Goal: Information Seeking & Learning: Learn about a topic

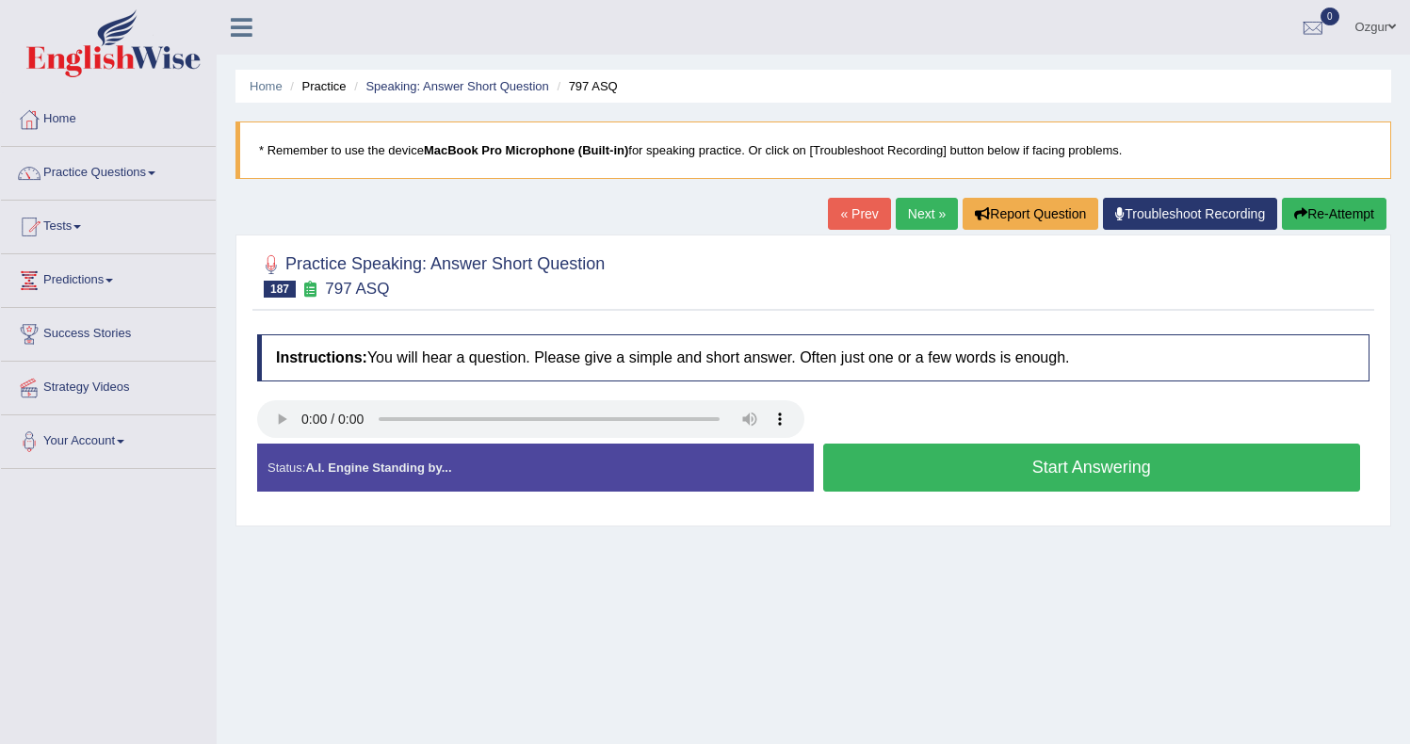
click at [911, 472] on button "Start Answering" at bounding box center [1092, 468] width 538 height 48
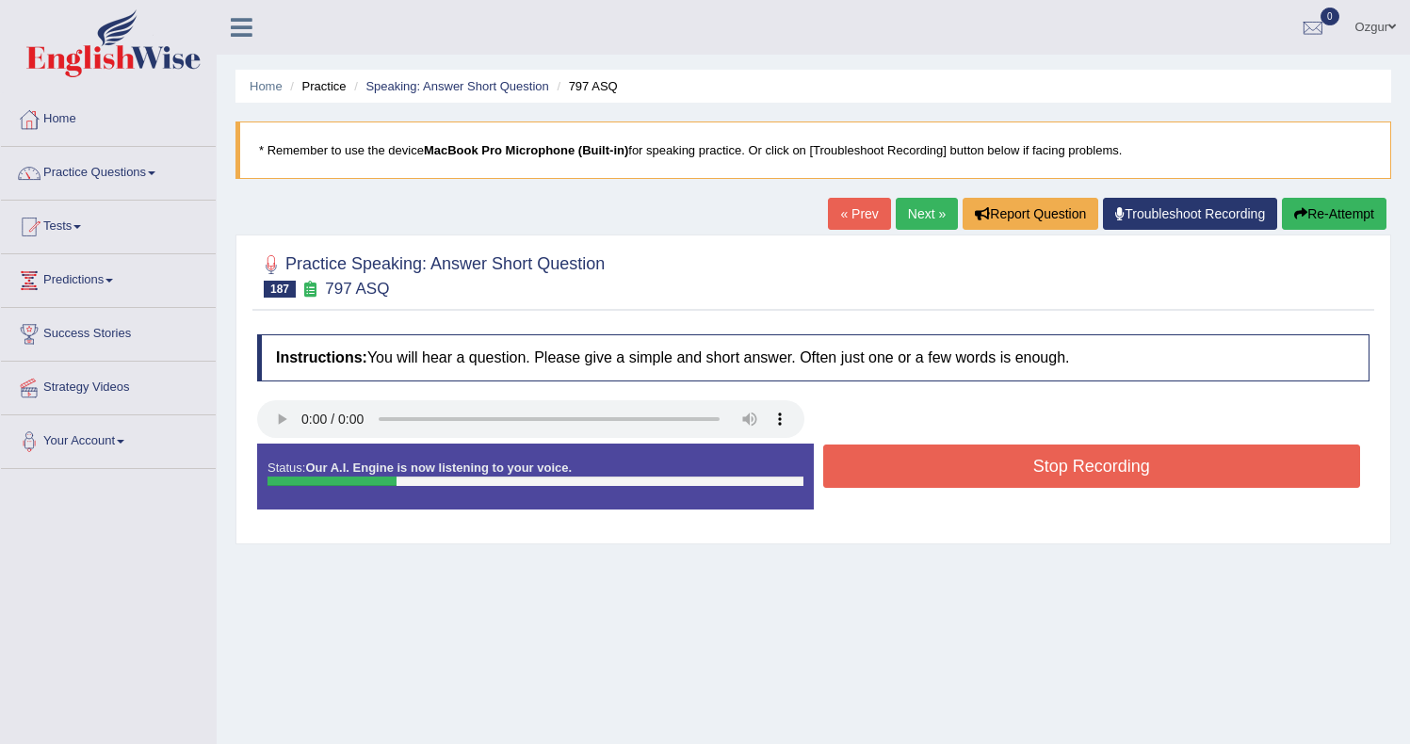
click at [912, 468] on button "Stop Recording" at bounding box center [1092, 465] width 538 height 43
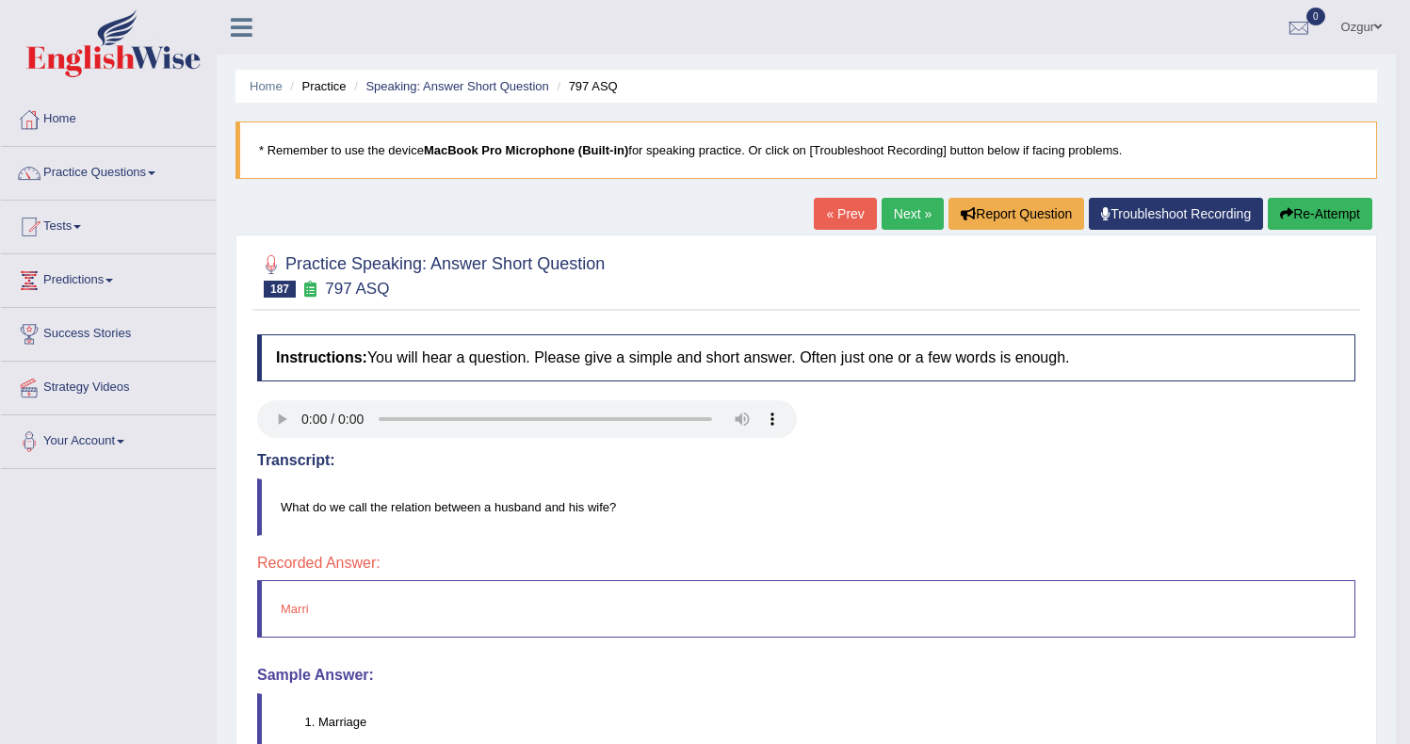
click at [905, 208] on link "Next »" at bounding box center [912, 214] width 62 height 32
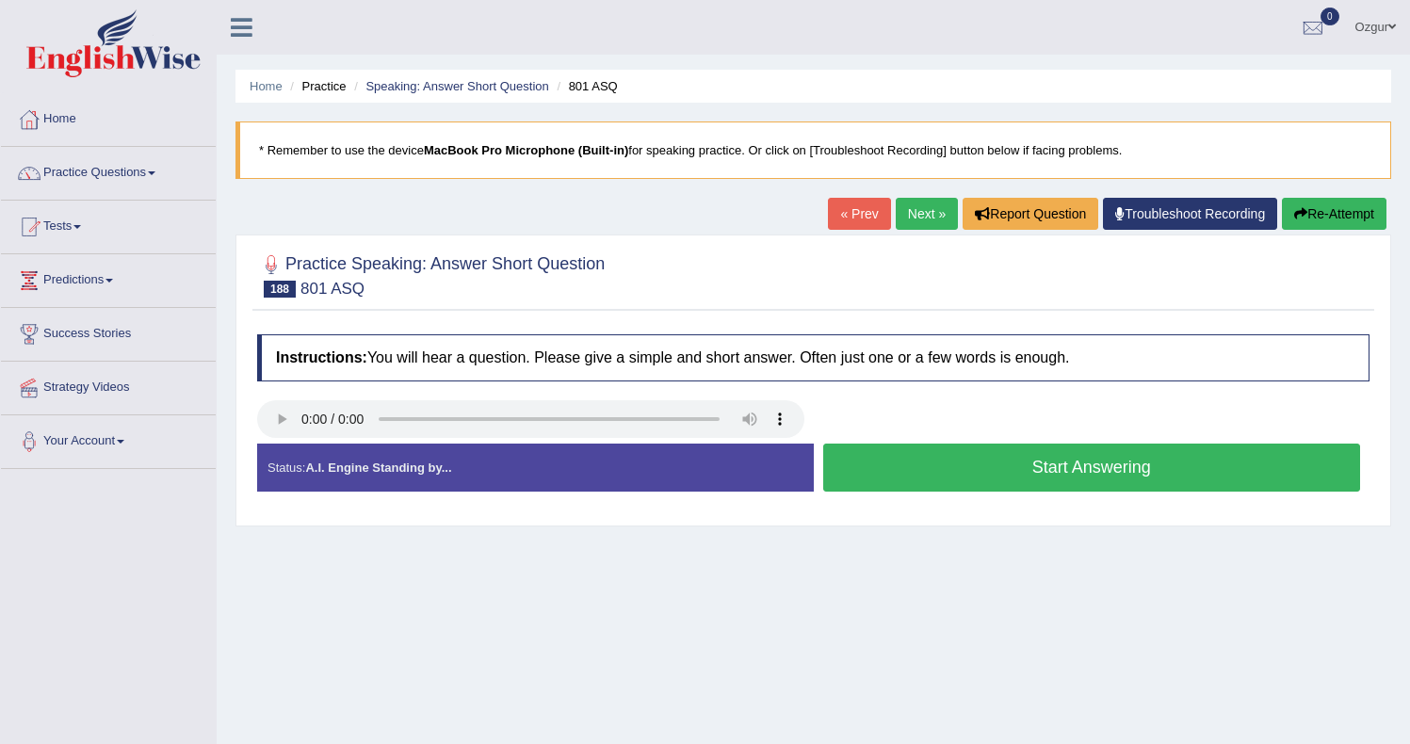
click at [953, 479] on button "Start Answering" at bounding box center [1092, 468] width 538 height 48
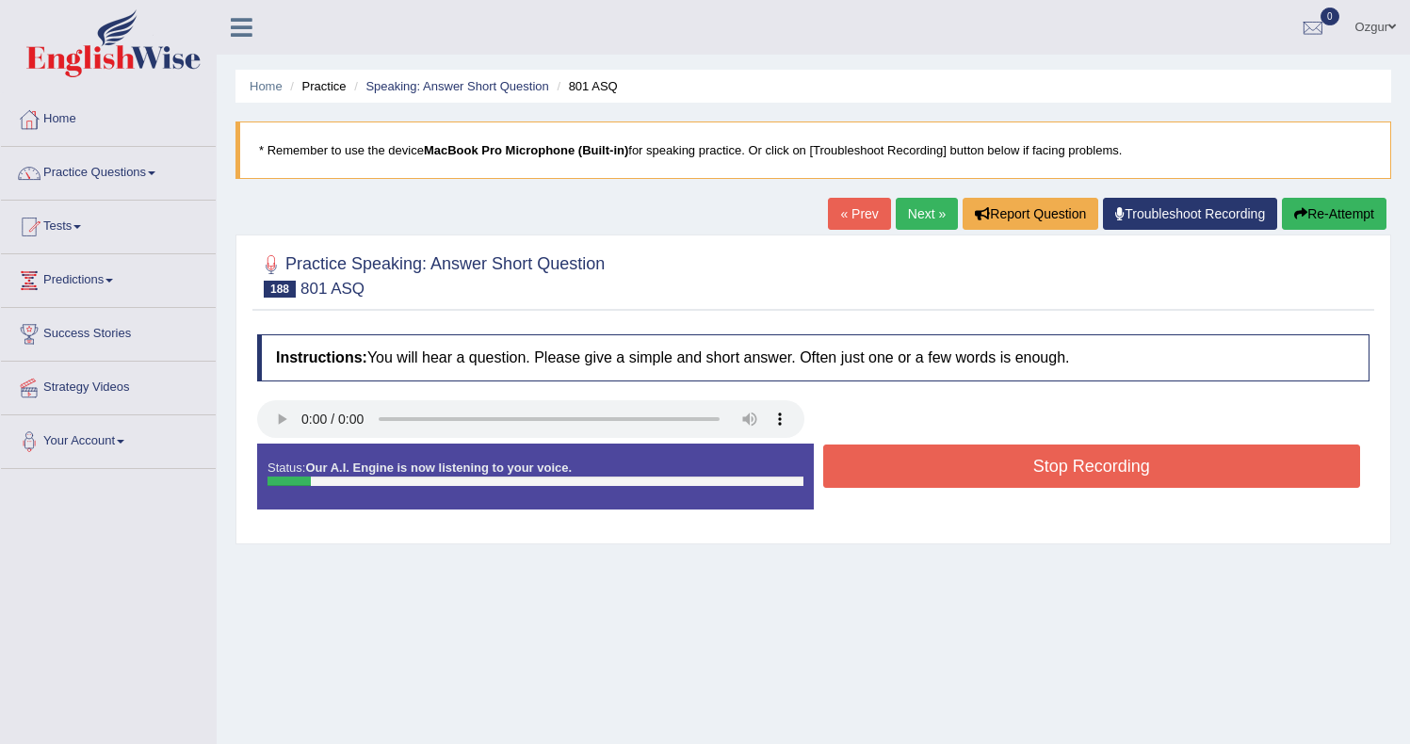
click at [953, 479] on button "Stop Recording" at bounding box center [1092, 465] width 538 height 43
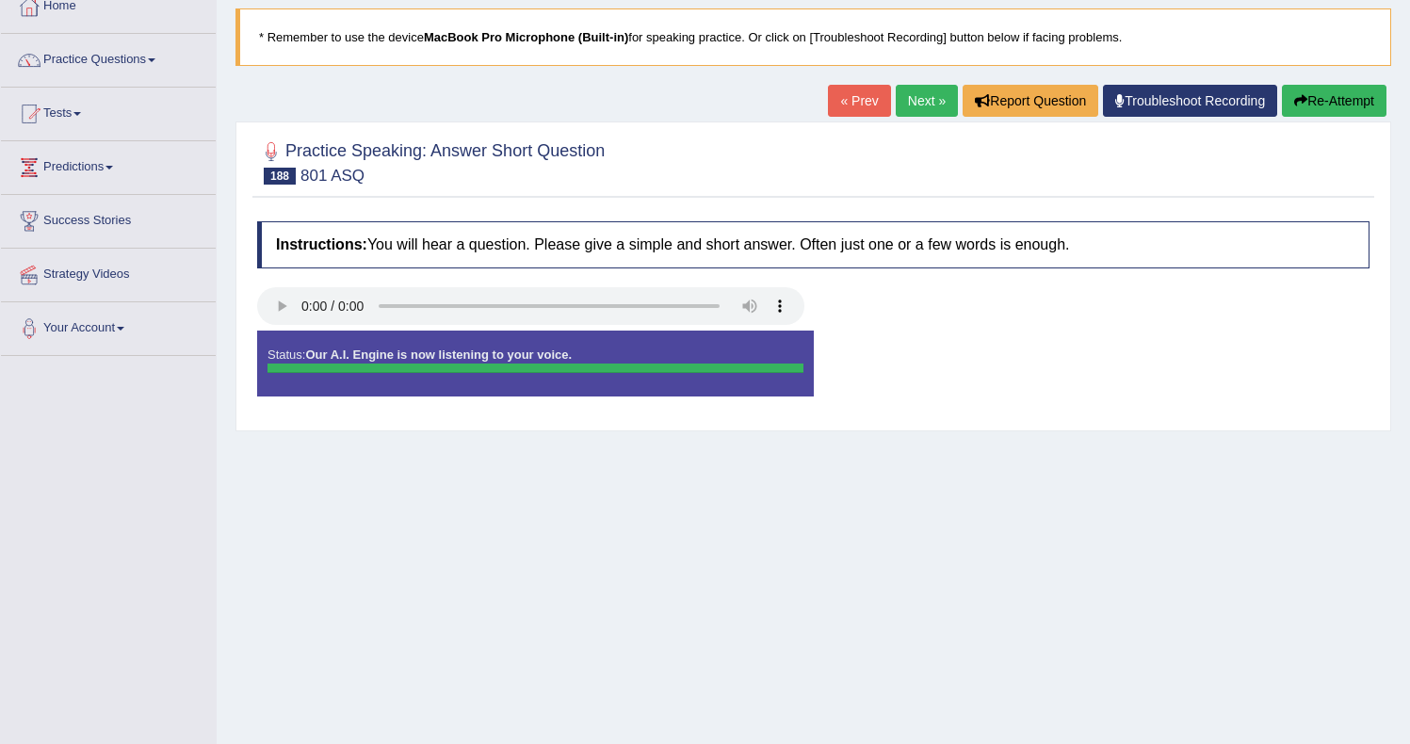
scroll to position [108, 0]
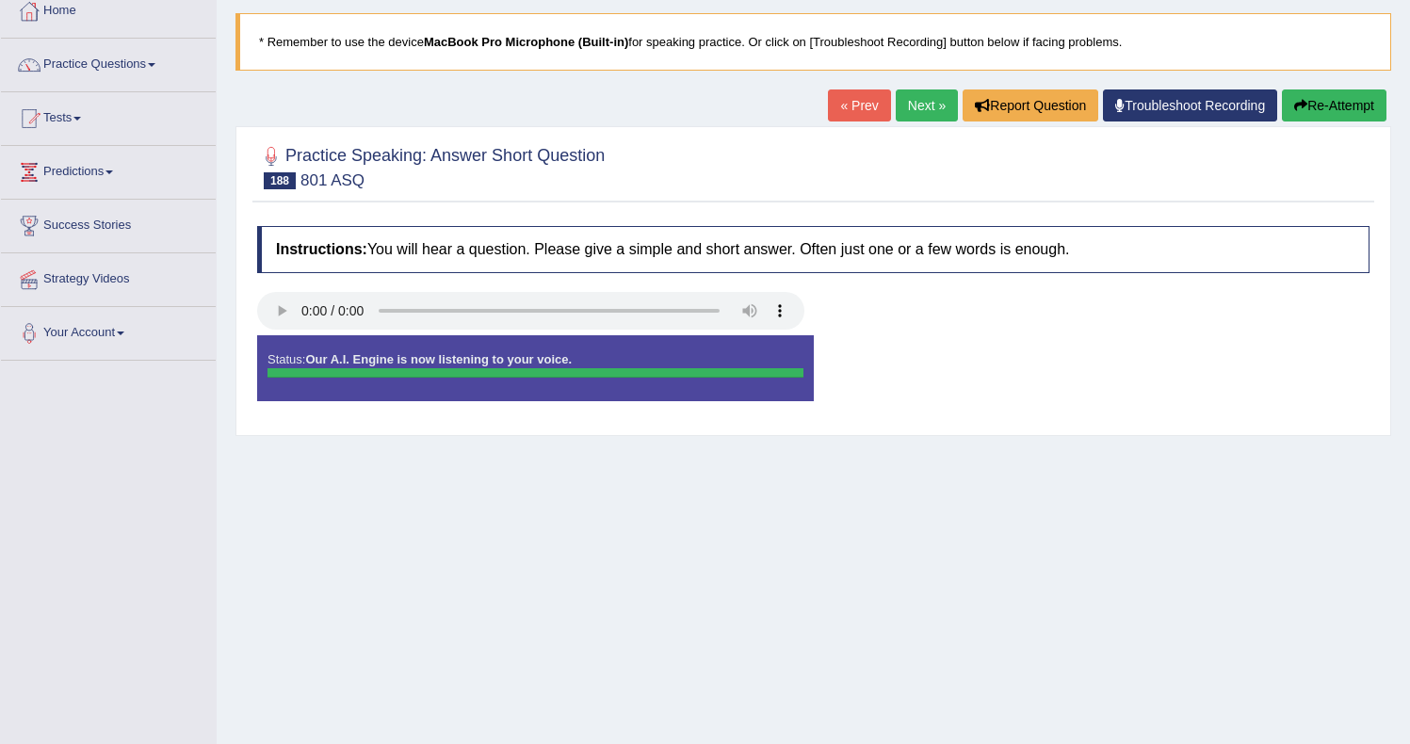
click at [596, 374] on div at bounding box center [535, 372] width 536 height 9
click at [1371, 92] on button "Re-Attempt" at bounding box center [1334, 105] width 105 height 32
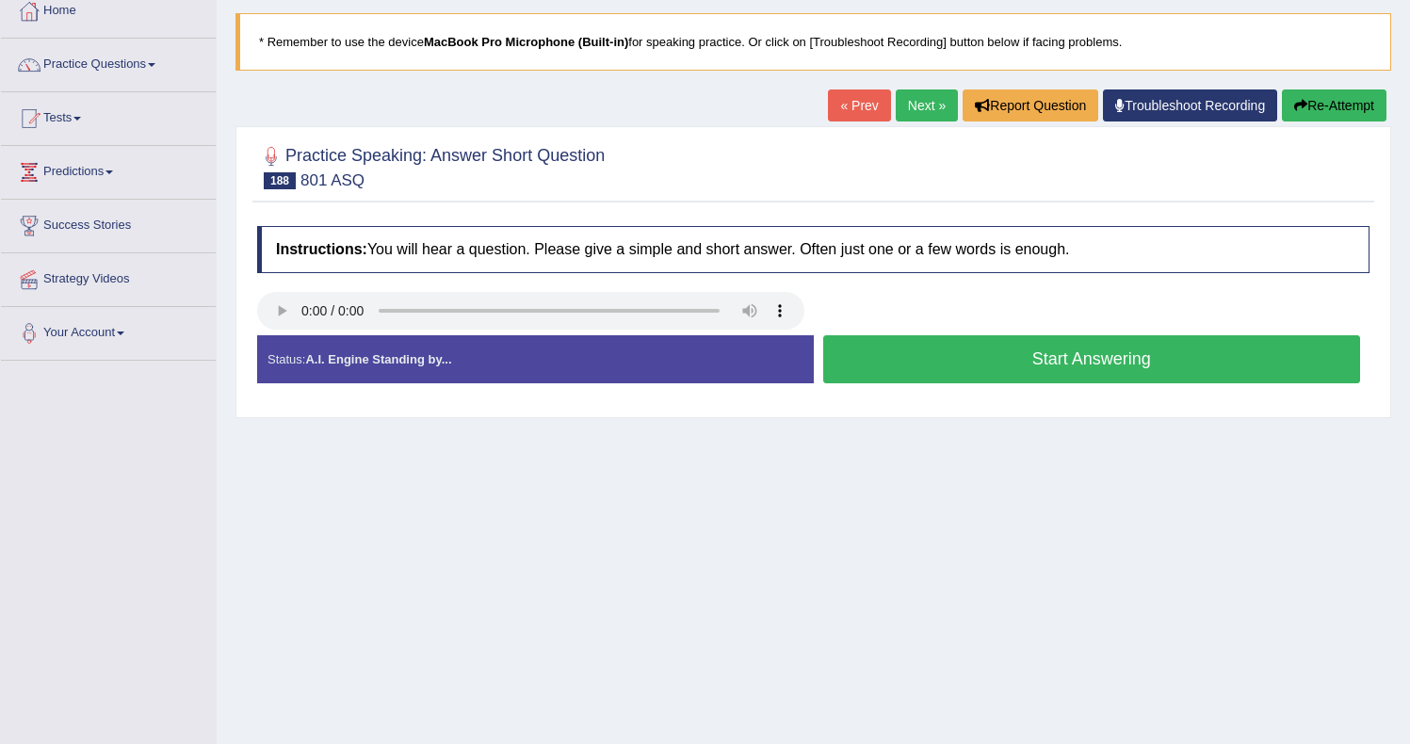
click at [979, 362] on button "Start Answering" at bounding box center [1092, 359] width 538 height 48
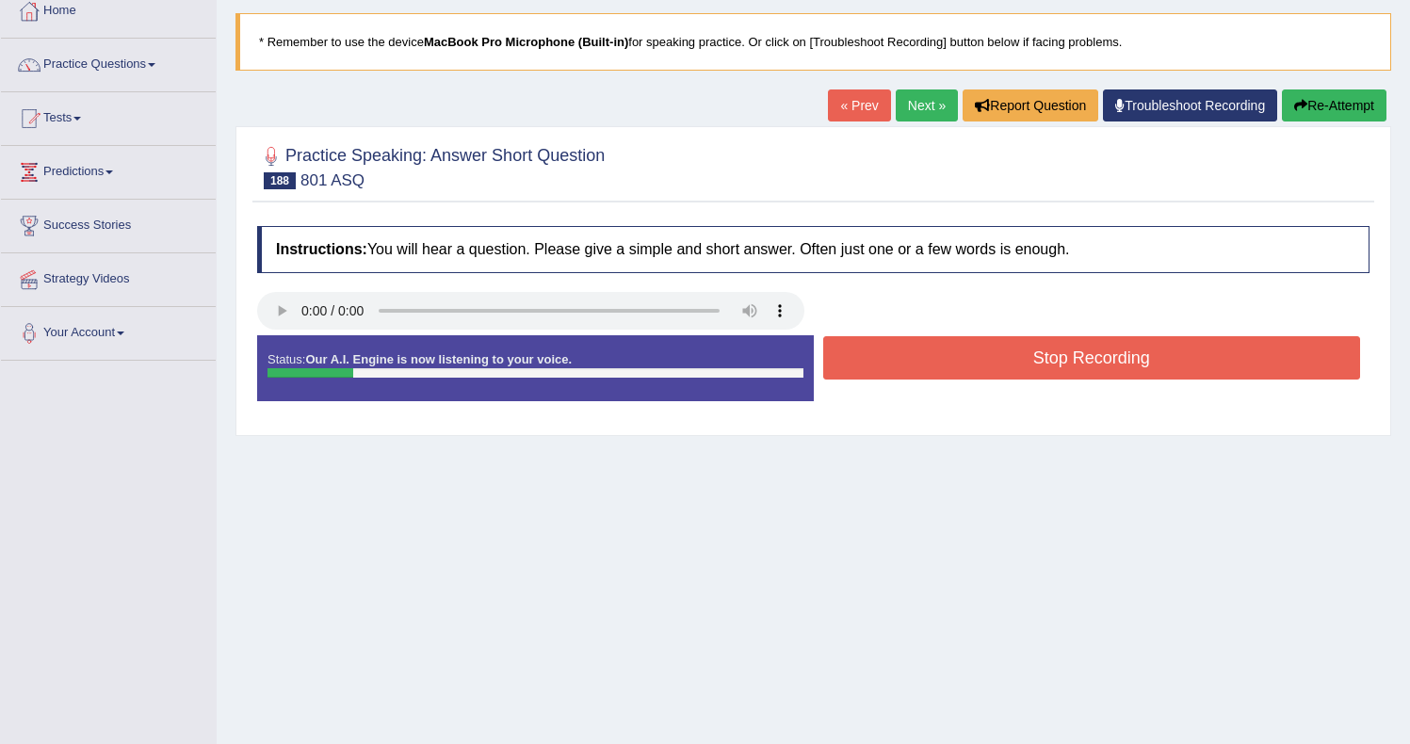
click at [979, 361] on button "Stop Recording" at bounding box center [1092, 357] width 538 height 43
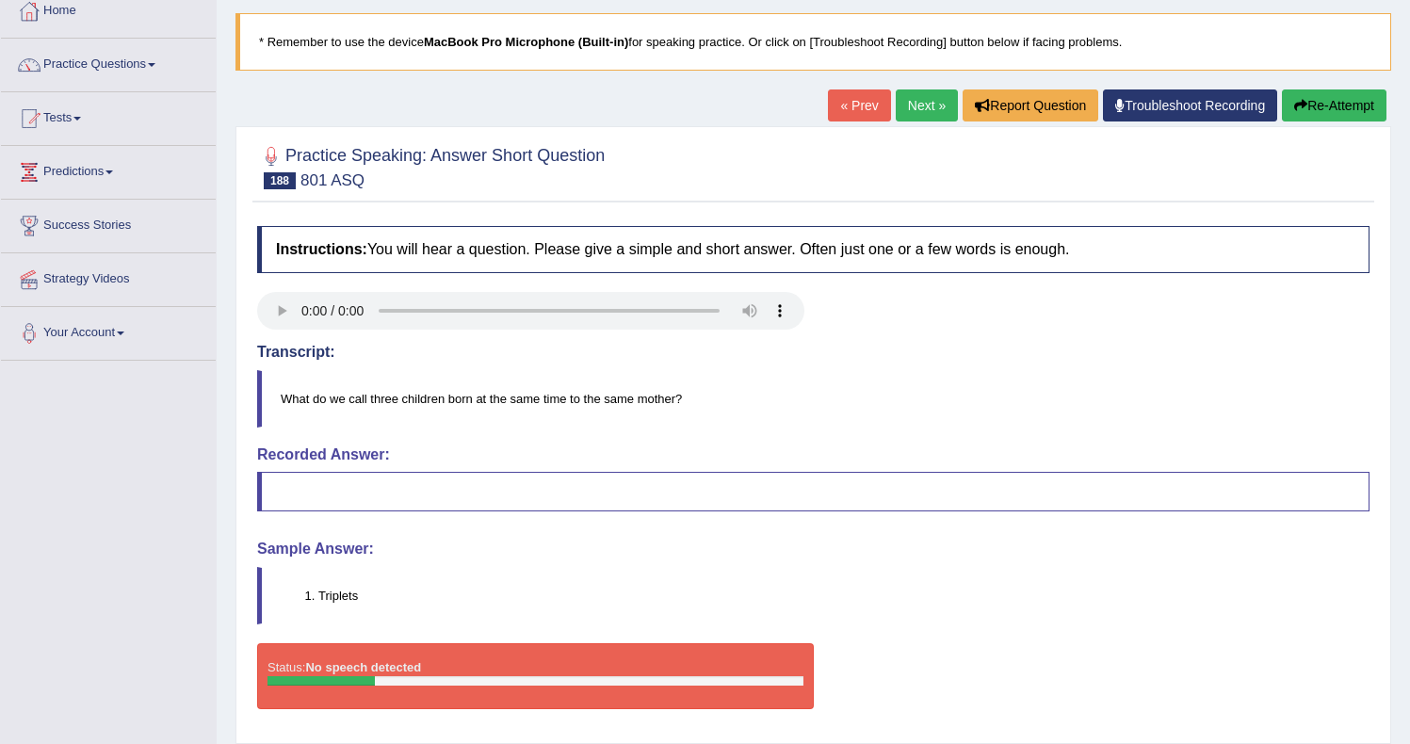
click at [910, 99] on link "Next »" at bounding box center [926, 105] width 62 height 32
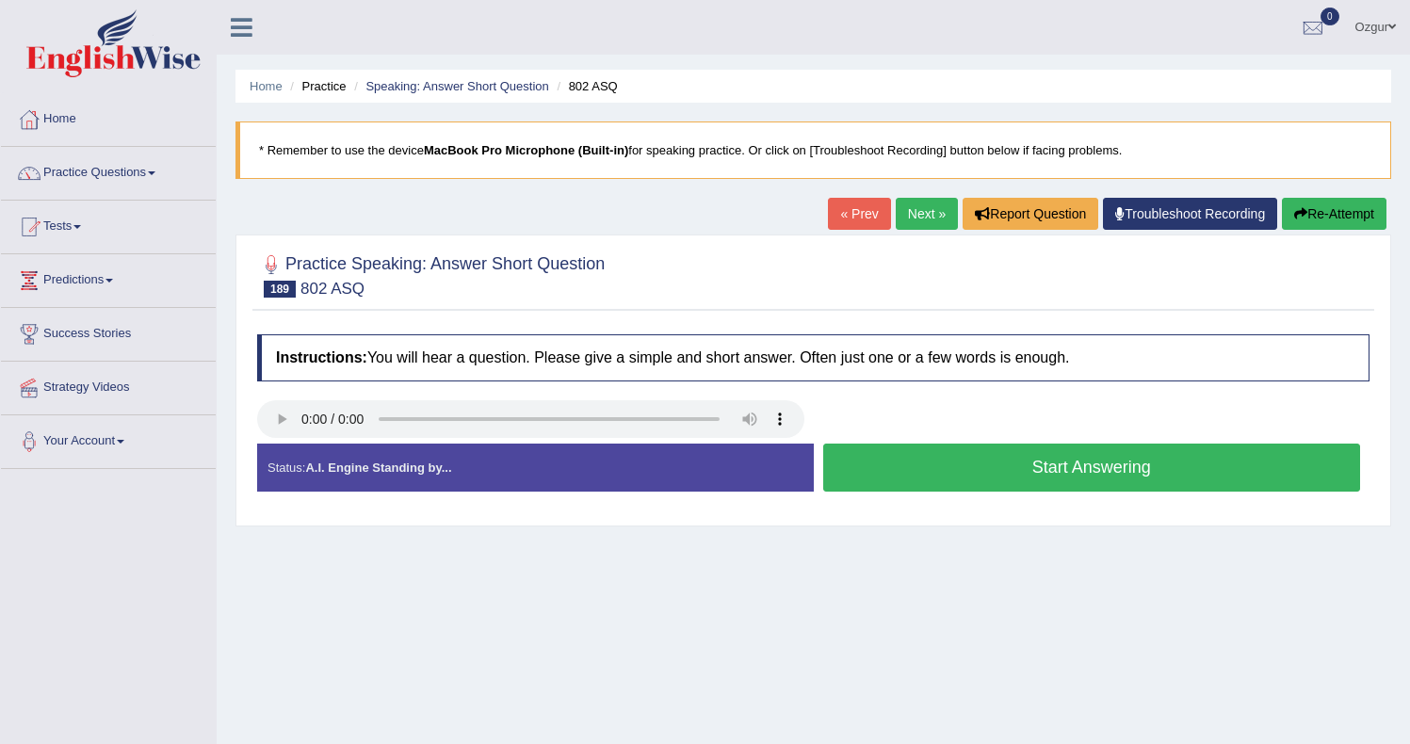
click at [948, 475] on button "Start Answering" at bounding box center [1092, 468] width 538 height 48
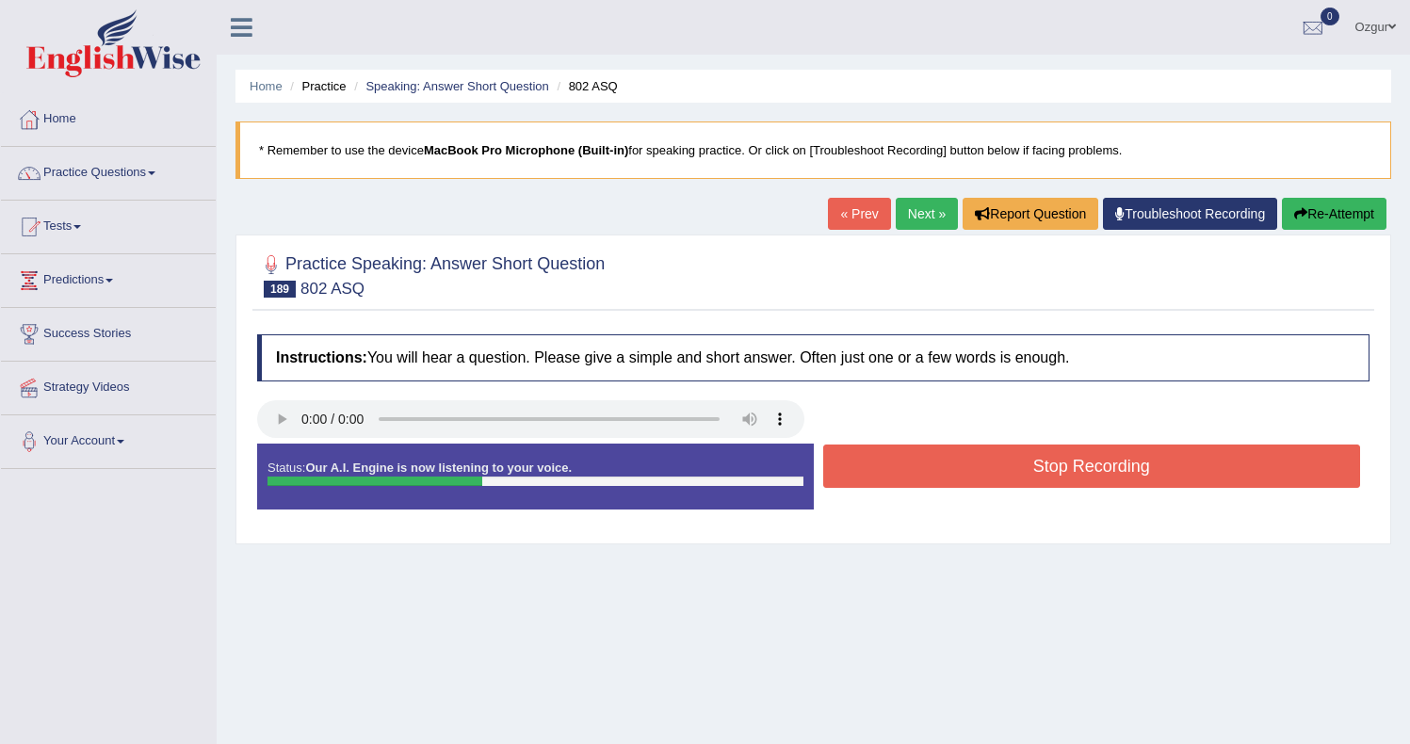
click at [942, 468] on button "Stop Recording" at bounding box center [1092, 465] width 538 height 43
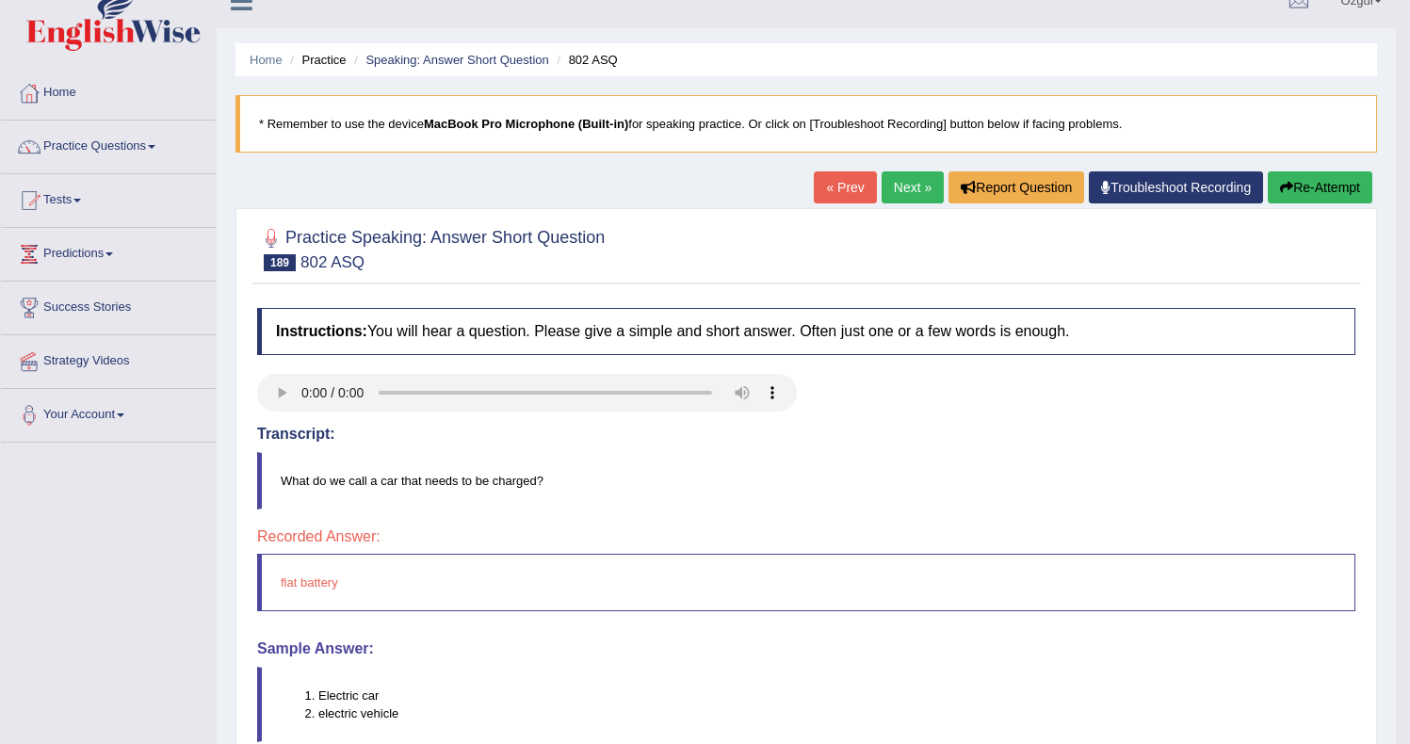
scroll to position [29, 0]
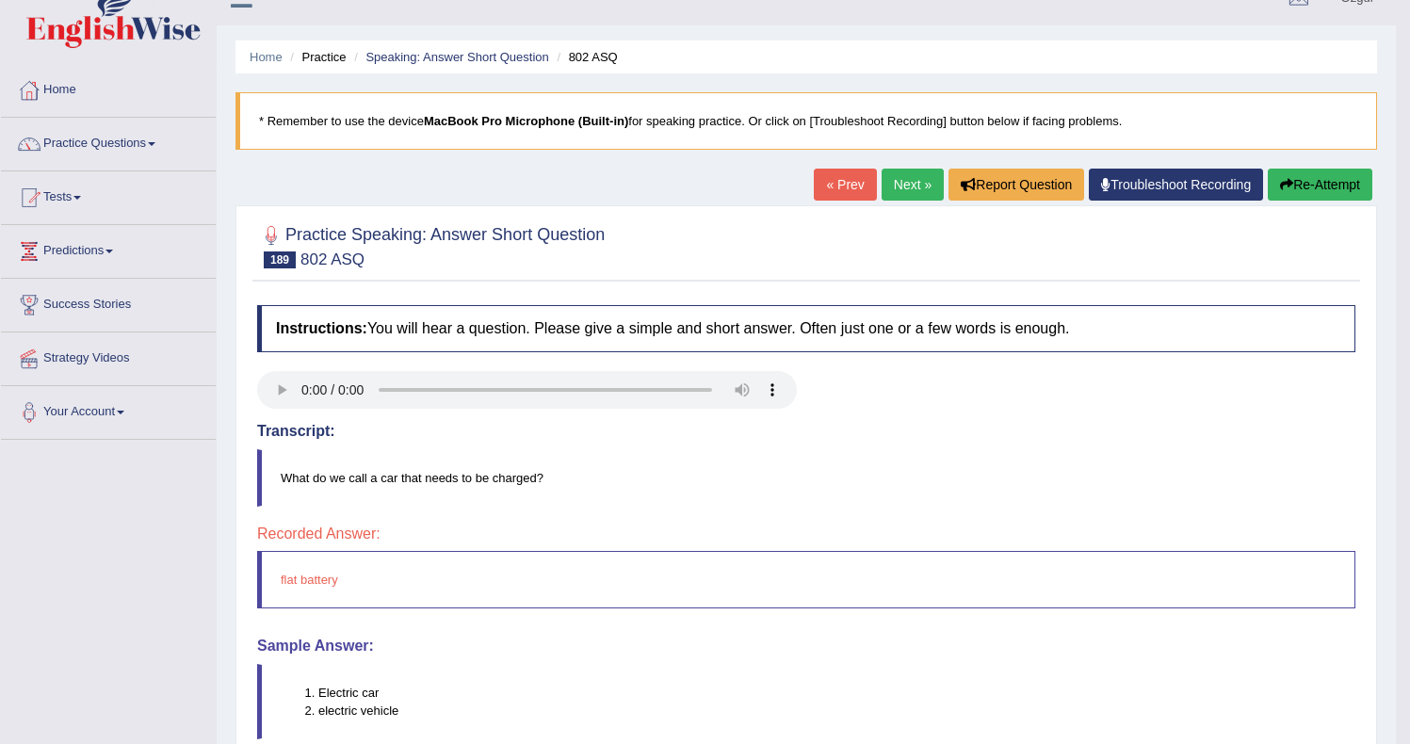
click at [911, 181] on link "Next »" at bounding box center [912, 185] width 62 height 32
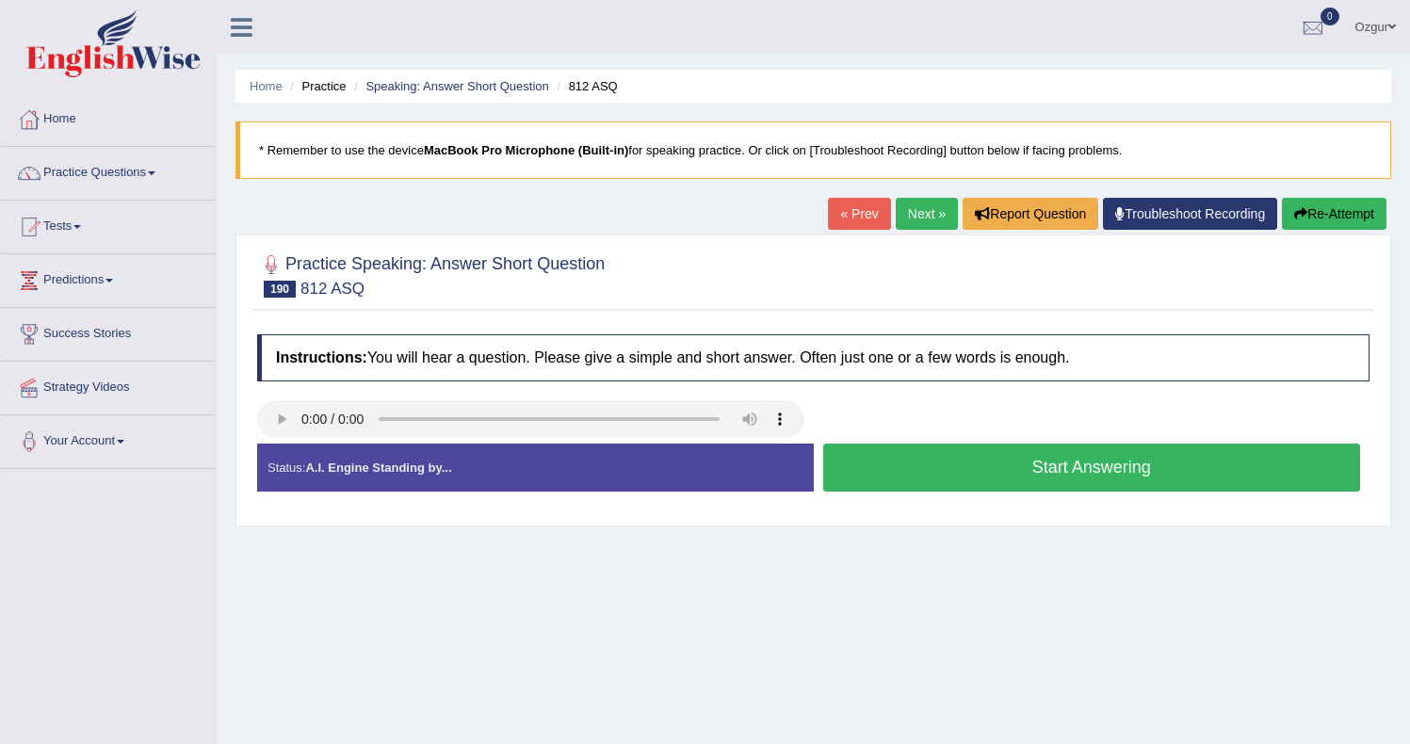
click at [941, 471] on button "Start Answering" at bounding box center [1092, 468] width 538 height 48
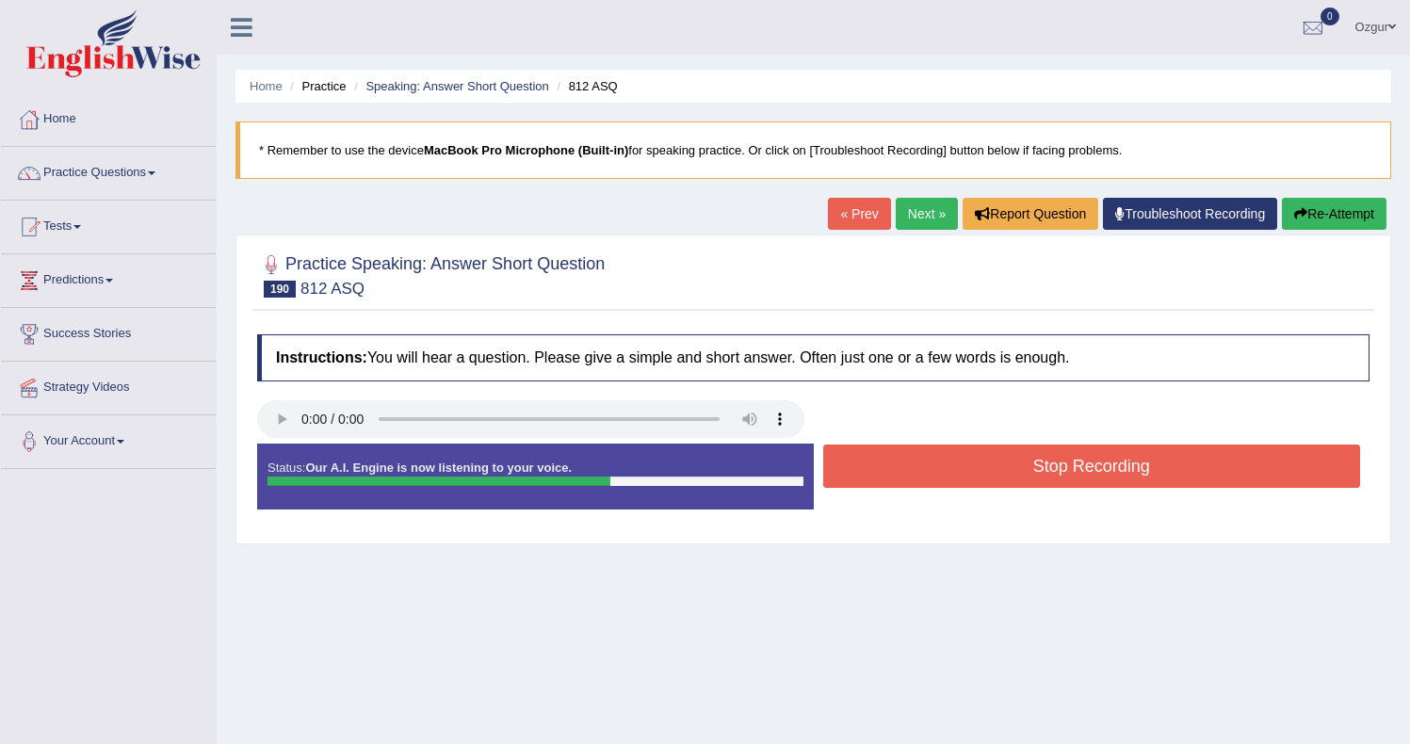
click at [940, 471] on button "Stop Recording" at bounding box center [1092, 465] width 538 height 43
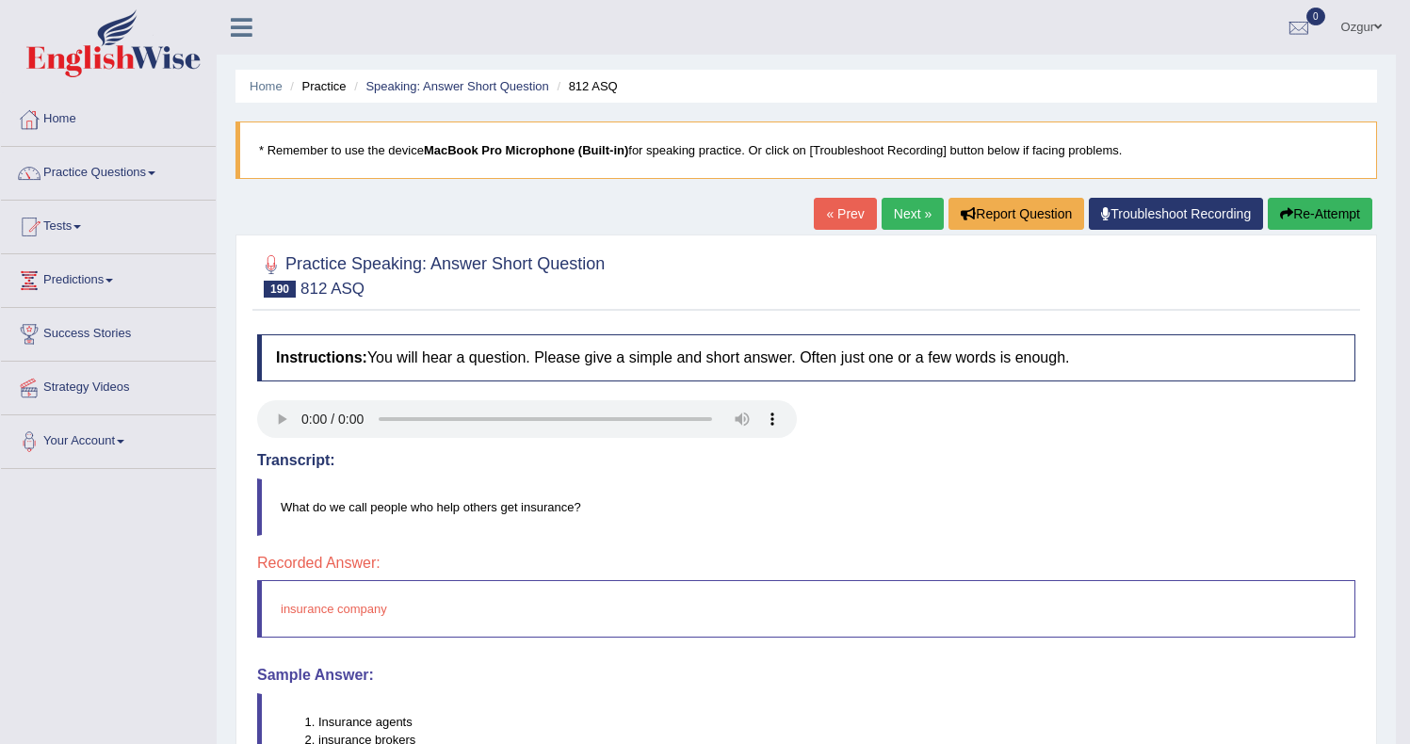
click at [901, 223] on link "Next »" at bounding box center [912, 214] width 62 height 32
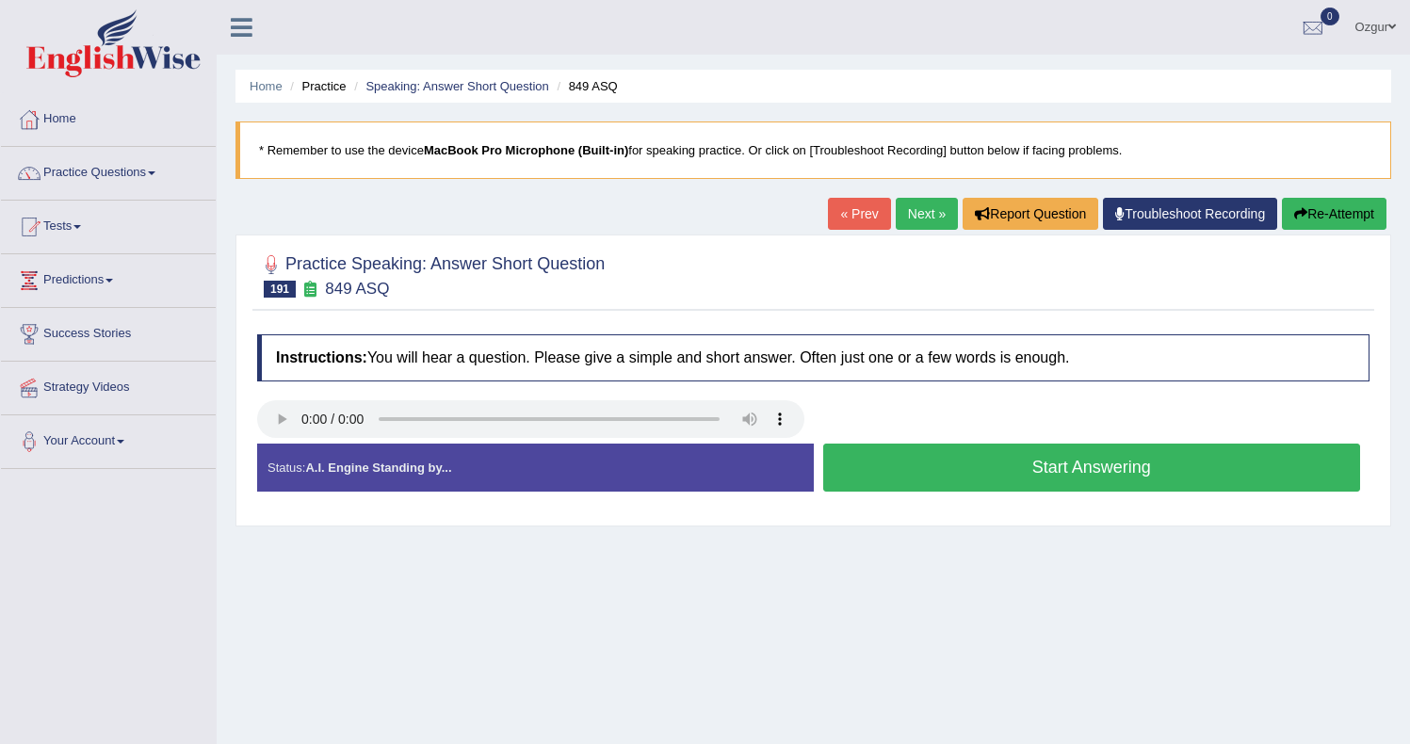
click at [993, 490] on button "Start Answering" at bounding box center [1092, 468] width 538 height 48
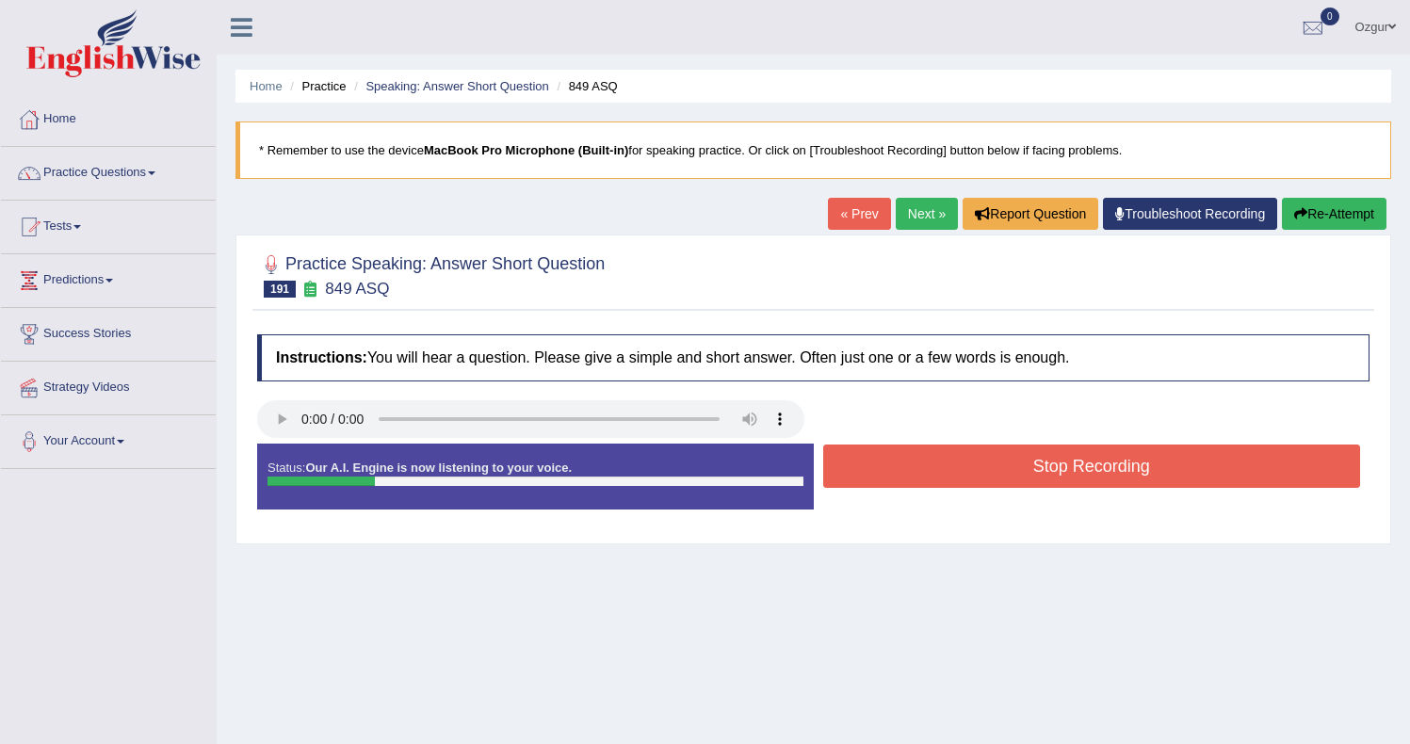
click at [944, 467] on button "Stop Recording" at bounding box center [1092, 465] width 538 height 43
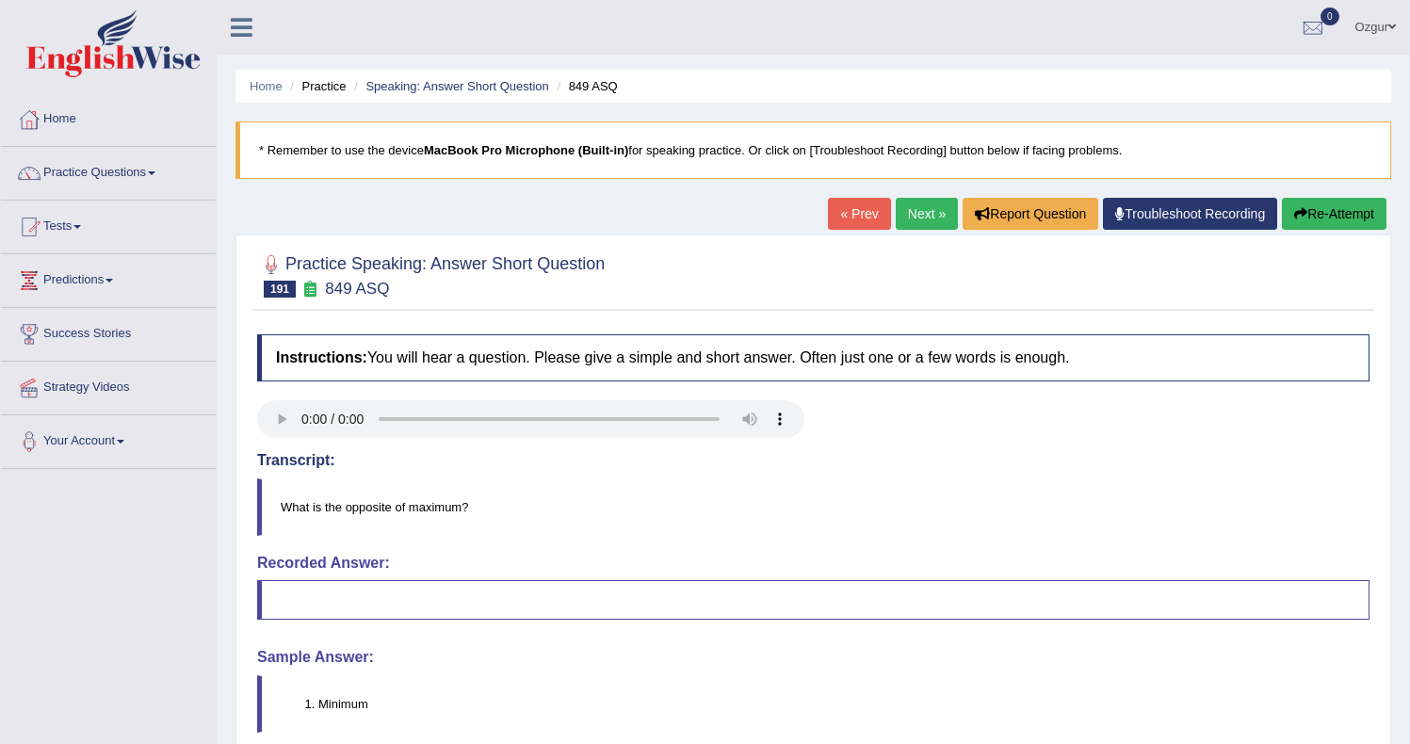
click at [899, 225] on link "Next »" at bounding box center [926, 214] width 62 height 32
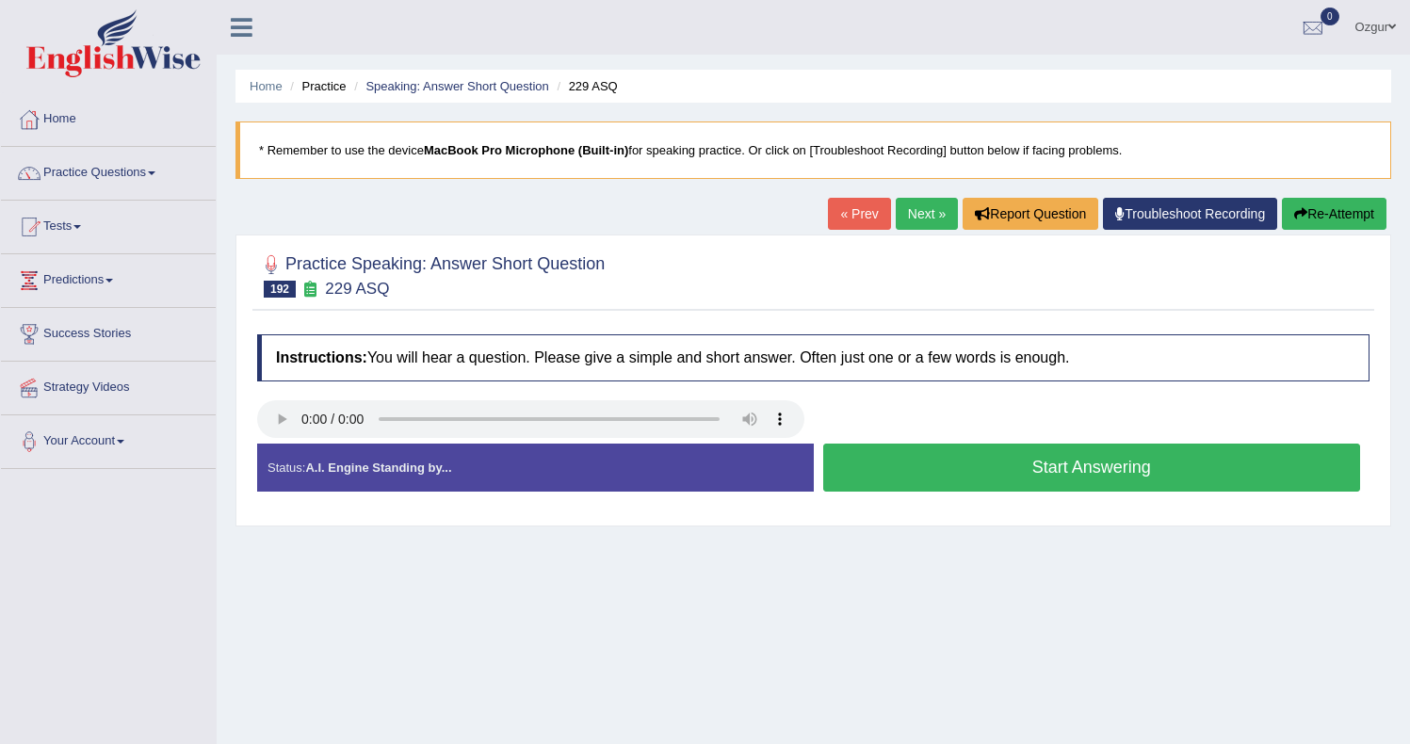
click at [957, 469] on button "Start Answering" at bounding box center [1092, 468] width 538 height 48
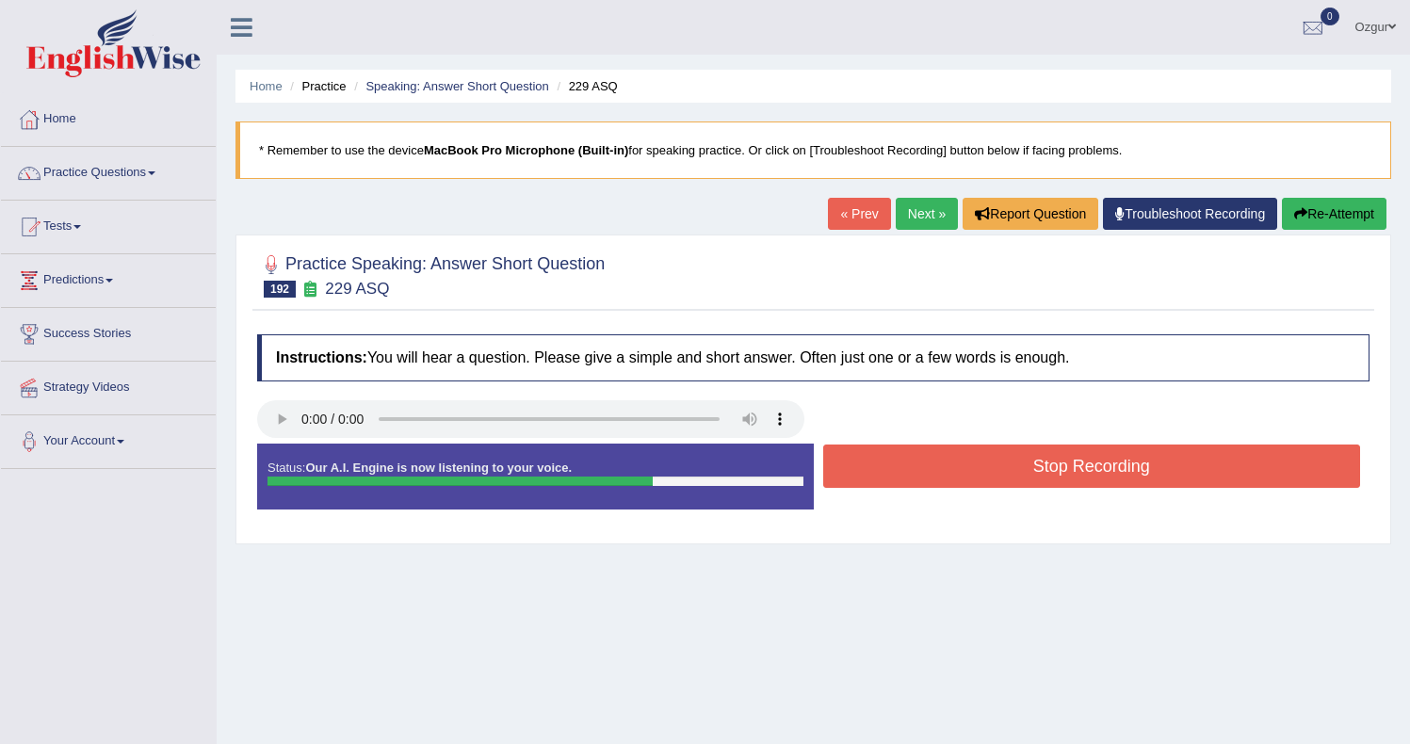
click at [974, 464] on button "Stop Recording" at bounding box center [1092, 465] width 538 height 43
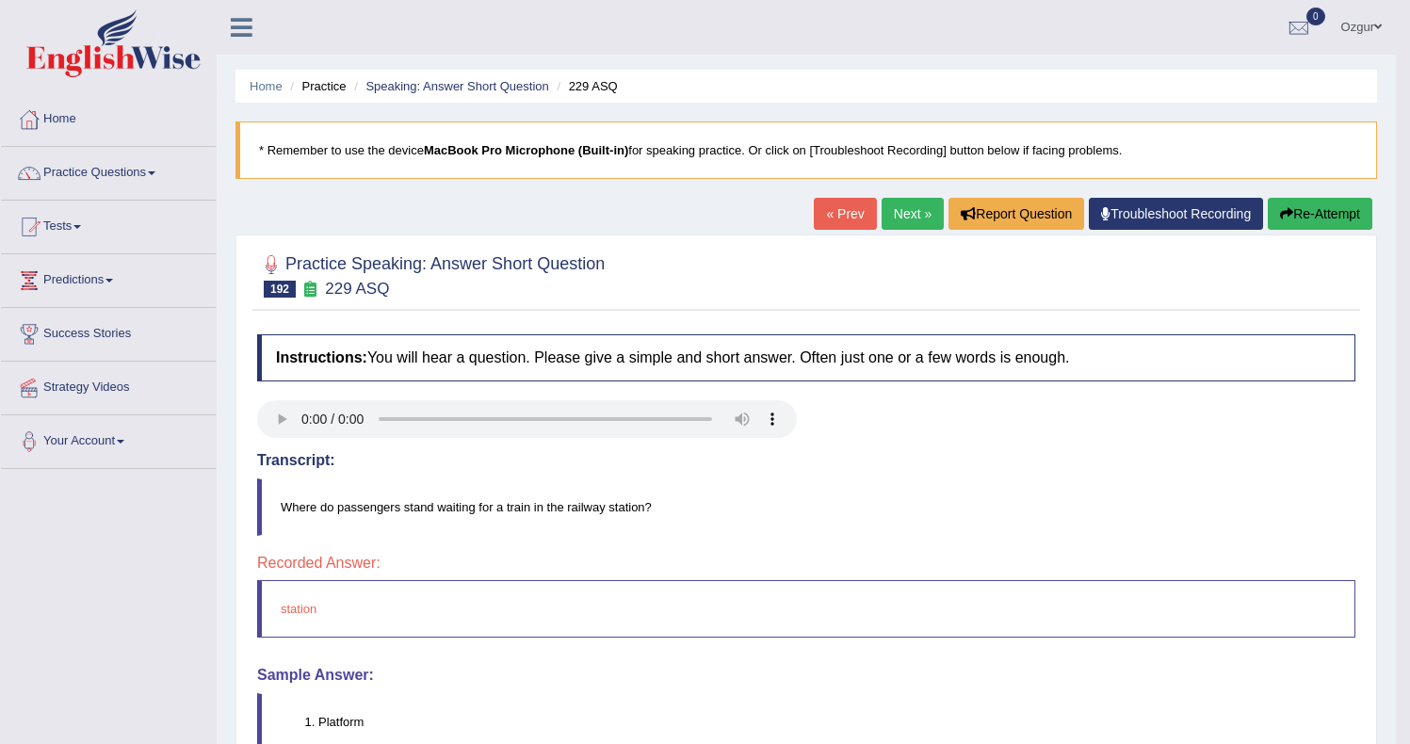
click at [900, 214] on link "Next »" at bounding box center [912, 214] width 62 height 32
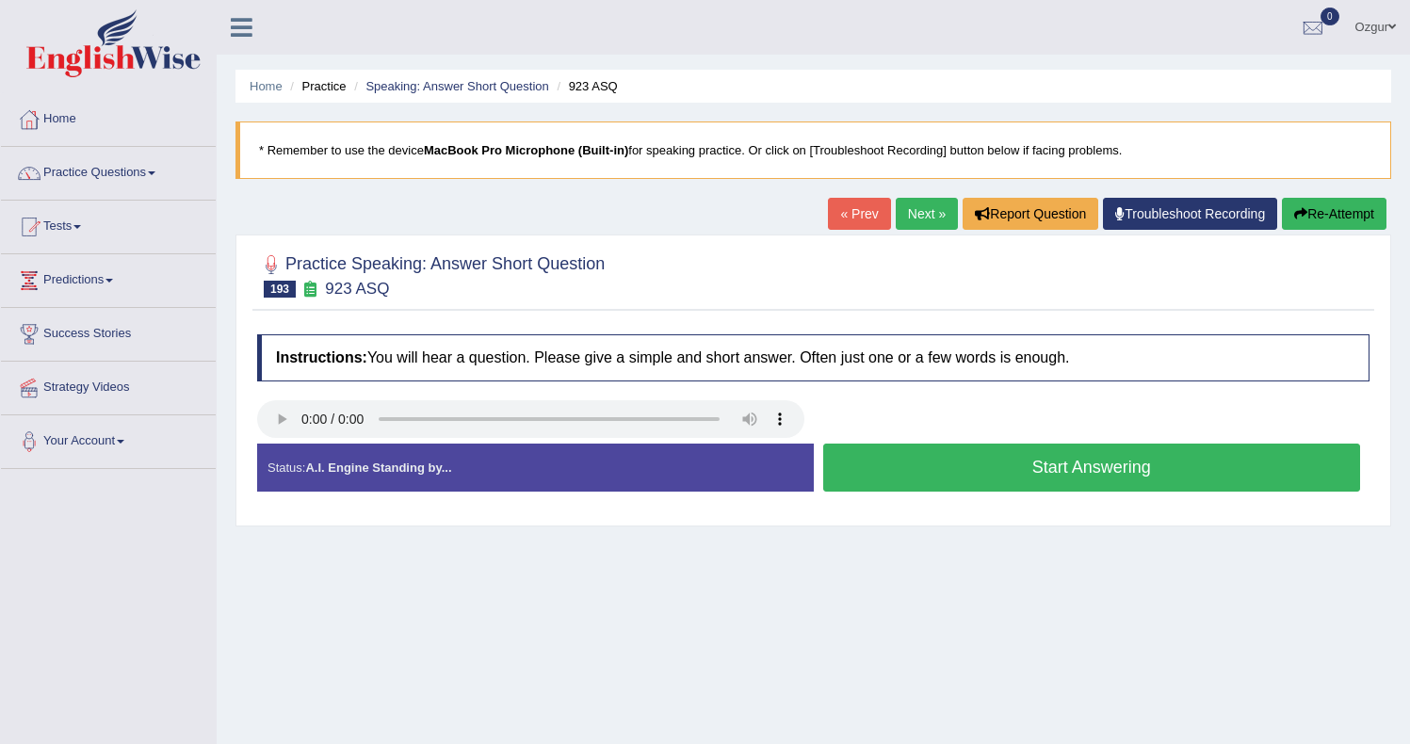
click at [893, 483] on button "Start Answering" at bounding box center [1092, 468] width 538 height 48
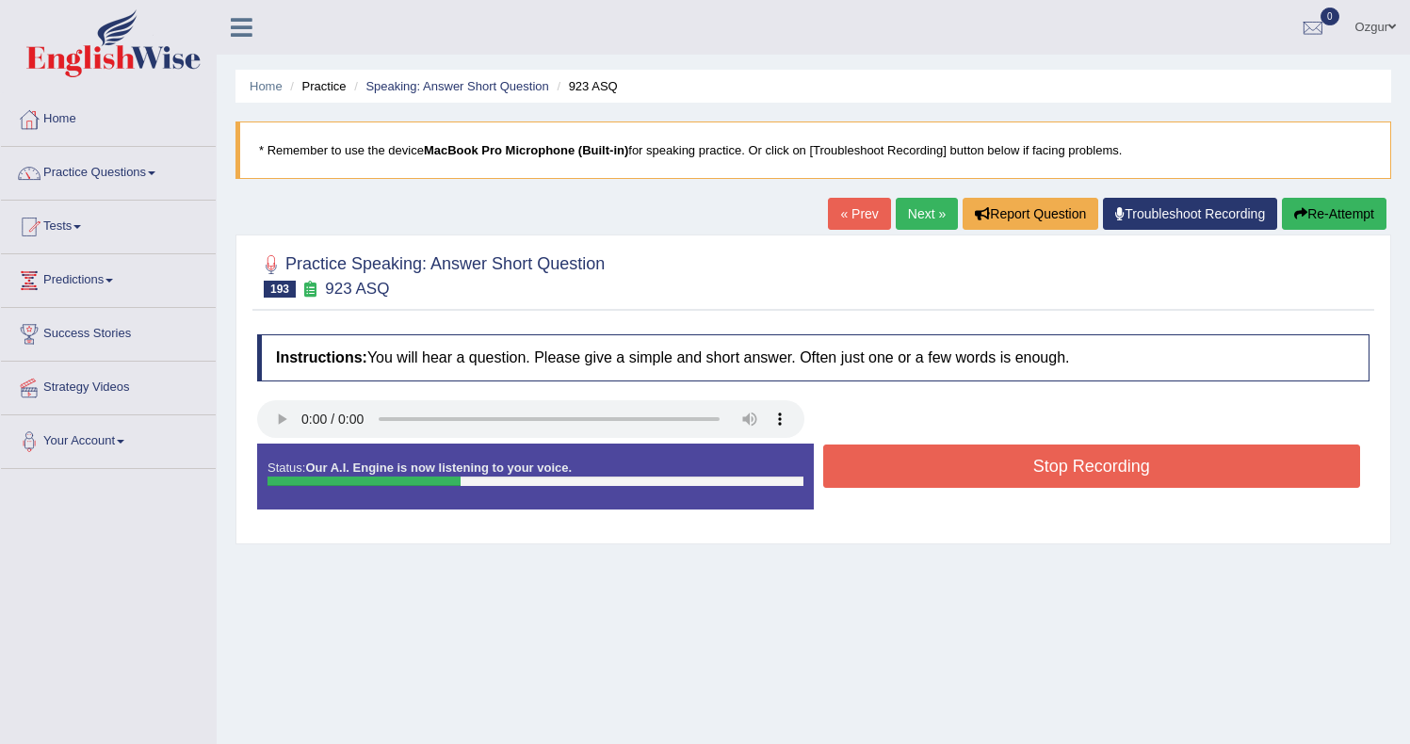
click at [931, 463] on button "Stop Recording" at bounding box center [1092, 465] width 538 height 43
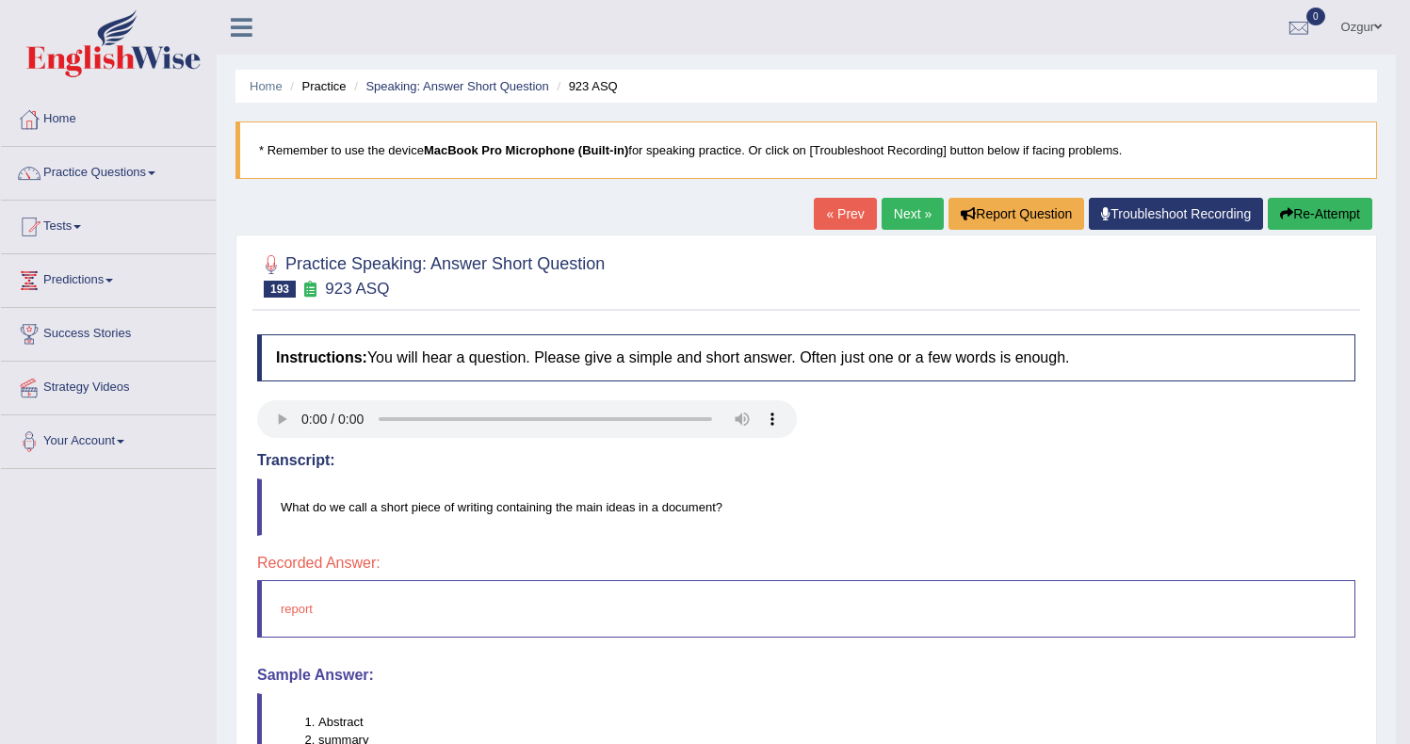
click at [923, 225] on link "Next »" at bounding box center [912, 214] width 62 height 32
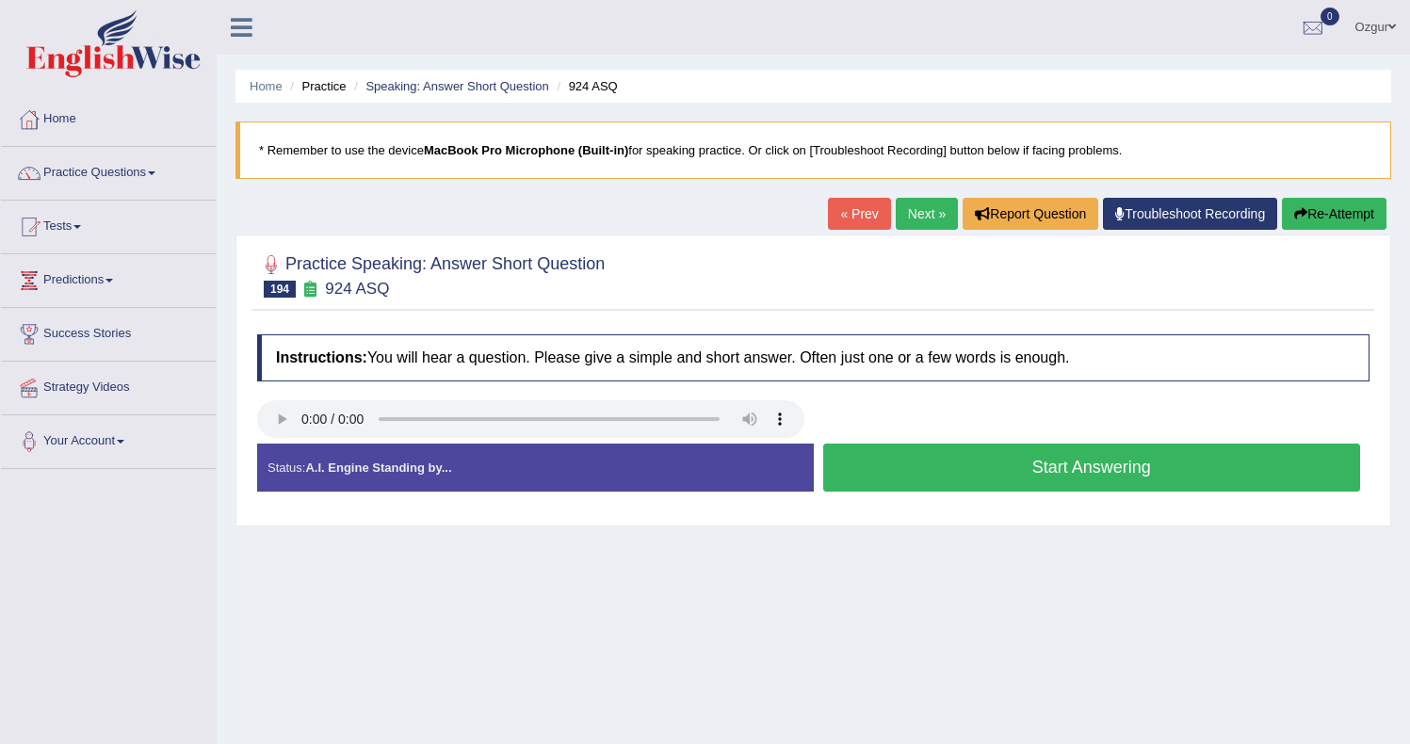
click at [923, 476] on button "Start Answering" at bounding box center [1092, 468] width 538 height 48
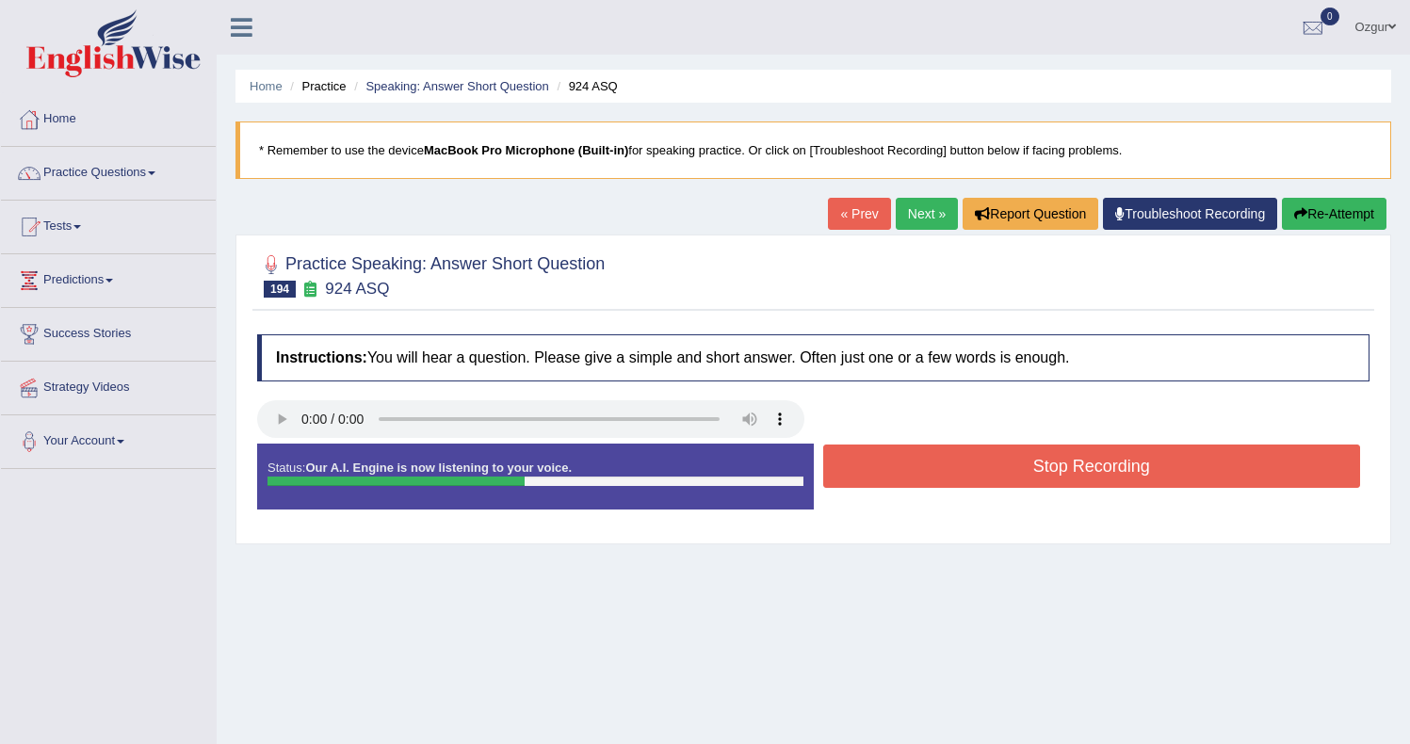
click at [926, 469] on button "Stop Recording" at bounding box center [1092, 465] width 538 height 43
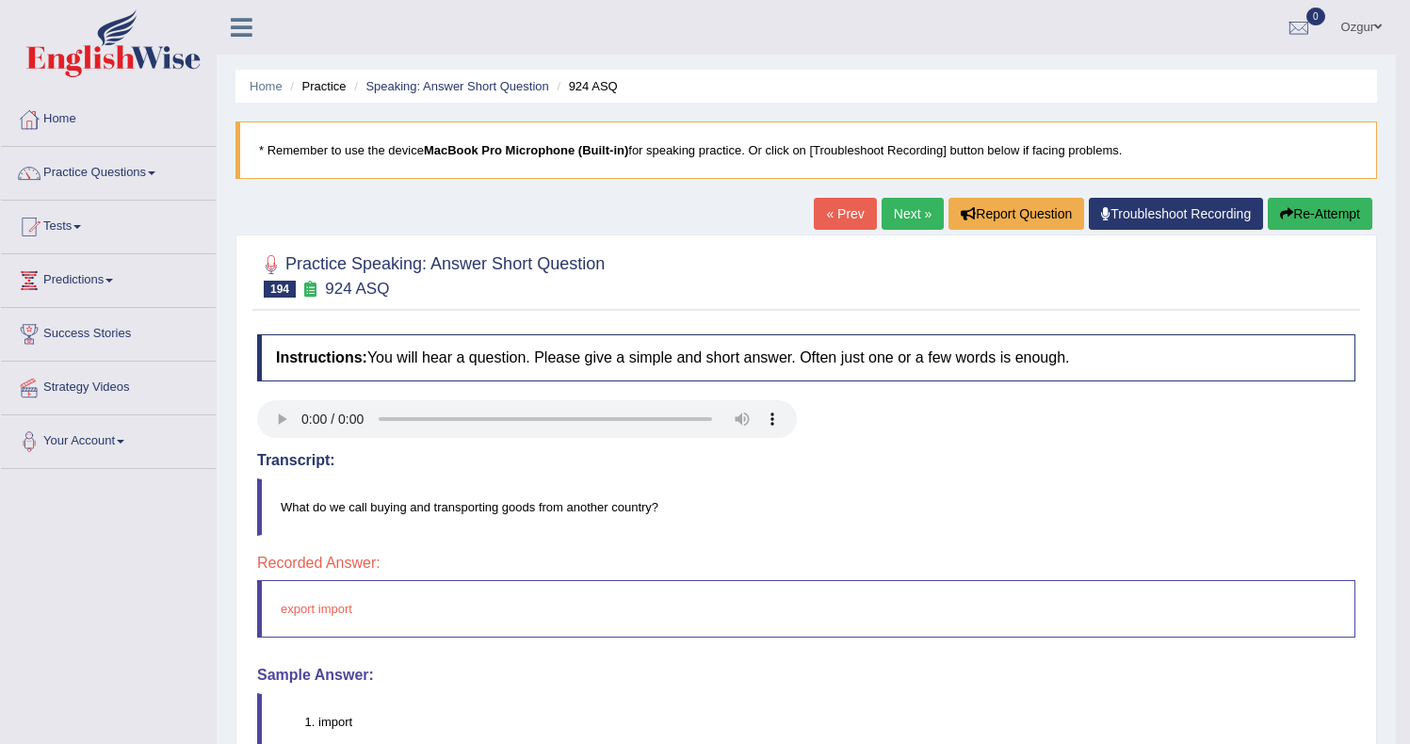
click at [902, 218] on link "Next »" at bounding box center [912, 214] width 62 height 32
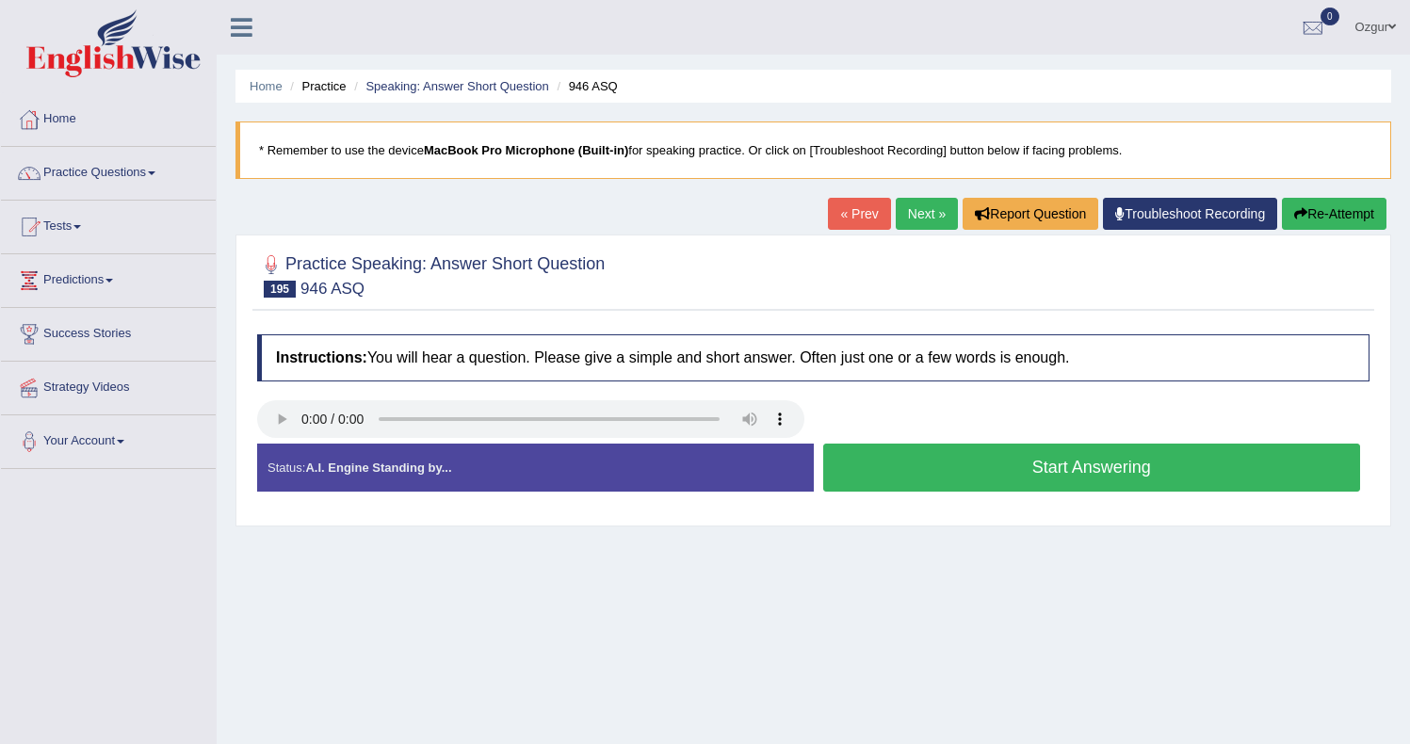
click at [921, 461] on button "Start Answering" at bounding box center [1092, 468] width 538 height 48
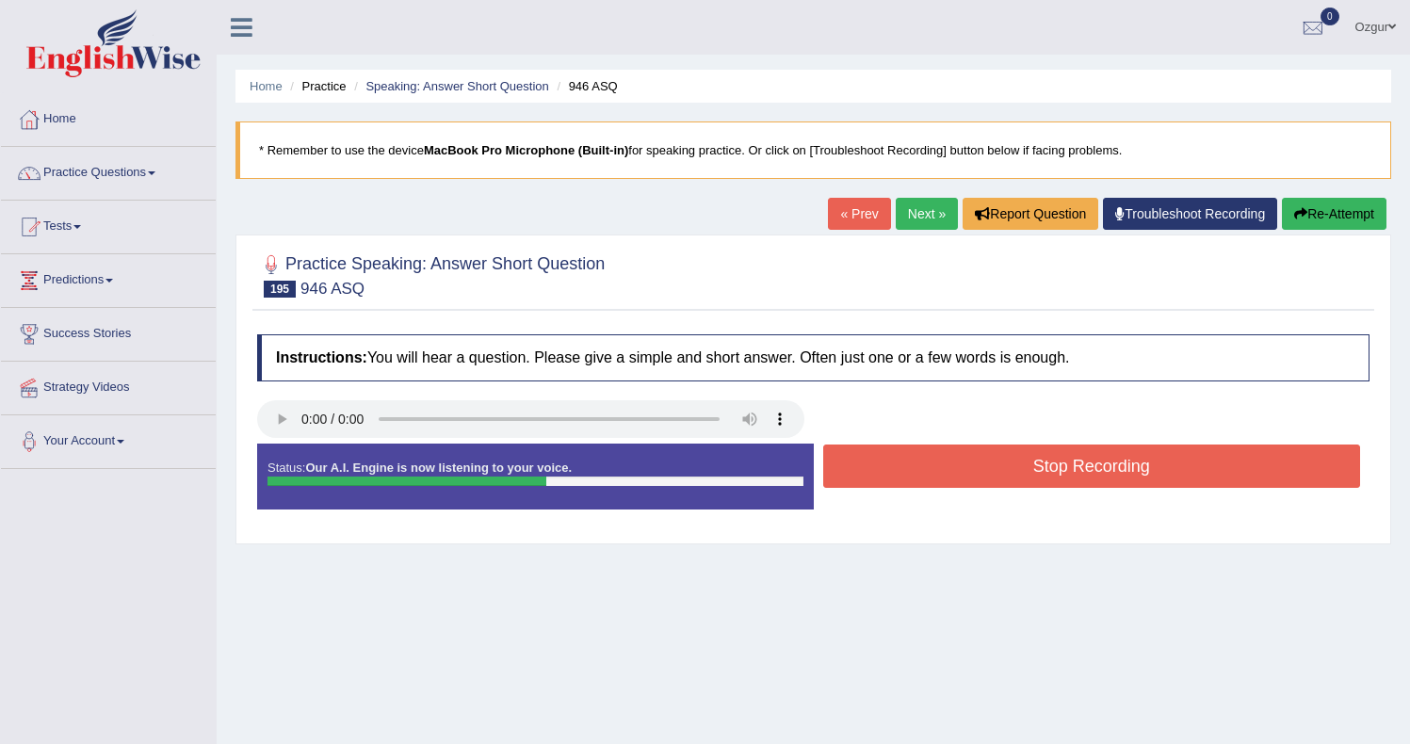
click at [922, 457] on button "Stop Recording" at bounding box center [1092, 465] width 538 height 43
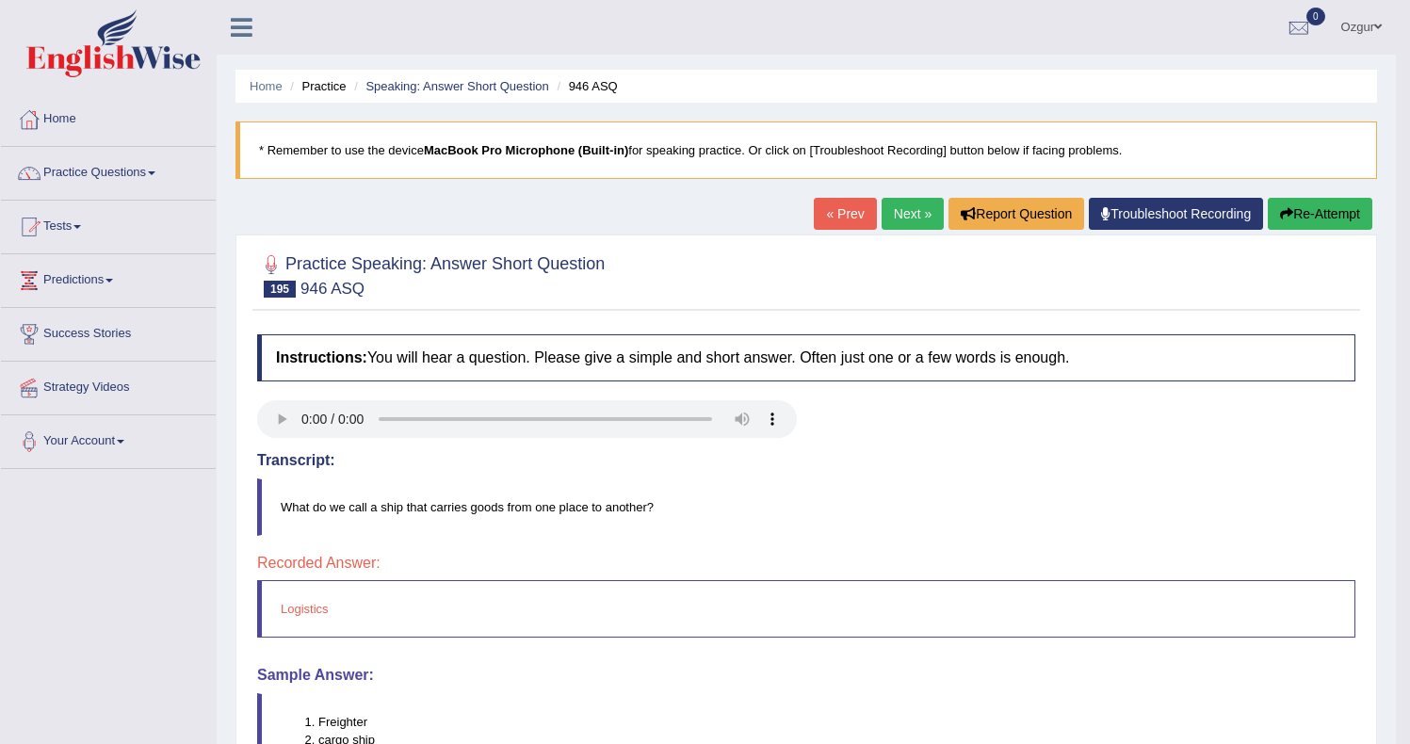
click at [907, 214] on link "Next »" at bounding box center [912, 214] width 62 height 32
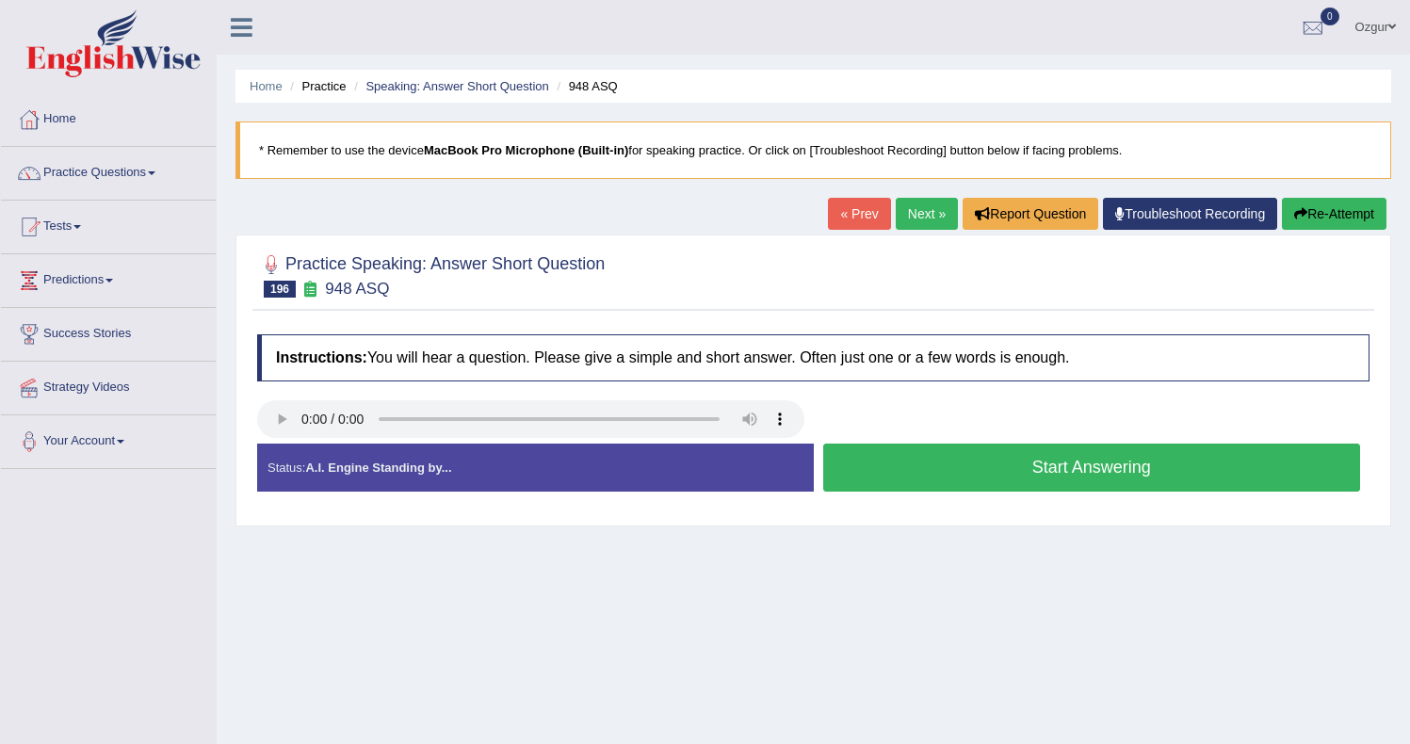
click at [1101, 464] on button "Start Answering" at bounding box center [1092, 468] width 538 height 48
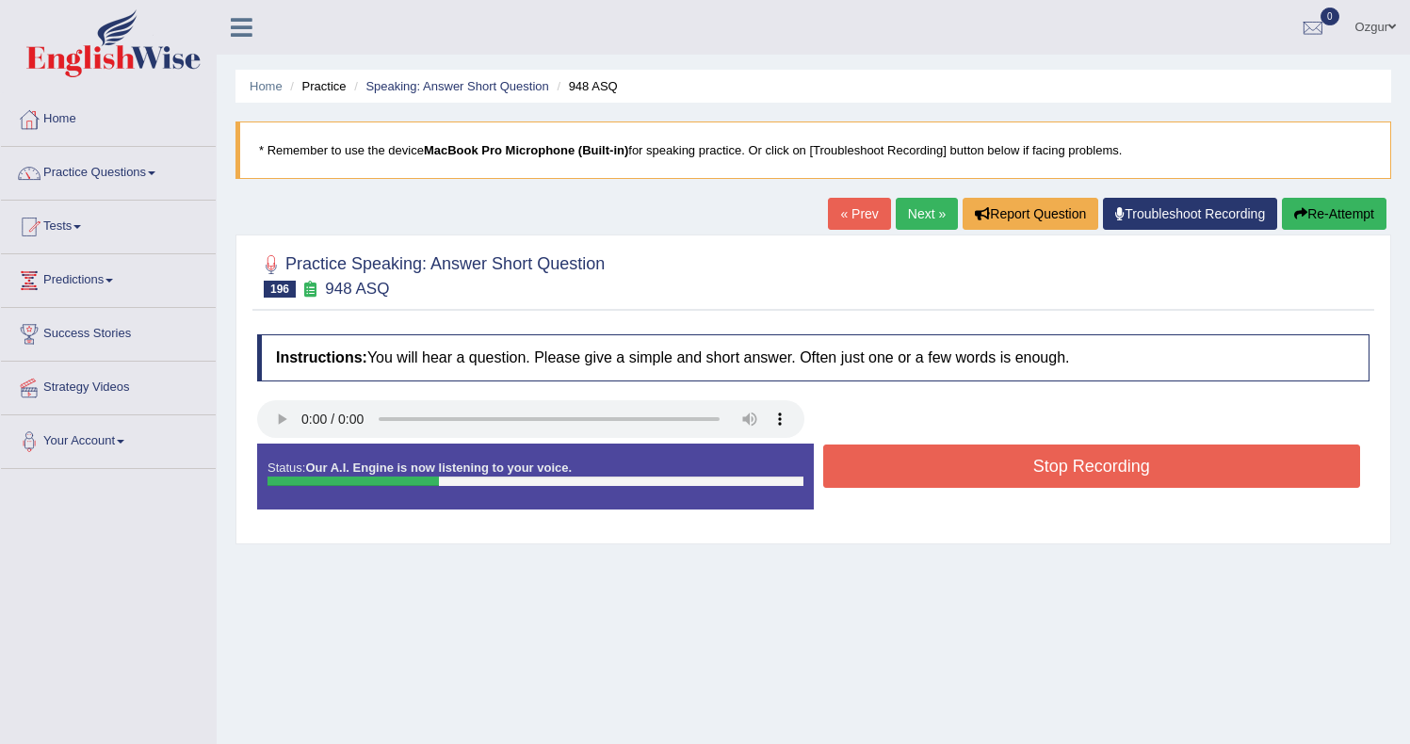
click at [1105, 462] on button "Stop Recording" at bounding box center [1092, 465] width 538 height 43
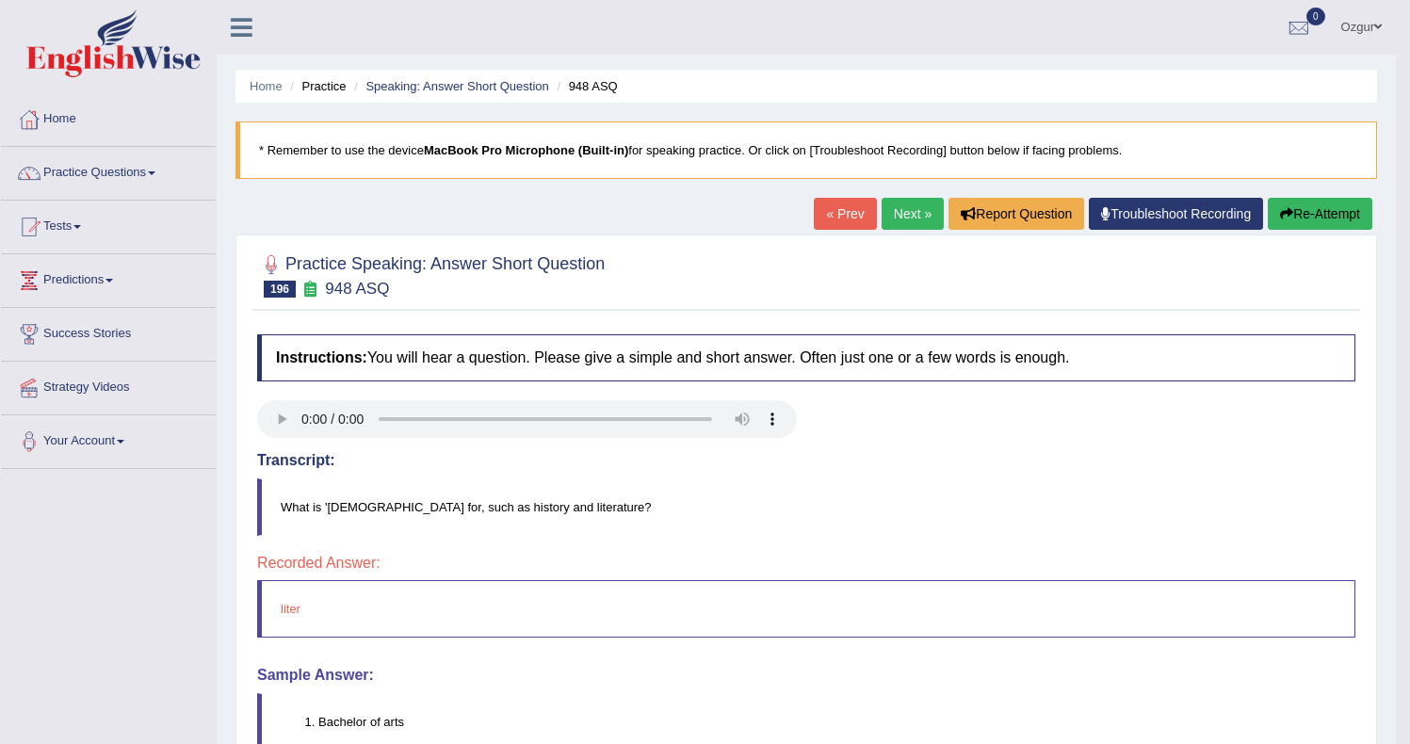
click at [908, 217] on link "Next »" at bounding box center [912, 214] width 62 height 32
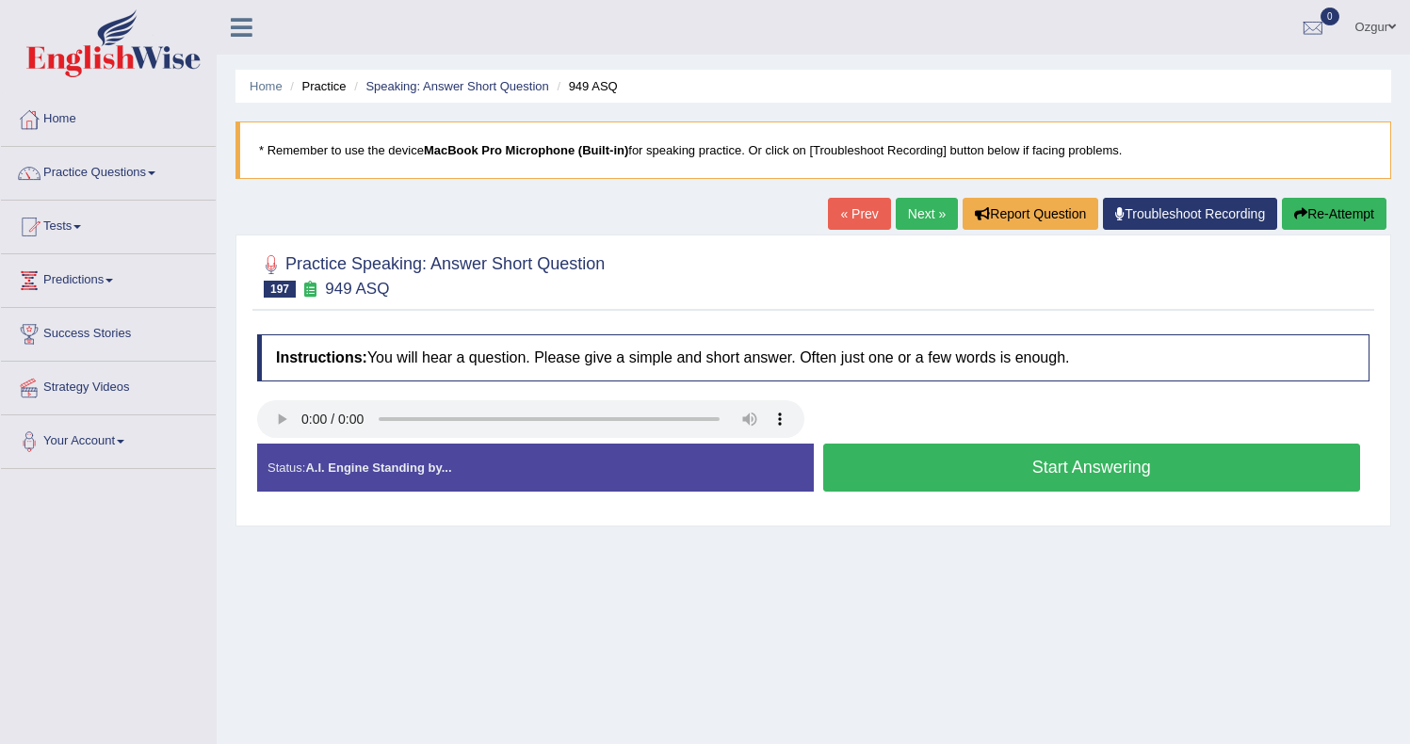
click at [886, 467] on button "Start Answering" at bounding box center [1092, 468] width 538 height 48
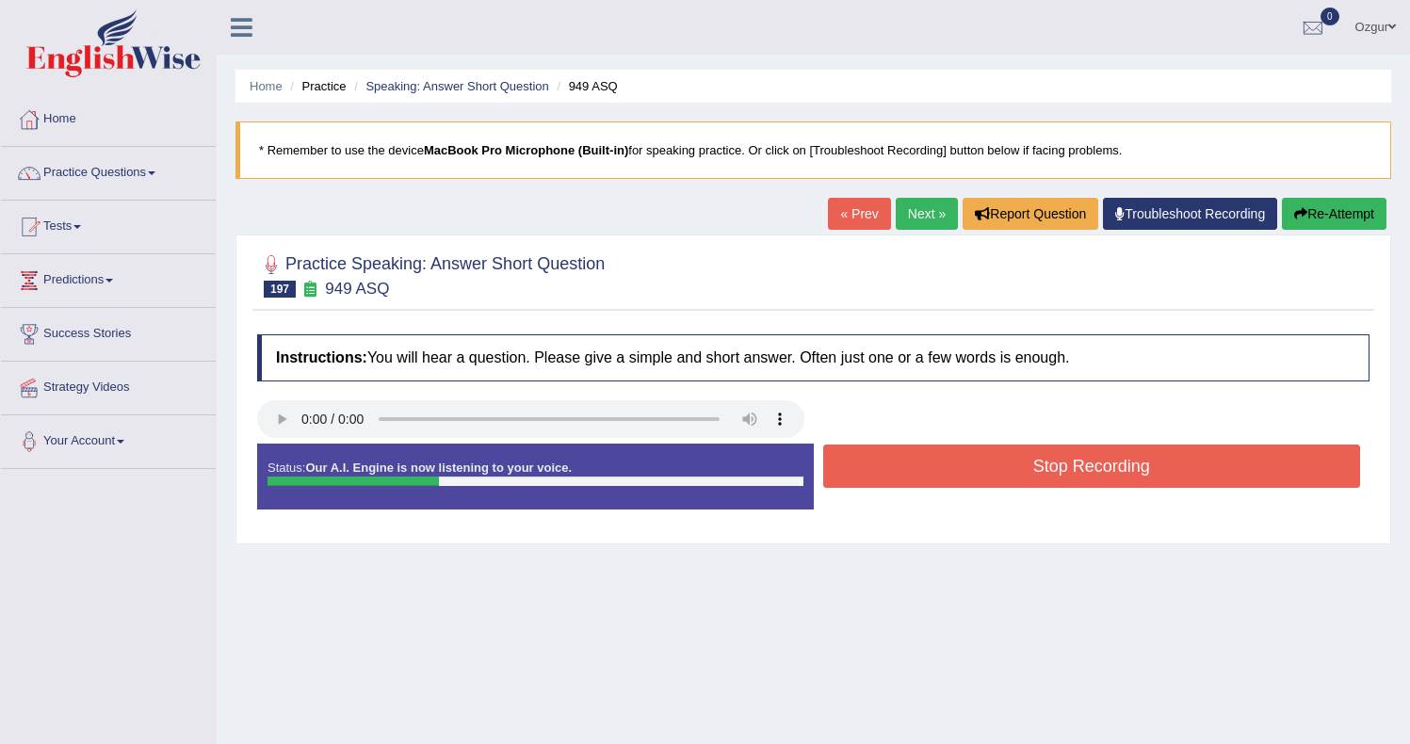
click at [886, 467] on button "Stop Recording" at bounding box center [1092, 465] width 538 height 43
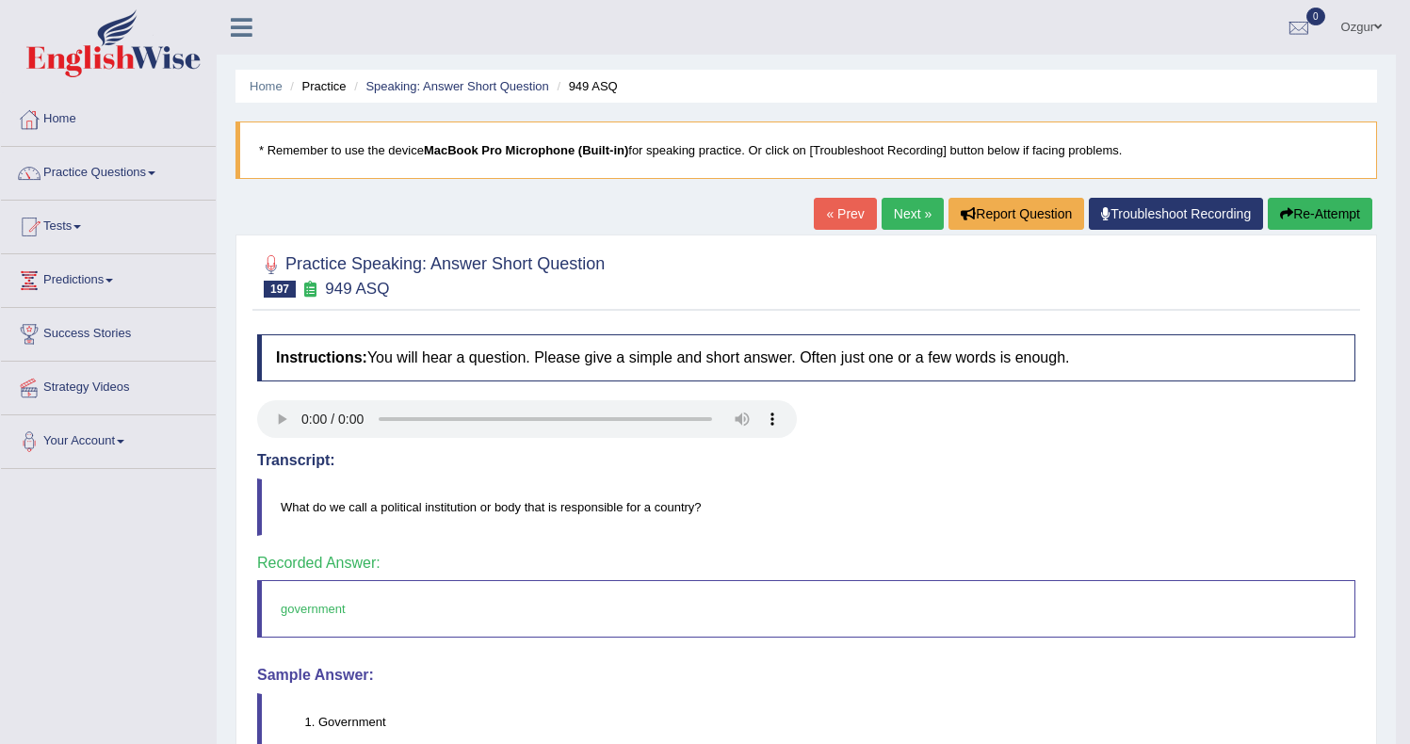
click at [934, 216] on div "« Prev Next » Report Question Troubleshoot Recording Re-Attempt" at bounding box center [1095, 216] width 563 height 37
click at [904, 218] on link "Next »" at bounding box center [912, 214] width 62 height 32
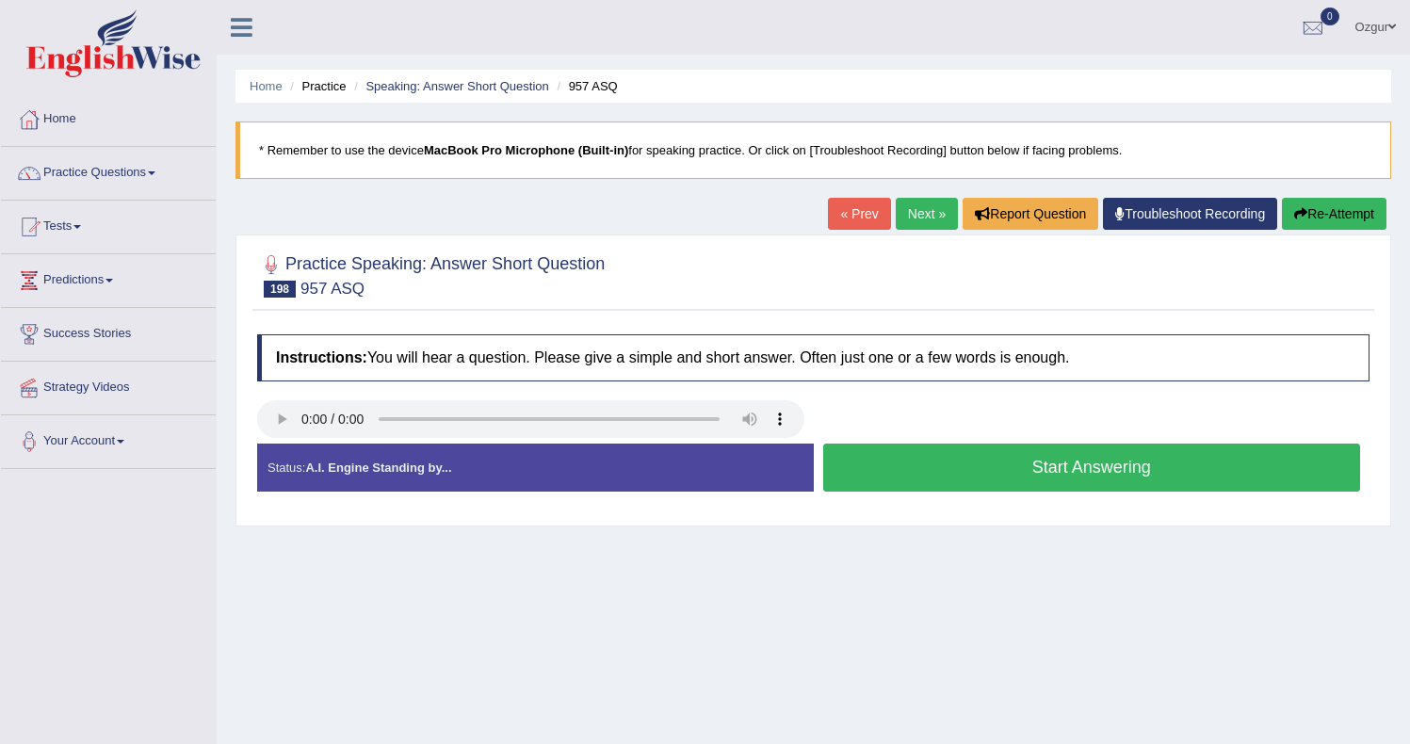
click at [1021, 460] on button "Start Answering" at bounding box center [1092, 468] width 538 height 48
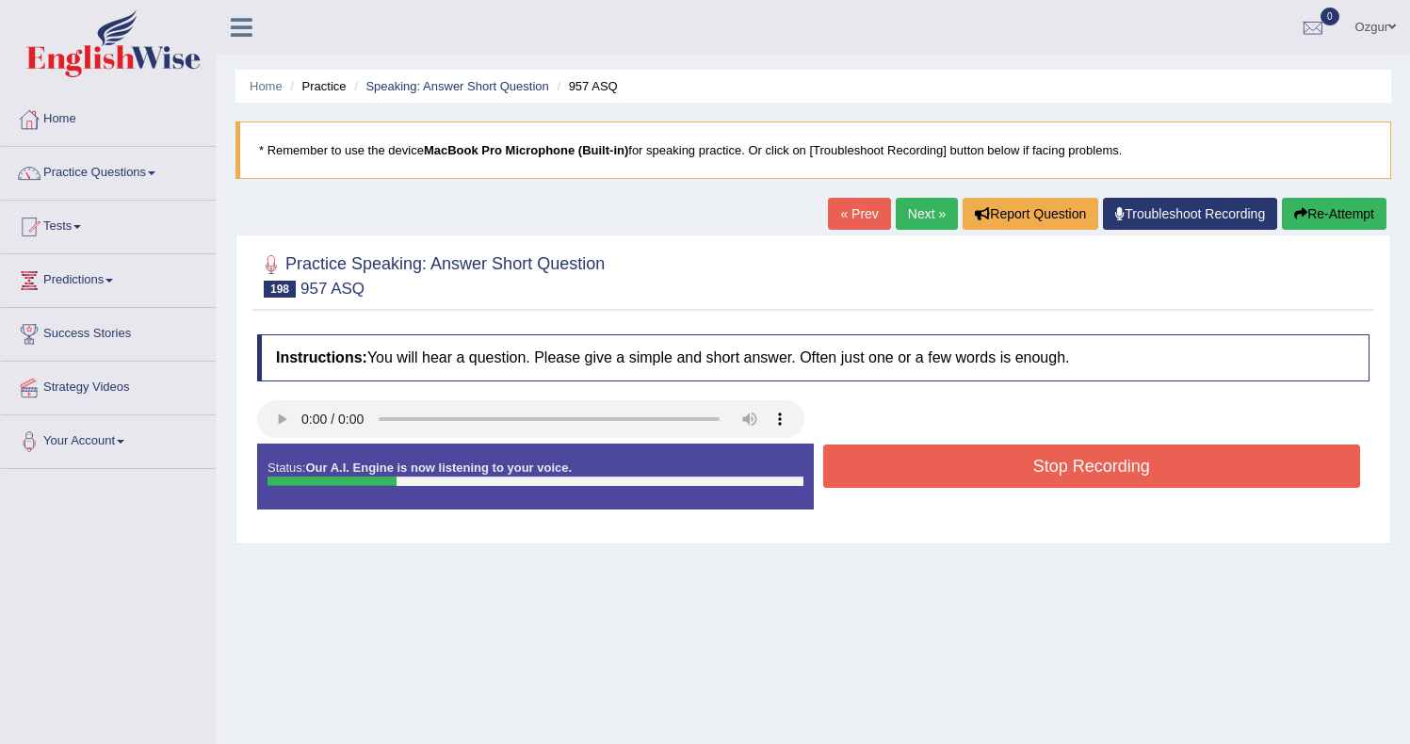
click at [967, 477] on button "Stop Recording" at bounding box center [1092, 465] width 538 height 43
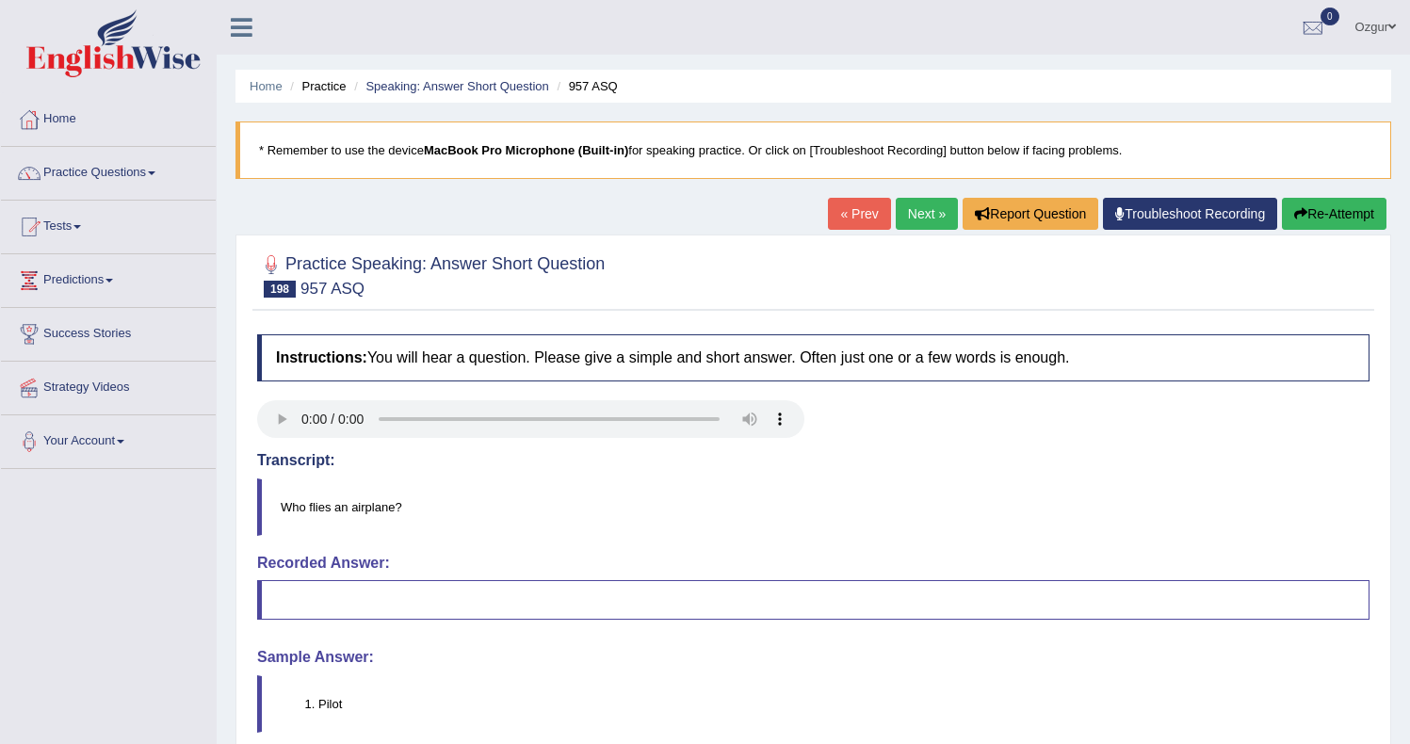
click at [895, 216] on link "Next »" at bounding box center [926, 214] width 62 height 32
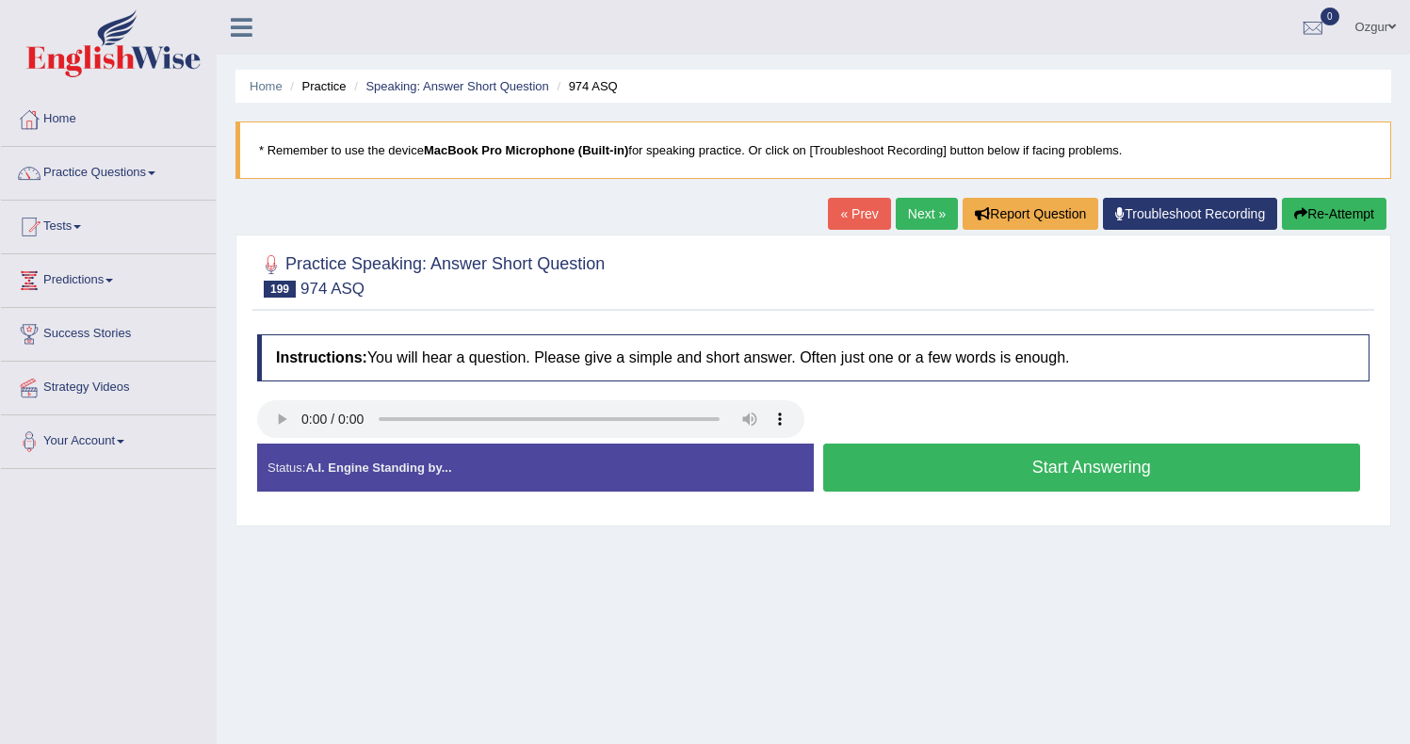
click at [1057, 467] on button "Start Answering" at bounding box center [1092, 468] width 538 height 48
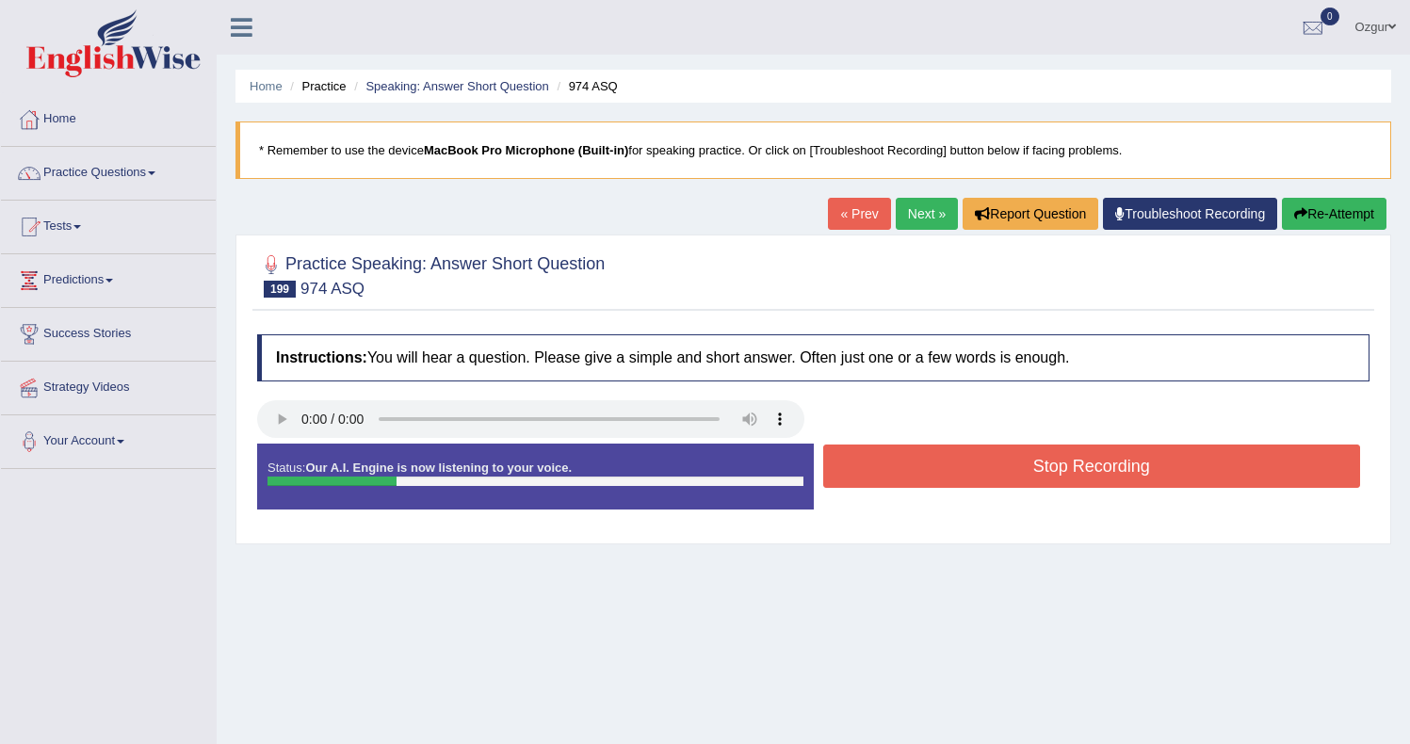
click at [909, 218] on link "Next »" at bounding box center [926, 214] width 62 height 32
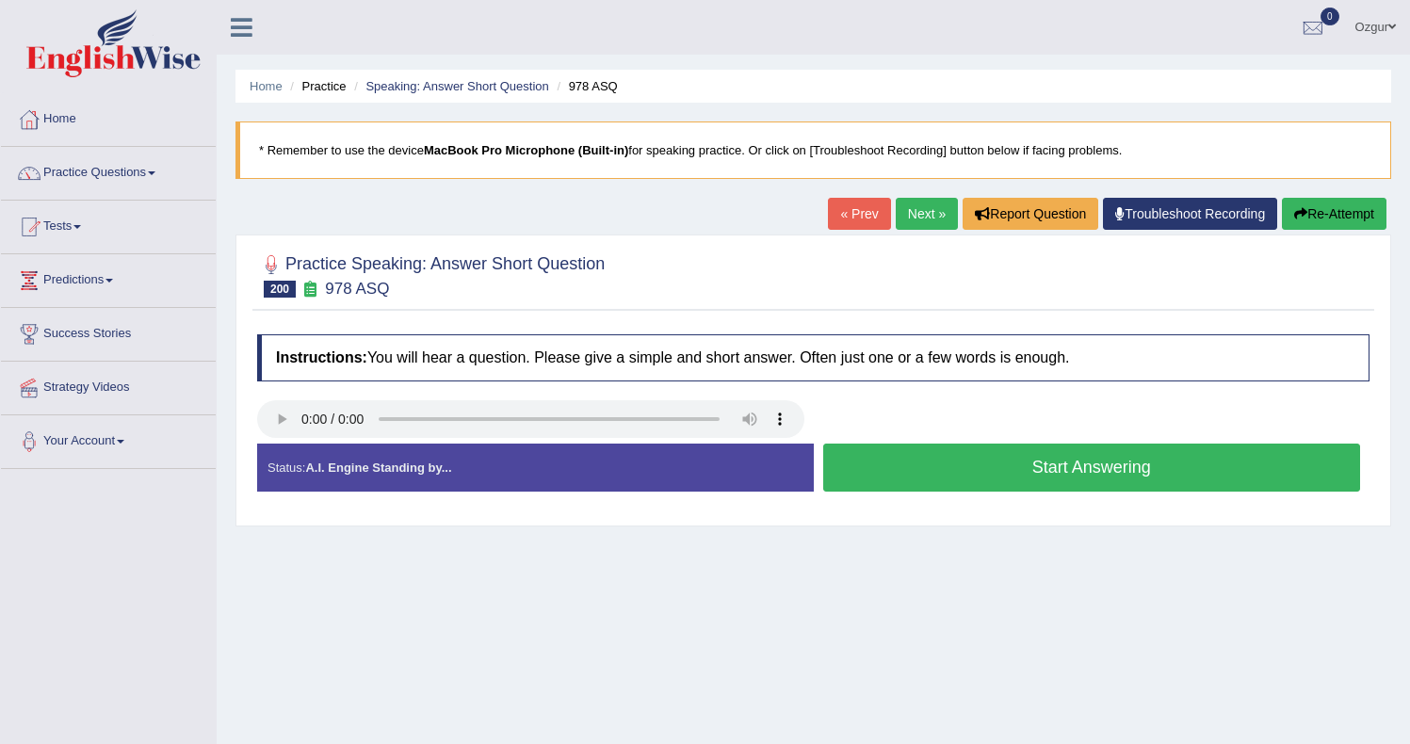
click at [1019, 461] on button "Start Answering" at bounding box center [1092, 468] width 538 height 48
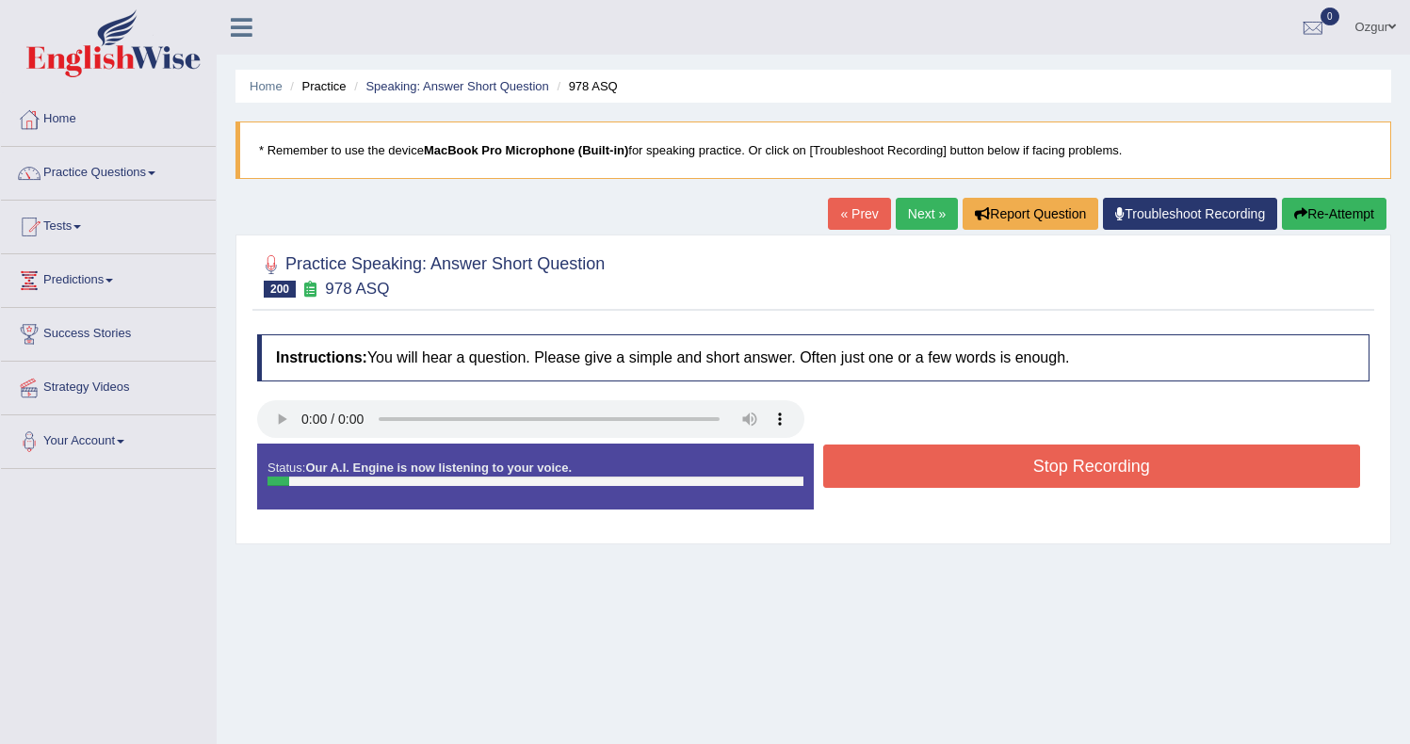
click at [1016, 463] on button "Stop Recording" at bounding box center [1092, 465] width 538 height 43
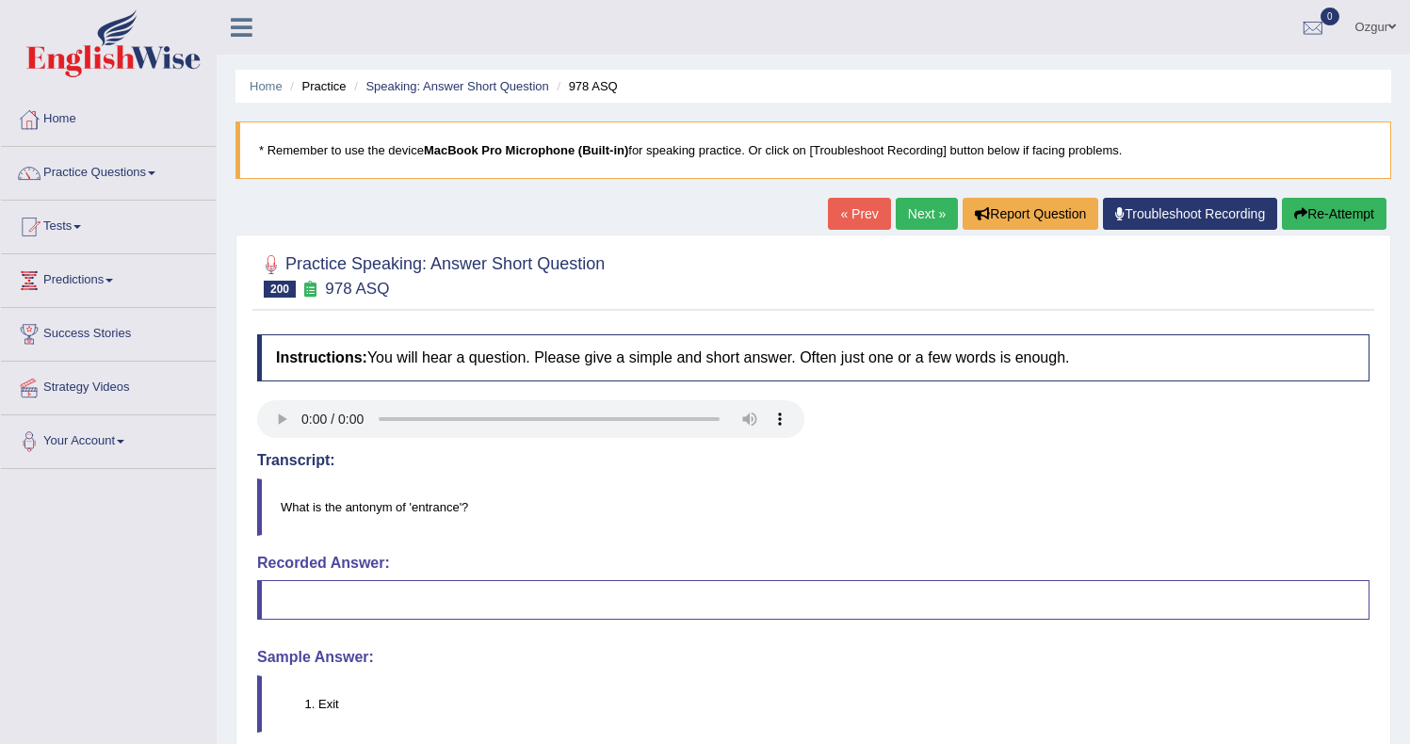
click at [912, 218] on link "Next »" at bounding box center [926, 214] width 62 height 32
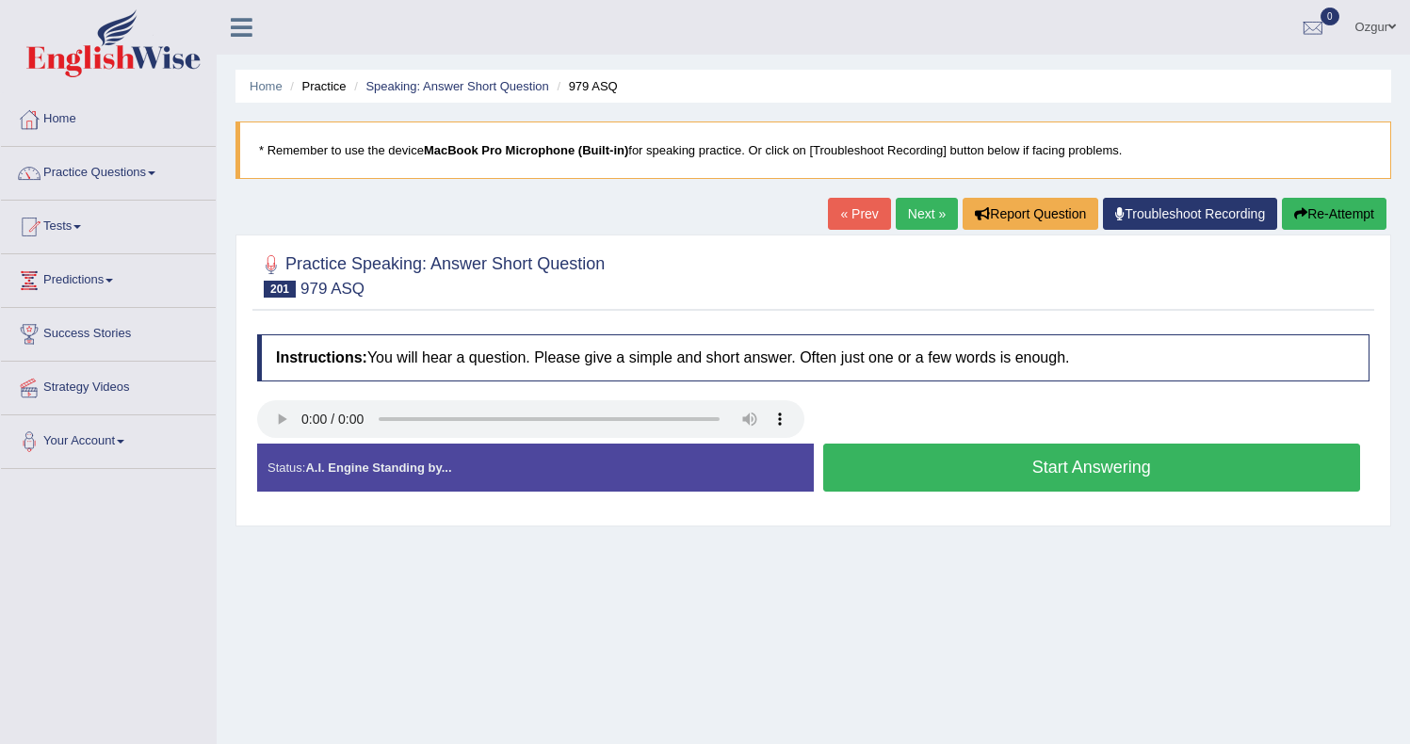
click at [911, 480] on button "Start Answering" at bounding box center [1092, 468] width 538 height 48
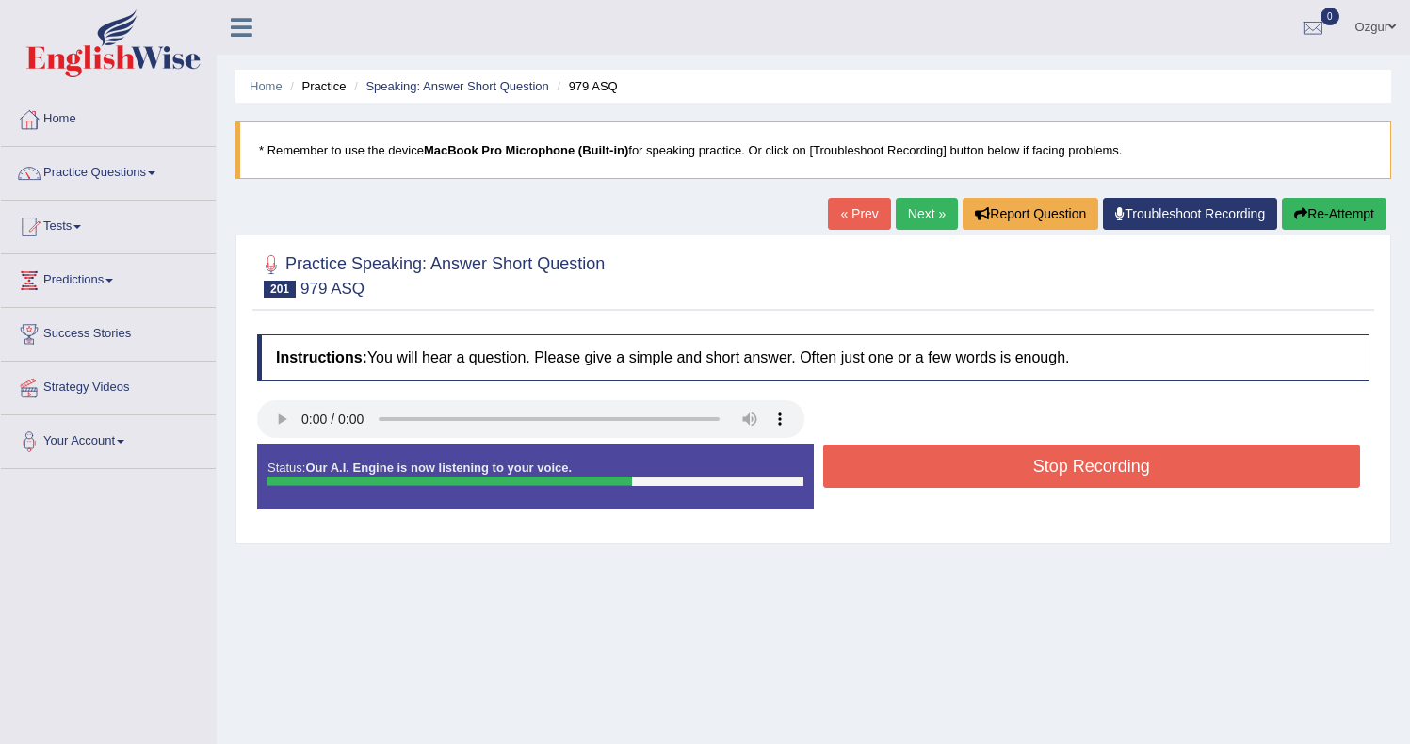
click at [949, 465] on button "Stop Recording" at bounding box center [1092, 465] width 538 height 43
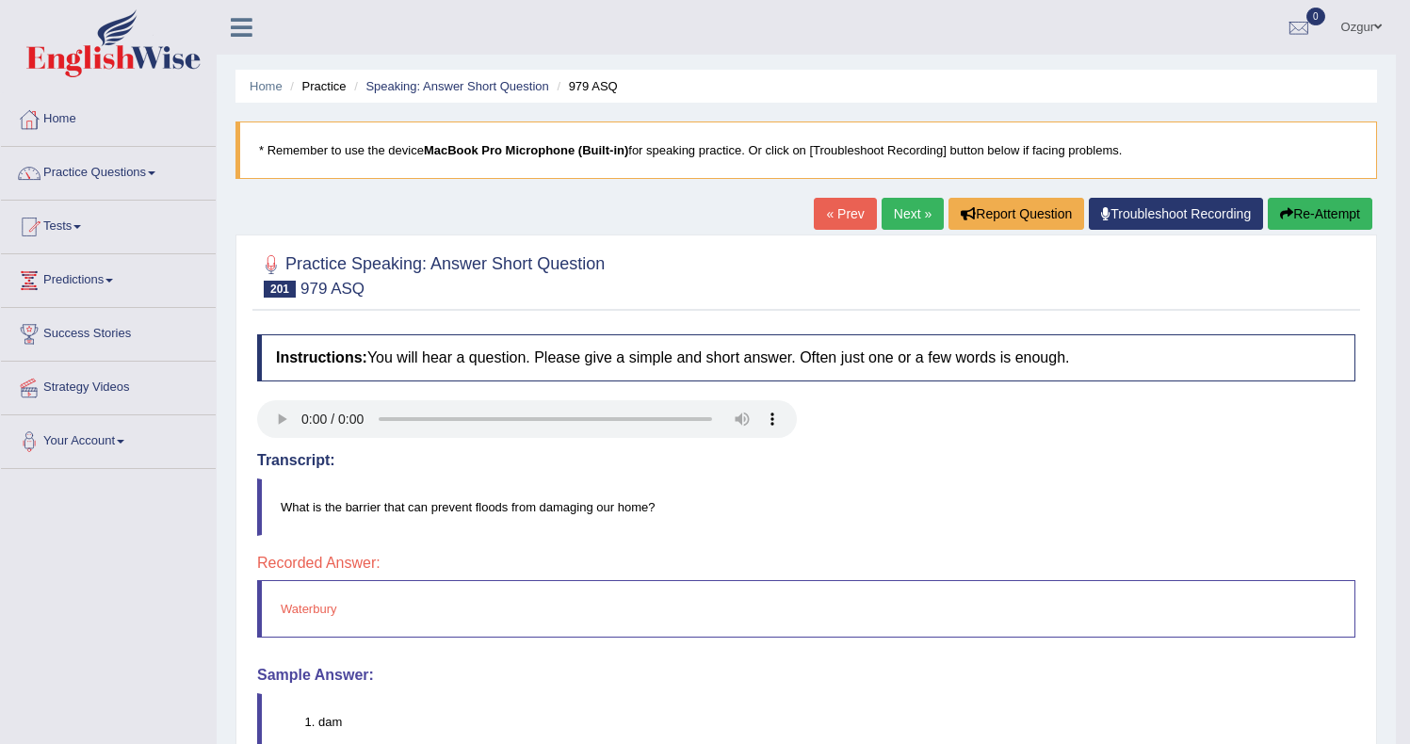
click at [903, 218] on link "Next »" at bounding box center [912, 214] width 62 height 32
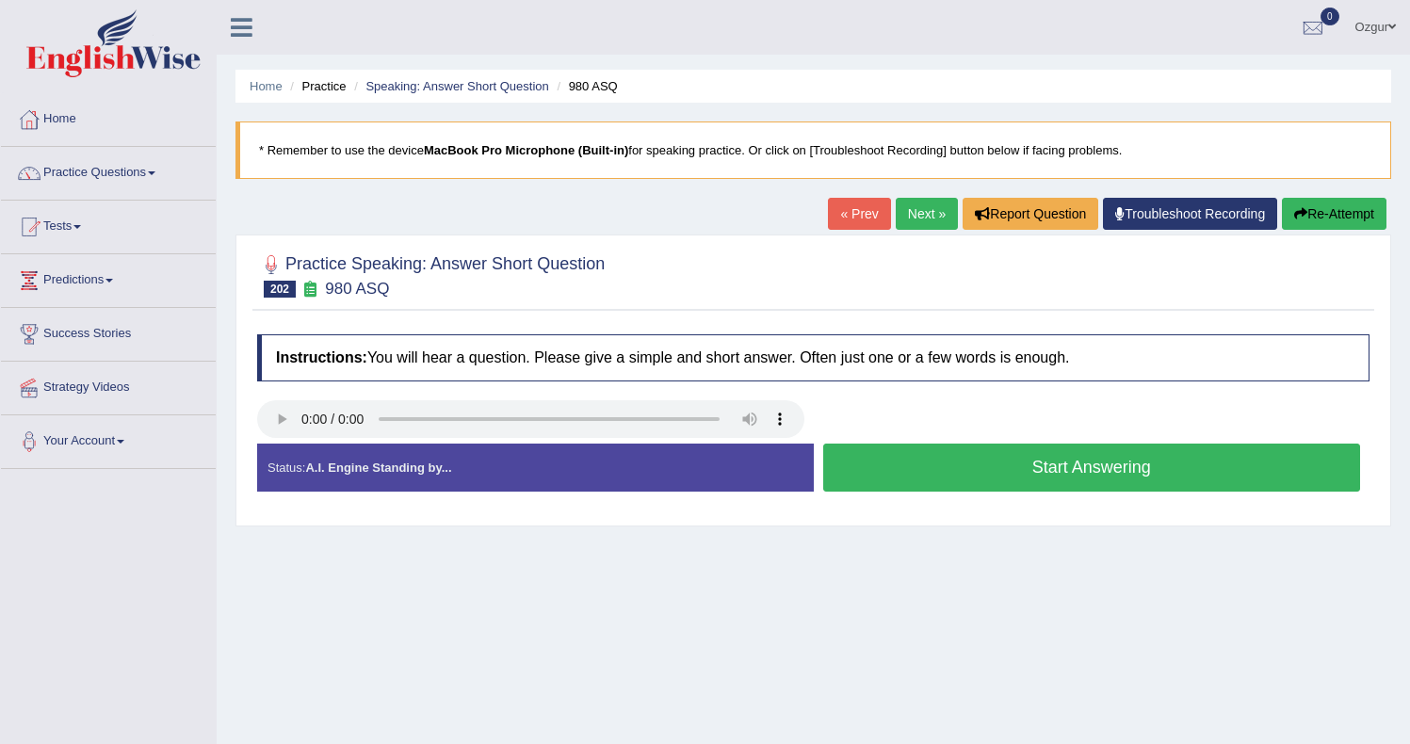
click at [996, 470] on button "Start Answering" at bounding box center [1092, 468] width 538 height 48
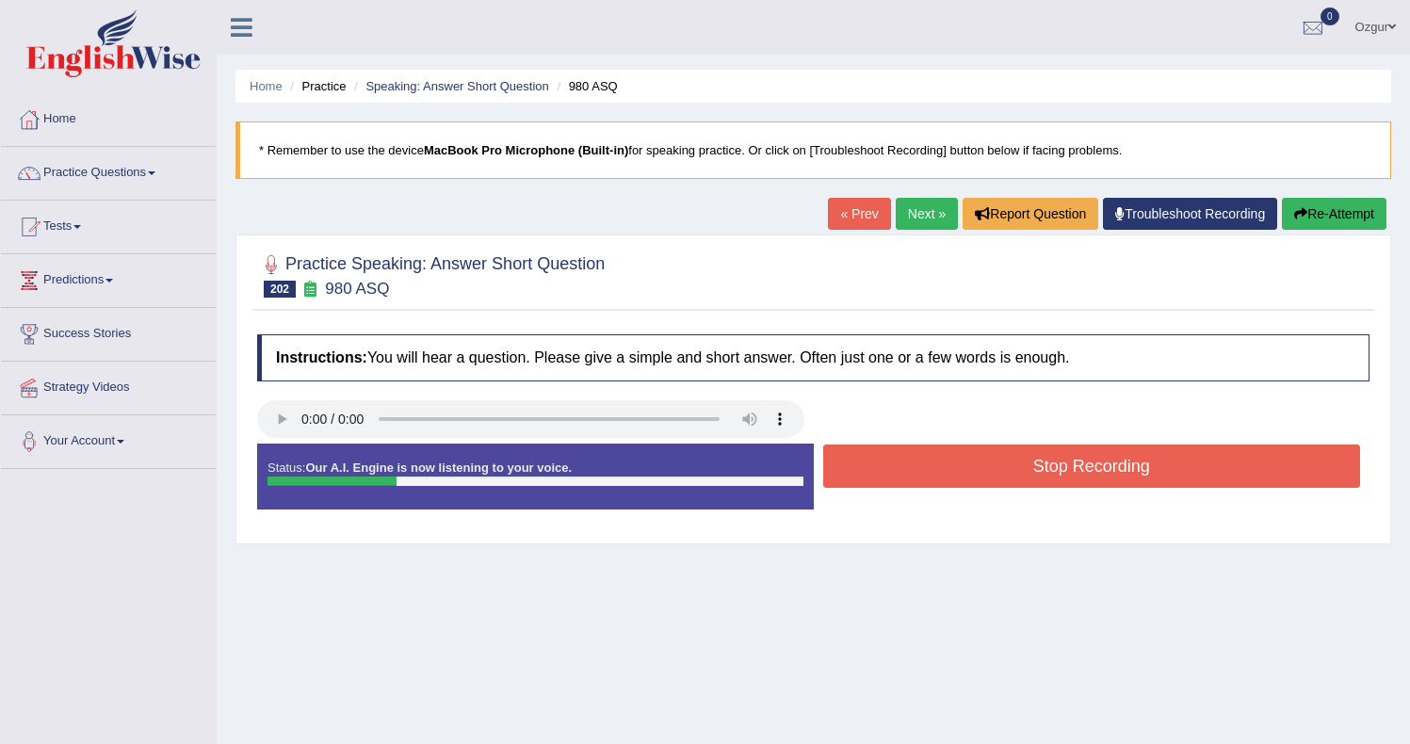
click at [996, 470] on button "Stop Recording" at bounding box center [1092, 465] width 538 height 43
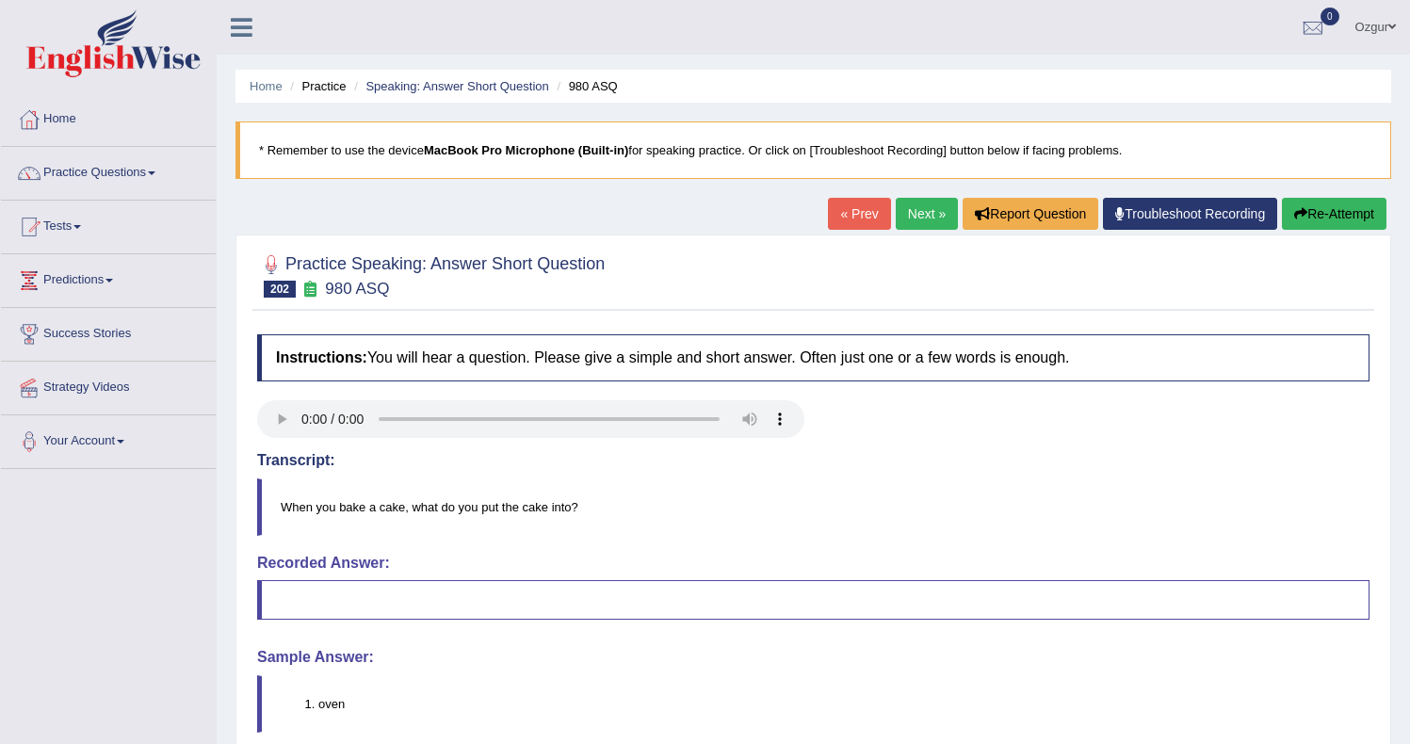
click at [905, 222] on link "Next »" at bounding box center [926, 214] width 62 height 32
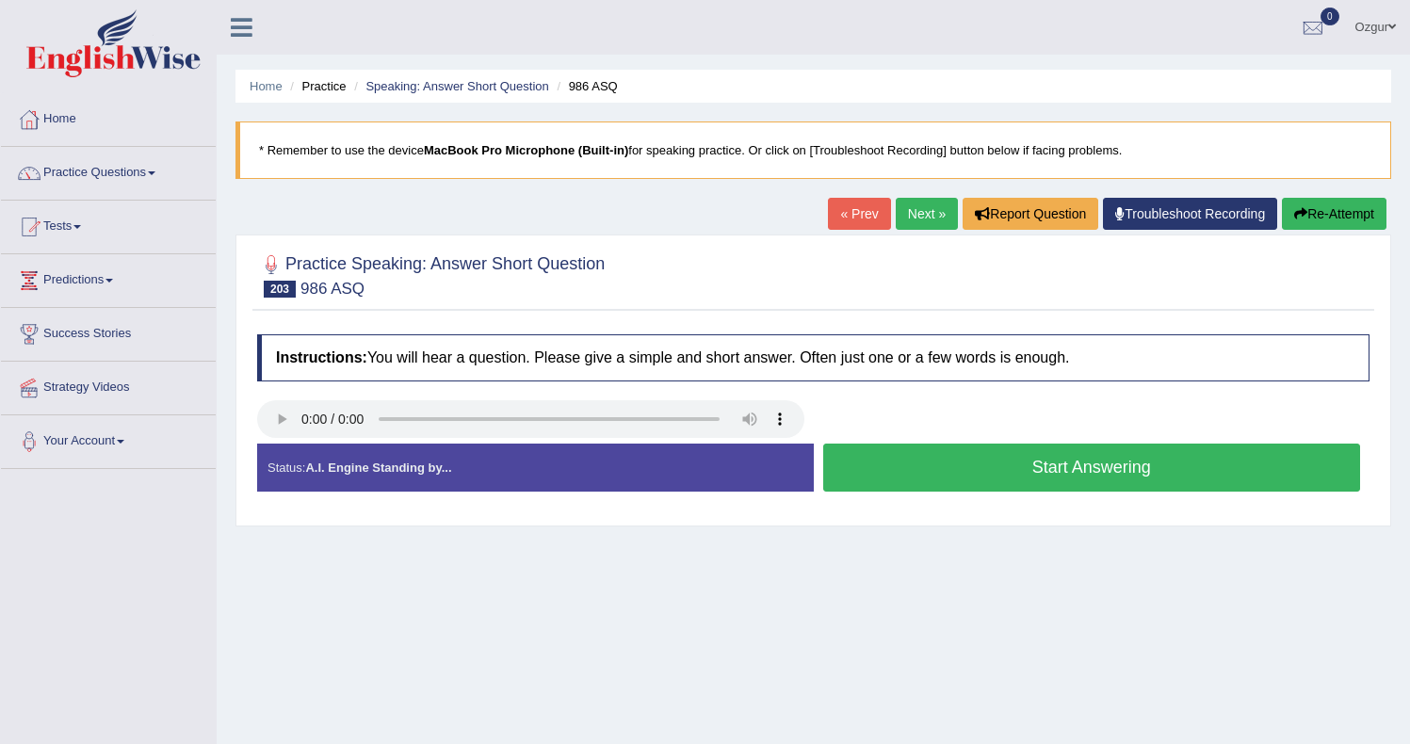
click at [931, 468] on button "Start Answering" at bounding box center [1092, 468] width 538 height 48
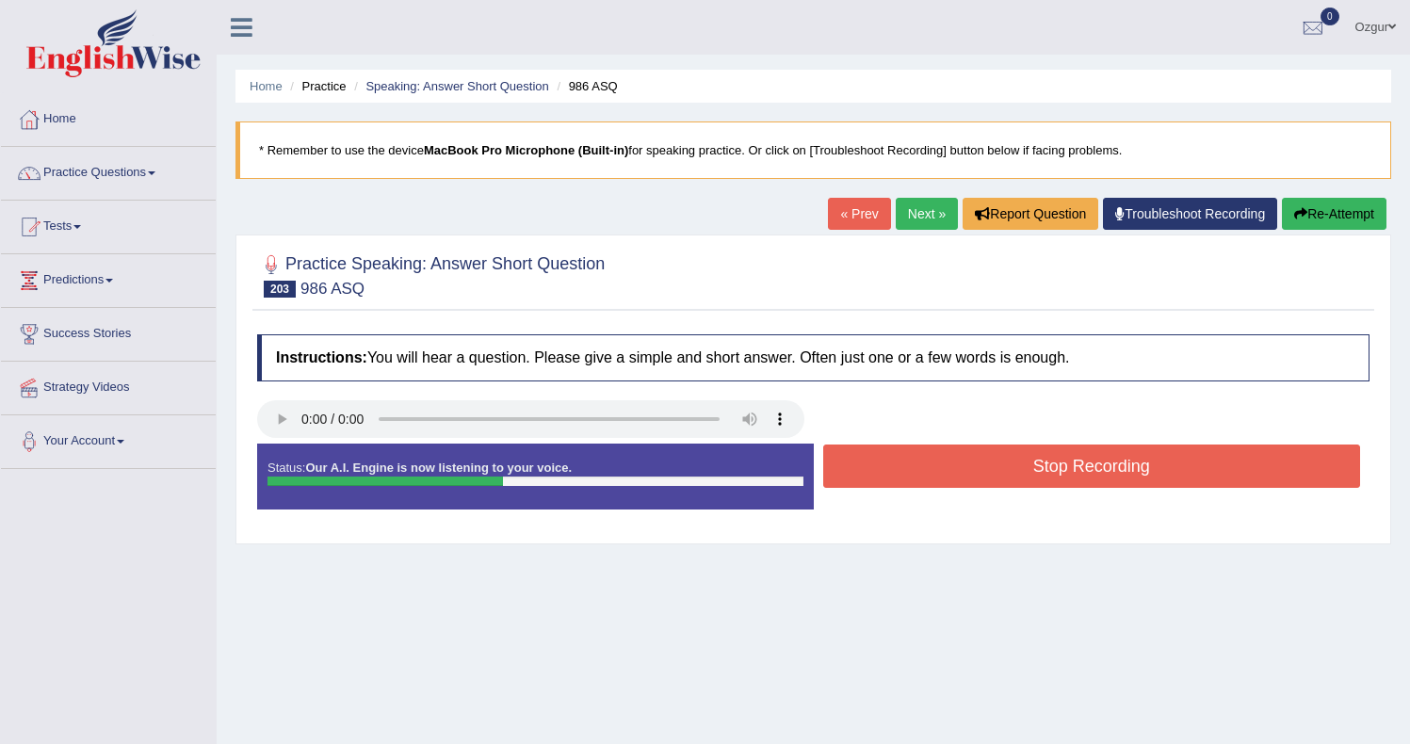
click at [934, 465] on button "Stop Recording" at bounding box center [1092, 465] width 538 height 43
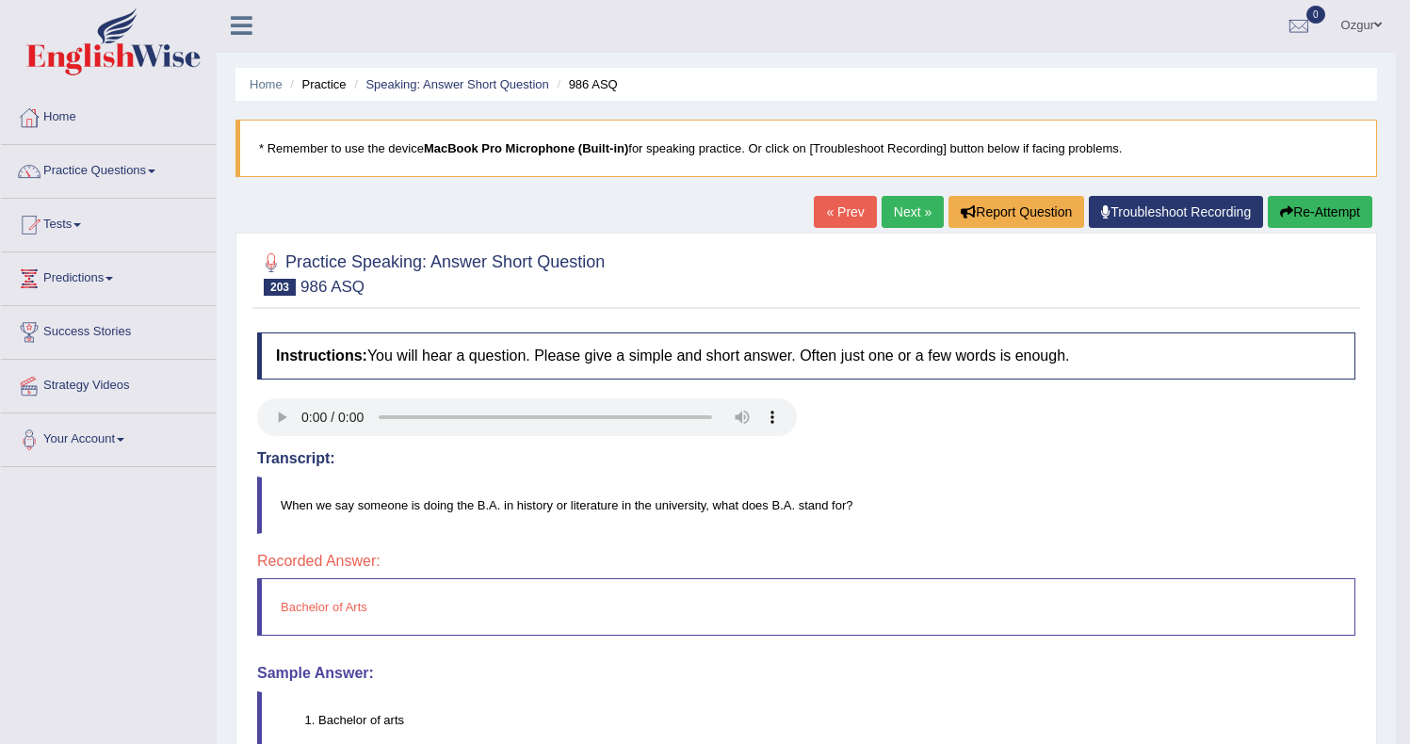
scroll to position [4, 0]
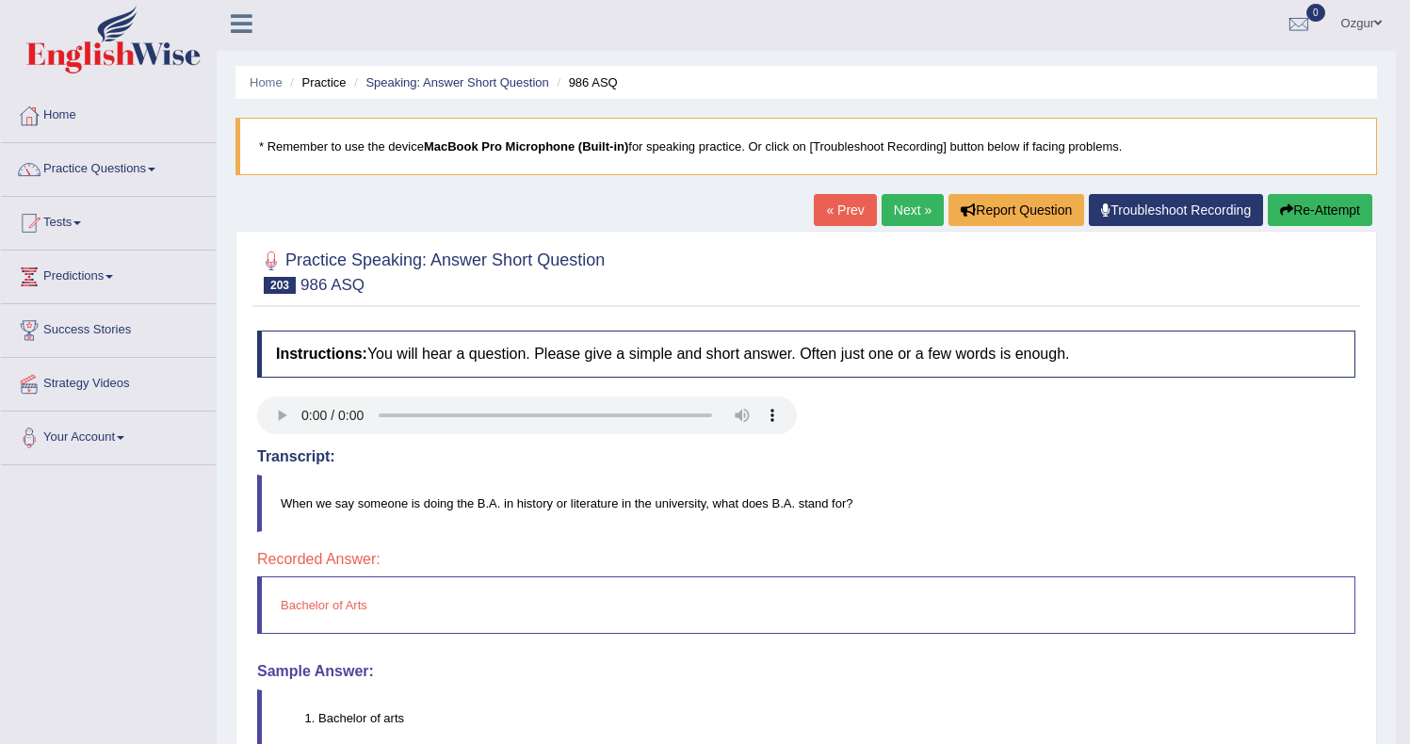
click at [898, 206] on link "Next »" at bounding box center [912, 210] width 62 height 32
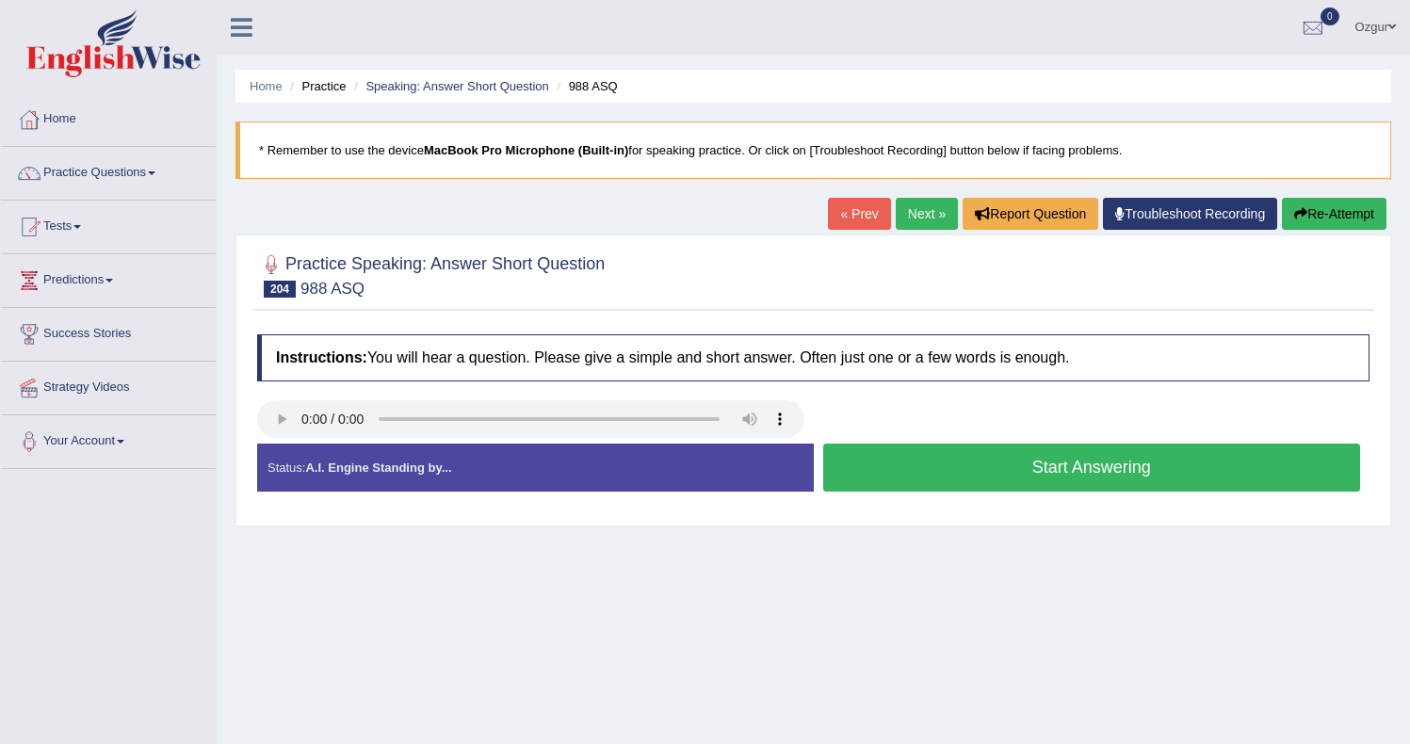
click at [1015, 475] on button "Start Answering" at bounding box center [1092, 468] width 538 height 48
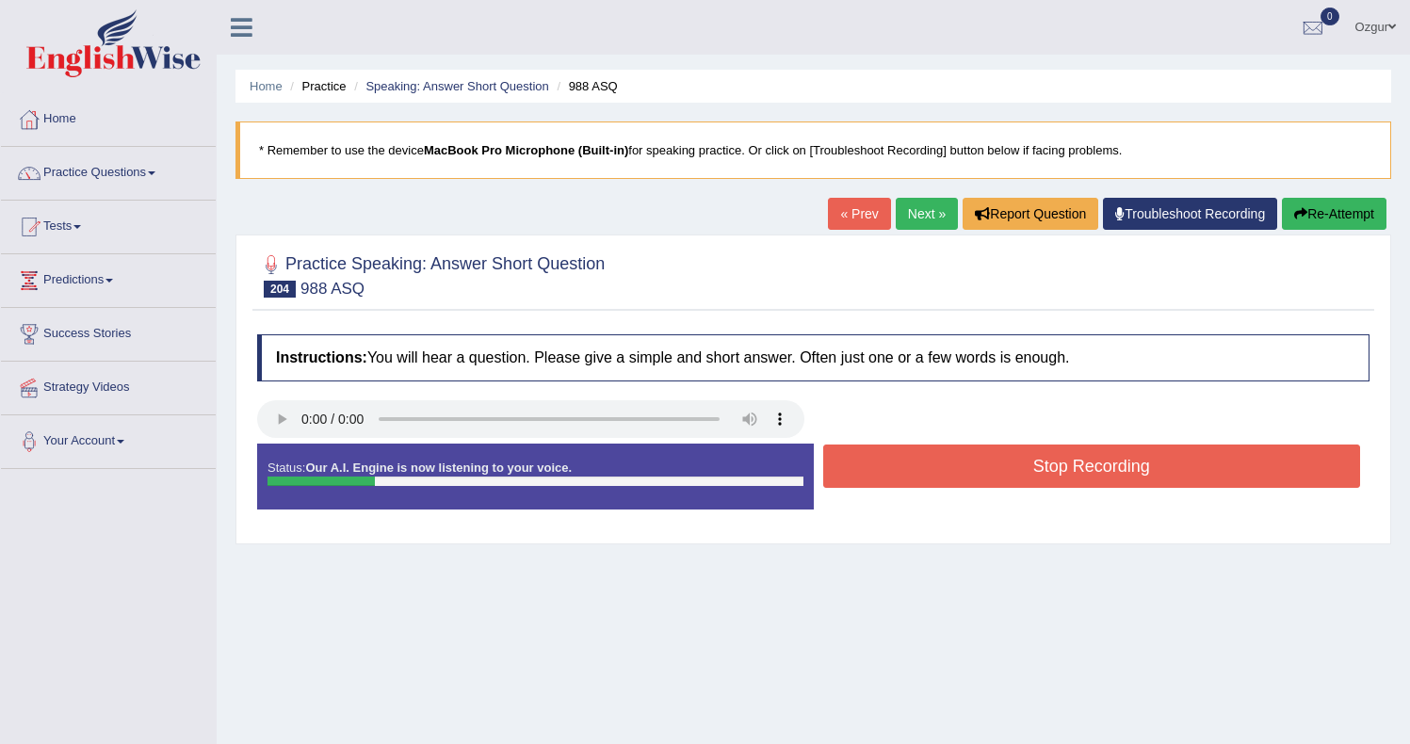
click at [1012, 475] on button "Stop Recording" at bounding box center [1092, 465] width 538 height 43
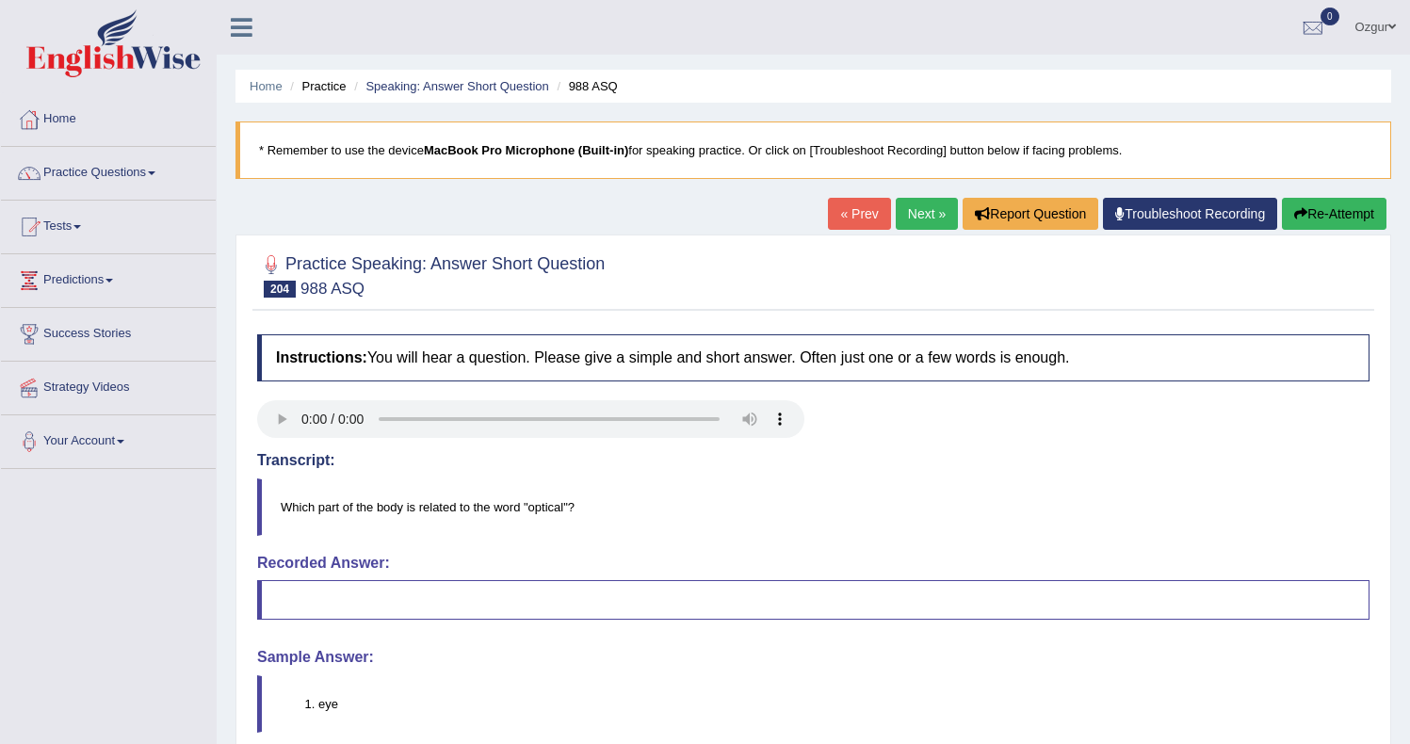
click at [908, 223] on link "Next »" at bounding box center [926, 214] width 62 height 32
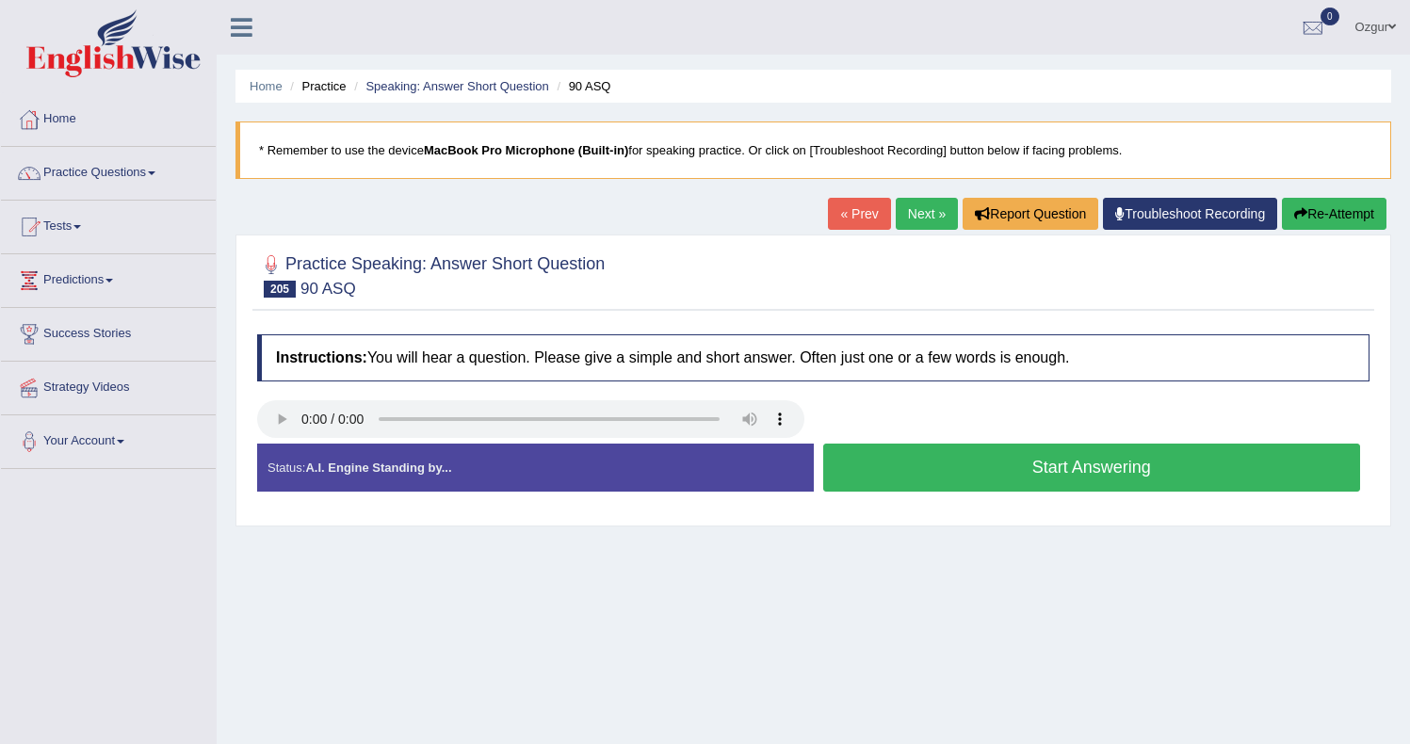
click at [935, 460] on button "Start Answering" at bounding box center [1092, 468] width 538 height 48
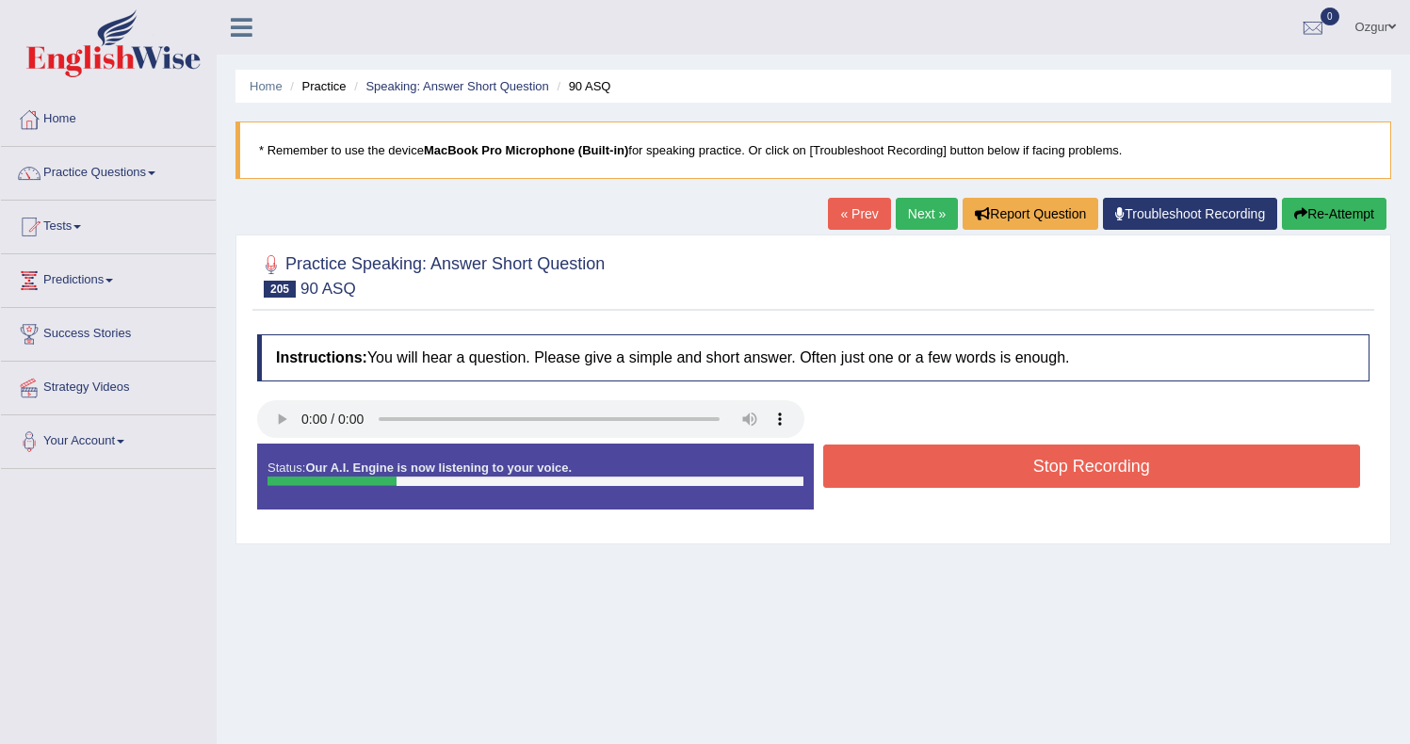
click at [932, 470] on button "Stop Recording" at bounding box center [1092, 465] width 538 height 43
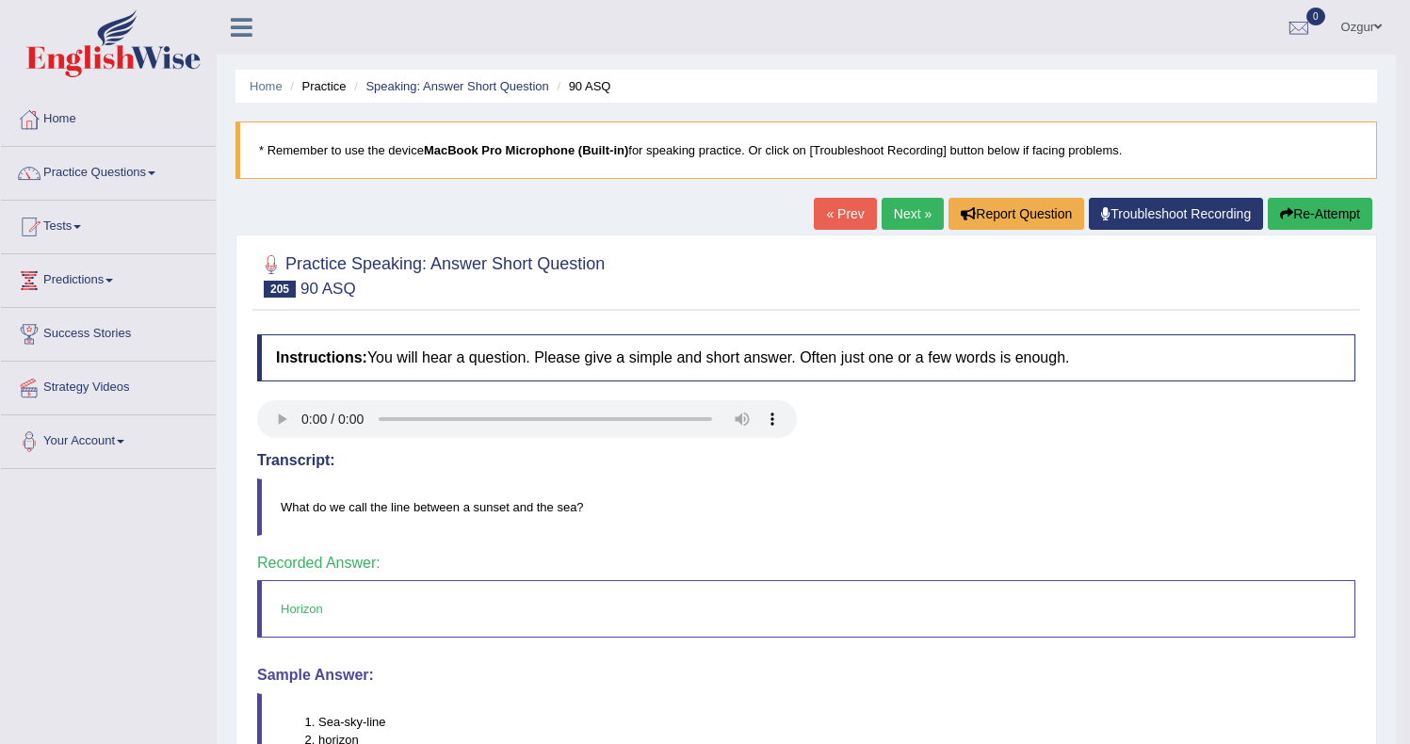
click at [900, 230] on div "« Prev Next » Report Question Troubleshoot Recording Re-Attempt" at bounding box center [1095, 216] width 563 height 37
click at [907, 218] on link "Next »" at bounding box center [912, 214] width 62 height 32
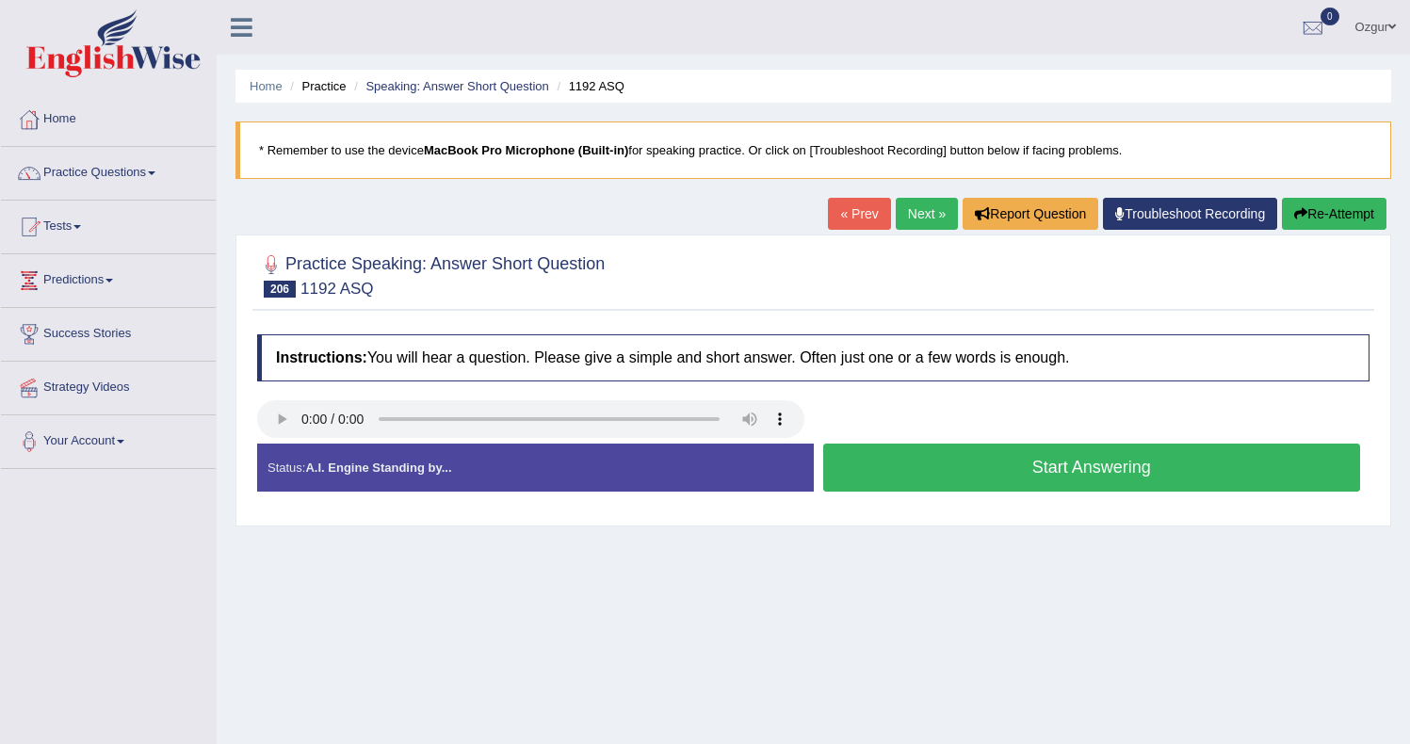
click at [924, 462] on button "Start Answering" at bounding box center [1092, 468] width 538 height 48
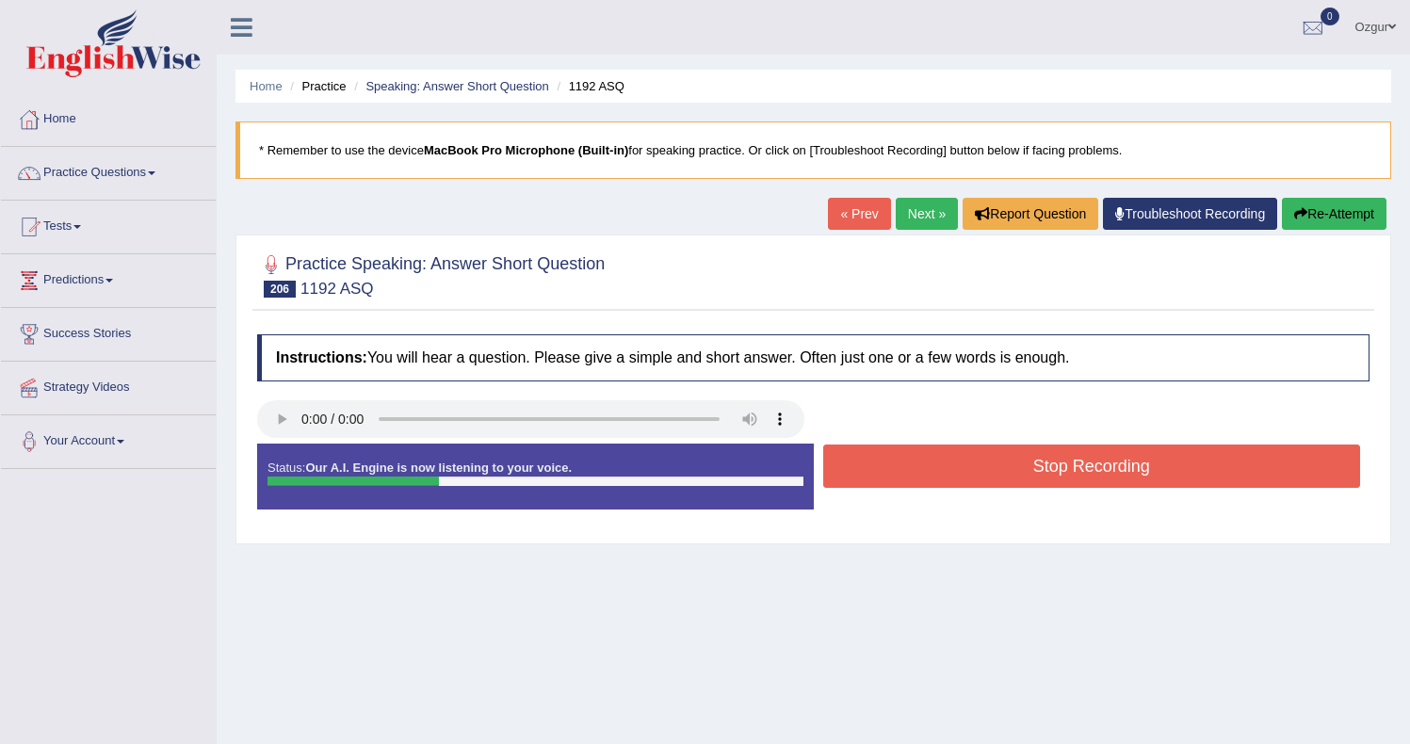
click at [927, 460] on button "Stop Recording" at bounding box center [1092, 465] width 538 height 43
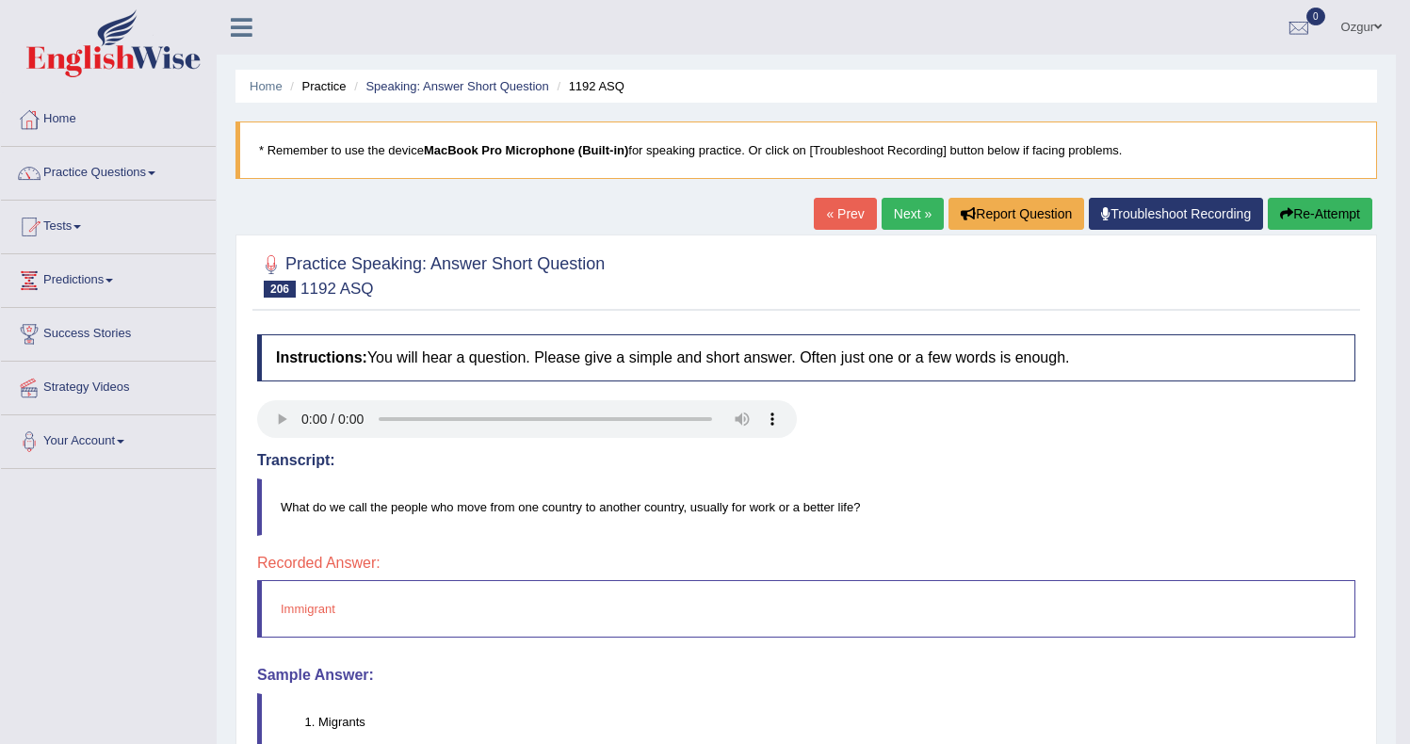
click at [906, 206] on link "Next »" at bounding box center [912, 214] width 62 height 32
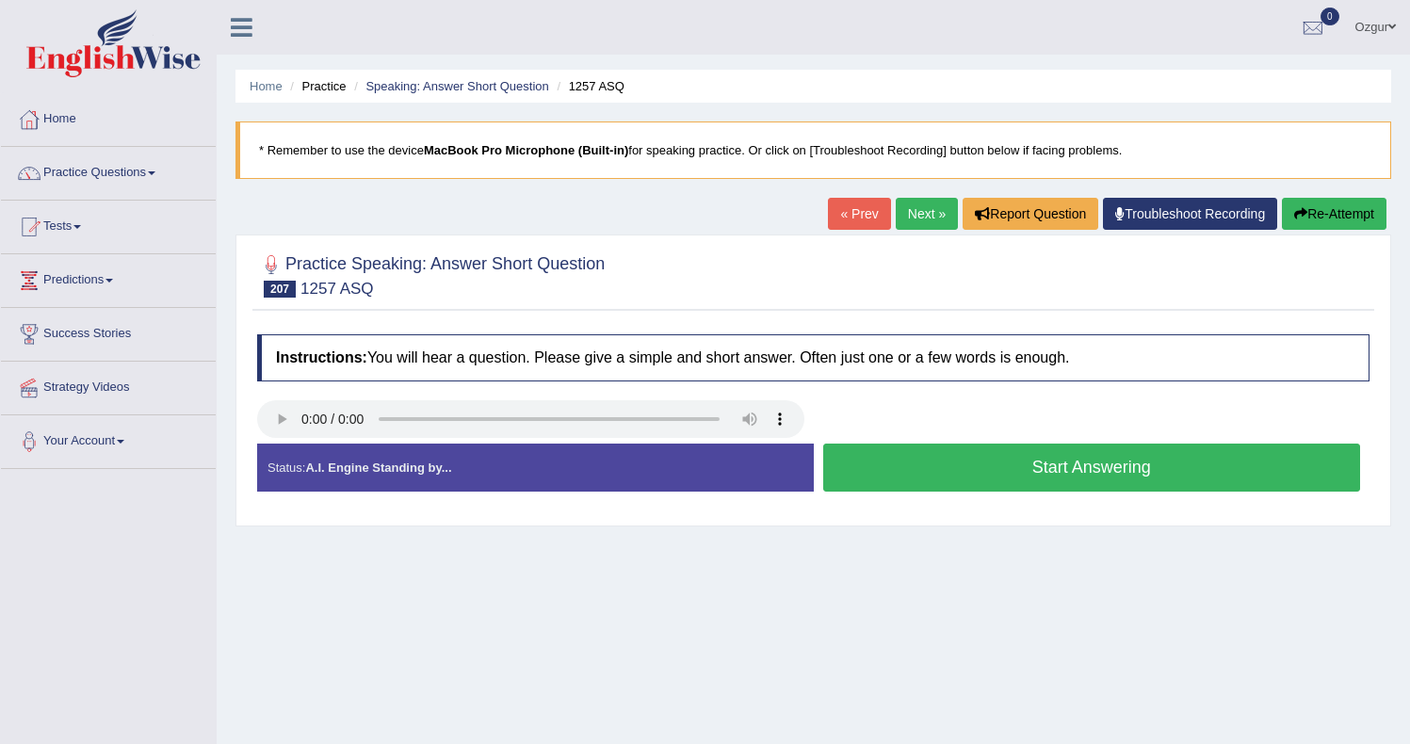
click at [944, 457] on button "Start Answering" at bounding box center [1092, 468] width 538 height 48
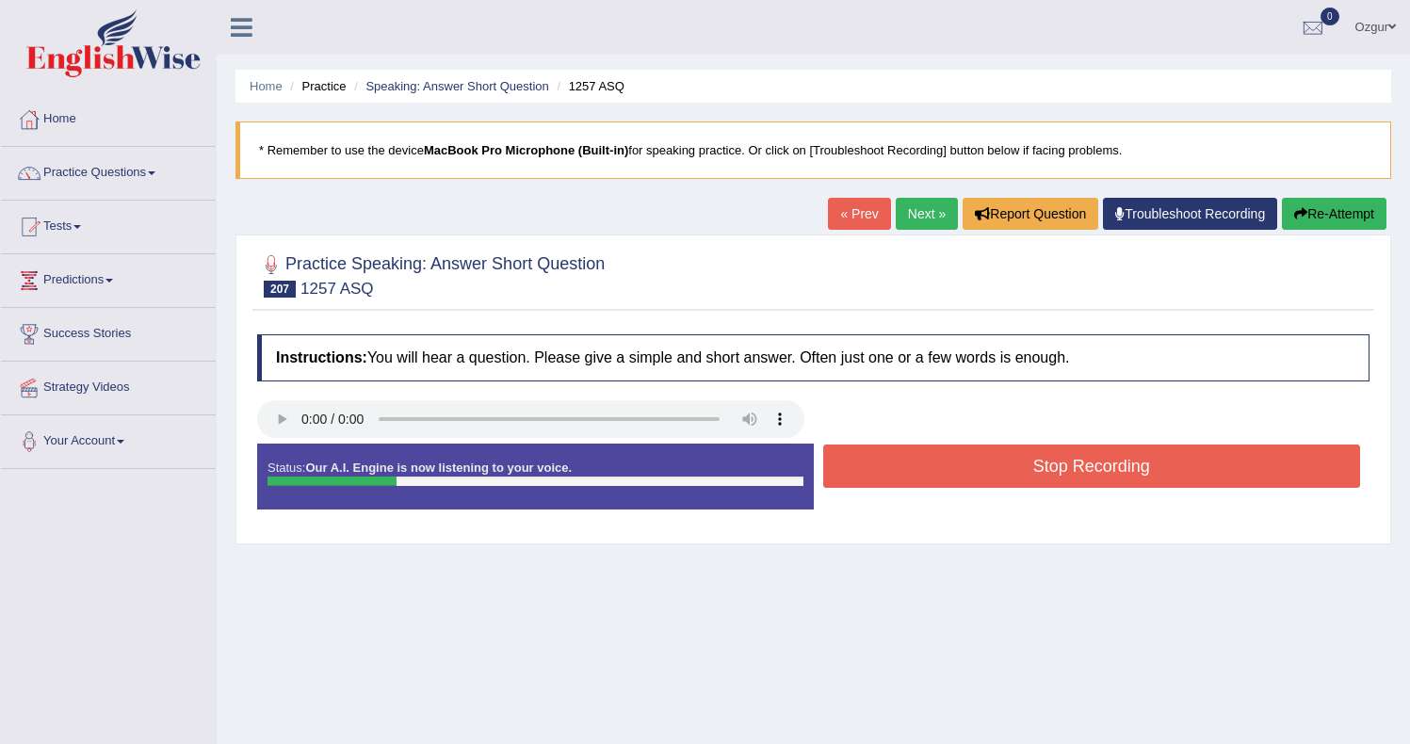
click at [945, 459] on button "Stop Recording" at bounding box center [1092, 465] width 538 height 43
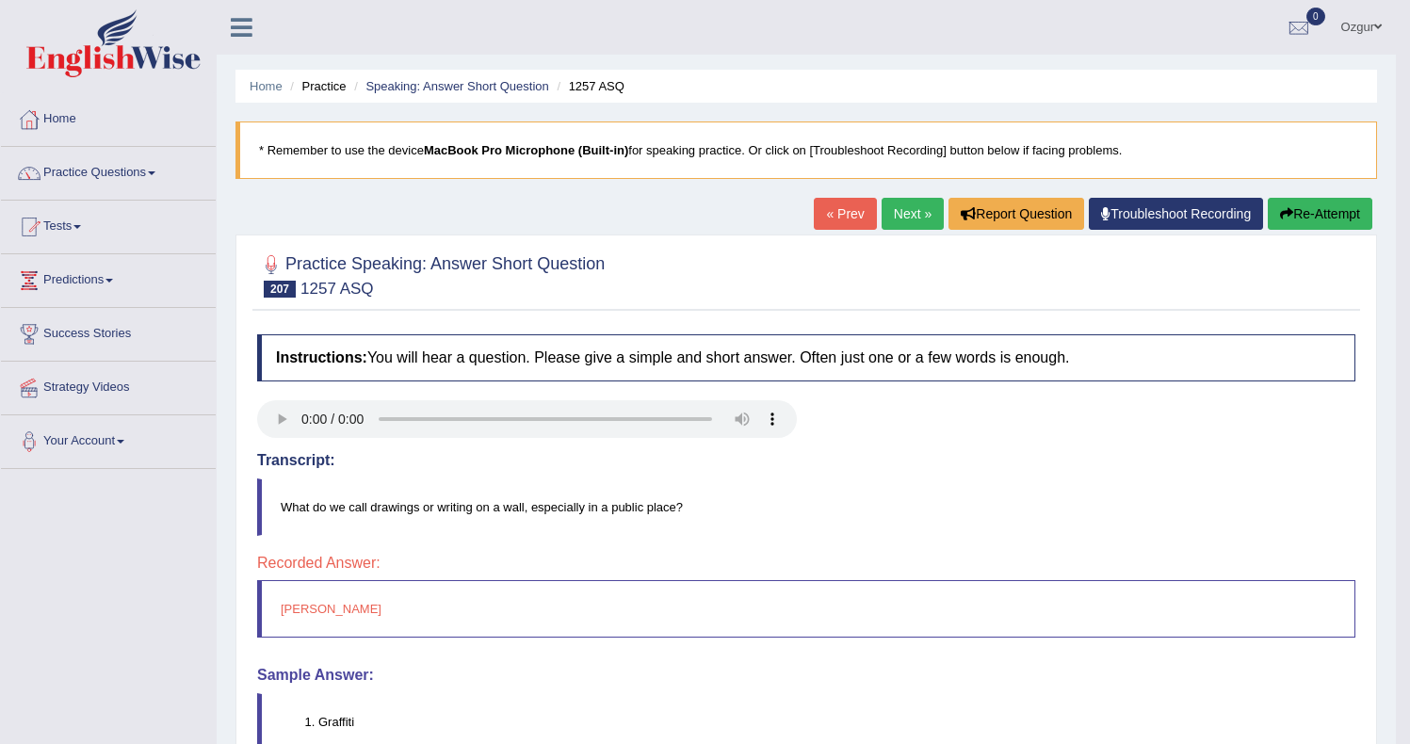
click at [919, 210] on link "Next »" at bounding box center [912, 214] width 62 height 32
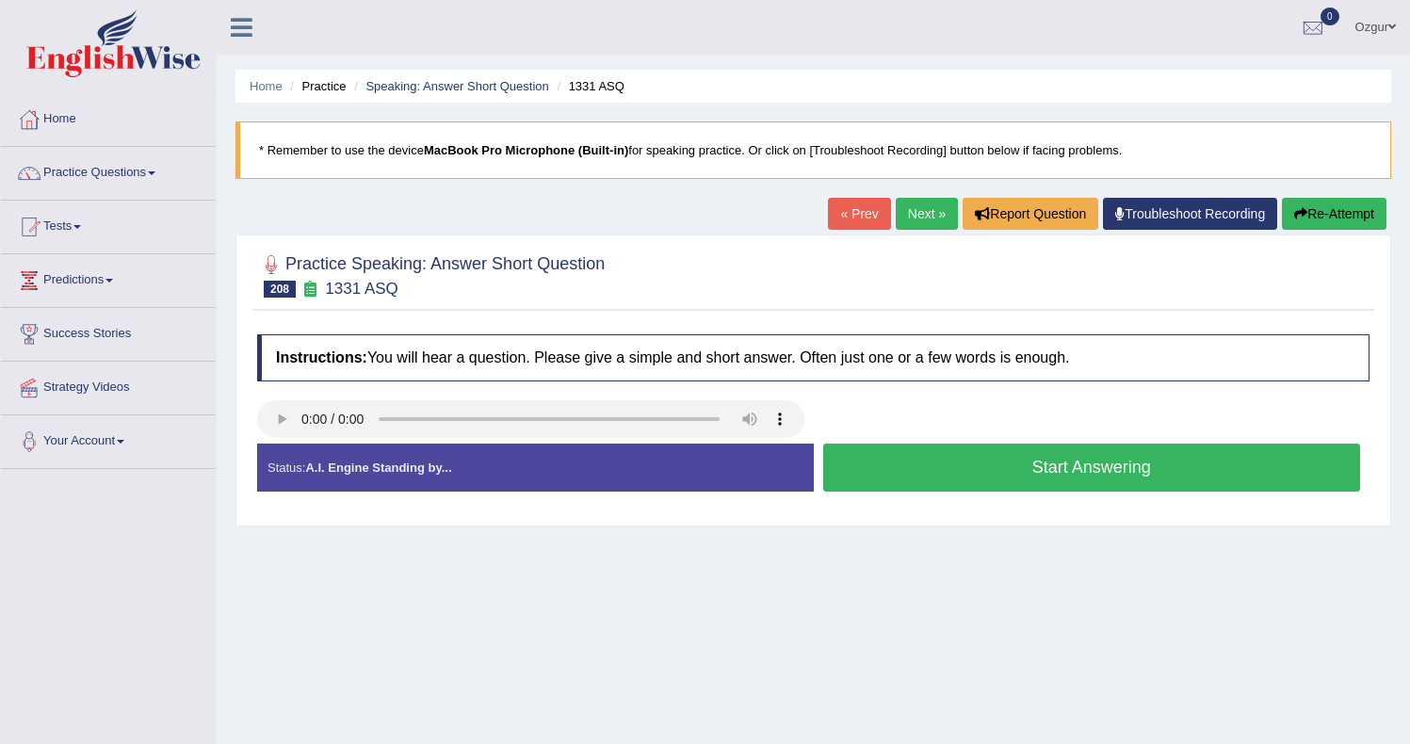
click at [924, 470] on button "Start Answering" at bounding box center [1092, 468] width 538 height 48
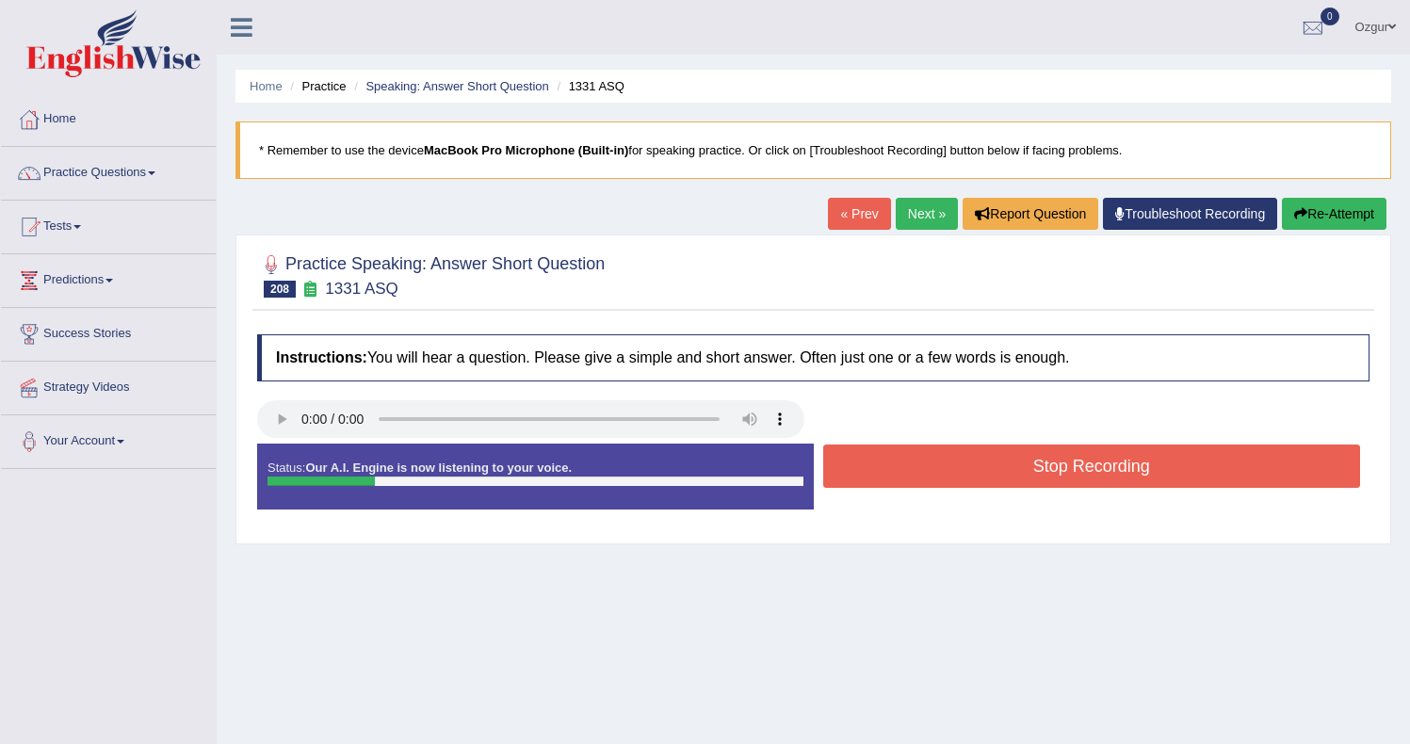
click at [921, 472] on button "Stop Recording" at bounding box center [1092, 465] width 538 height 43
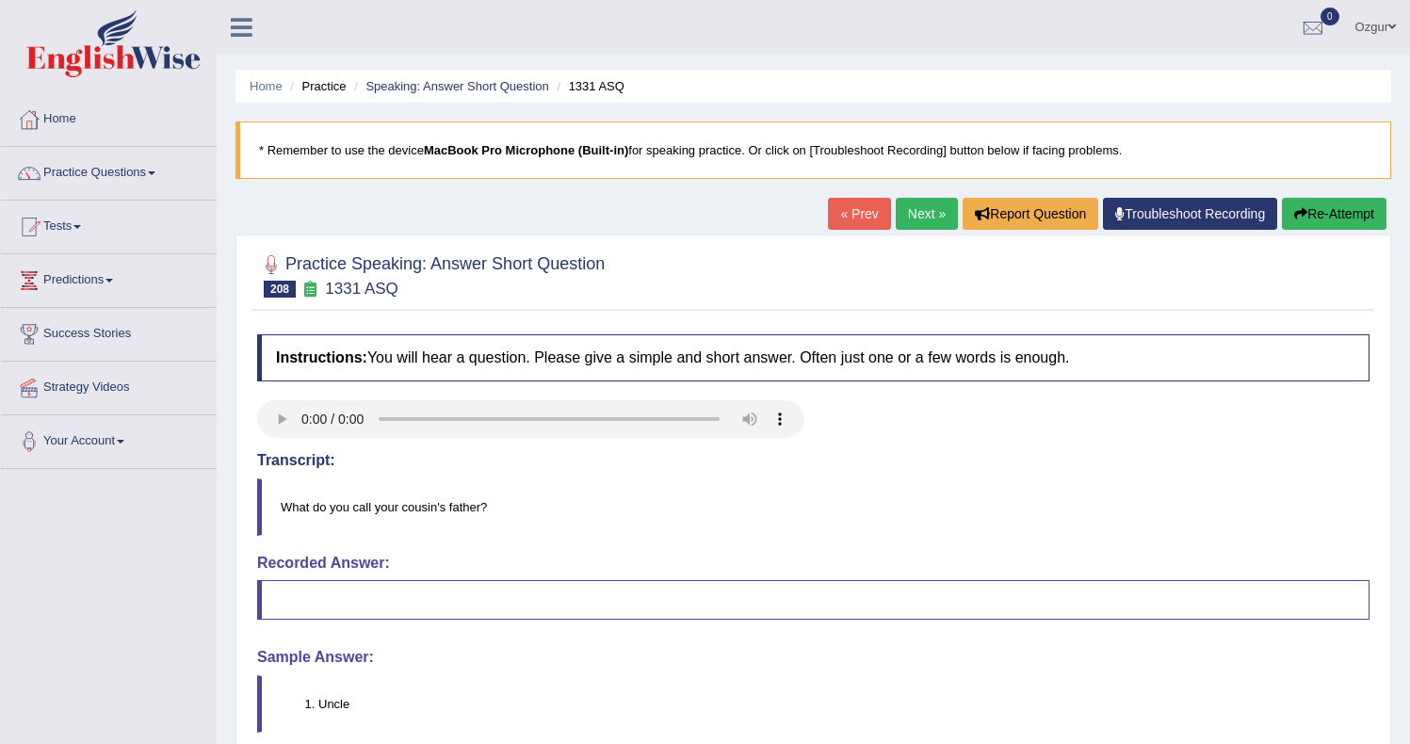
click at [910, 203] on link "Next »" at bounding box center [926, 214] width 62 height 32
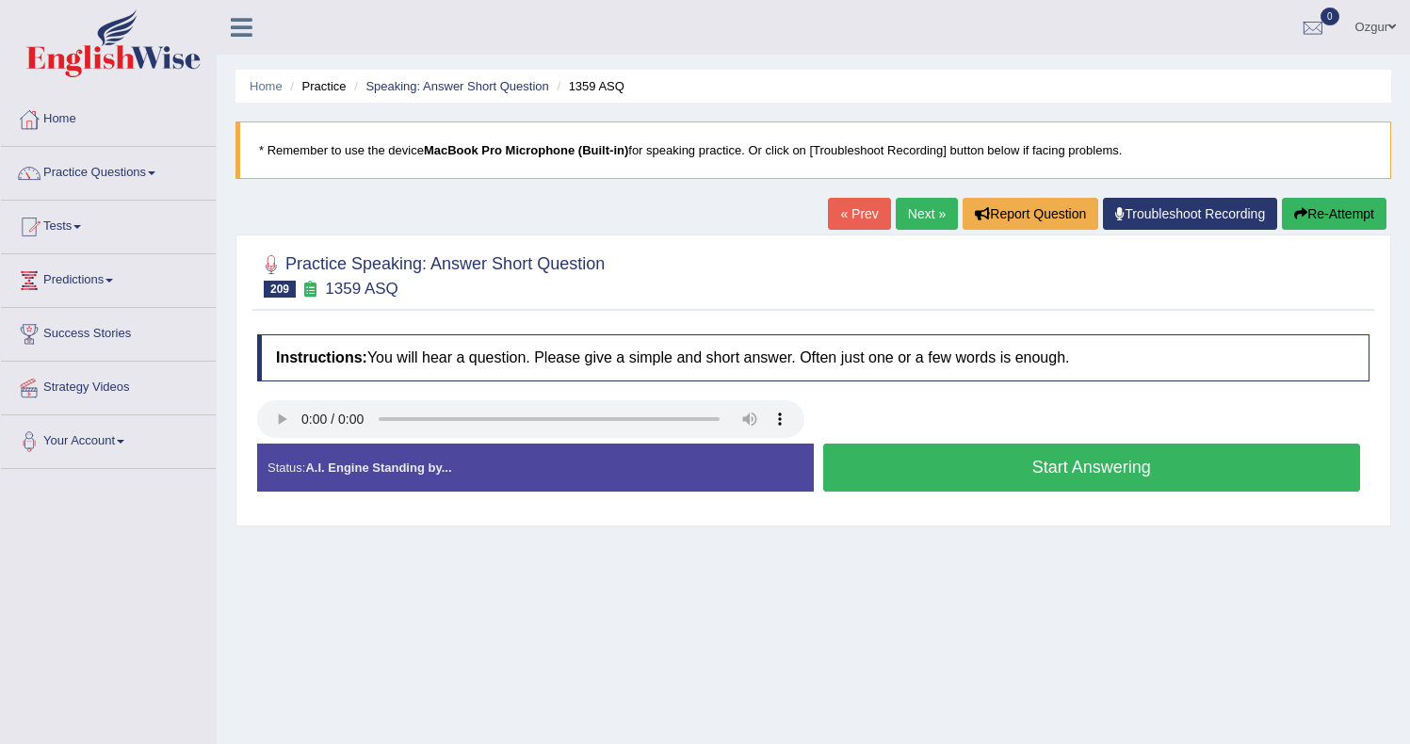
click at [917, 448] on button "Start Answering" at bounding box center [1092, 468] width 538 height 48
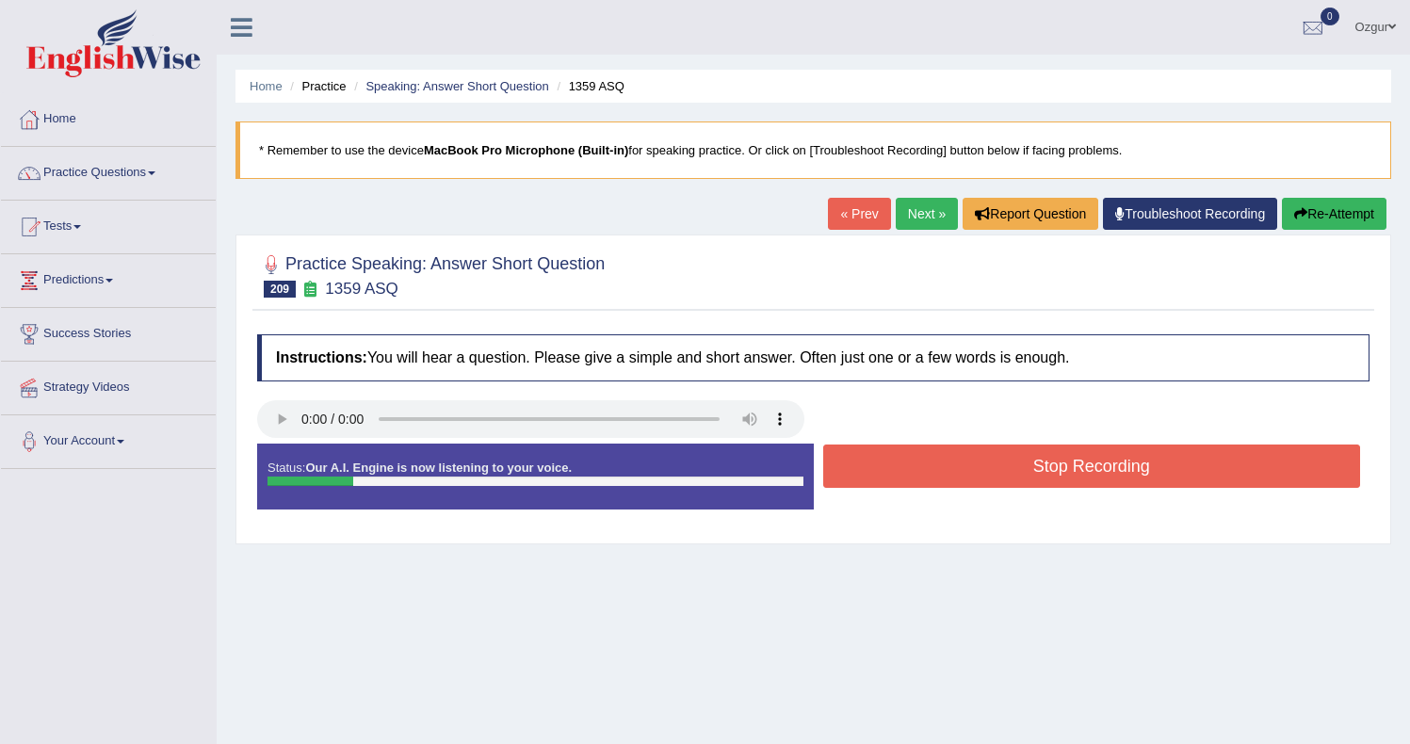
click at [927, 470] on button "Stop Recording" at bounding box center [1092, 465] width 538 height 43
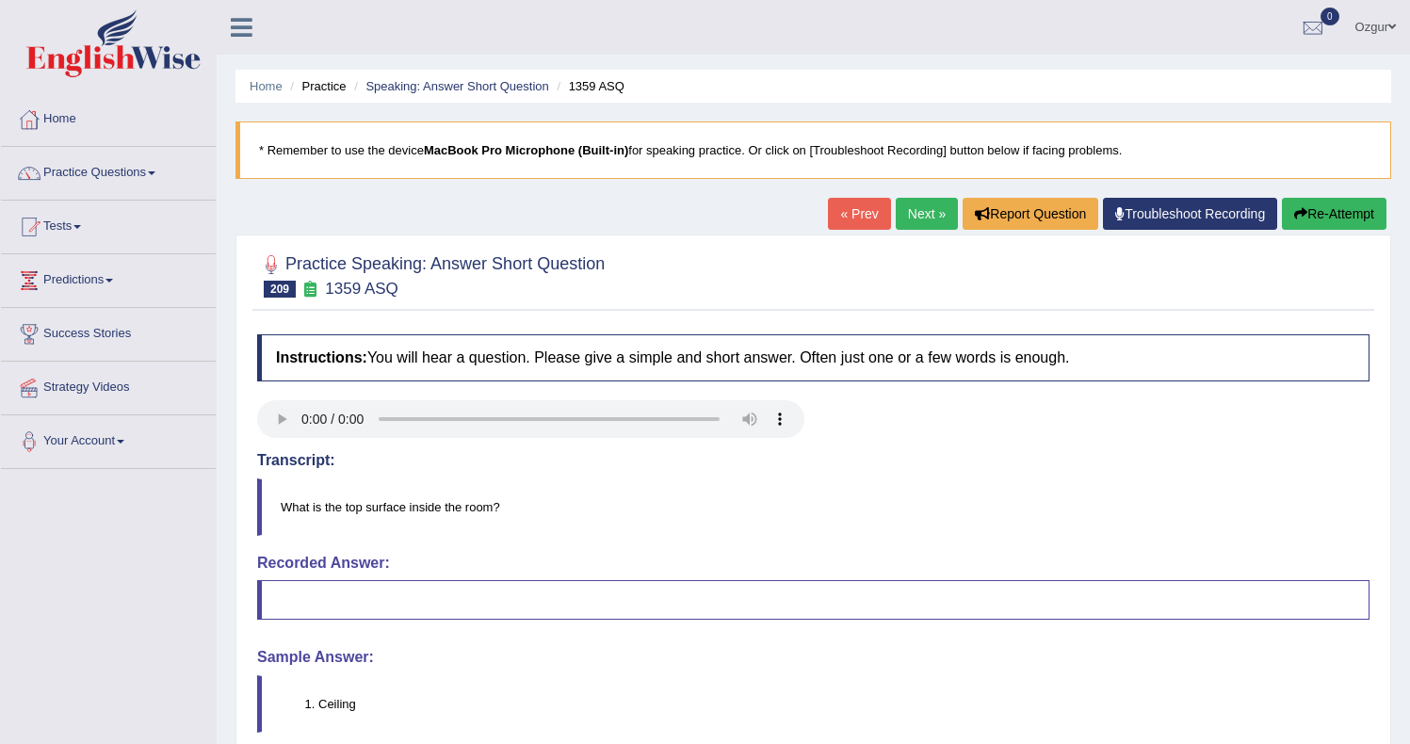
click at [924, 214] on link "Next »" at bounding box center [926, 214] width 62 height 32
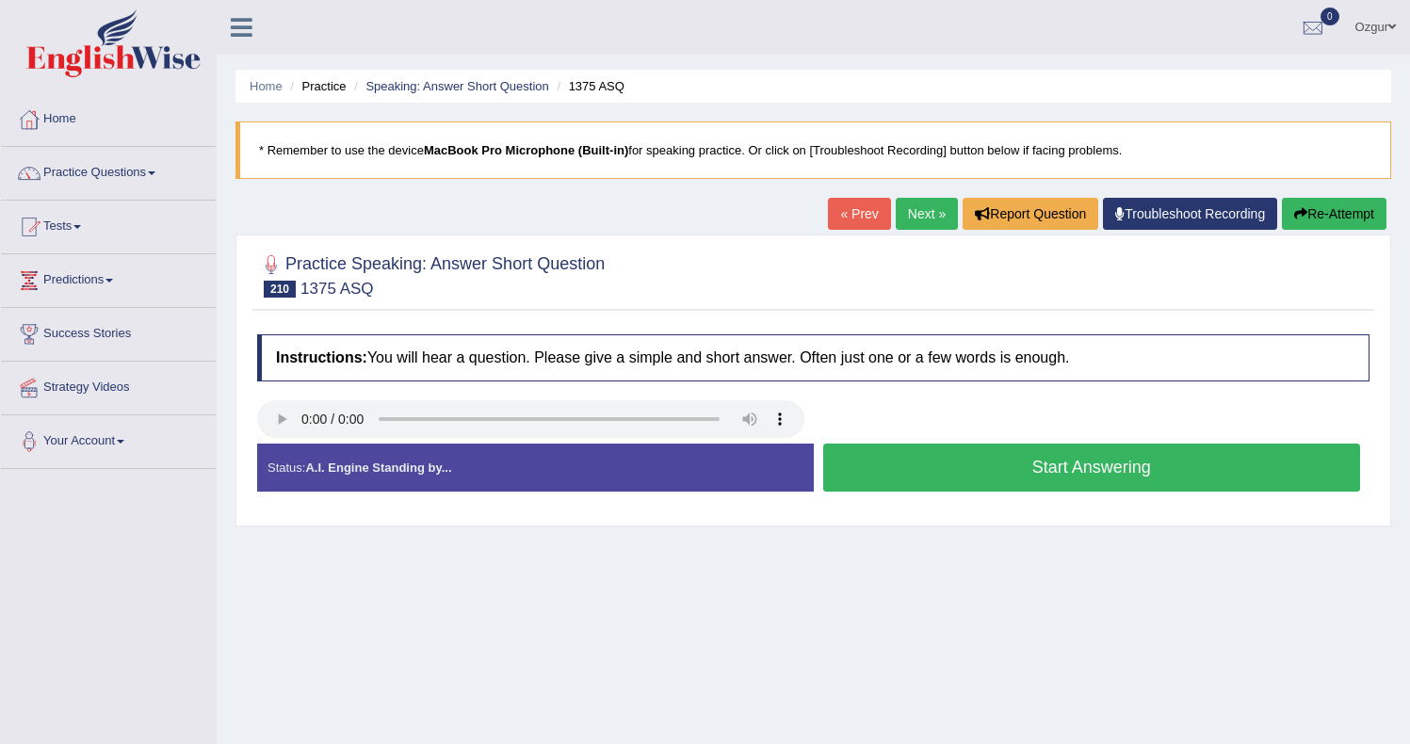
click at [863, 453] on button "Start Answering" at bounding box center [1092, 468] width 538 height 48
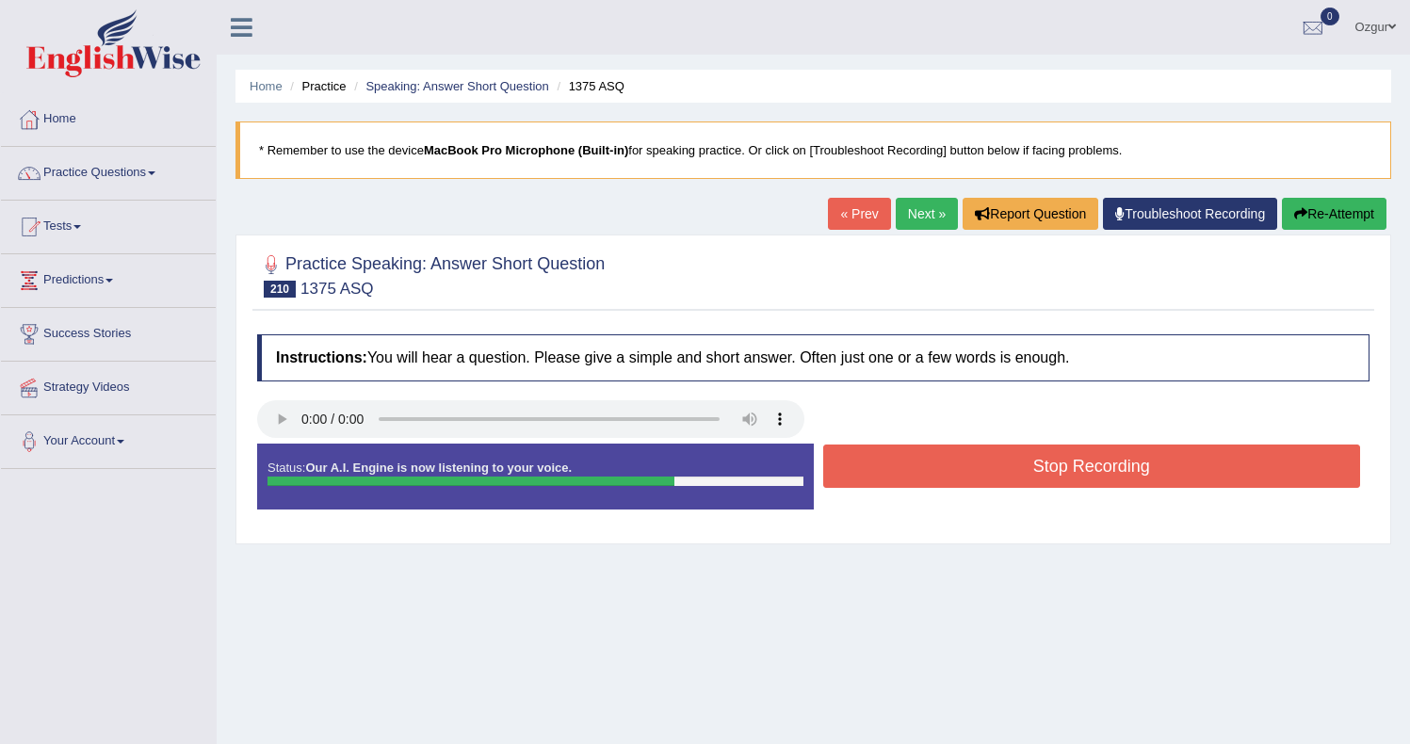
click at [872, 460] on button "Stop Recording" at bounding box center [1092, 465] width 538 height 43
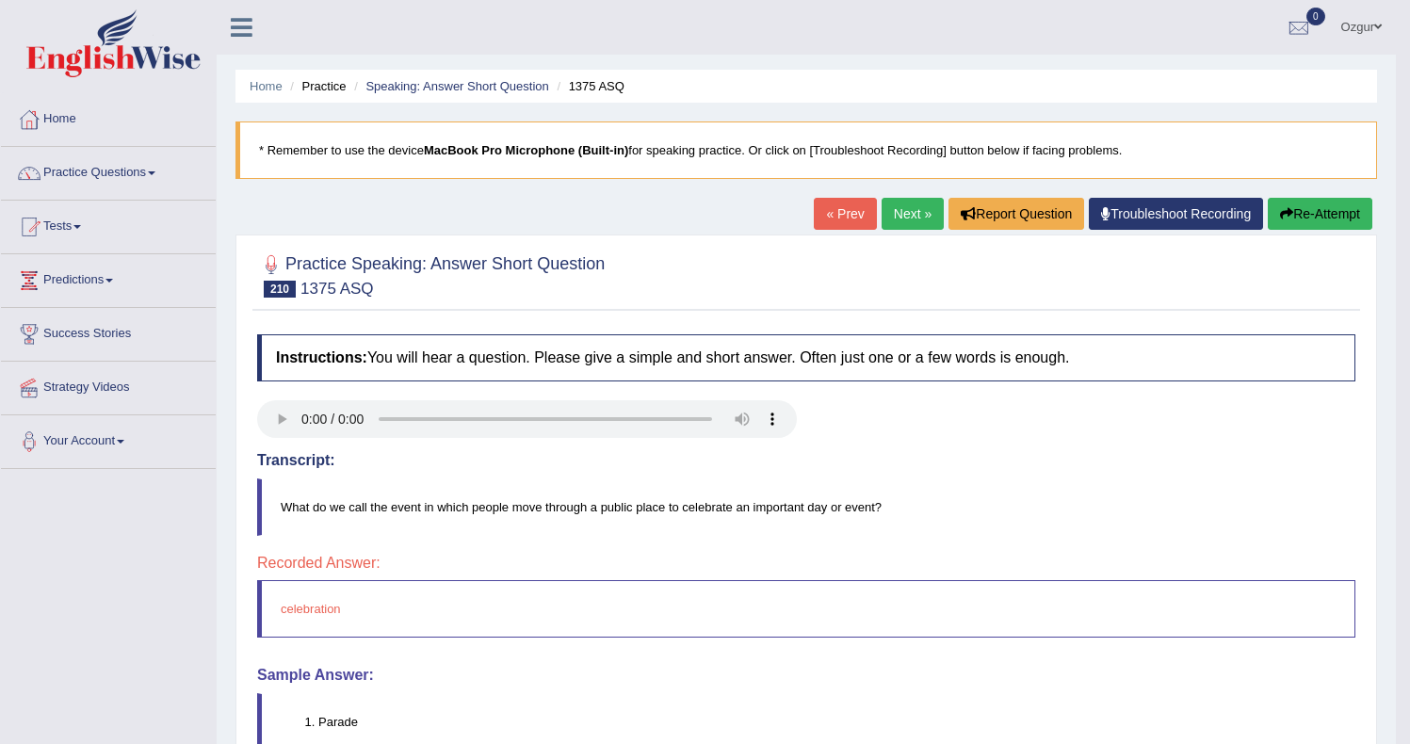
click at [914, 225] on link "Next »" at bounding box center [912, 214] width 62 height 32
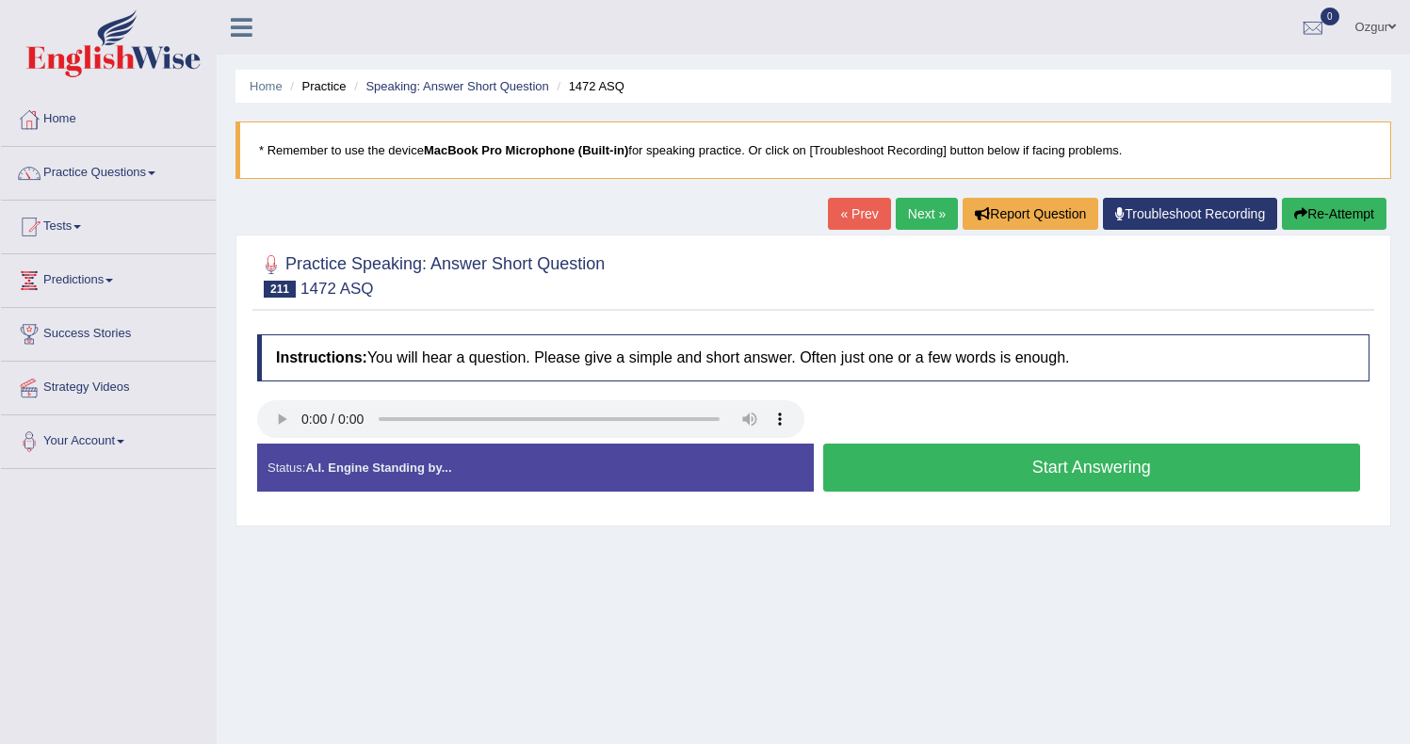
click at [1050, 453] on button "Start Answering" at bounding box center [1092, 468] width 538 height 48
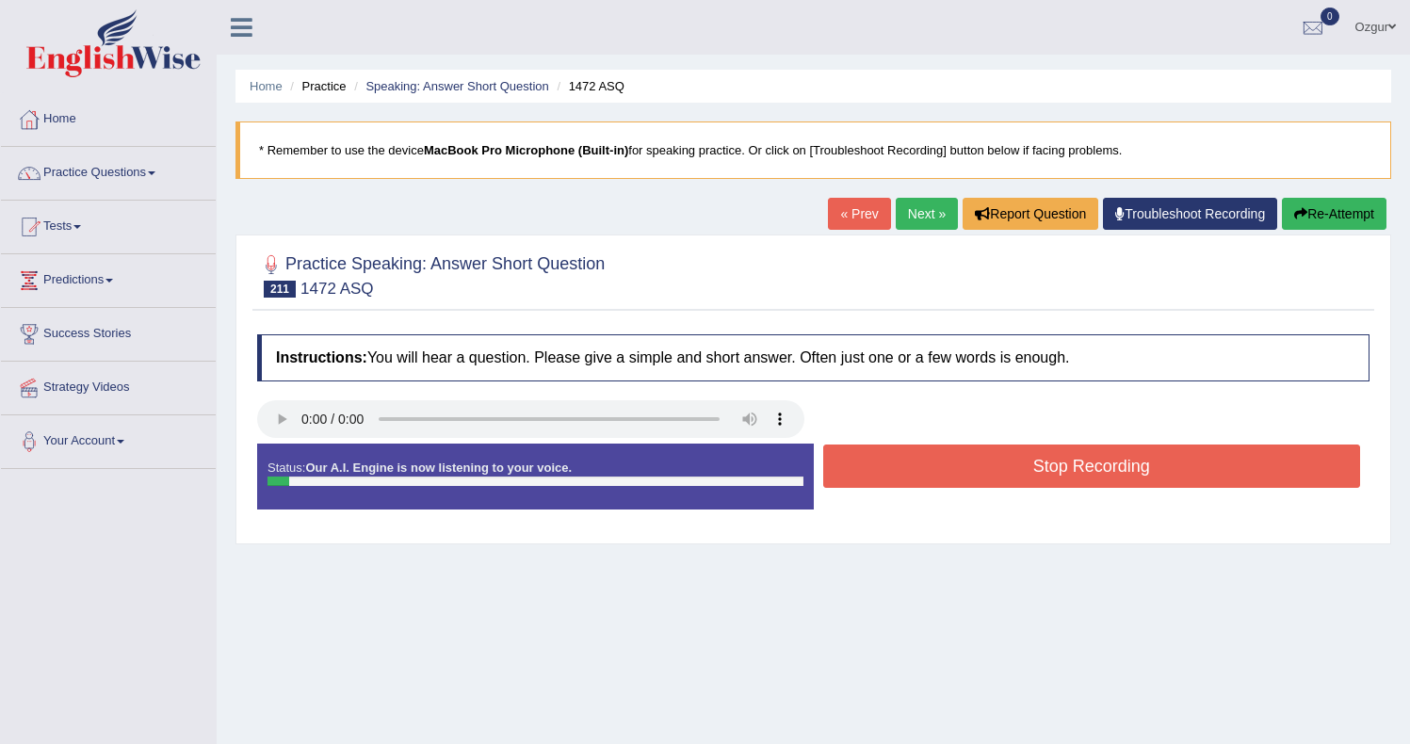
click at [1050, 453] on button "Stop Recording" at bounding box center [1092, 465] width 538 height 43
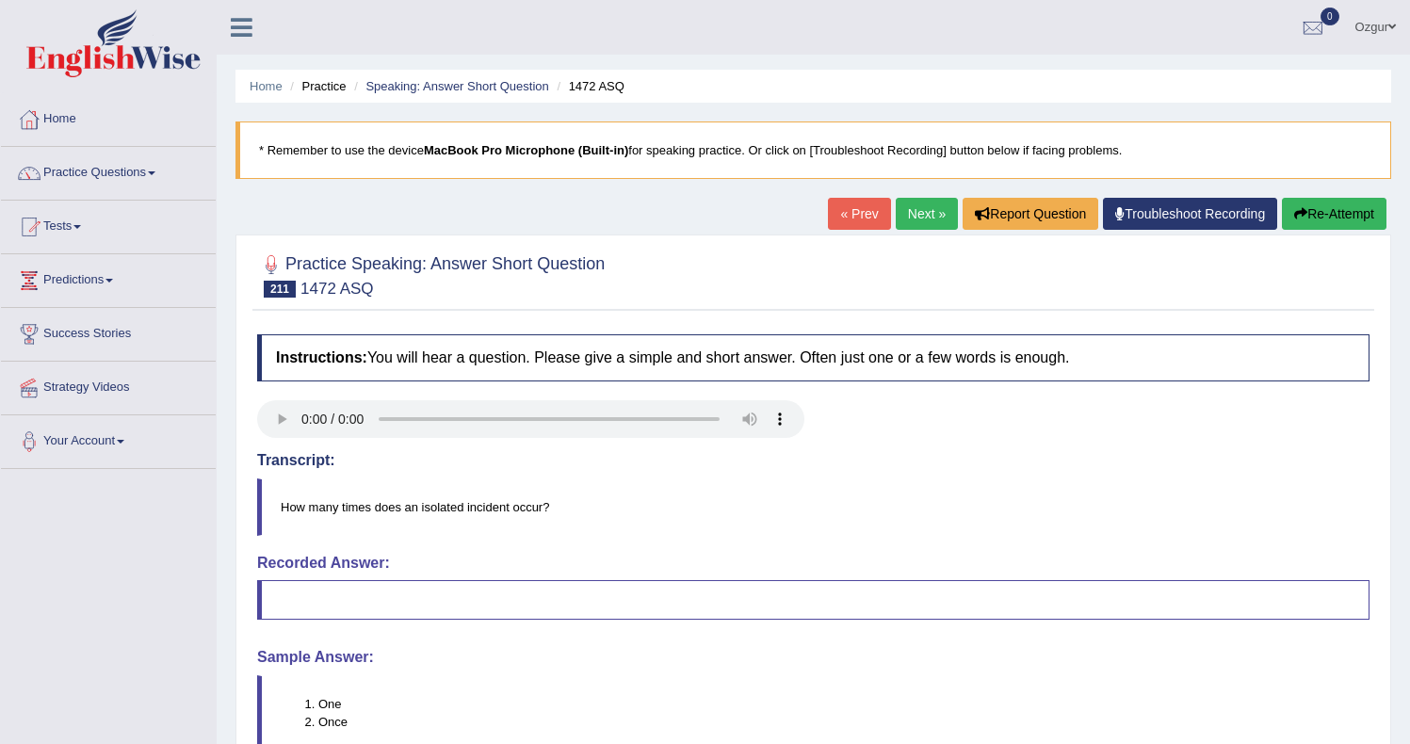
click at [909, 218] on link "Next »" at bounding box center [926, 214] width 62 height 32
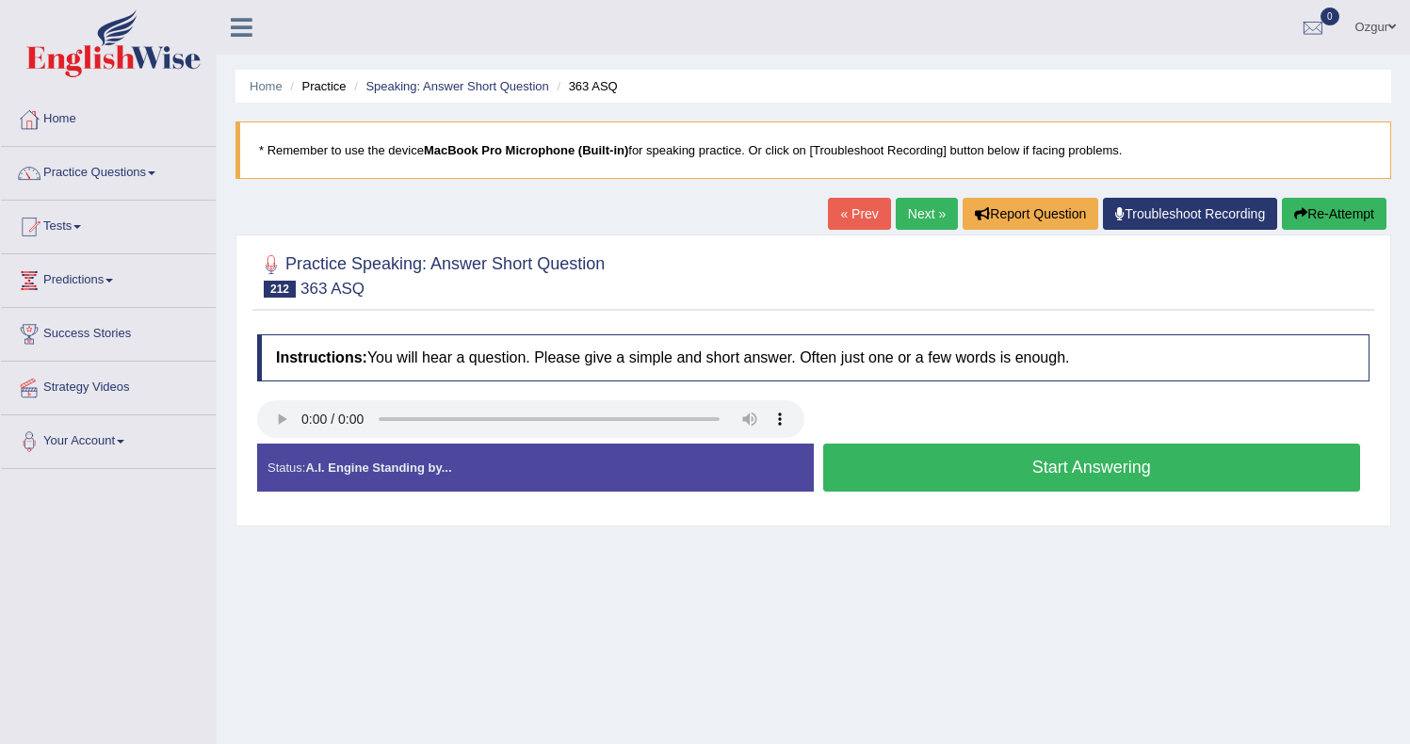
click at [940, 448] on button "Start Answering" at bounding box center [1092, 468] width 538 height 48
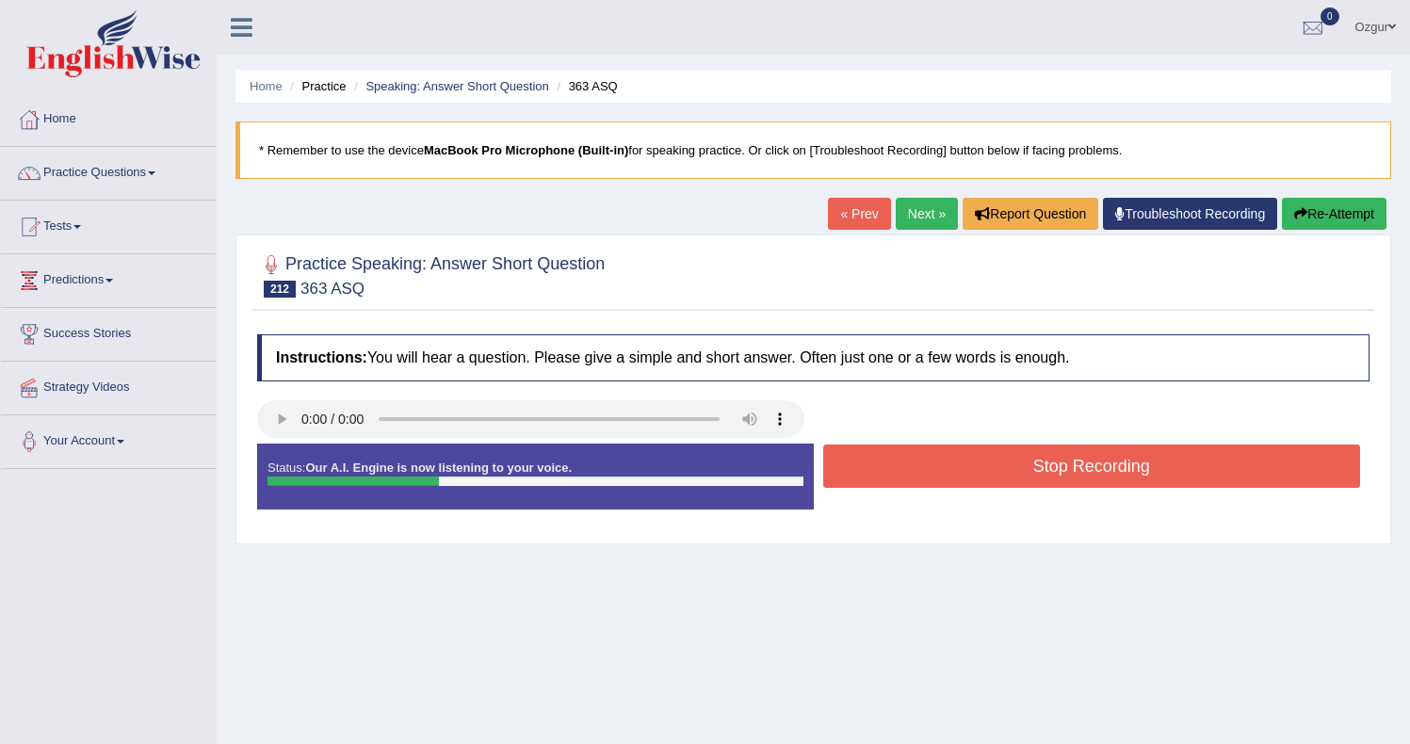
click at [921, 464] on button "Stop Recording" at bounding box center [1092, 465] width 538 height 43
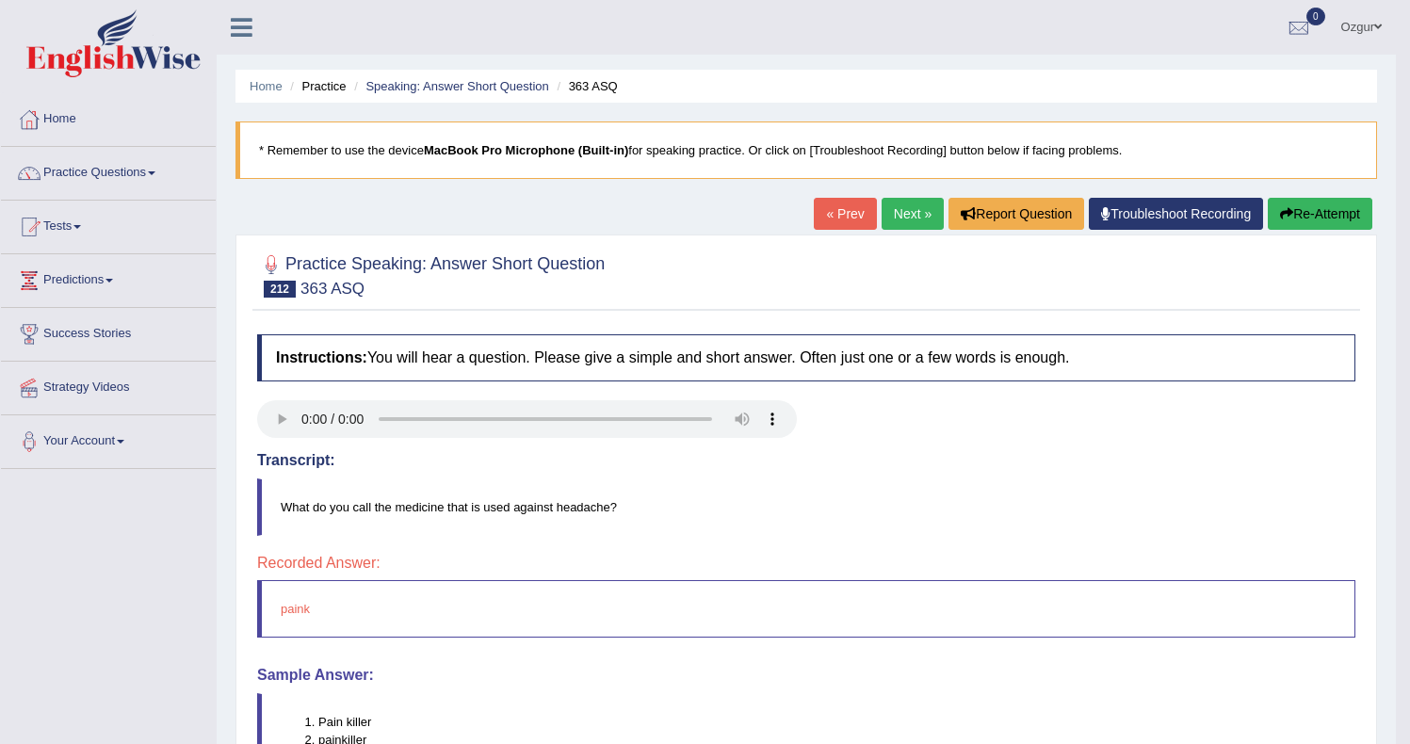
click at [924, 212] on link "Next »" at bounding box center [912, 214] width 62 height 32
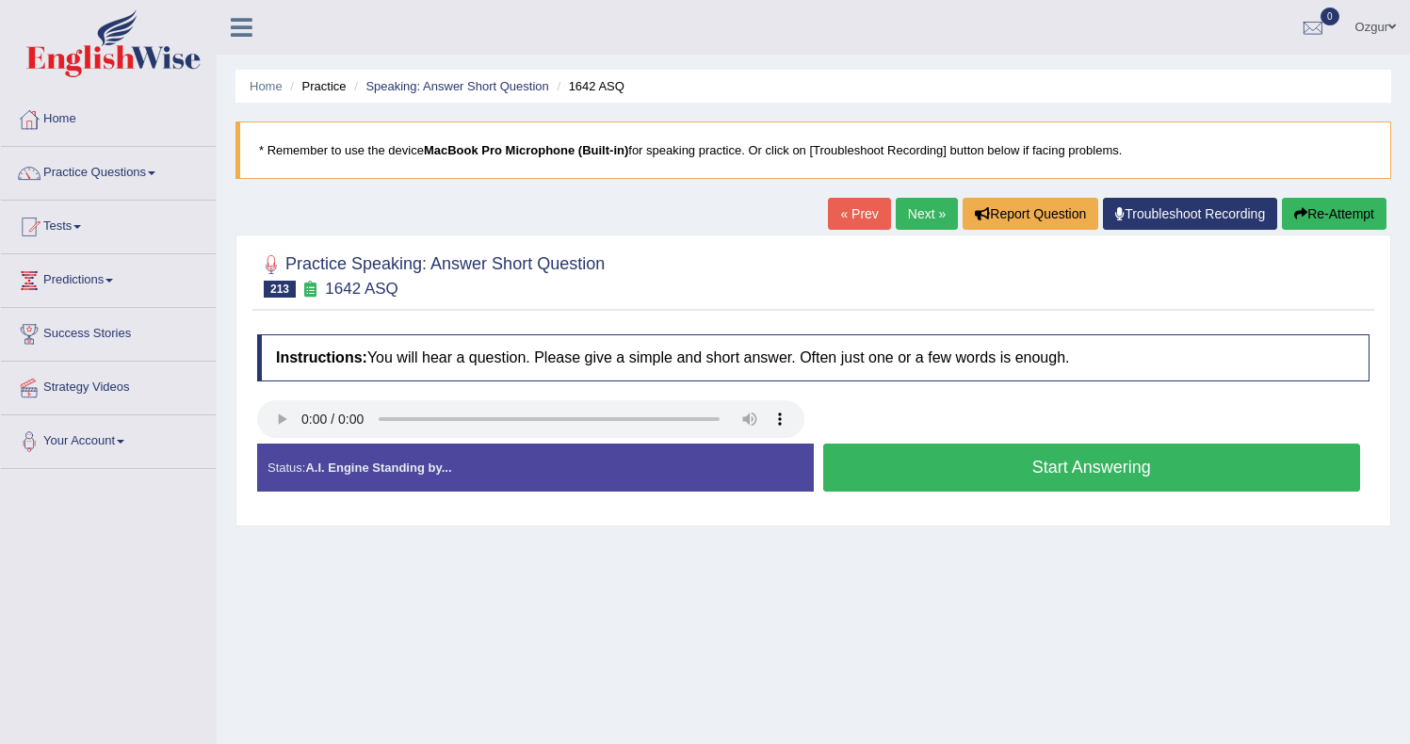
click at [872, 466] on button "Start Answering" at bounding box center [1092, 468] width 538 height 48
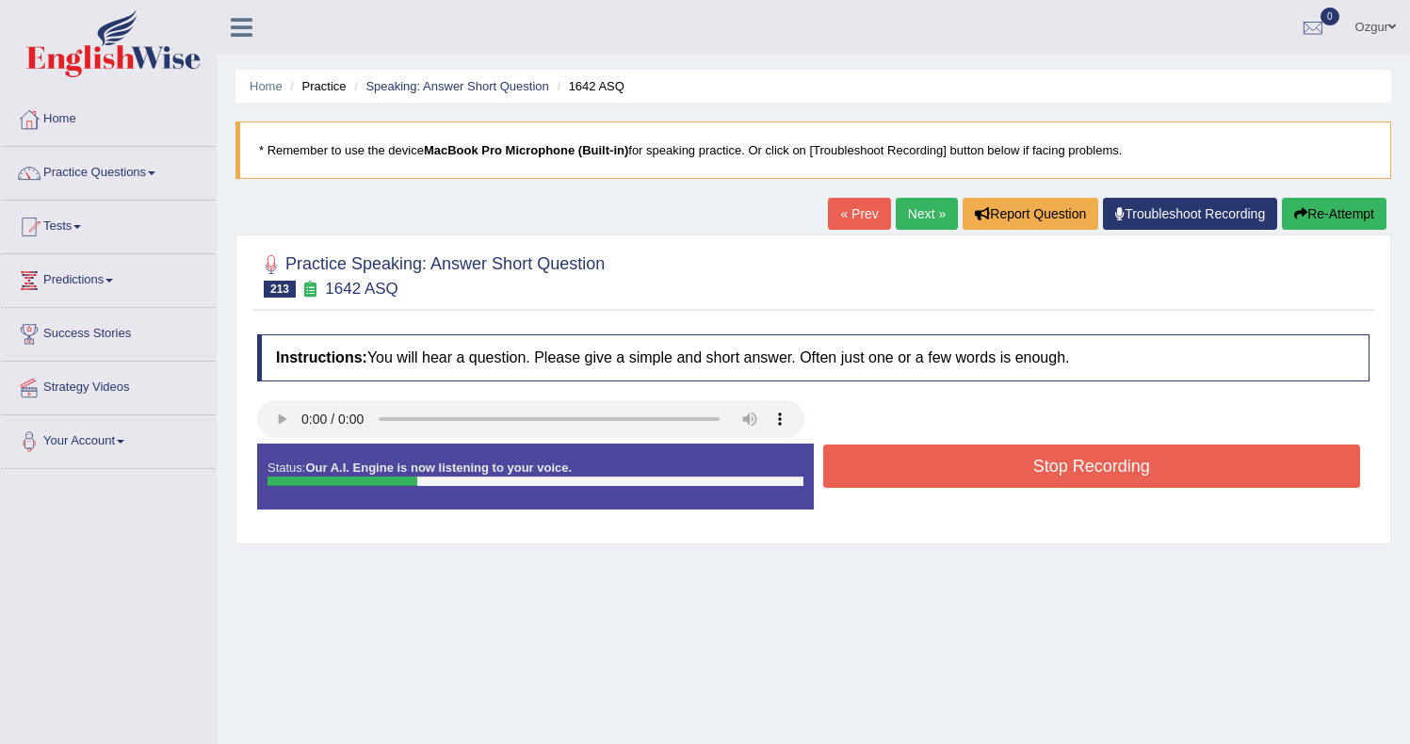
click at [872, 466] on button "Stop Recording" at bounding box center [1092, 465] width 538 height 43
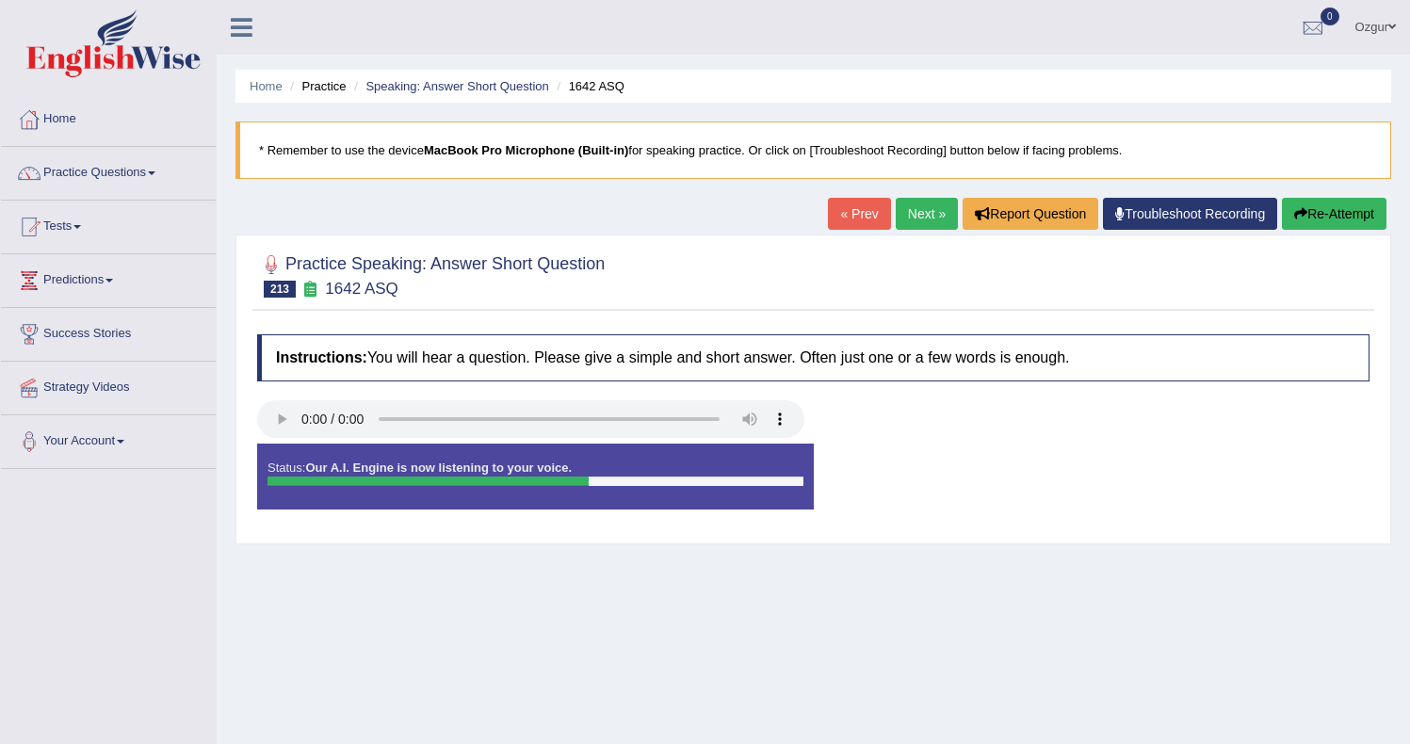
click at [908, 218] on link "Next »" at bounding box center [926, 214] width 62 height 32
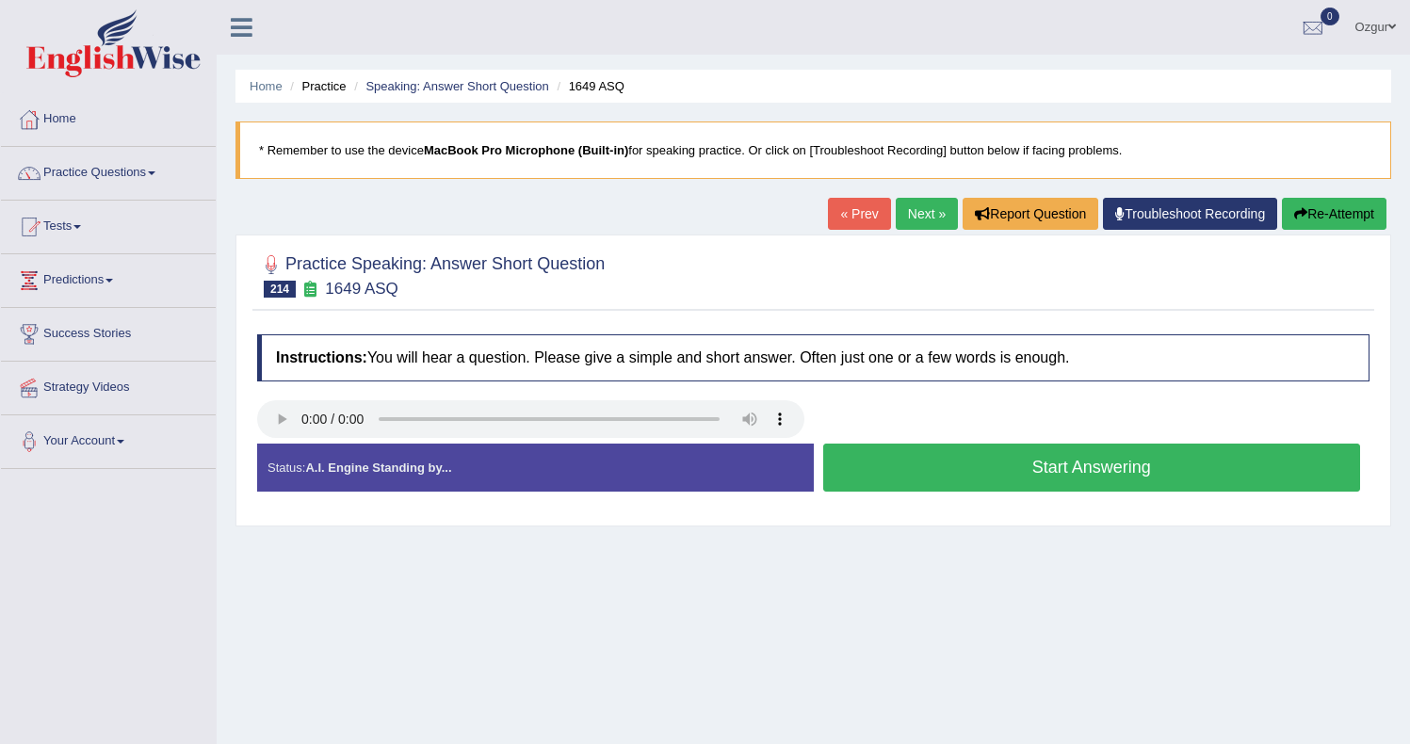
click at [1017, 455] on button "Start Answering" at bounding box center [1092, 468] width 538 height 48
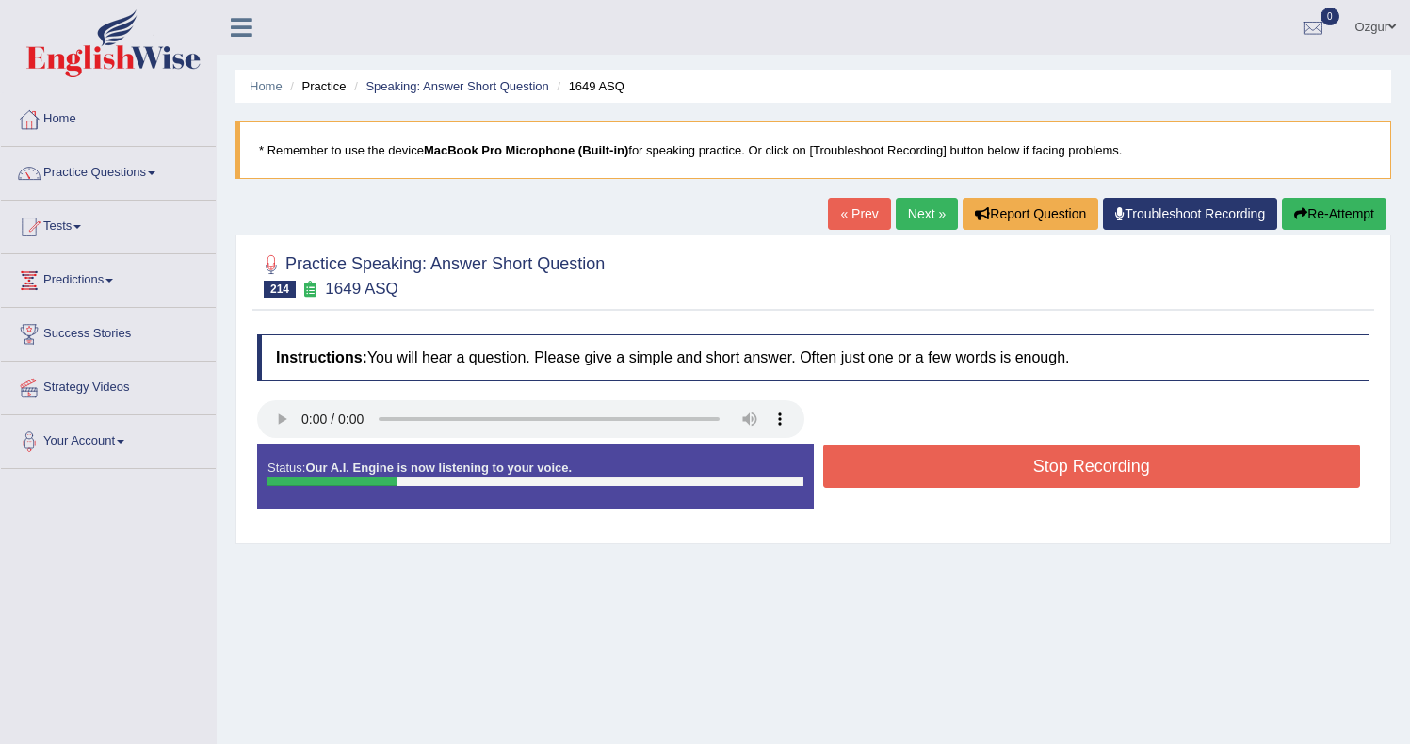
click at [1011, 460] on button "Stop Recording" at bounding box center [1092, 465] width 538 height 43
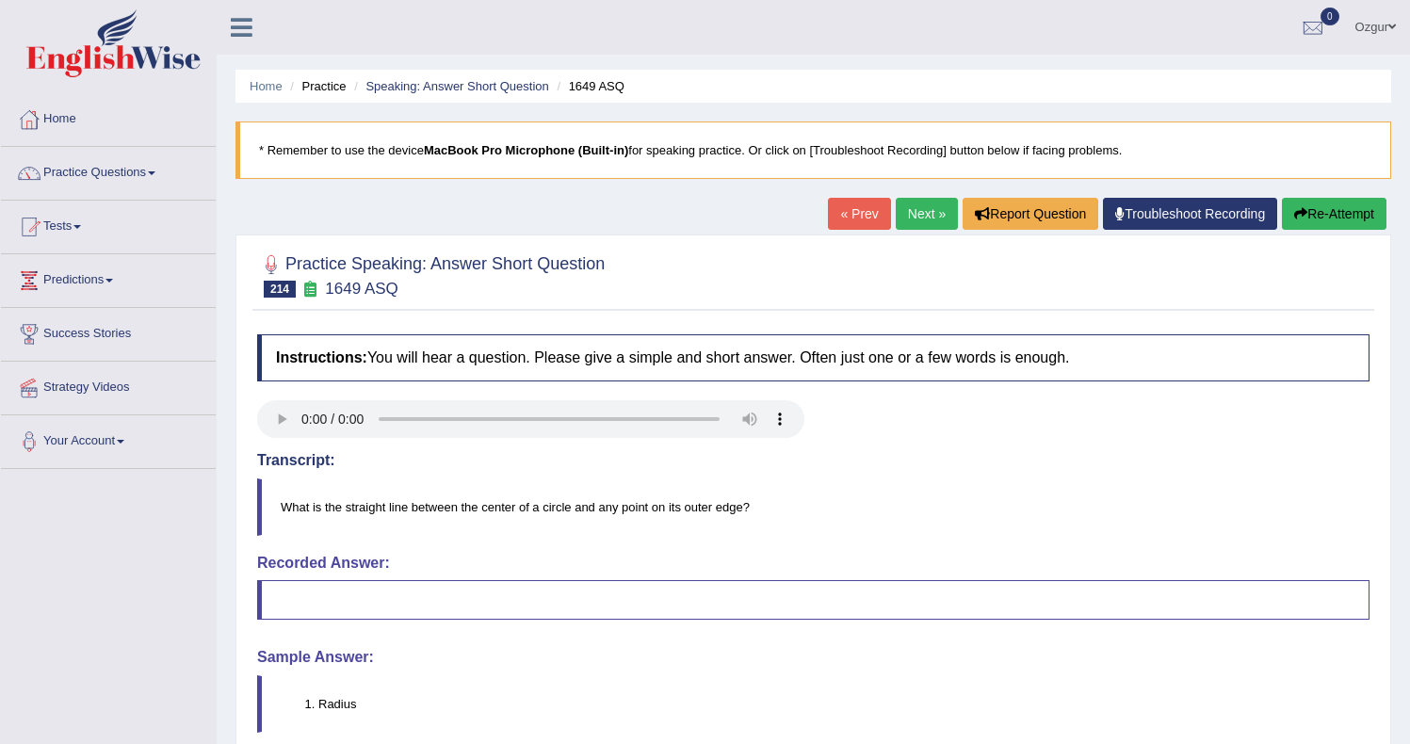
click at [895, 207] on link "Next »" at bounding box center [926, 214] width 62 height 32
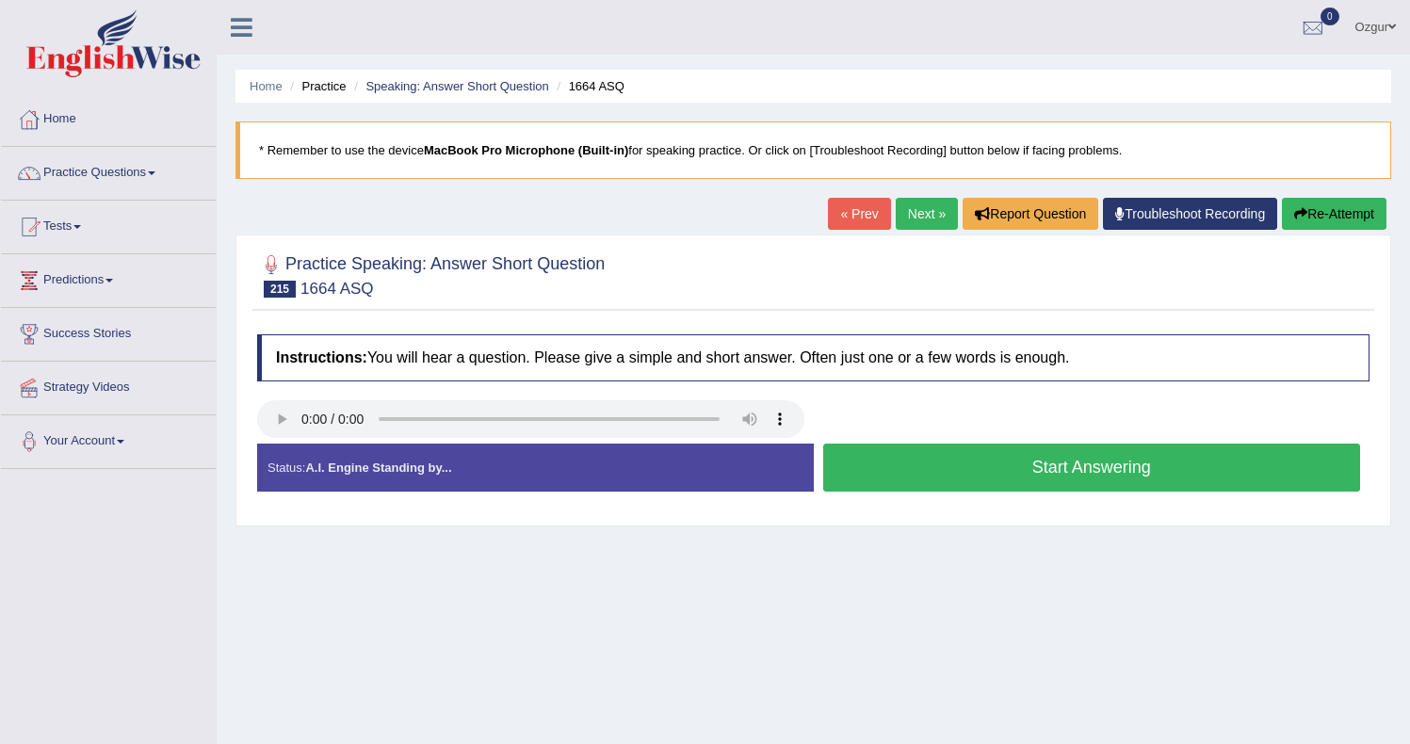
click at [850, 459] on button "Start Answering" at bounding box center [1092, 468] width 538 height 48
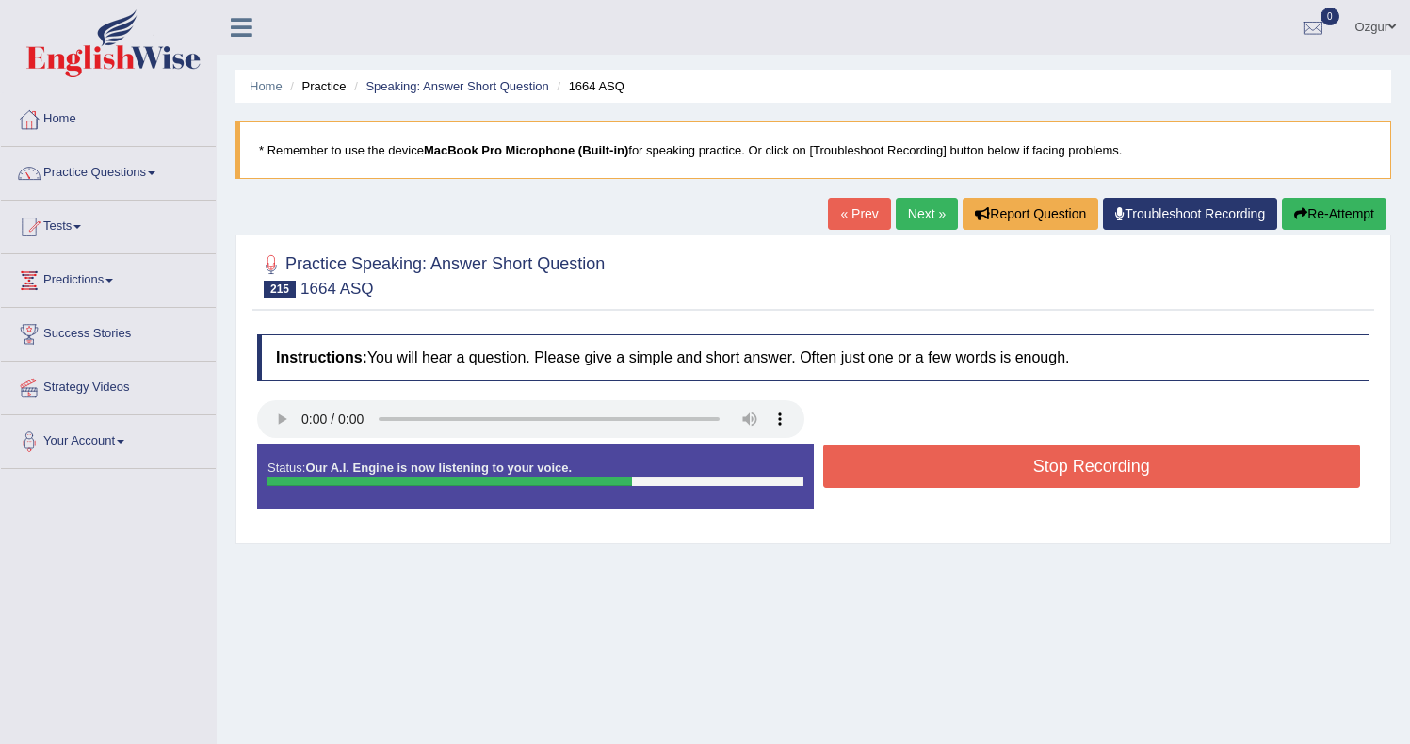
click at [950, 464] on button "Stop Recording" at bounding box center [1092, 465] width 538 height 43
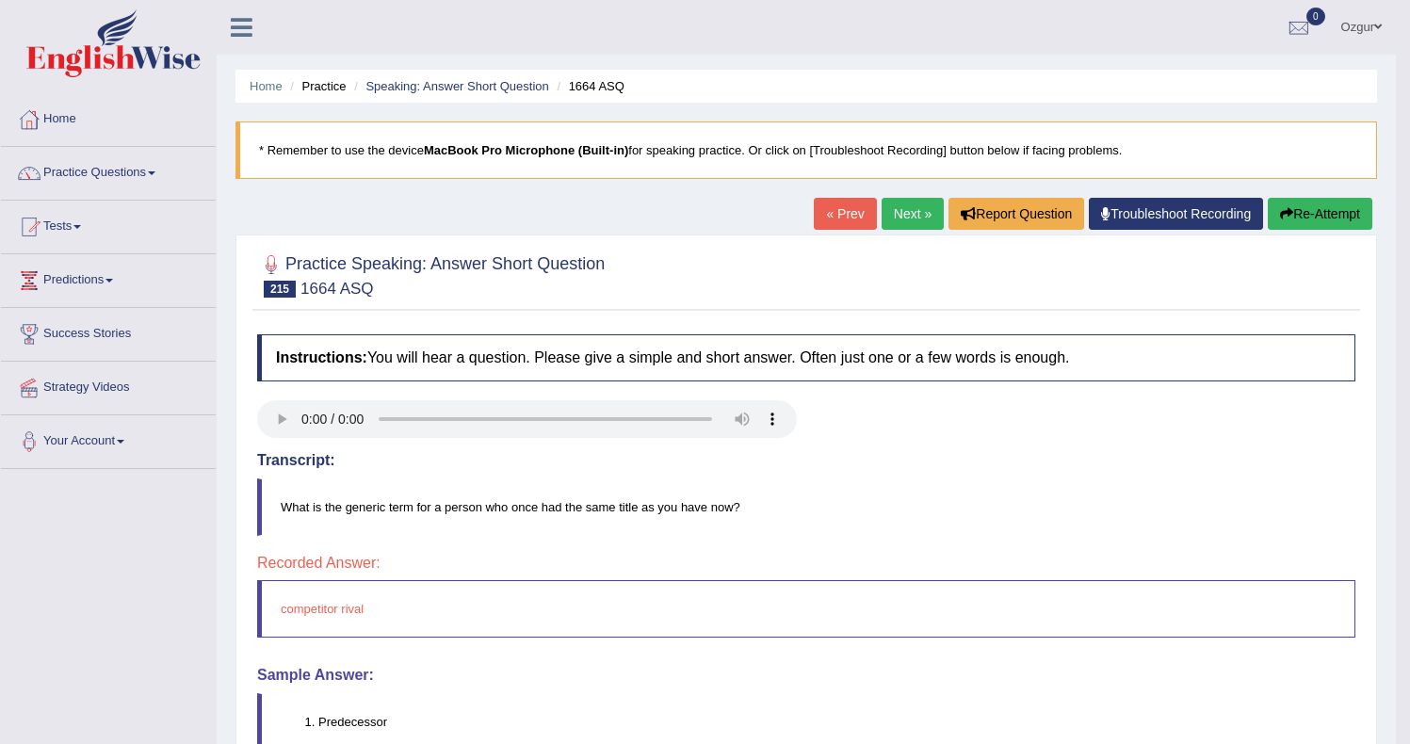
drag, startPoint x: 907, startPoint y: 199, endPoint x: 899, endPoint y: 208, distance: 12.1
click at [907, 199] on link "Next »" at bounding box center [912, 214] width 62 height 32
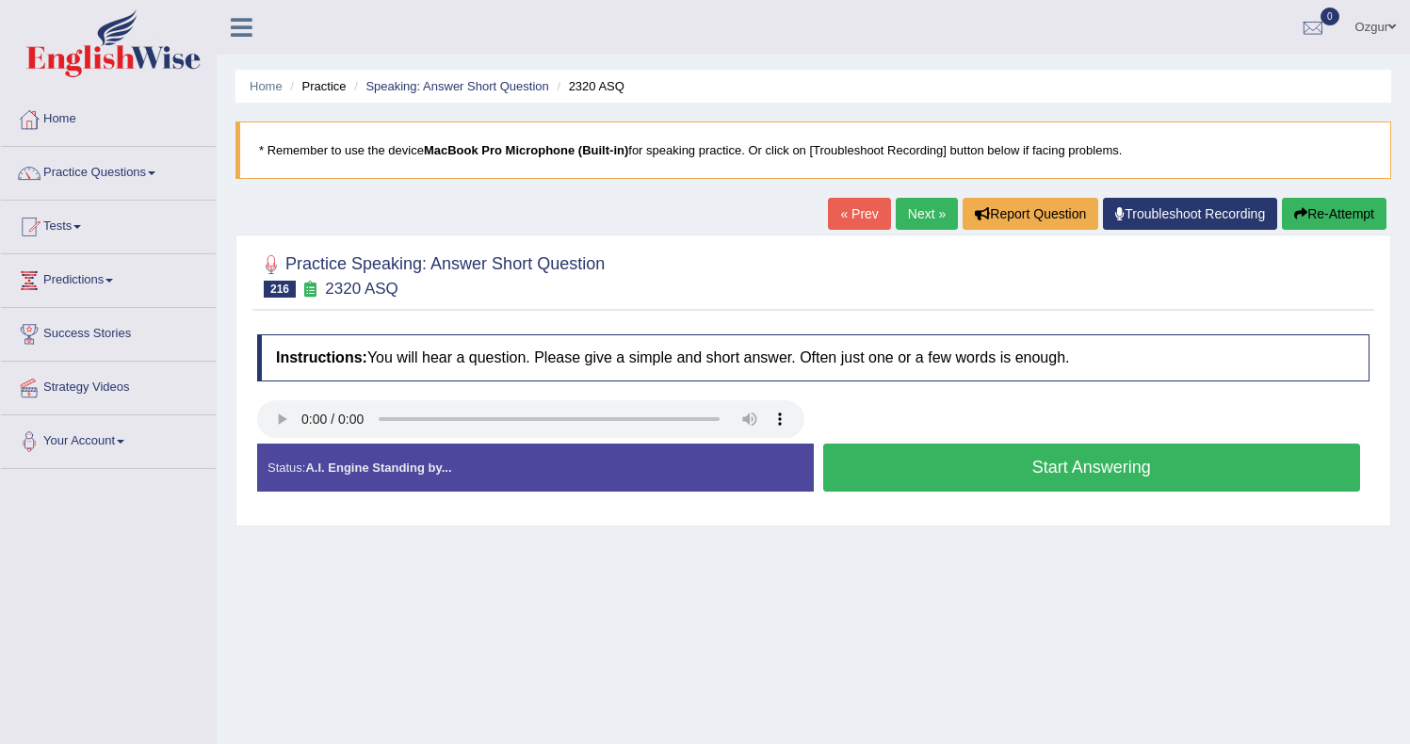
click at [990, 447] on button "Start Answering" at bounding box center [1092, 468] width 538 height 48
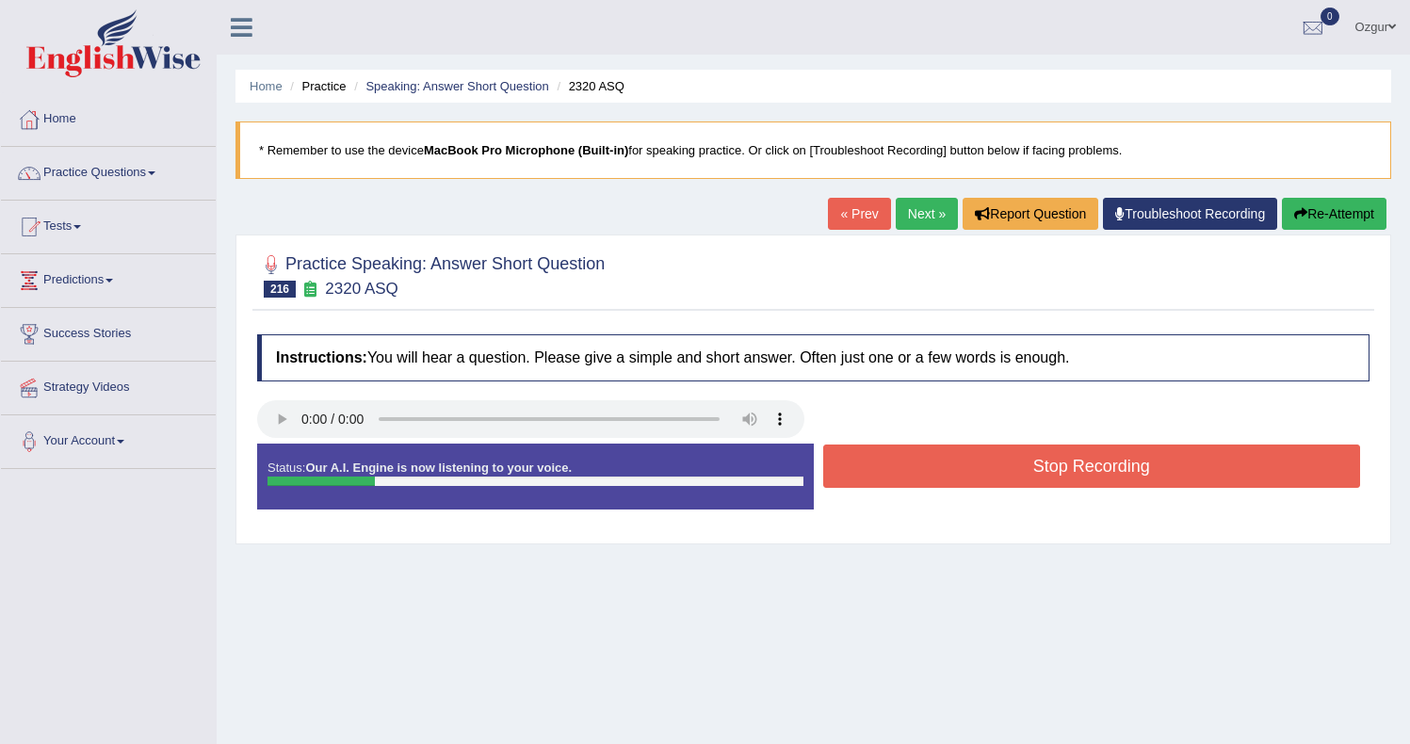
click at [913, 215] on link "Next »" at bounding box center [926, 214] width 62 height 32
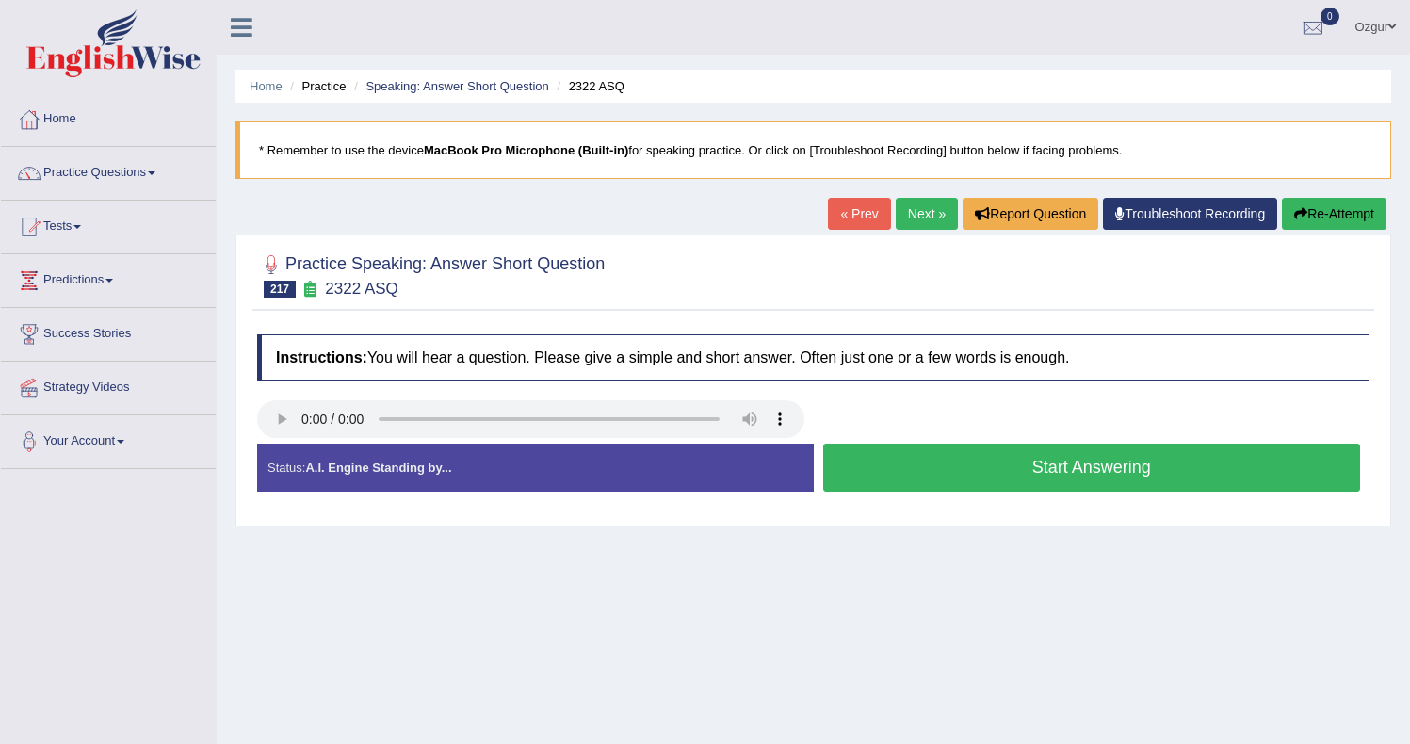
click at [911, 462] on button "Start Answering" at bounding box center [1092, 468] width 538 height 48
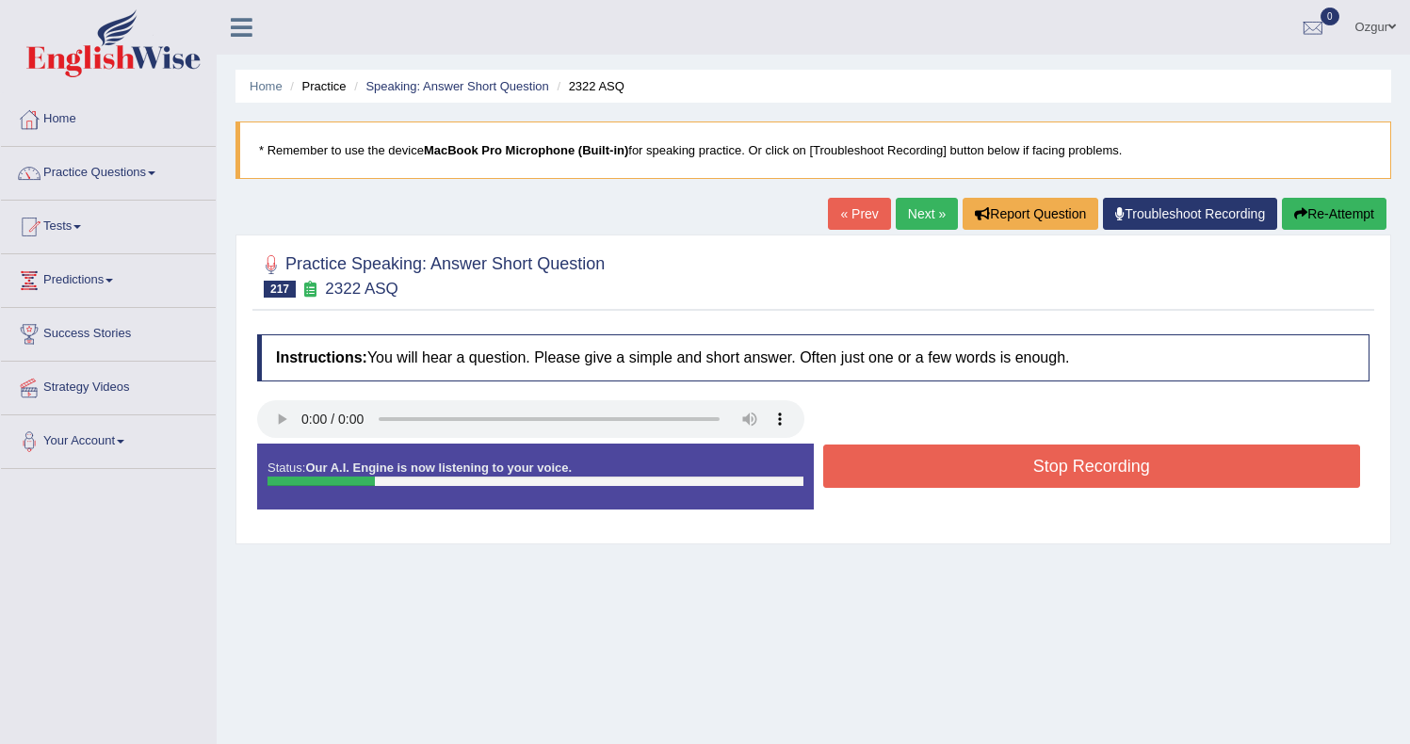
click at [911, 461] on button "Stop Recording" at bounding box center [1092, 465] width 538 height 43
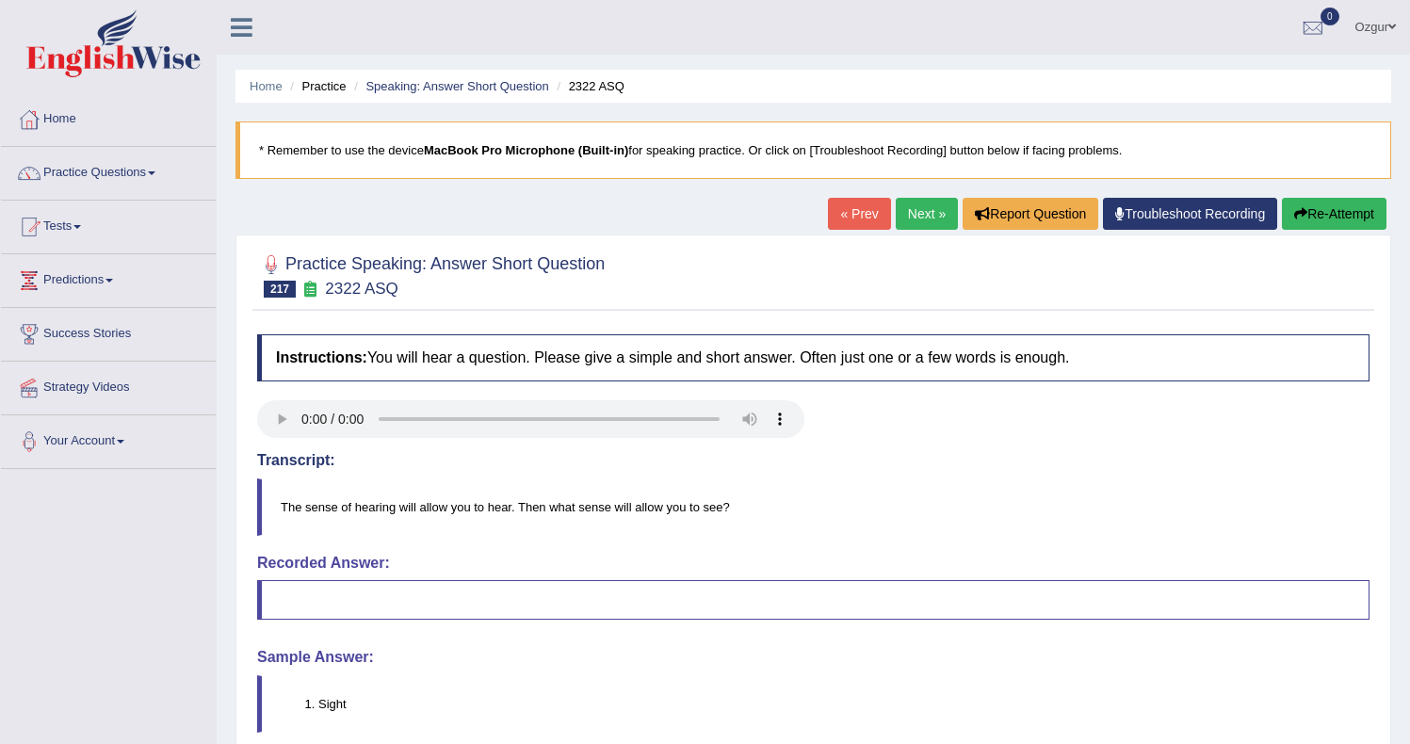
click at [905, 208] on link "Next »" at bounding box center [926, 214] width 62 height 32
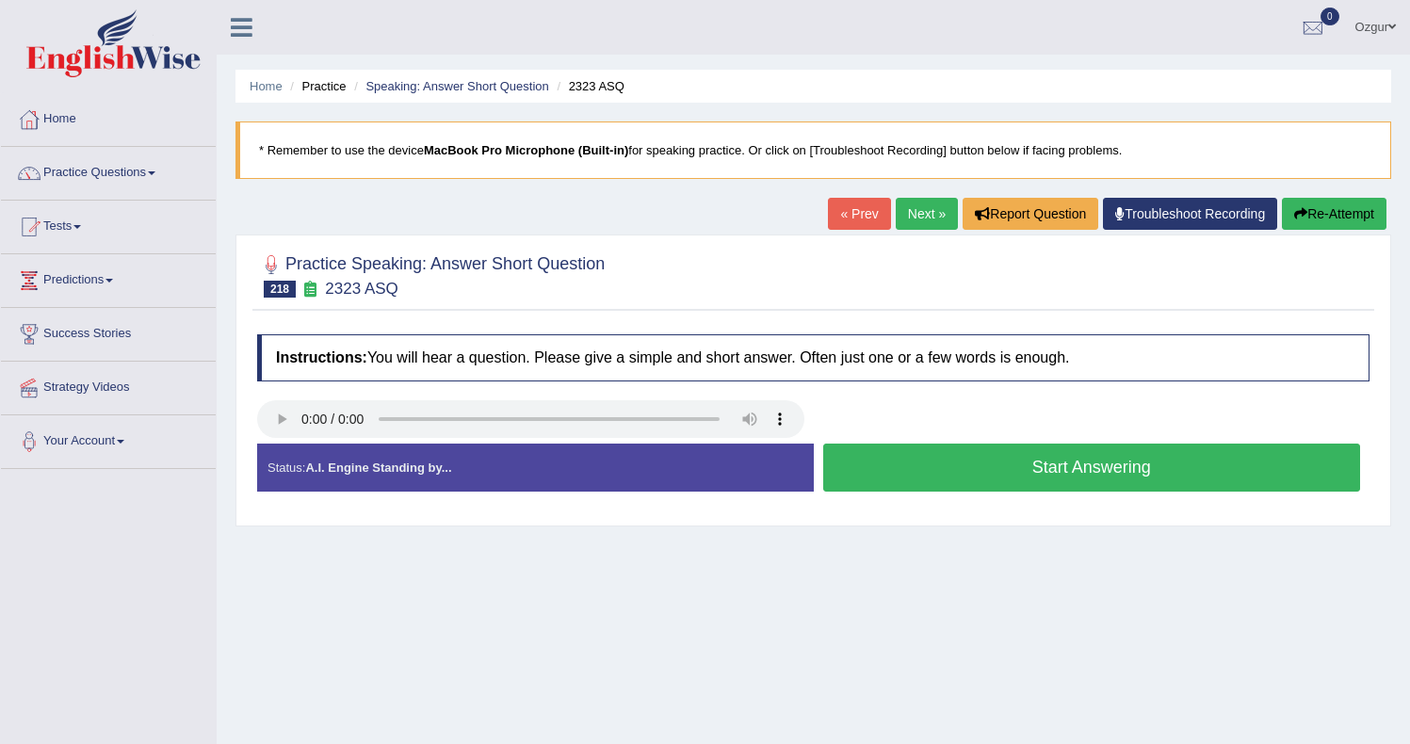
click at [995, 469] on button "Start Answering" at bounding box center [1092, 468] width 538 height 48
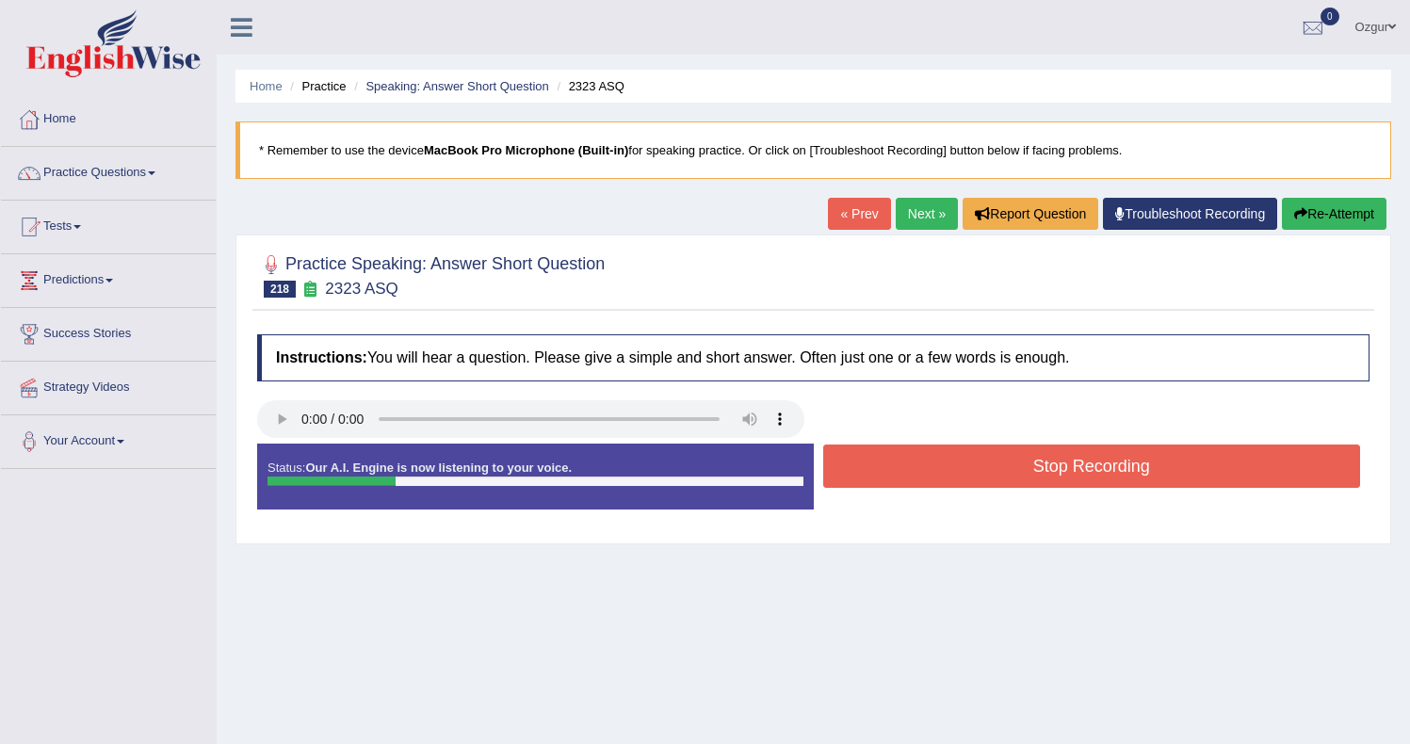
click at [908, 216] on link "Next »" at bounding box center [926, 214] width 62 height 32
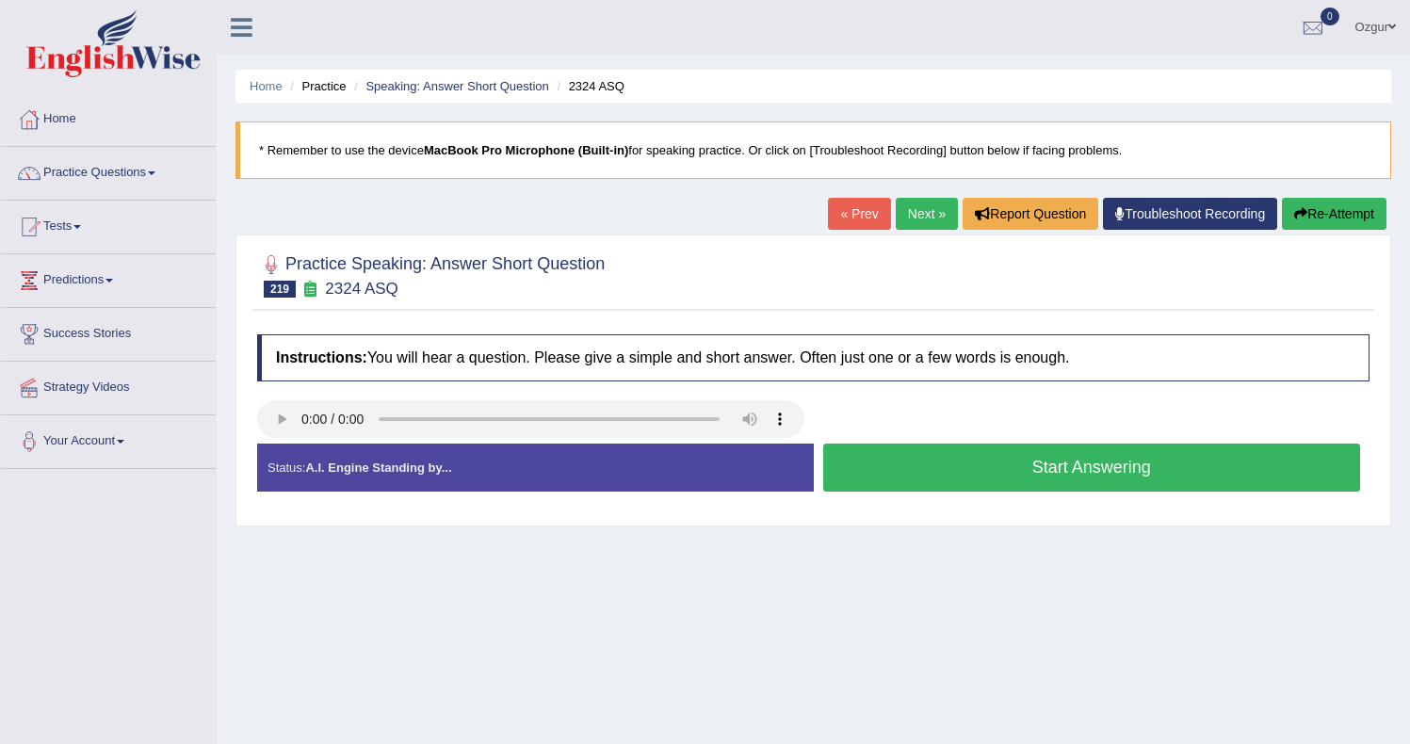
click at [945, 490] on button "Start Answering" at bounding box center [1092, 468] width 538 height 48
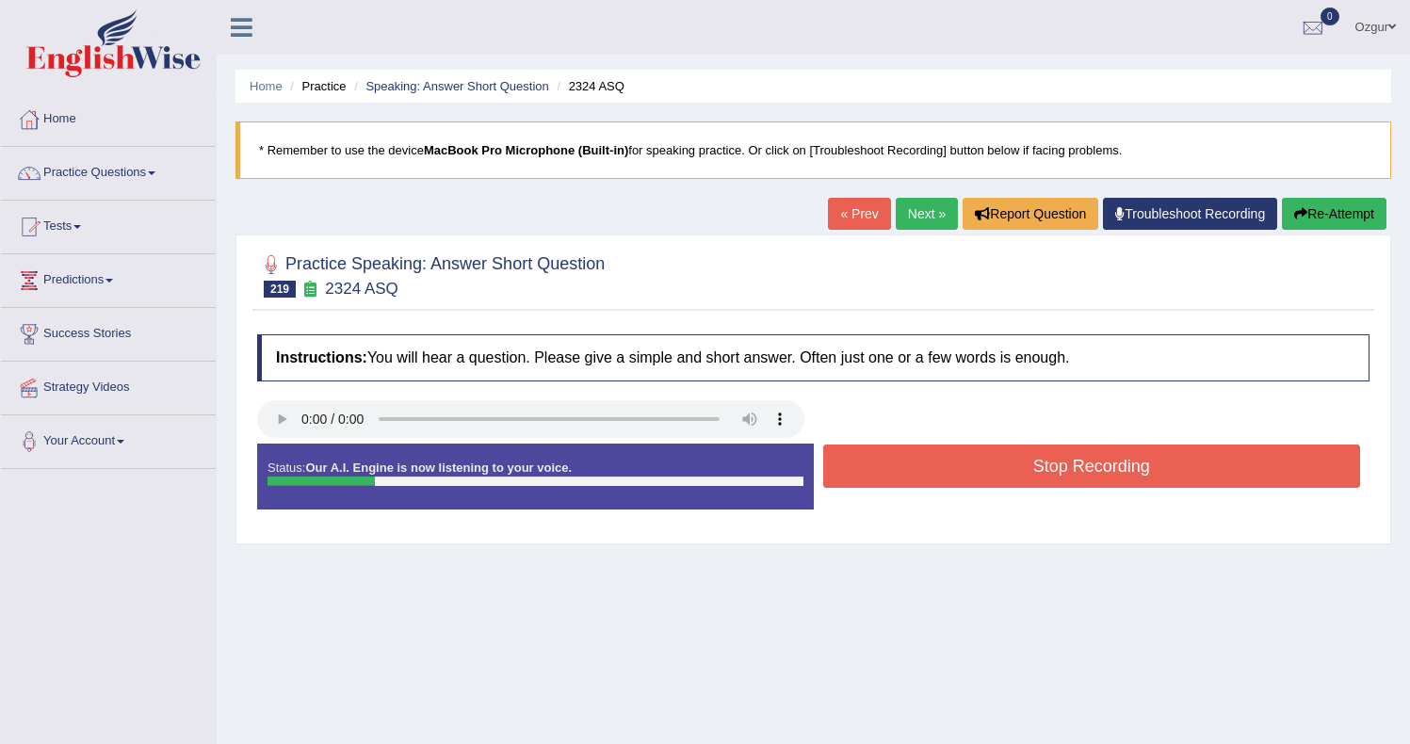
click at [945, 470] on button "Stop Recording" at bounding box center [1092, 465] width 538 height 43
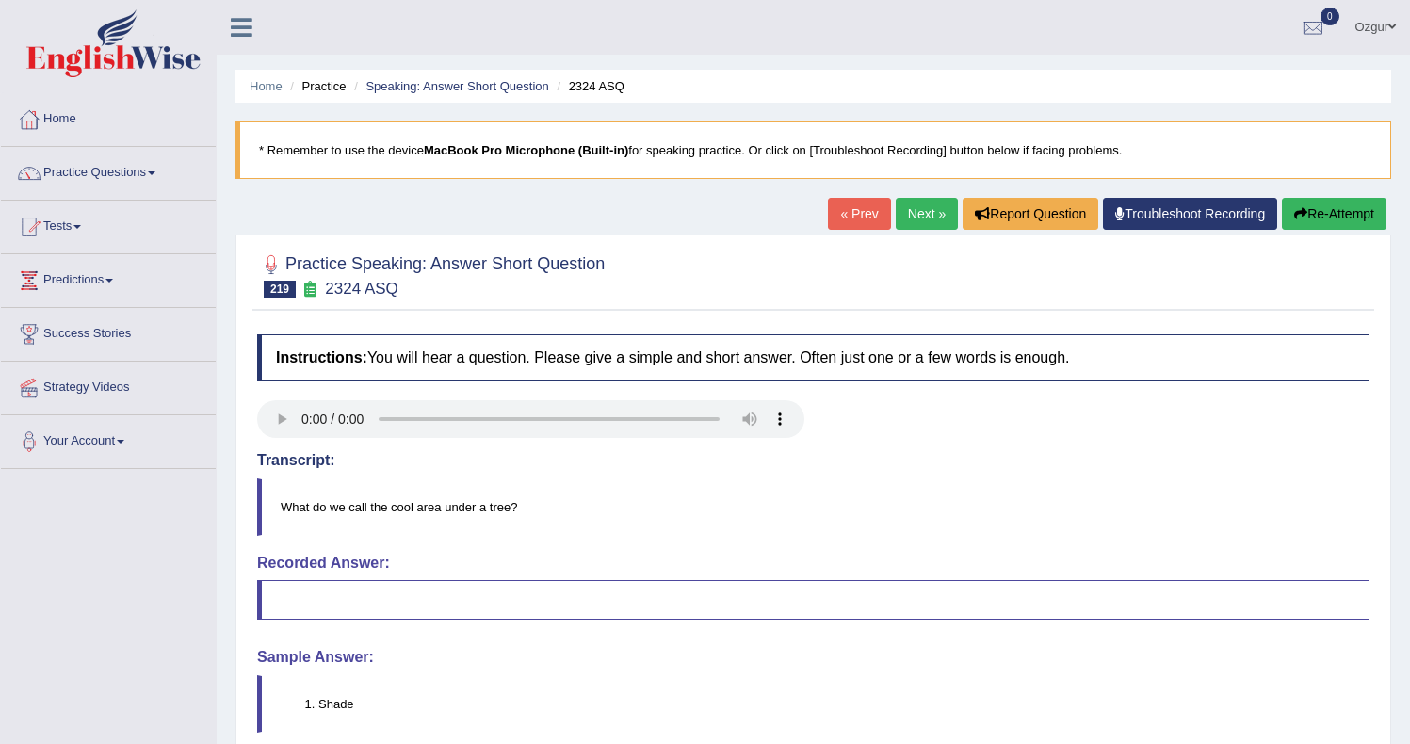
click at [895, 219] on link "Next »" at bounding box center [926, 214] width 62 height 32
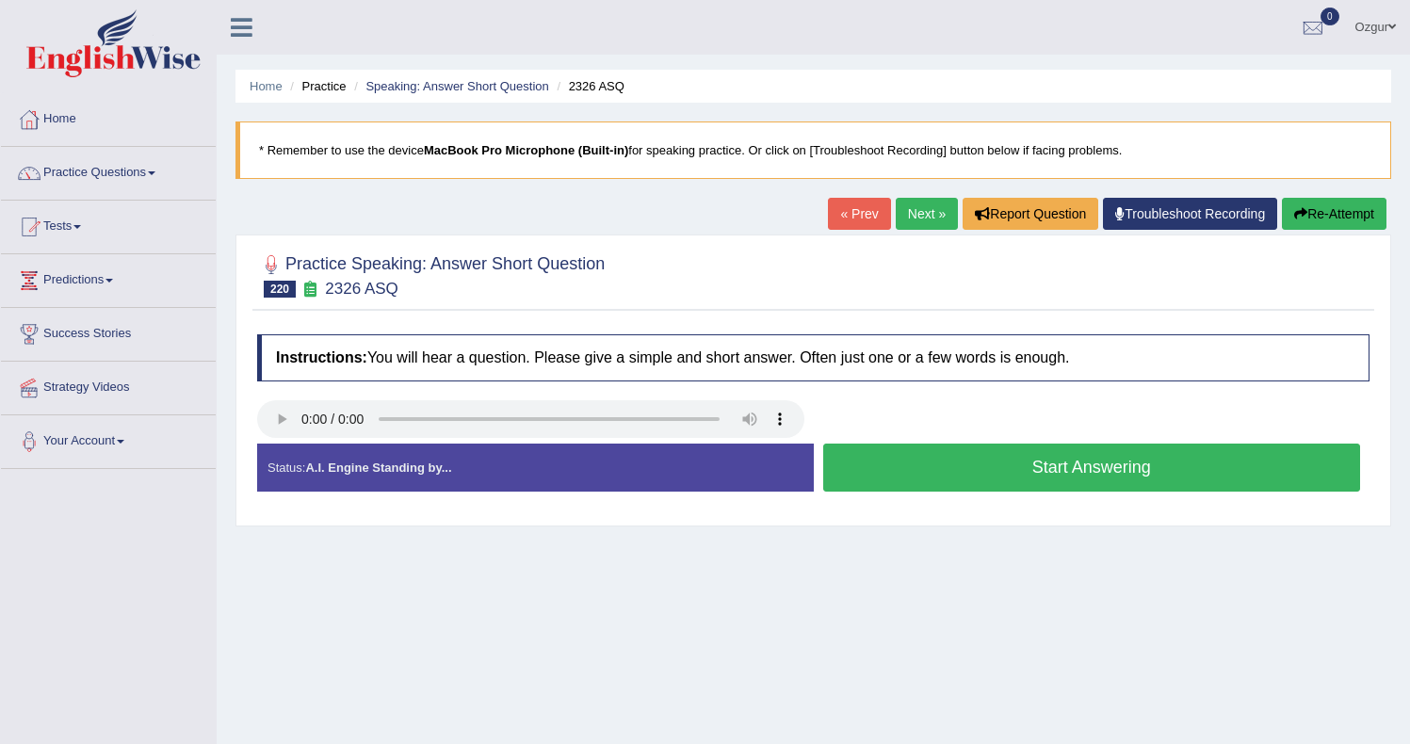
click at [1010, 482] on button "Start Answering" at bounding box center [1092, 468] width 538 height 48
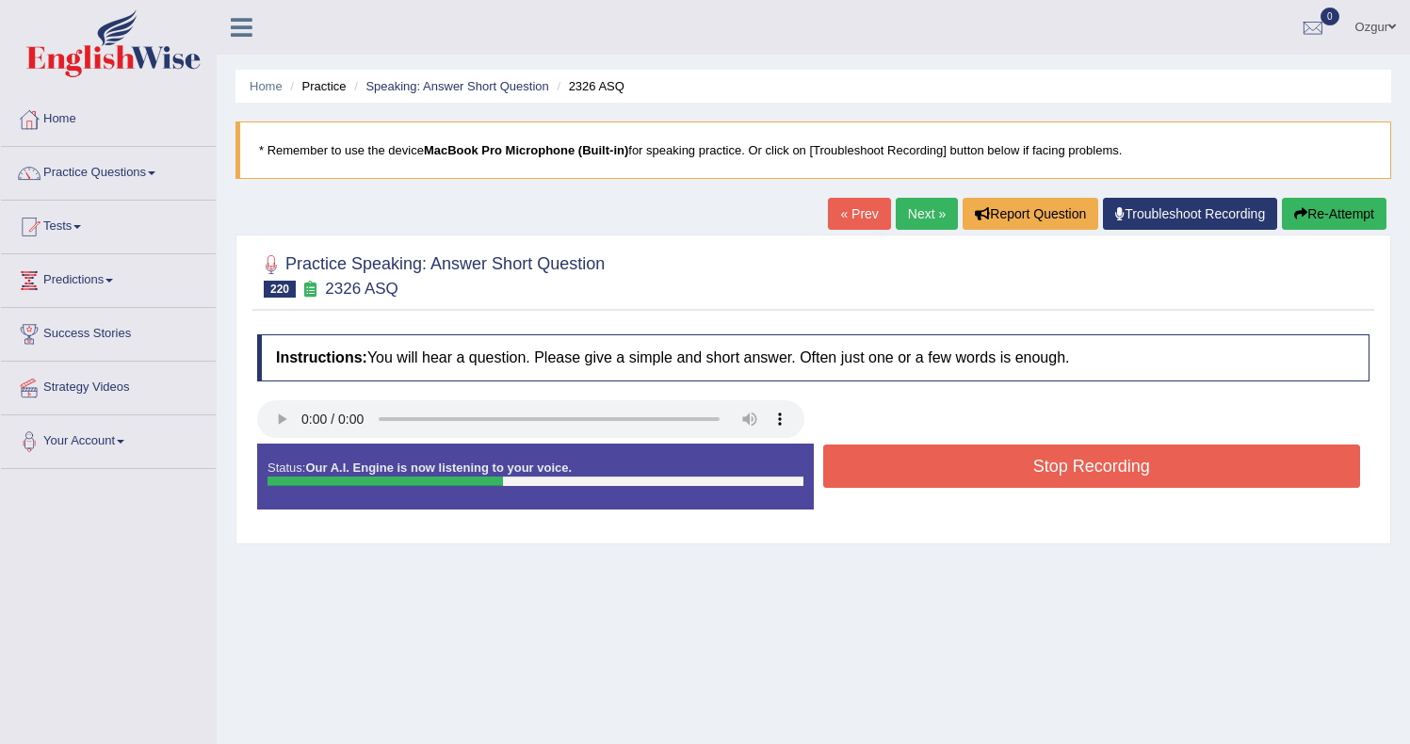
click at [994, 469] on button "Stop Recording" at bounding box center [1092, 465] width 538 height 43
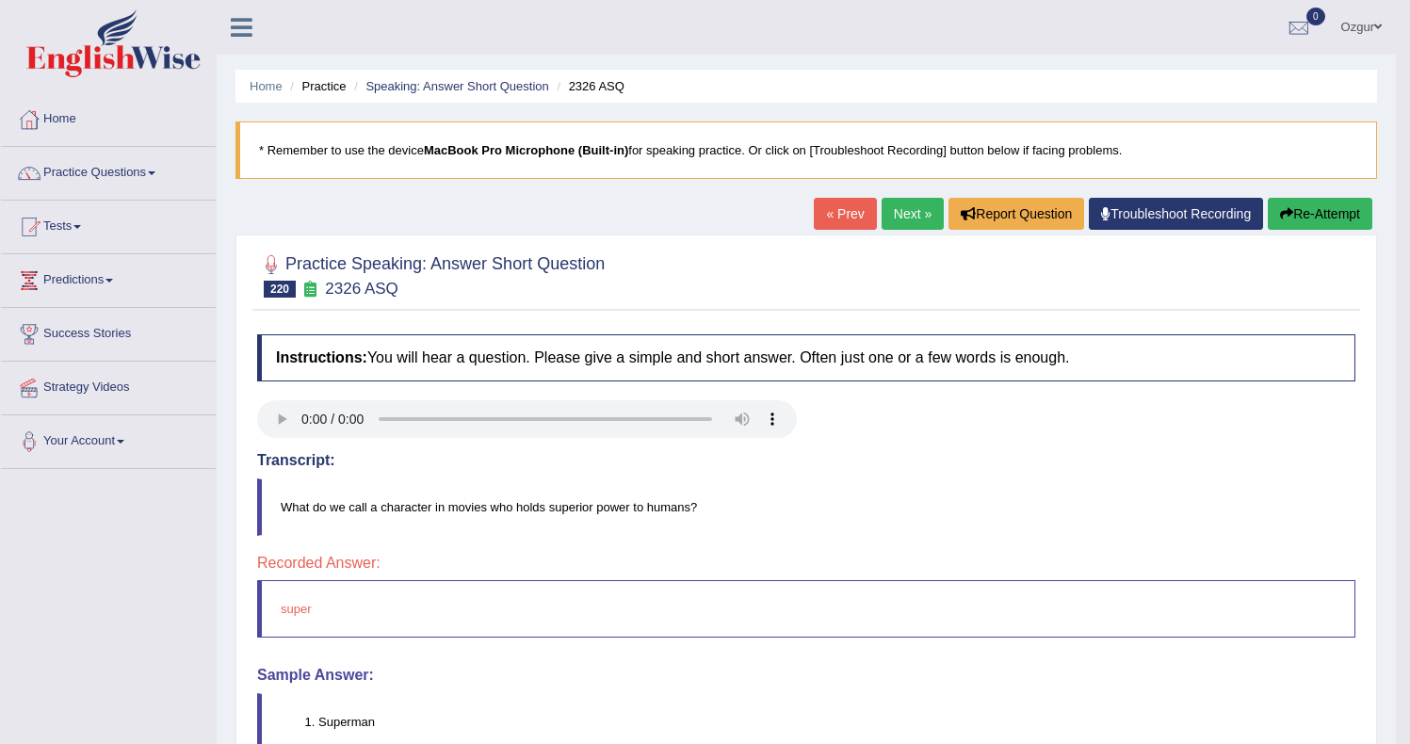
click at [884, 218] on link "Next »" at bounding box center [912, 214] width 62 height 32
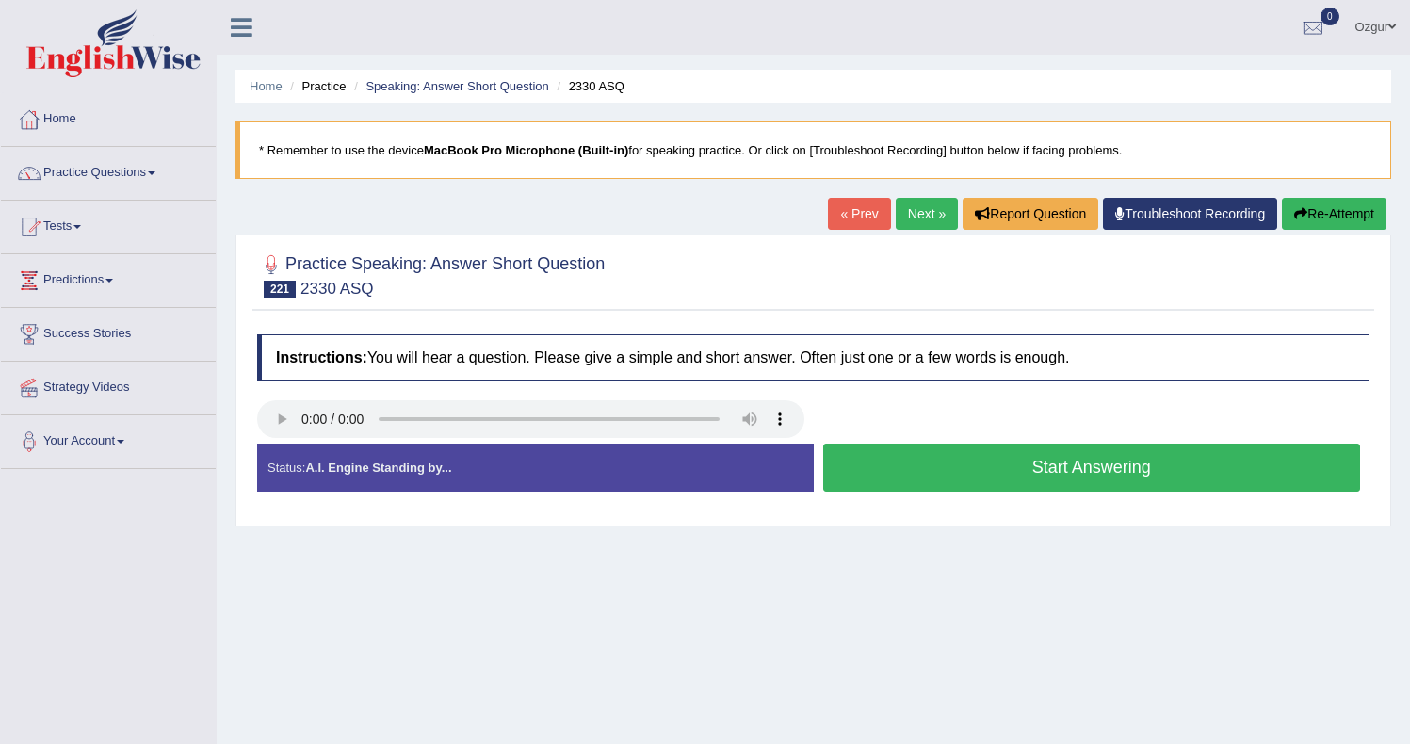
click at [1040, 467] on button "Start Answering" at bounding box center [1092, 468] width 538 height 48
click at [0, 0] on button "Stop Recording" at bounding box center [0, 0] width 0 height 0
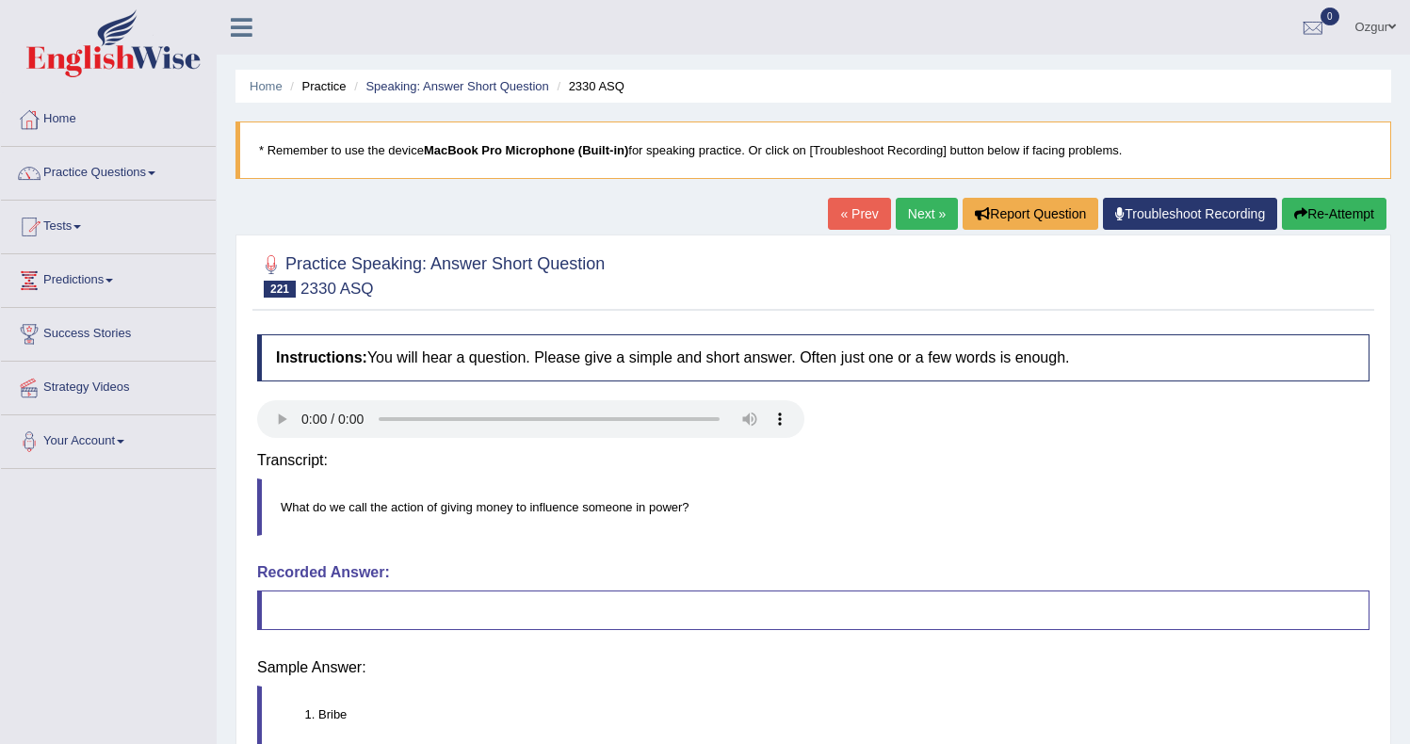
click at [1040, 467] on h4 "Transcript:" at bounding box center [813, 460] width 1112 height 17
click at [911, 215] on link "Next »" at bounding box center [926, 214] width 62 height 32
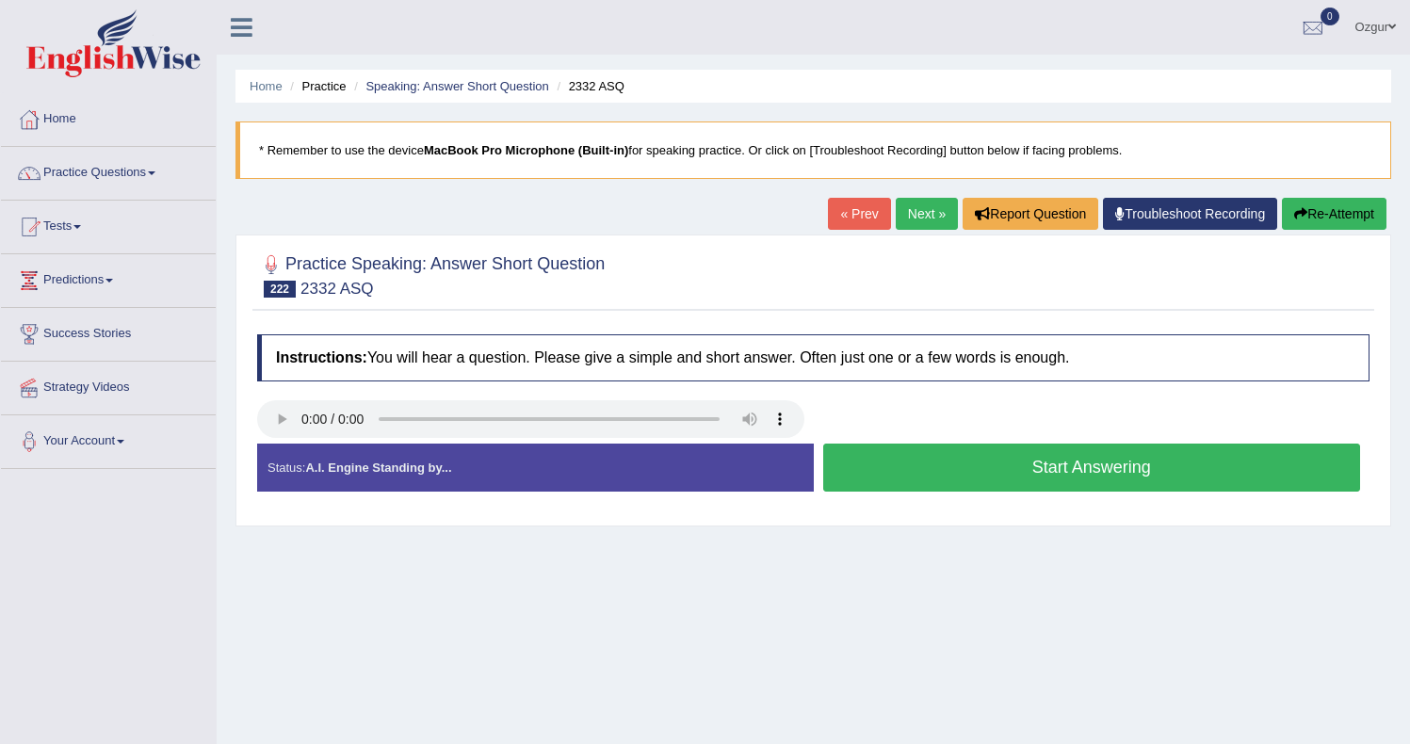
click at [1058, 473] on button "Start Answering" at bounding box center [1092, 468] width 538 height 48
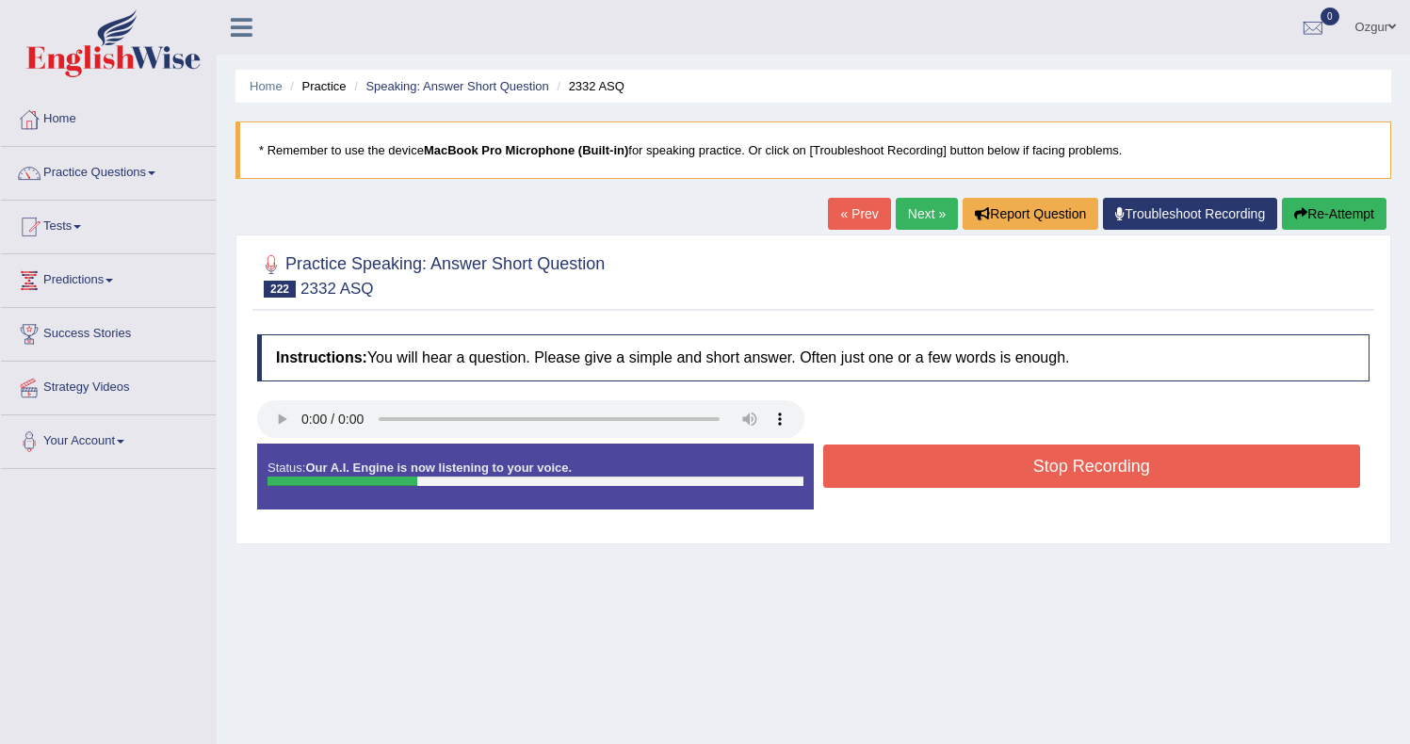
click at [1058, 475] on button "Stop Recording" at bounding box center [1092, 465] width 538 height 43
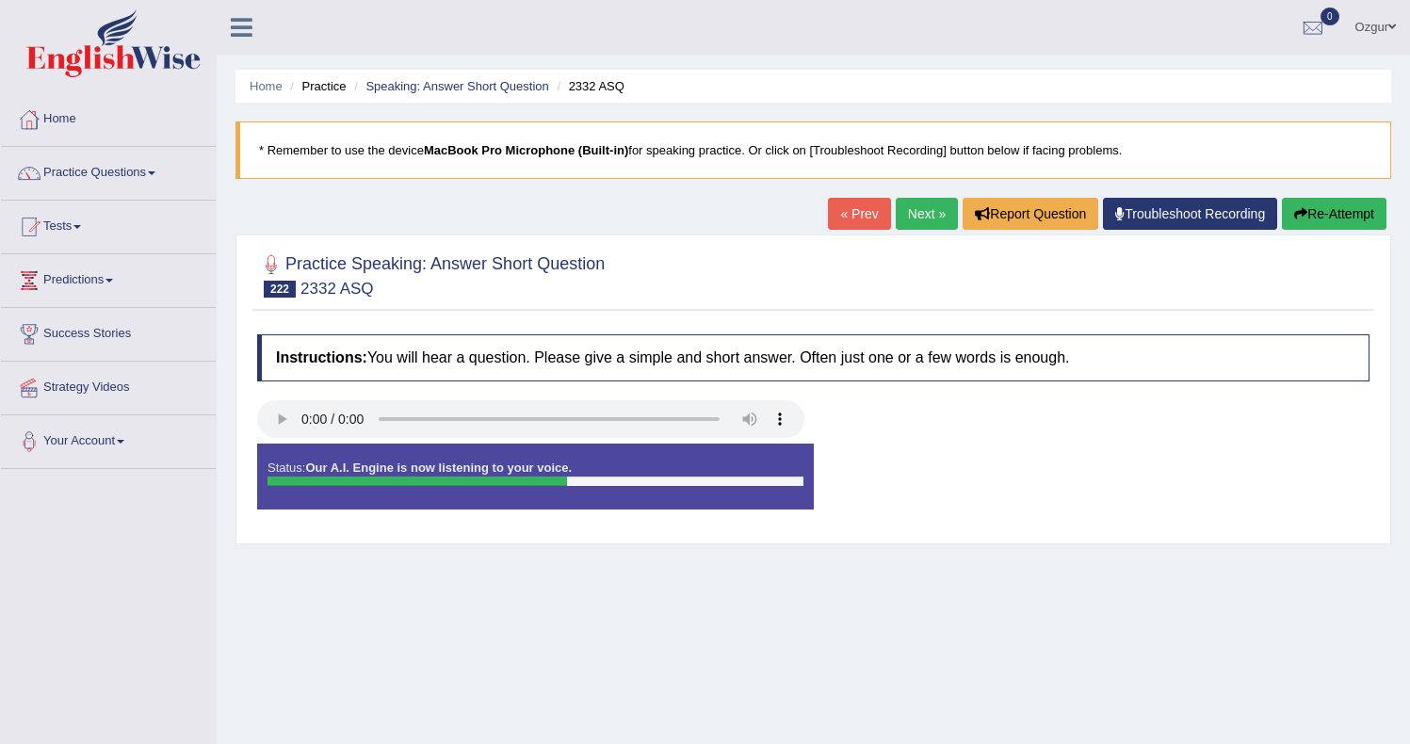
click at [919, 222] on link "Next »" at bounding box center [926, 214] width 62 height 32
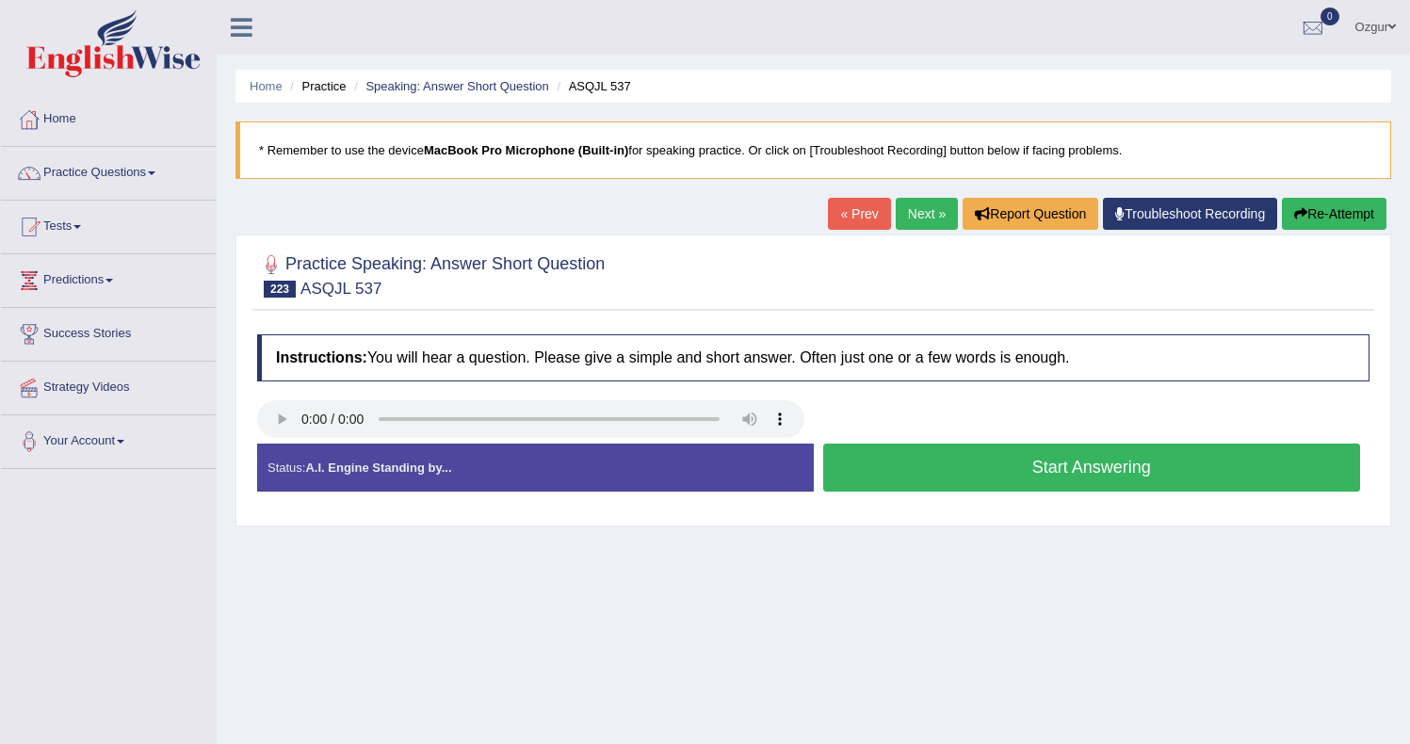
click at [903, 460] on button "Start Answering" at bounding box center [1092, 468] width 538 height 48
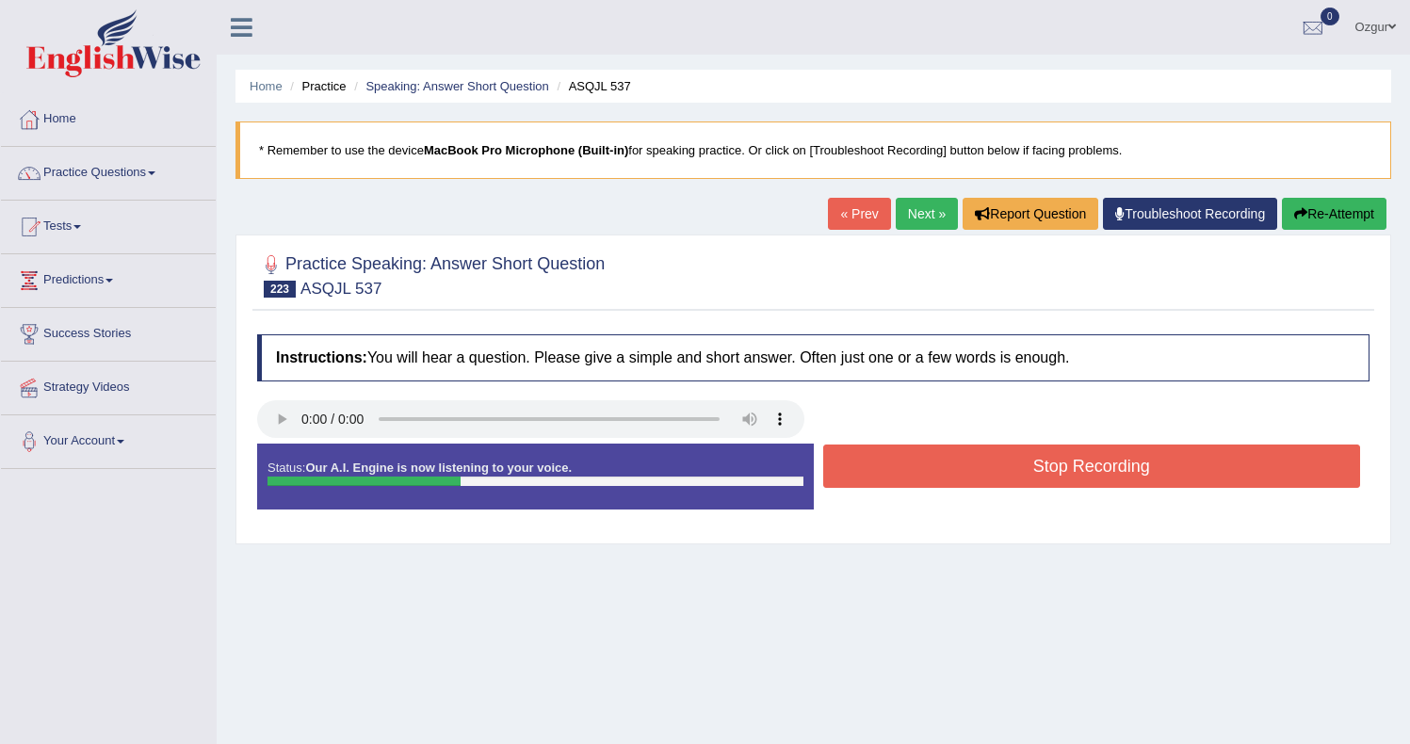
click at [908, 464] on button "Stop Recording" at bounding box center [1092, 465] width 538 height 43
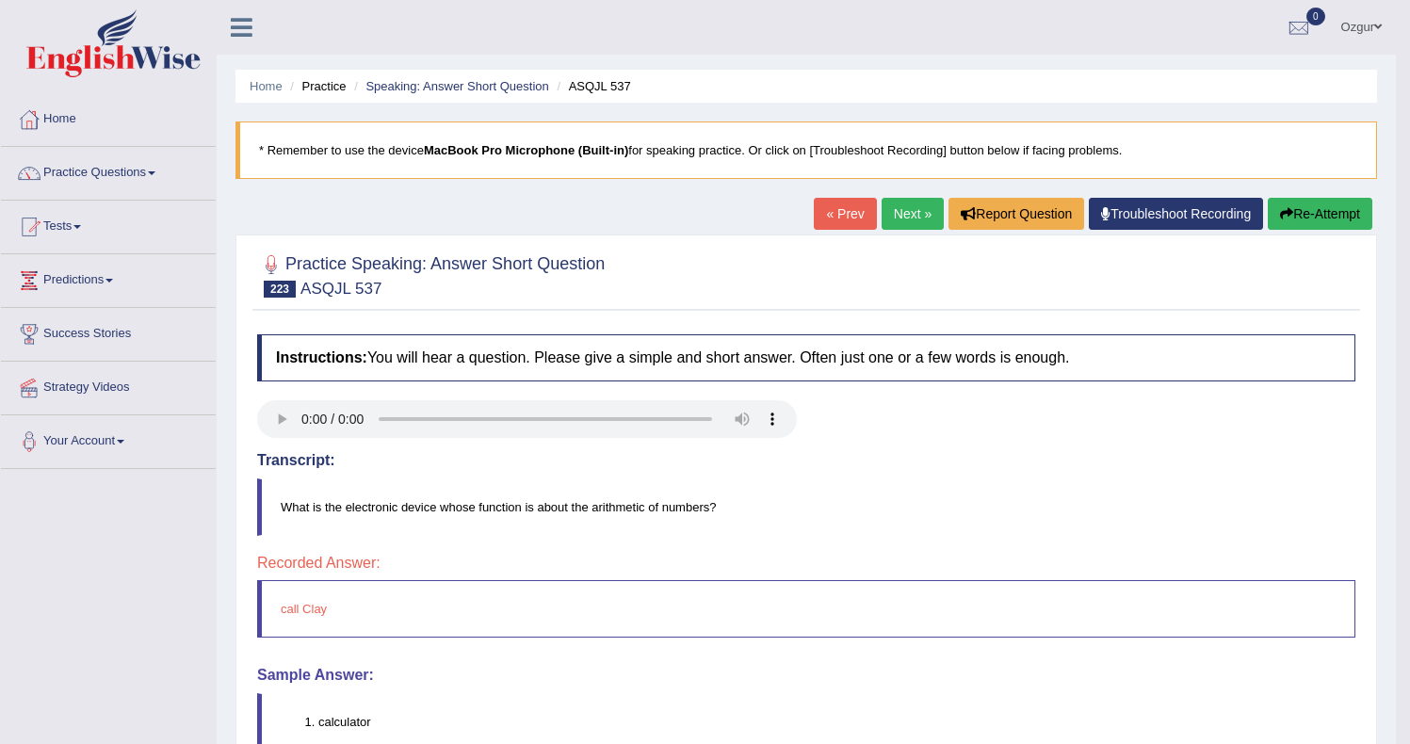
click at [895, 223] on link "Next »" at bounding box center [912, 214] width 62 height 32
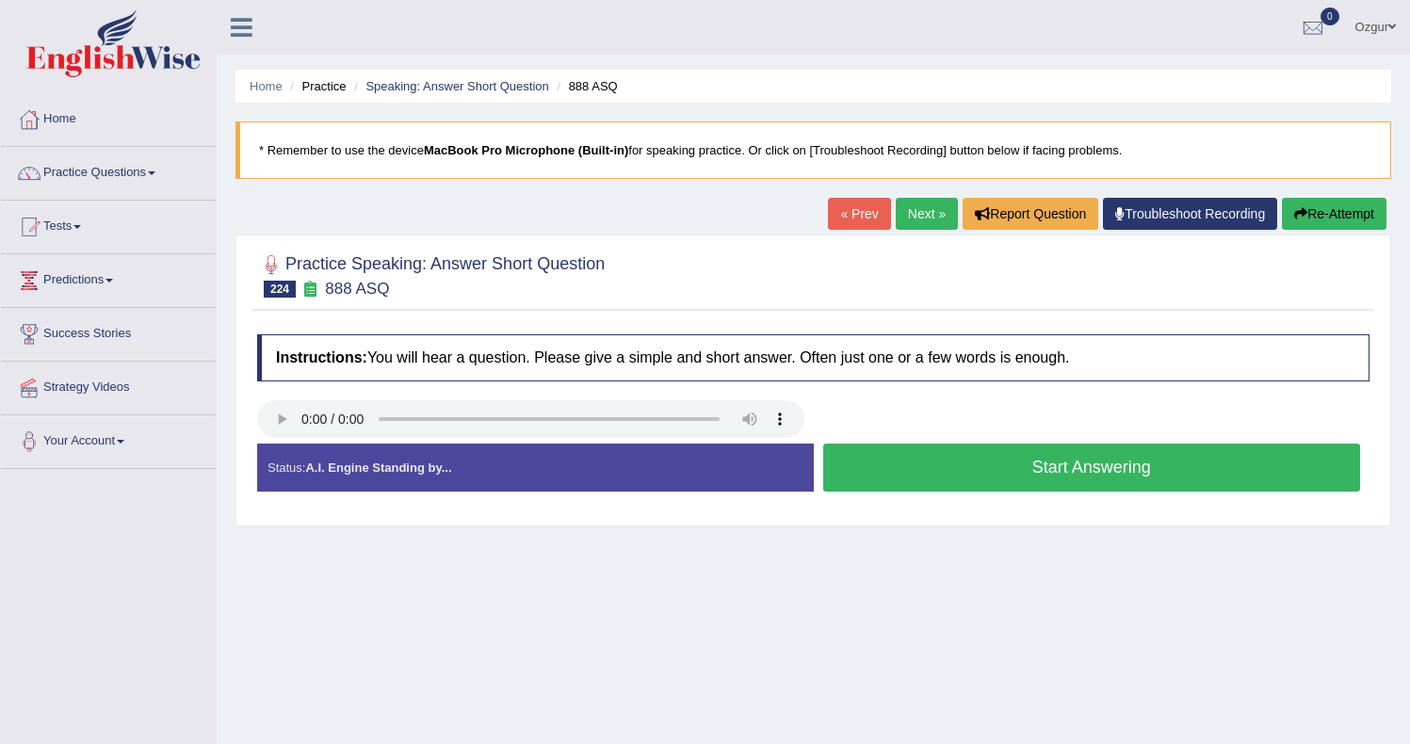
click at [1055, 460] on button "Start Answering" at bounding box center [1092, 468] width 538 height 48
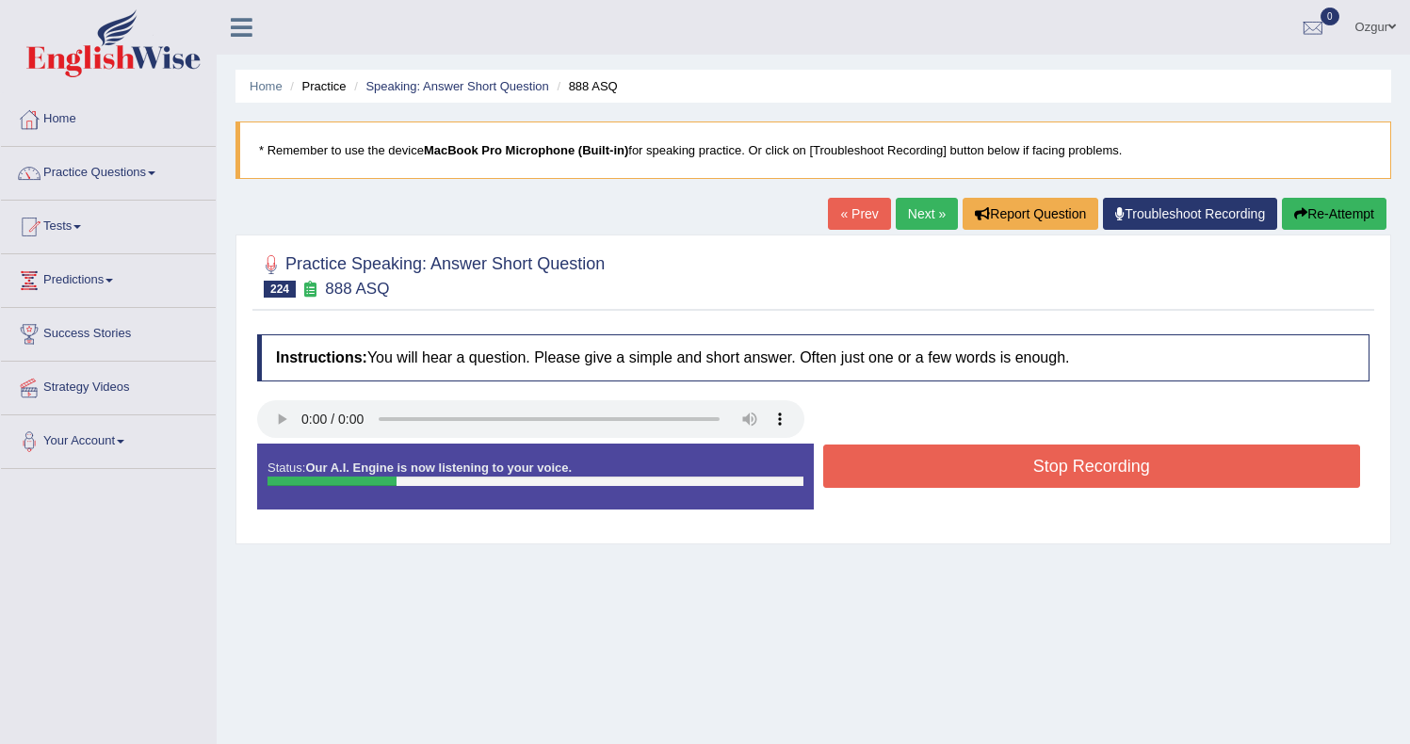
click at [1035, 465] on button "Stop Recording" at bounding box center [1092, 465] width 538 height 43
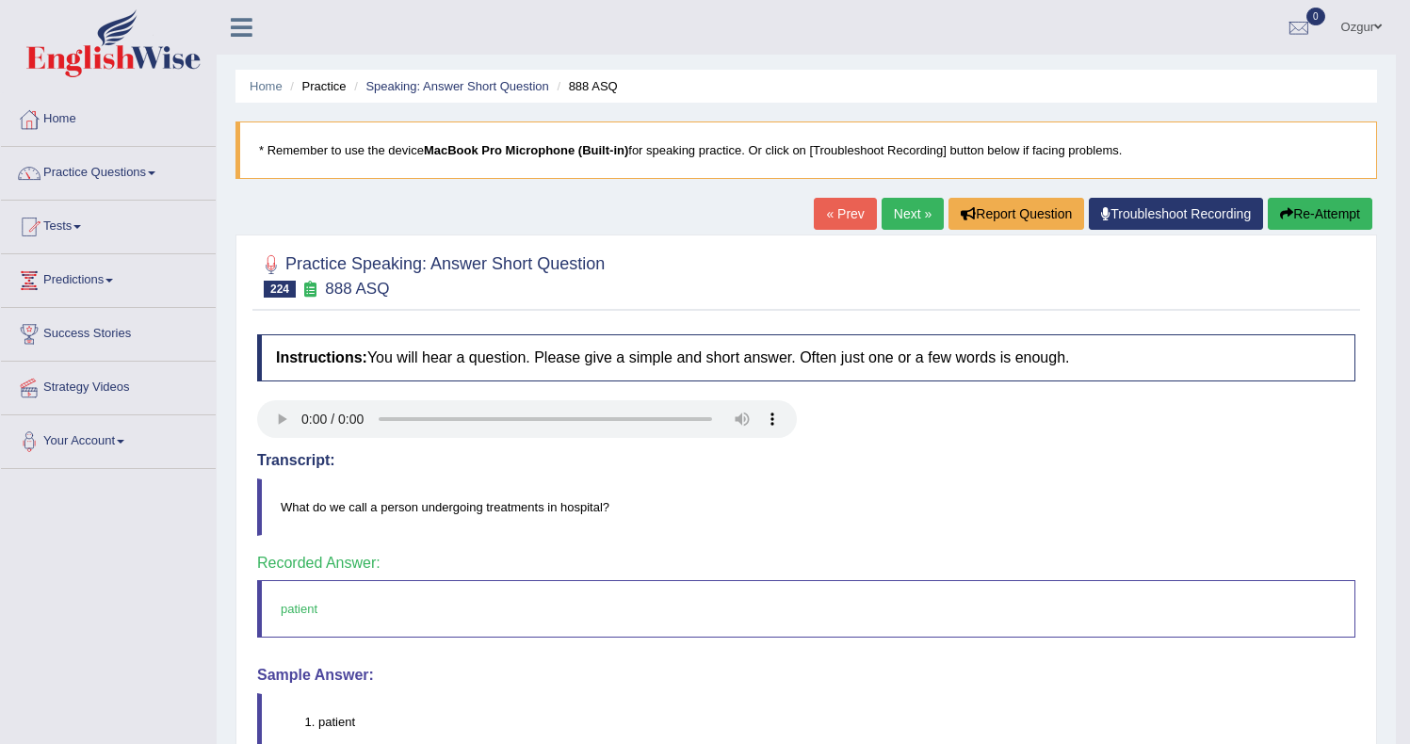
click at [923, 208] on link "Next »" at bounding box center [912, 214] width 62 height 32
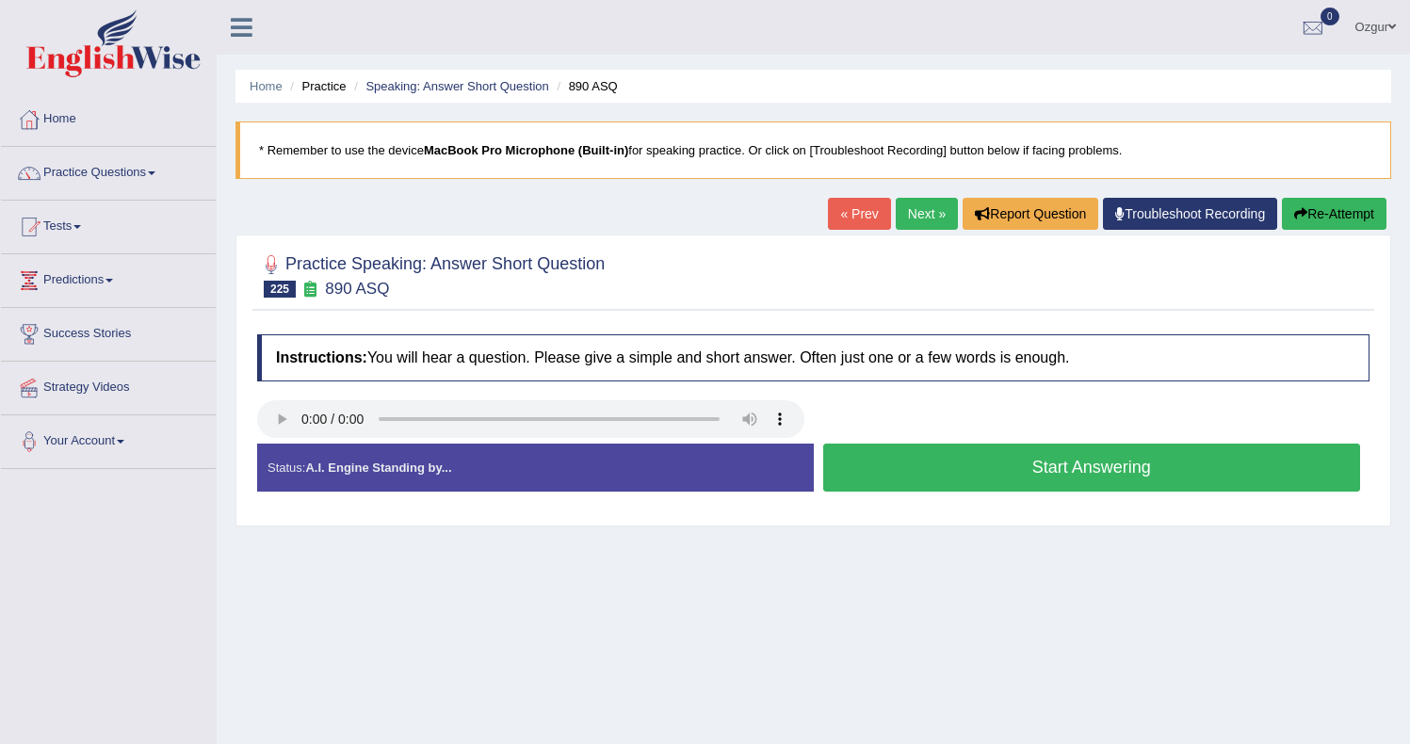
click at [942, 463] on button "Start Answering" at bounding box center [1092, 468] width 538 height 48
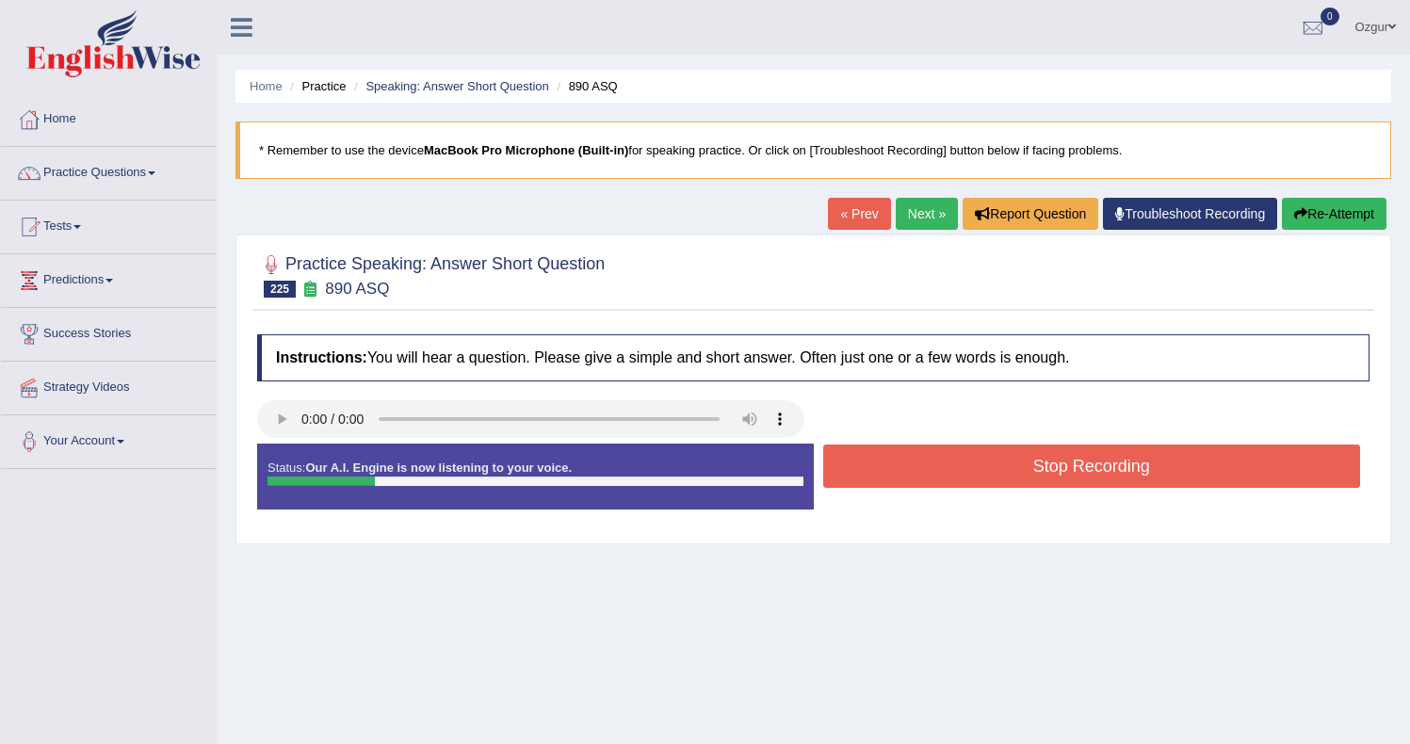
click at [943, 465] on button "Stop Recording" at bounding box center [1092, 465] width 538 height 43
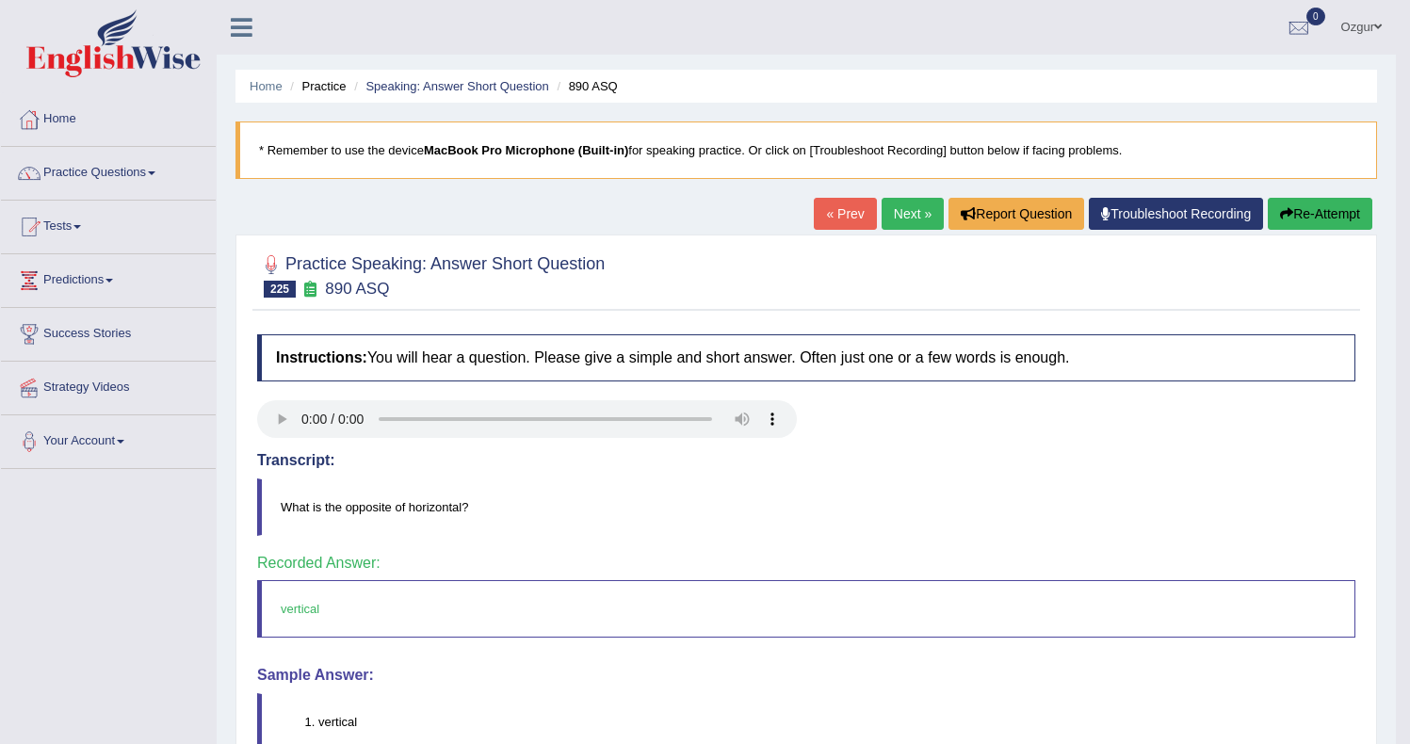
click at [896, 206] on link "Next »" at bounding box center [912, 214] width 62 height 32
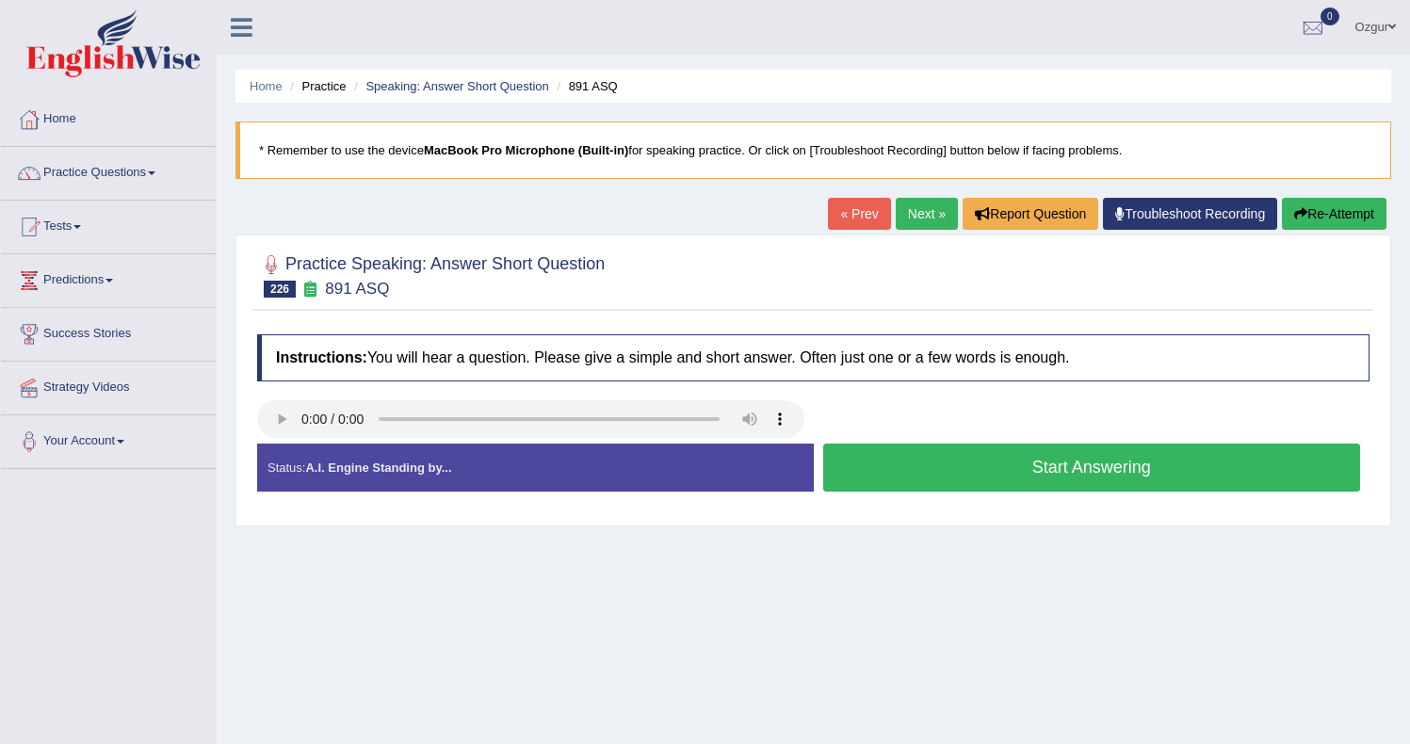
click at [893, 464] on button "Start Answering" at bounding box center [1092, 468] width 538 height 48
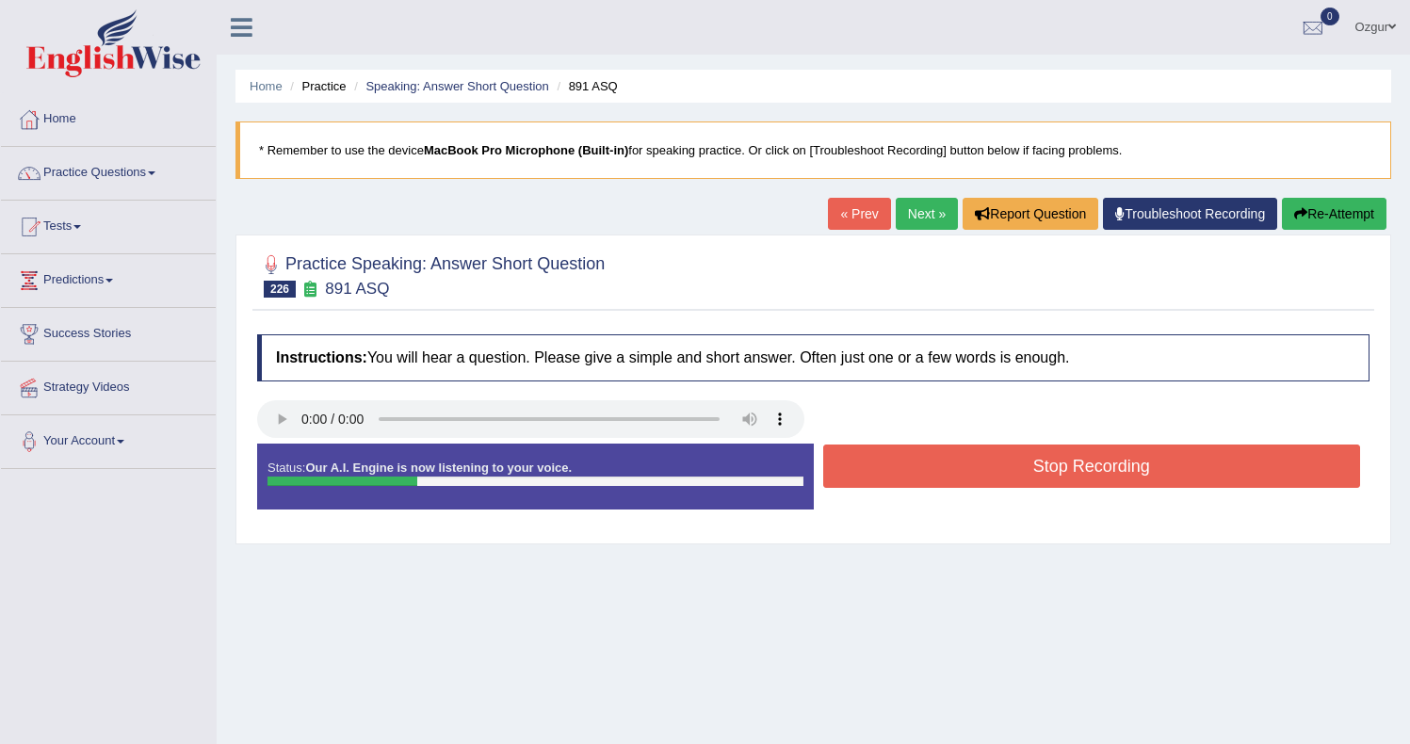
click at [894, 466] on button "Stop Recording" at bounding box center [1092, 465] width 538 height 43
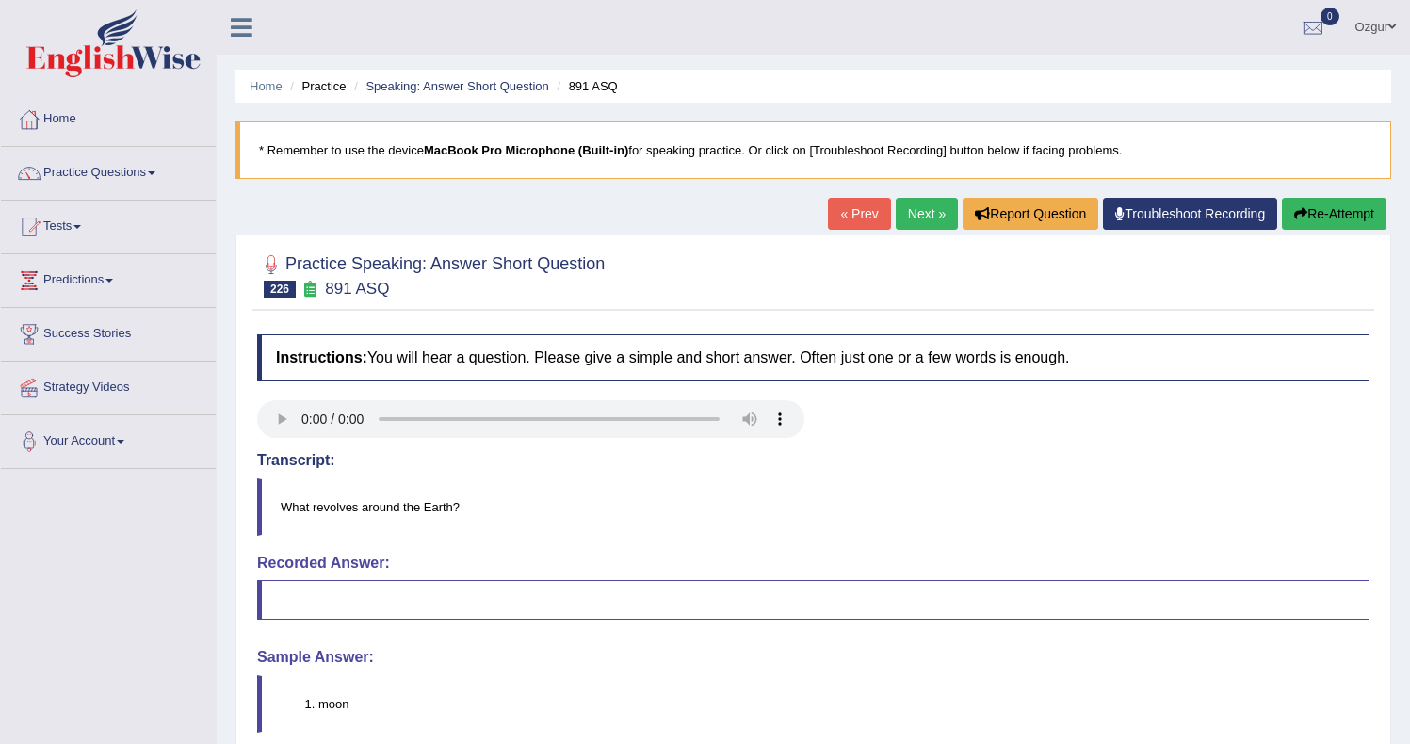
click at [903, 199] on link "Next »" at bounding box center [926, 214] width 62 height 32
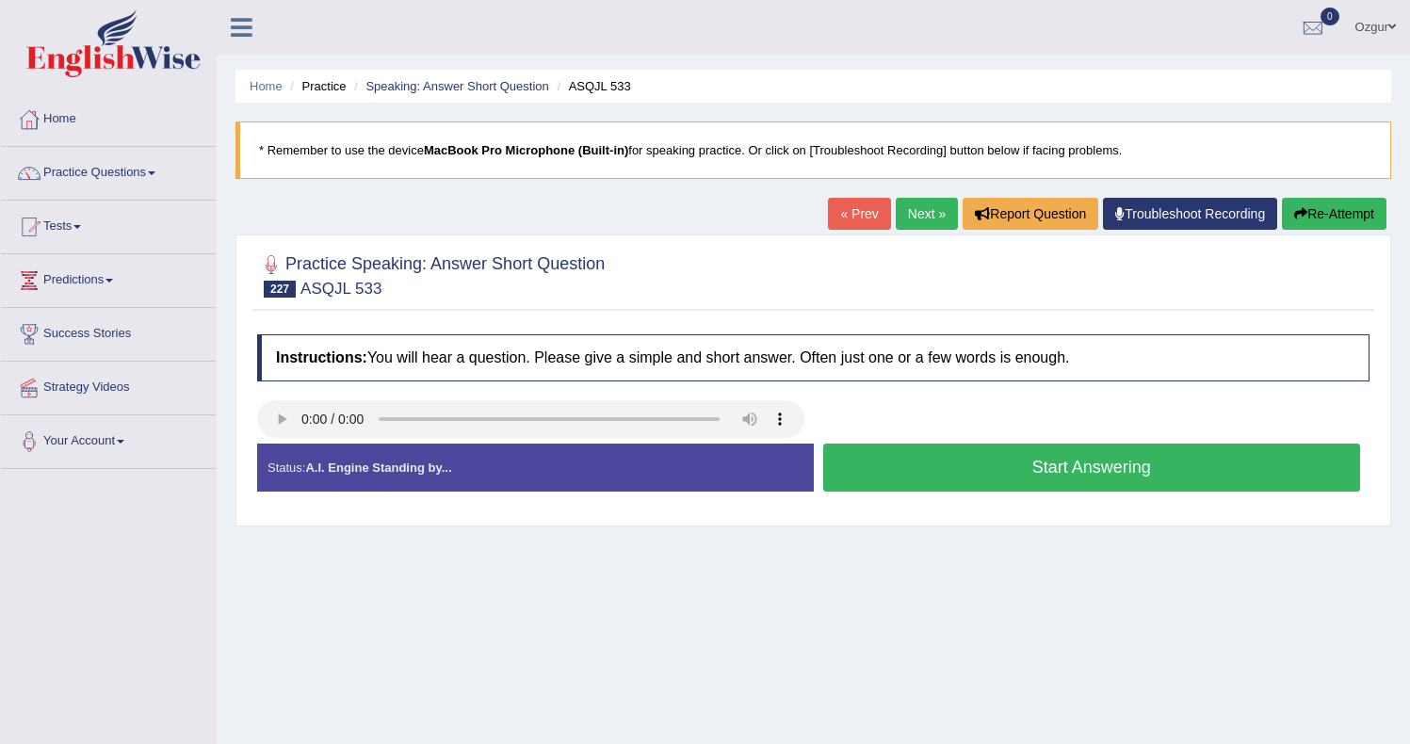
click at [1008, 478] on button "Start Answering" at bounding box center [1092, 468] width 538 height 48
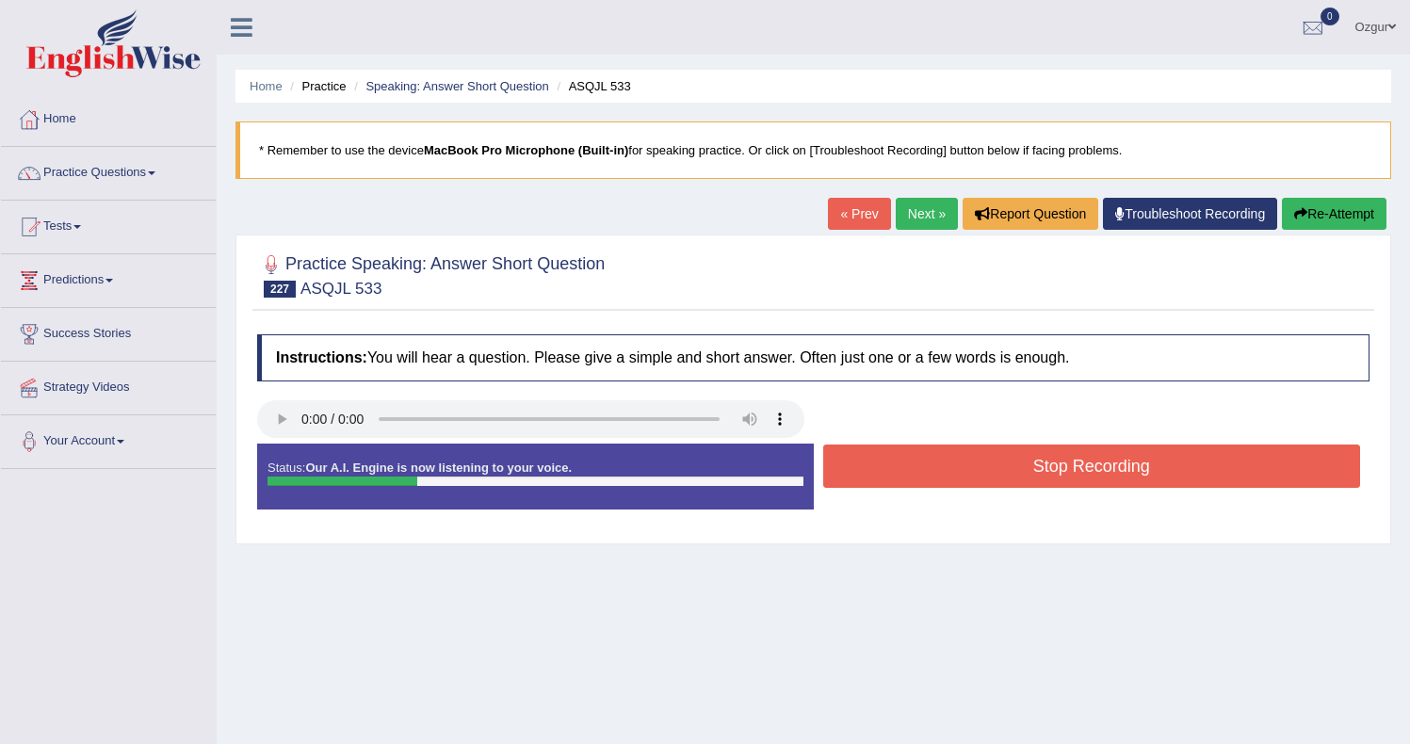
click at [998, 465] on button "Stop Recording" at bounding box center [1092, 465] width 538 height 43
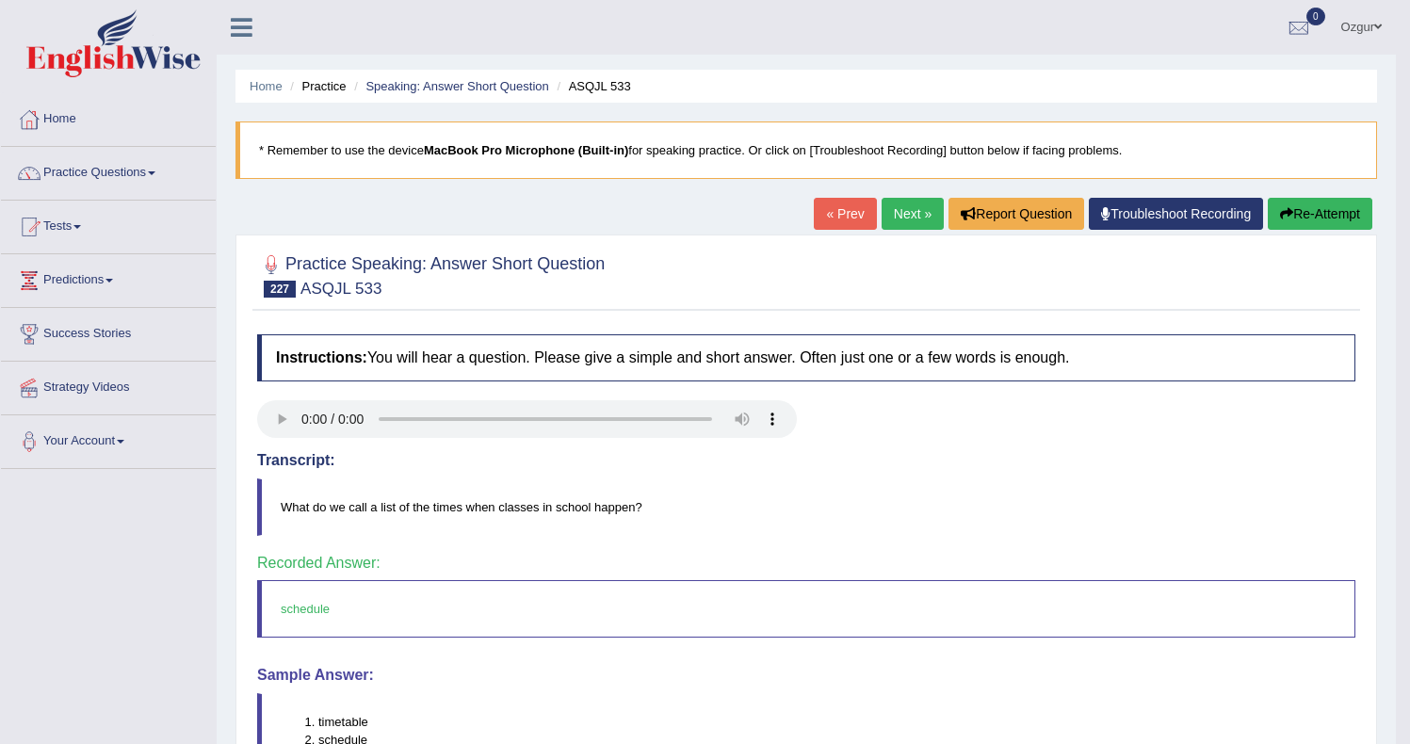
click at [910, 208] on link "Next »" at bounding box center [912, 214] width 62 height 32
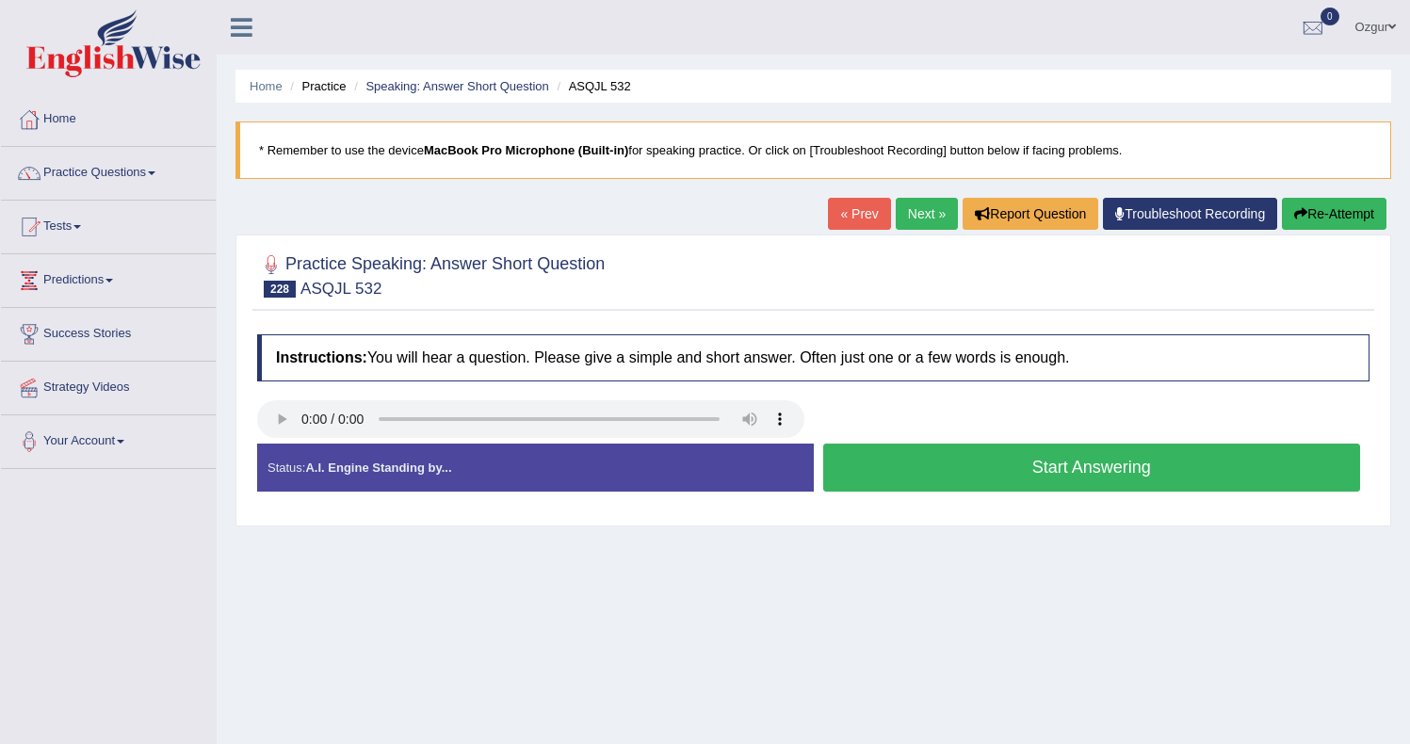
click at [927, 466] on button "Start Answering" at bounding box center [1092, 468] width 538 height 48
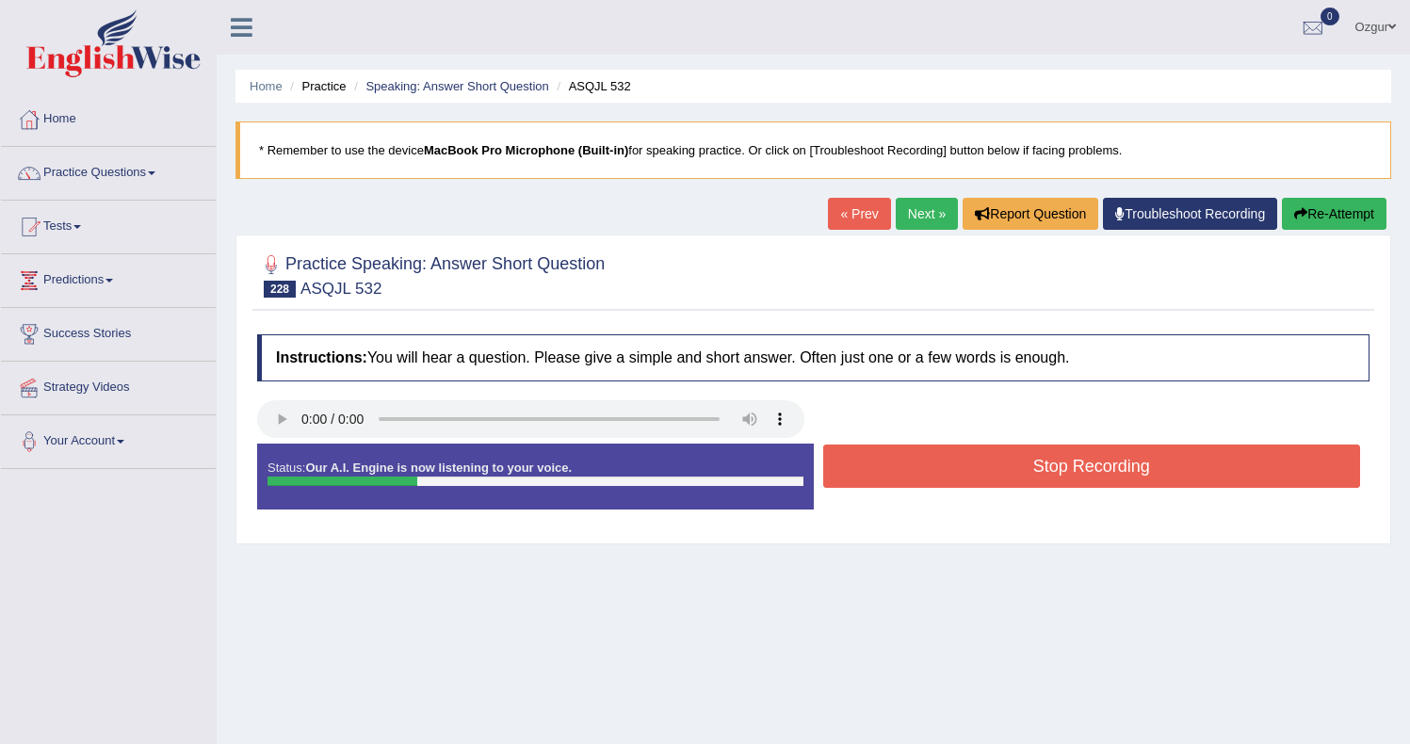
click at [904, 469] on button "Stop Recording" at bounding box center [1092, 465] width 538 height 43
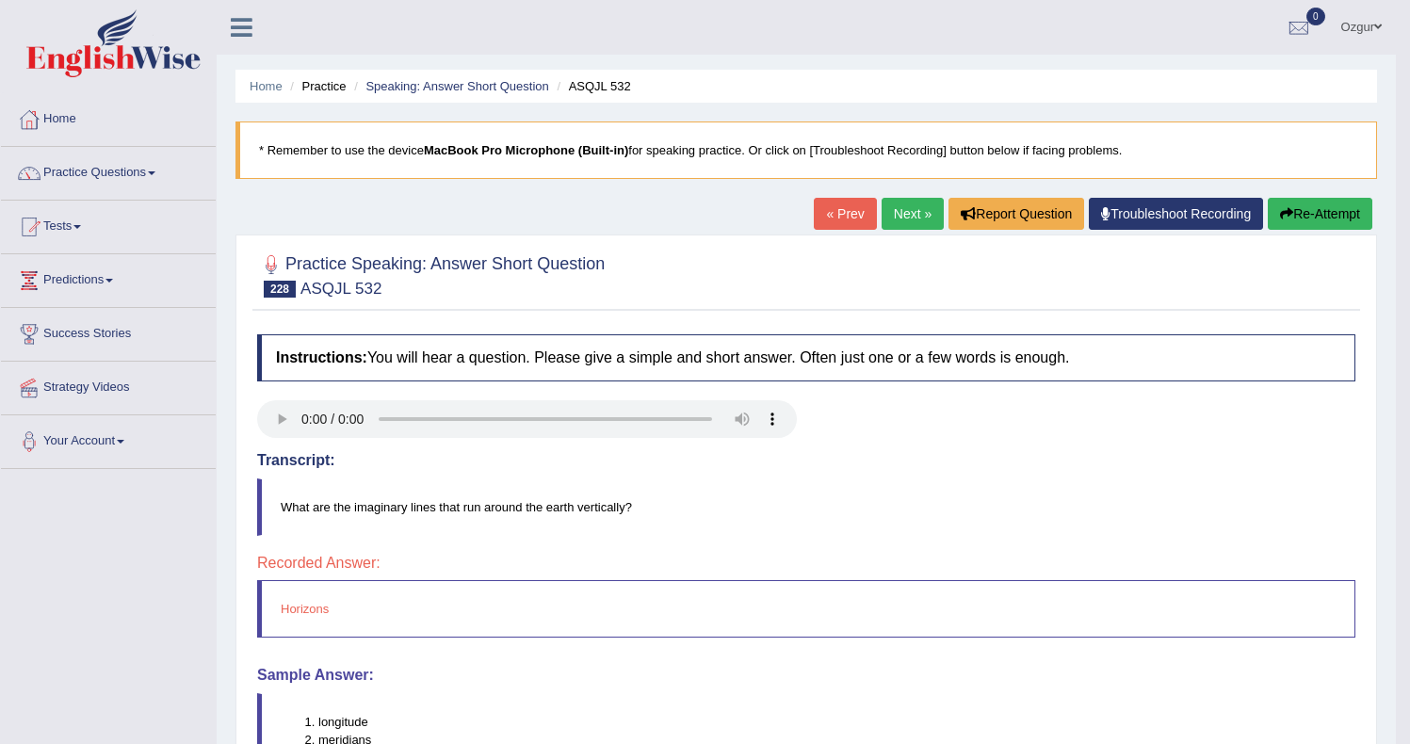
click at [904, 206] on link "Next »" at bounding box center [912, 214] width 62 height 32
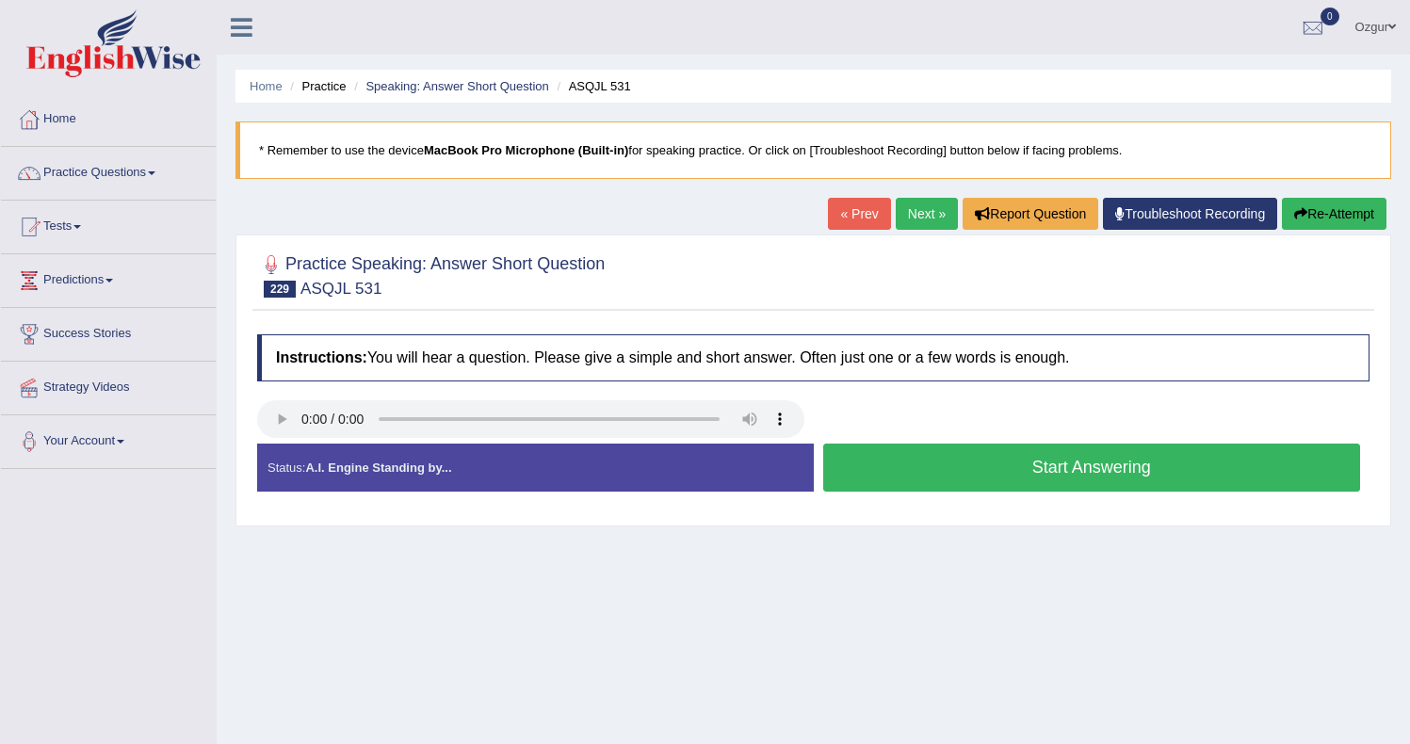
click at [988, 495] on div "Start Answering" at bounding box center [1092, 470] width 556 height 53
click at [985, 477] on button "Start Answering" at bounding box center [1092, 468] width 538 height 48
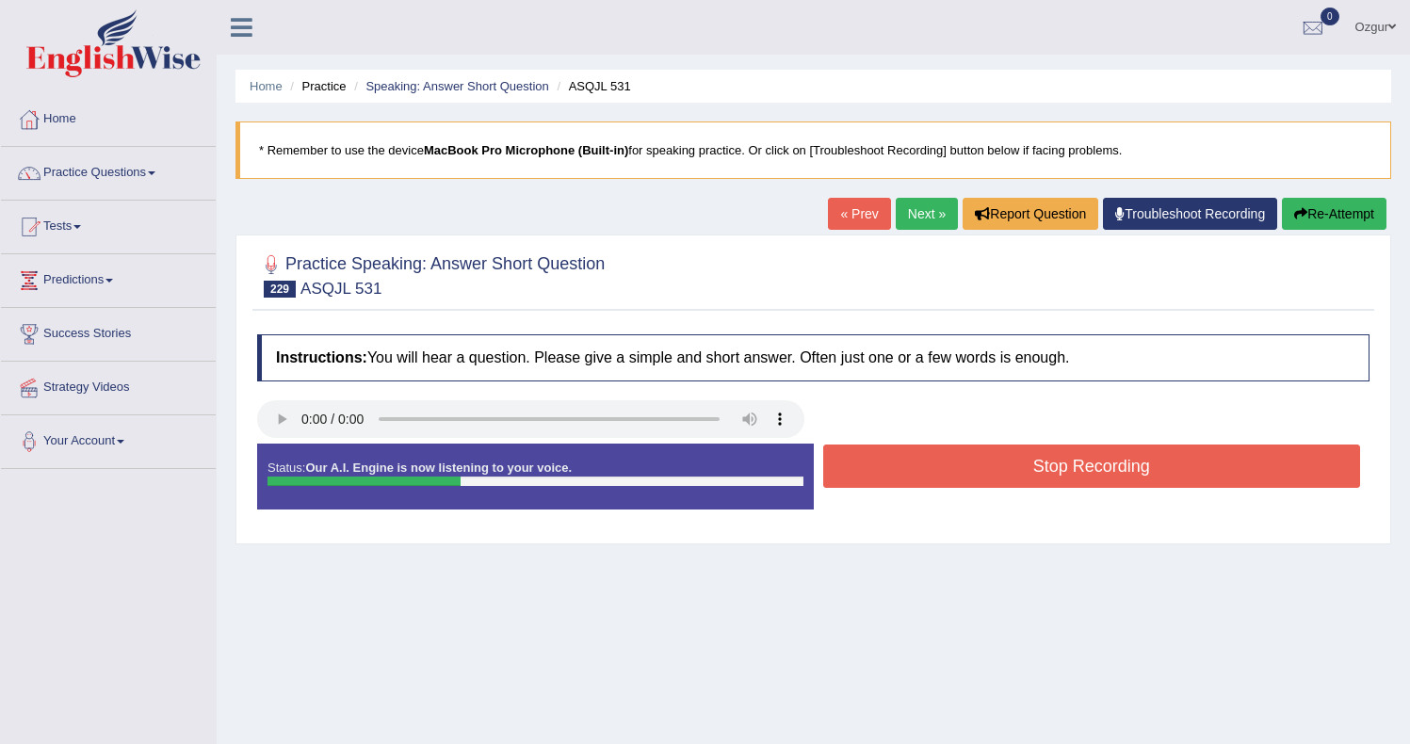
click at [981, 476] on button "Stop Recording" at bounding box center [1092, 465] width 538 height 43
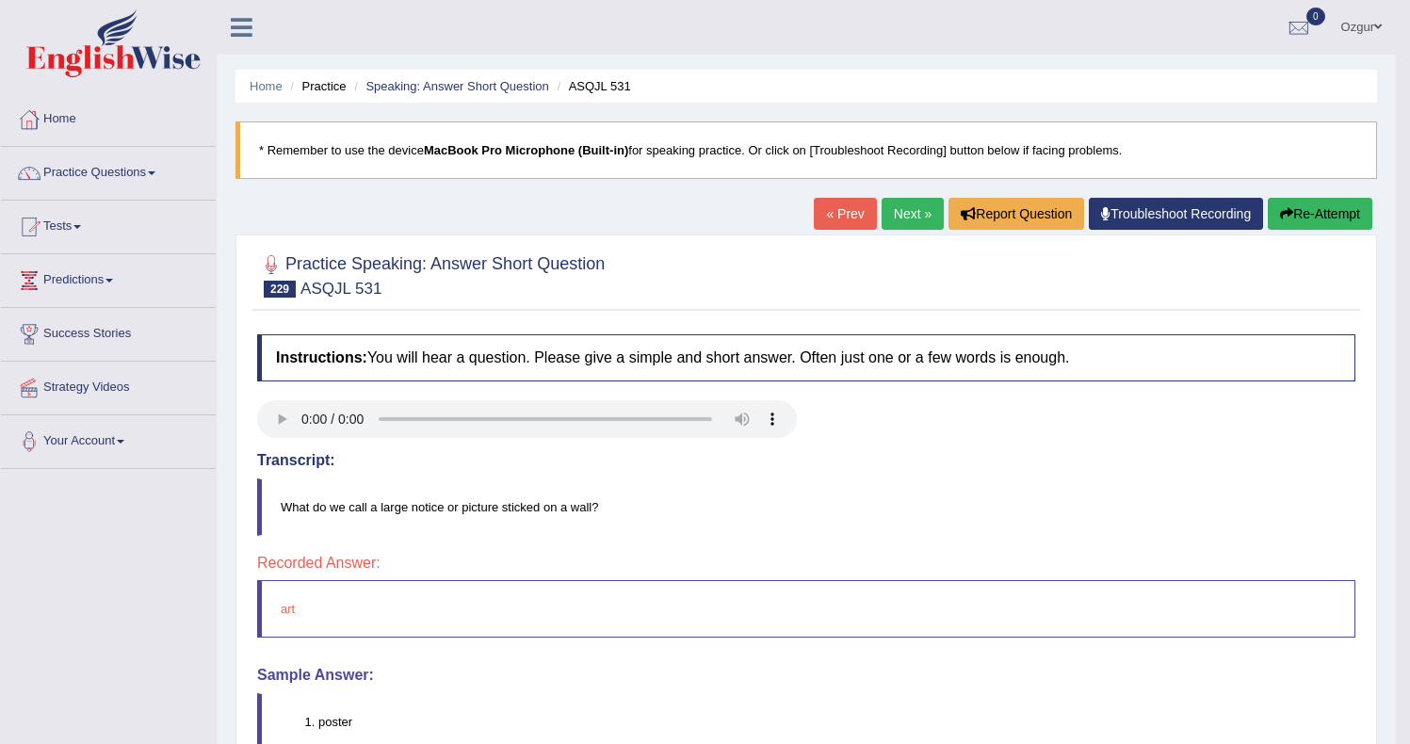
click at [907, 224] on link "Next »" at bounding box center [912, 214] width 62 height 32
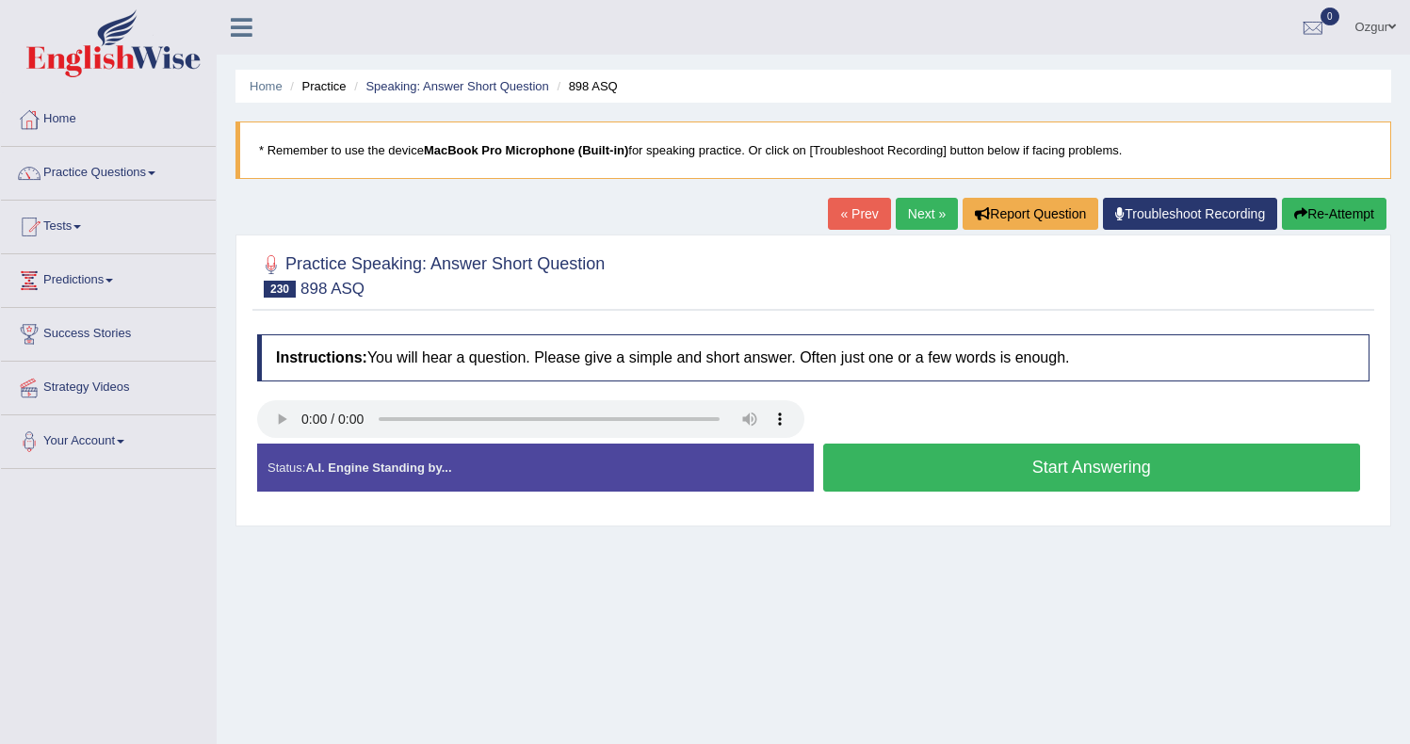
click at [961, 471] on button "Start Answering" at bounding box center [1092, 468] width 538 height 48
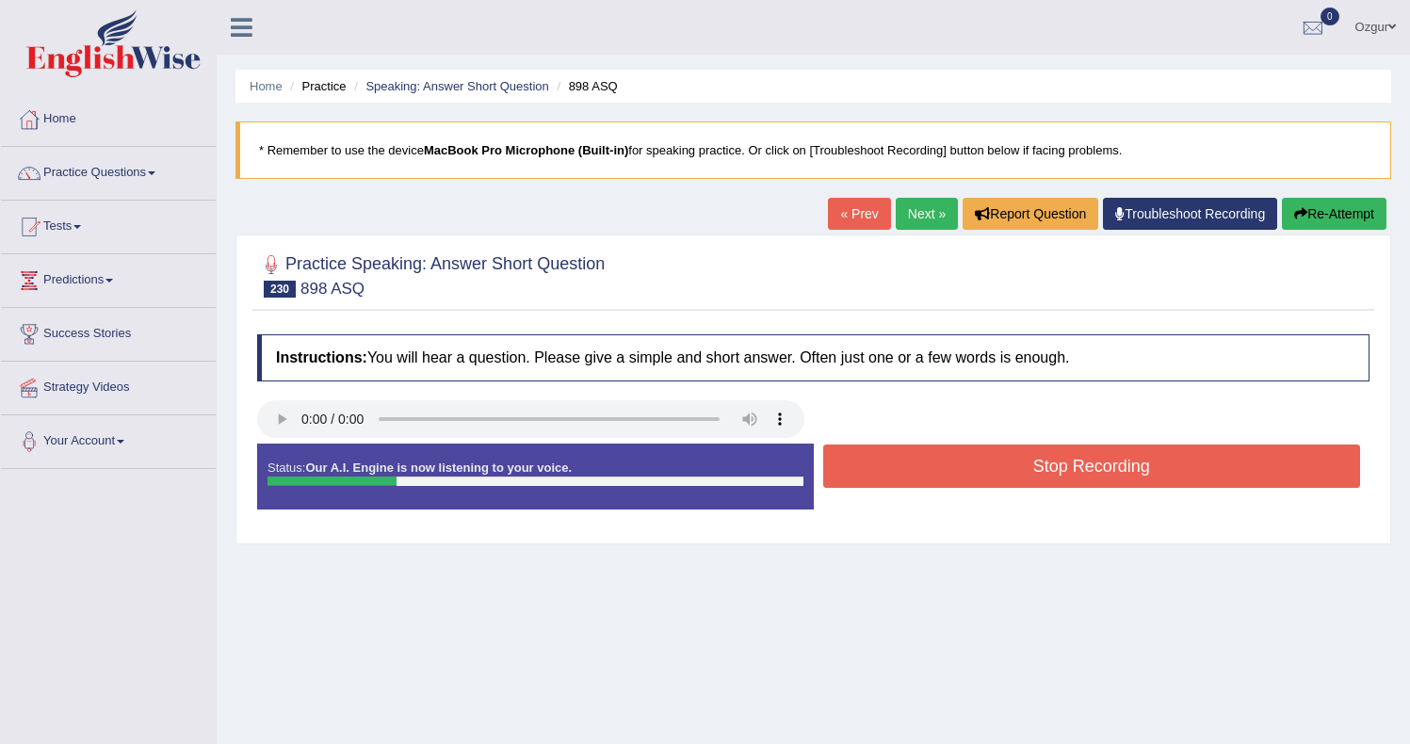
click at [959, 472] on button "Stop Recording" at bounding box center [1092, 465] width 538 height 43
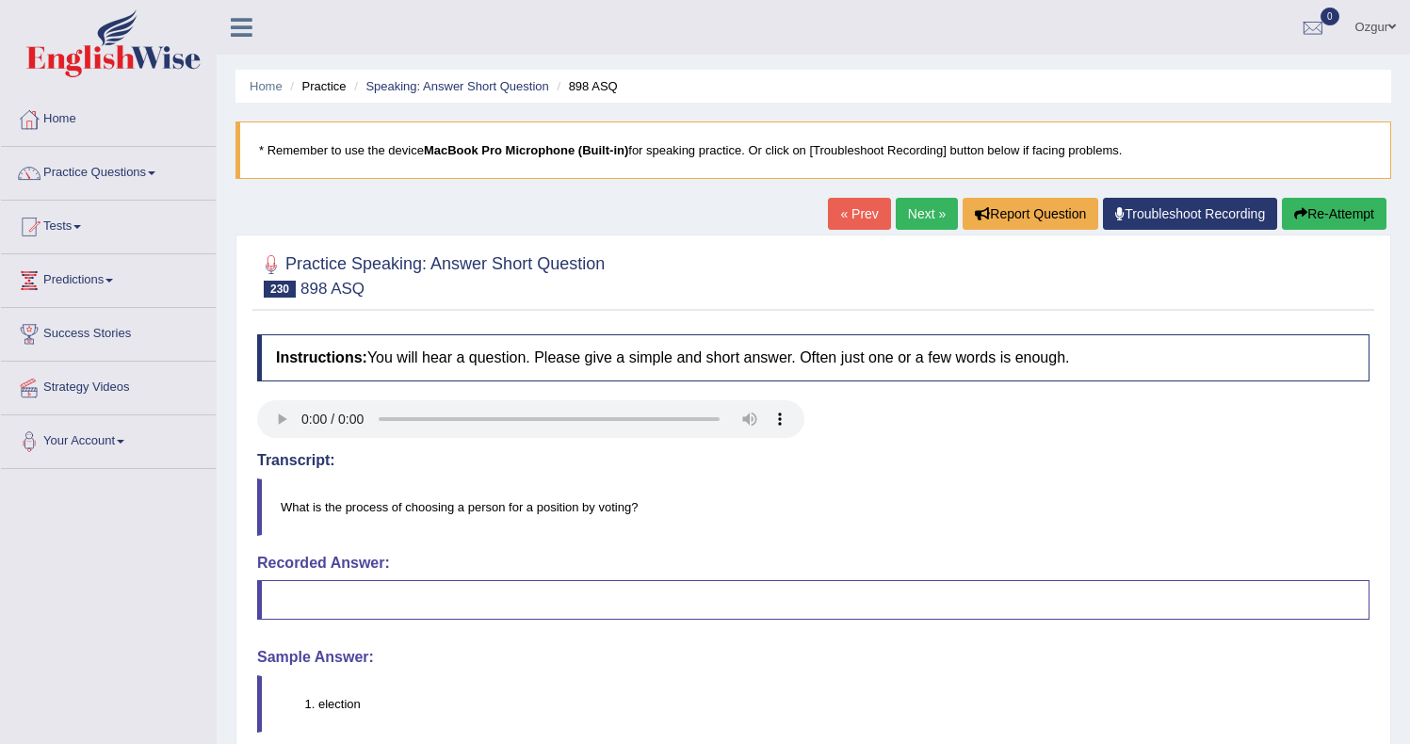
click at [900, 216] on link "Next »" at bounding box center [926, 214] width 62 height 32
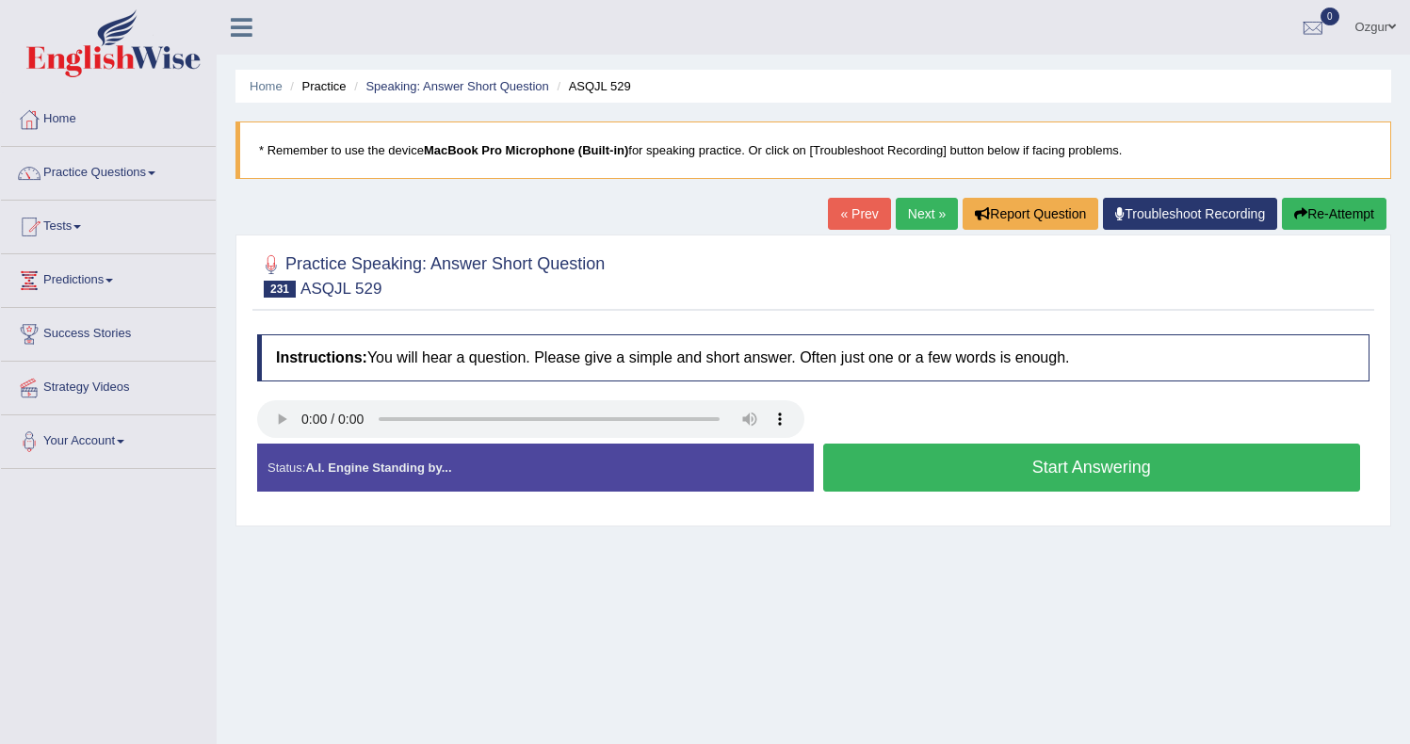
click at [916, 500] on div "Status: A.I. Engine Standing by... Start Answering Stop Recording" at bounding box center [813, 477] width 1112 height 67
click at [919, 479] on button "Start Answering" at bounding box center [1092, 468] width 538 height 48
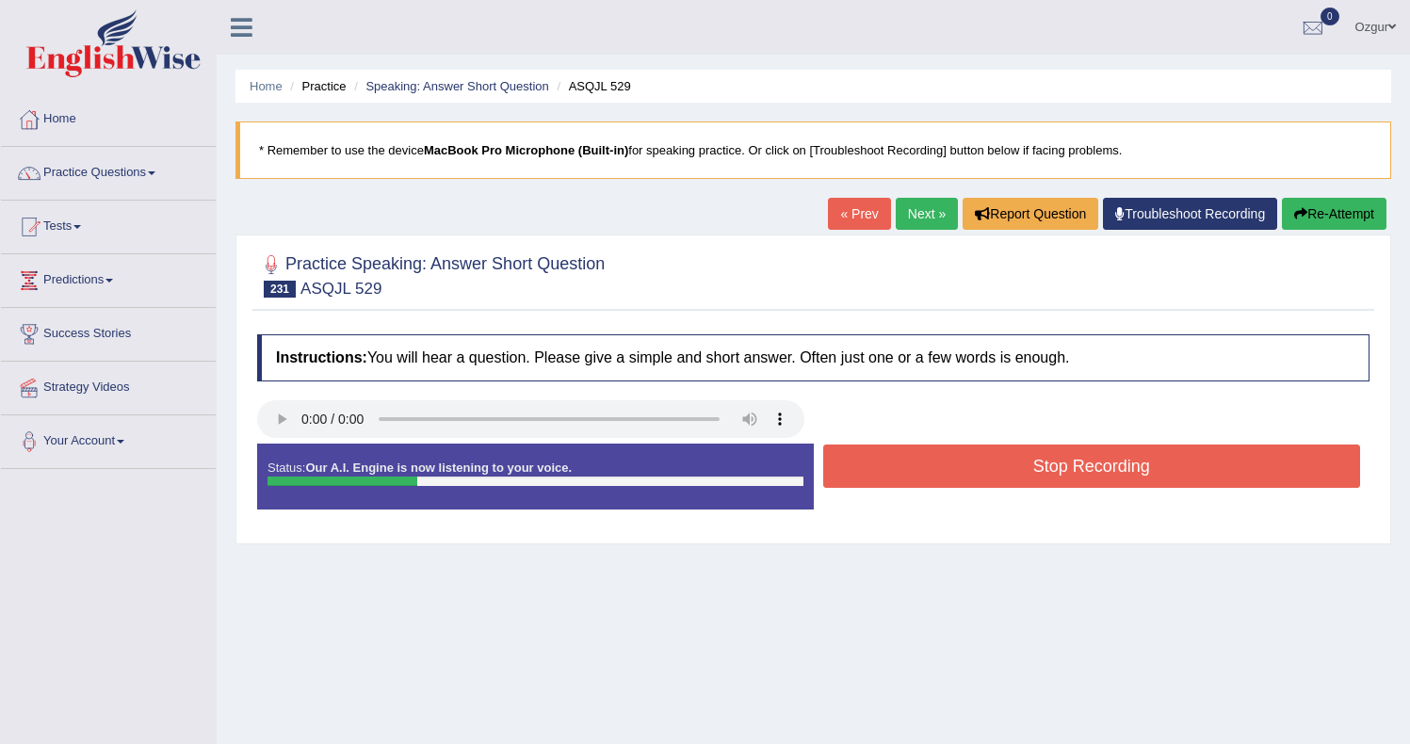
click at [911, 467] on button "Stop Recording" at bounding box center [1092, 465] width 538 height 43
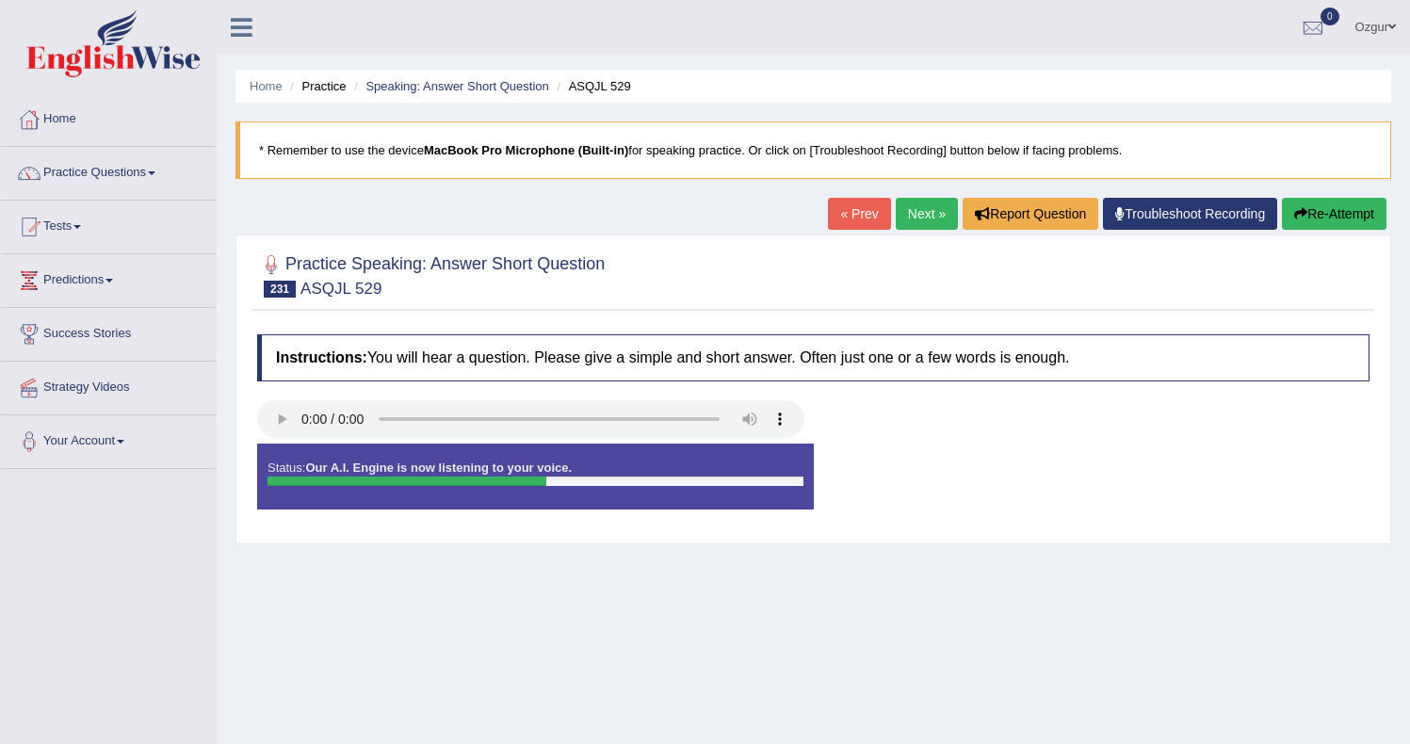
click at [917, 218] on link "Next »" at bounding box center [926, 214] width 62 height 32
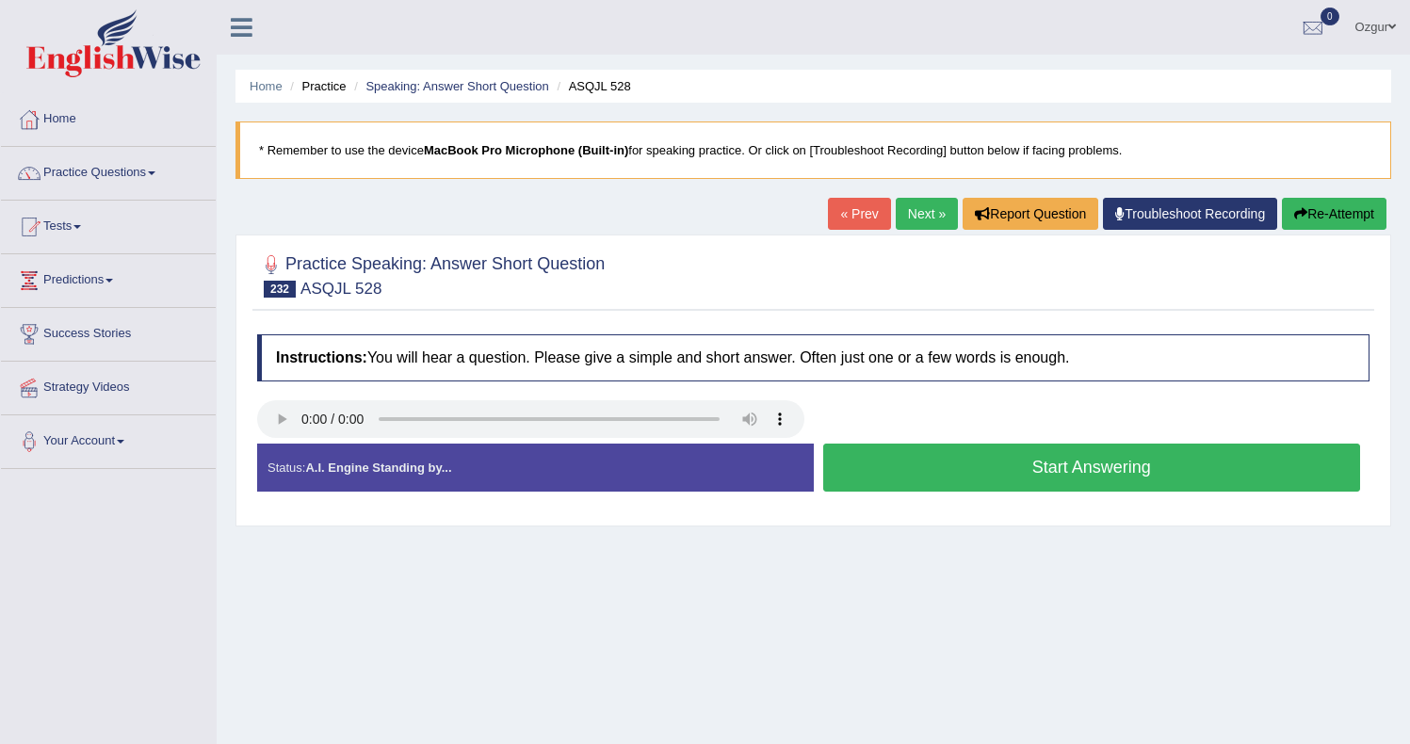
click at [879, 468] on button "Start Answering" at bounding box center [1092, 468] width 538 height 48
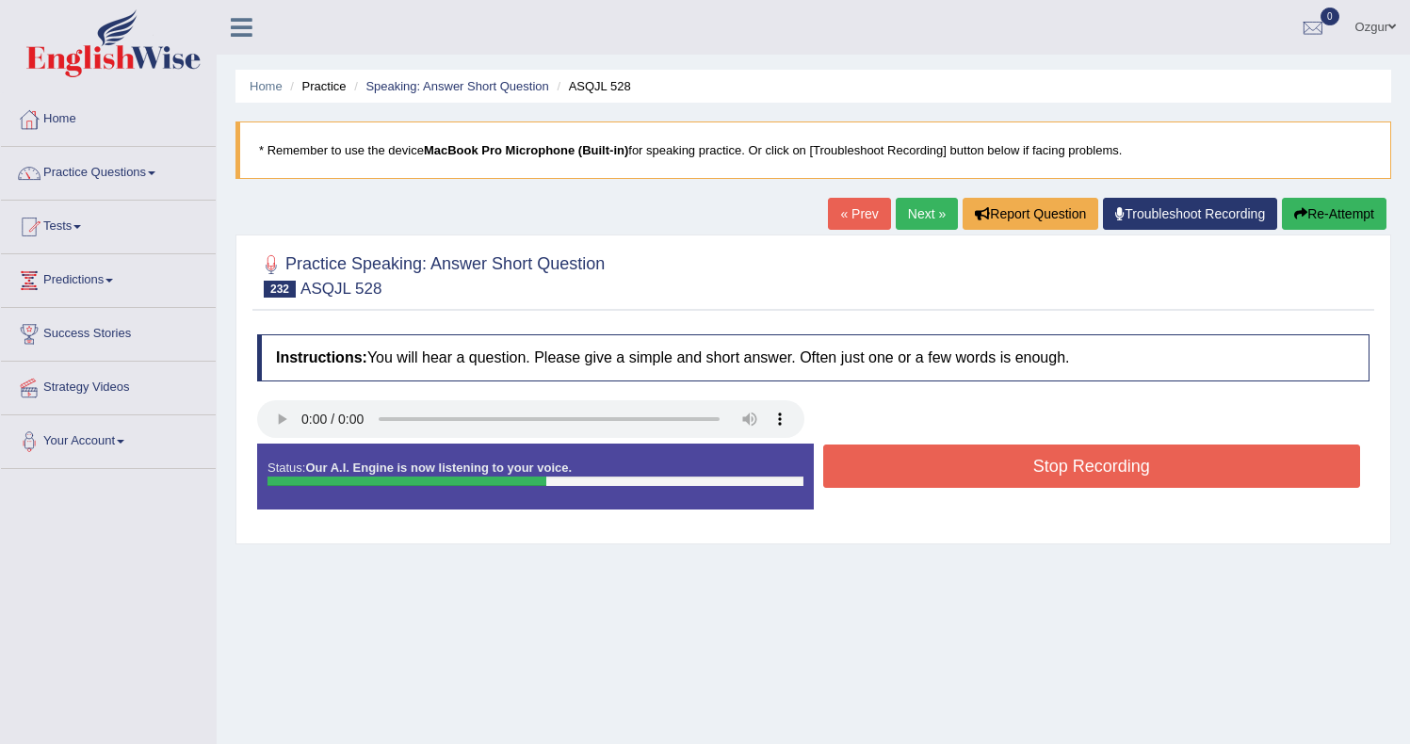
click at [879, 467] on button "Stop Recording" at bounding box center [1092, 465] width 538 height 43
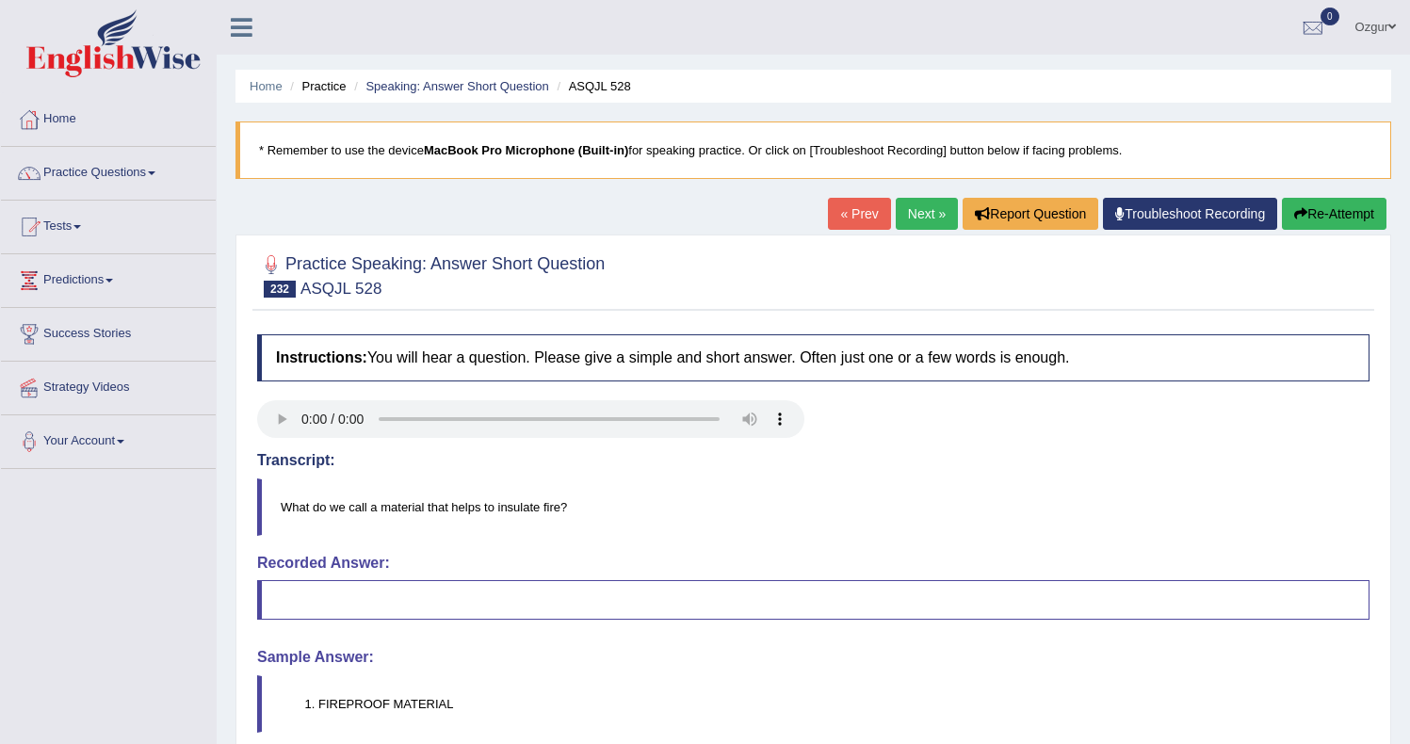
click at [902, 221] on link "Next »" at bounding box center [926, 214] width 62 height 32
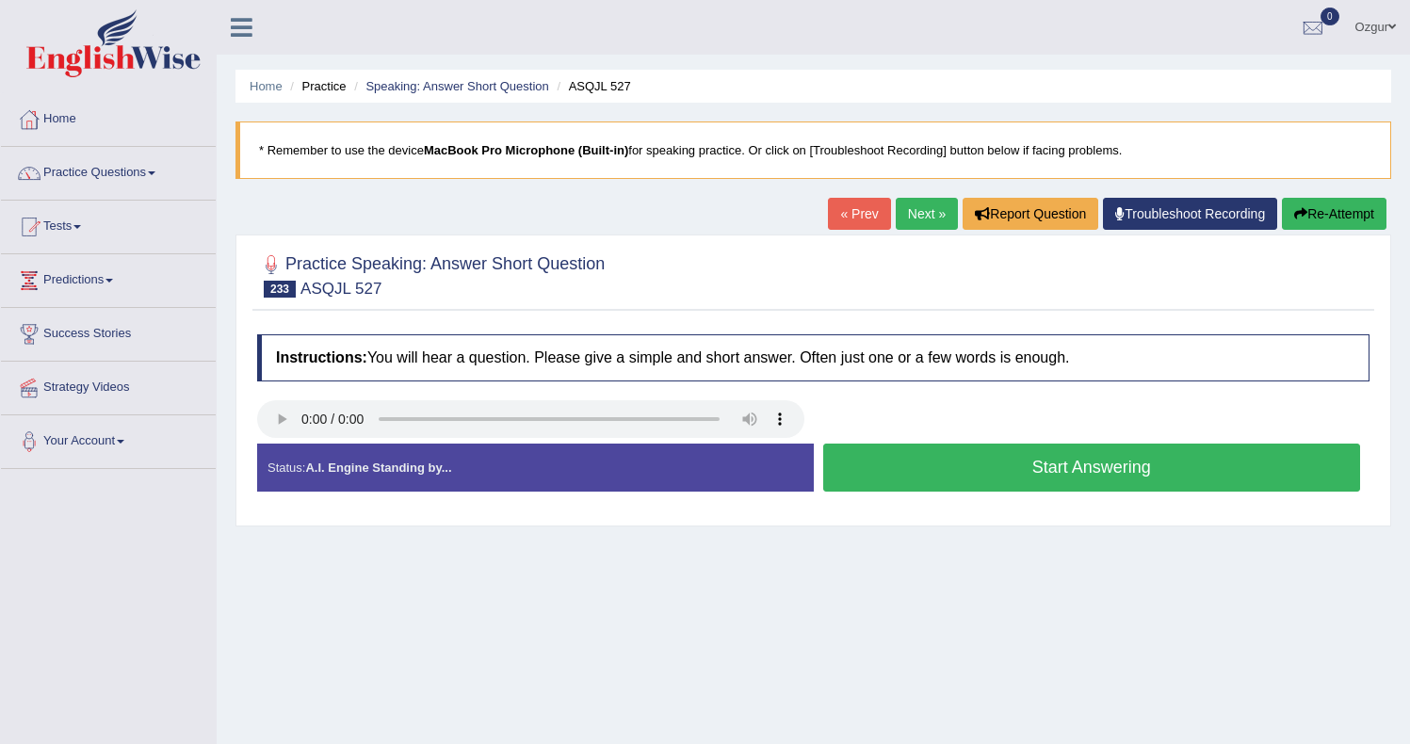
click at [890, 462] on button "Start Answering" at bounding box center [1092, 468] width 538 height 48
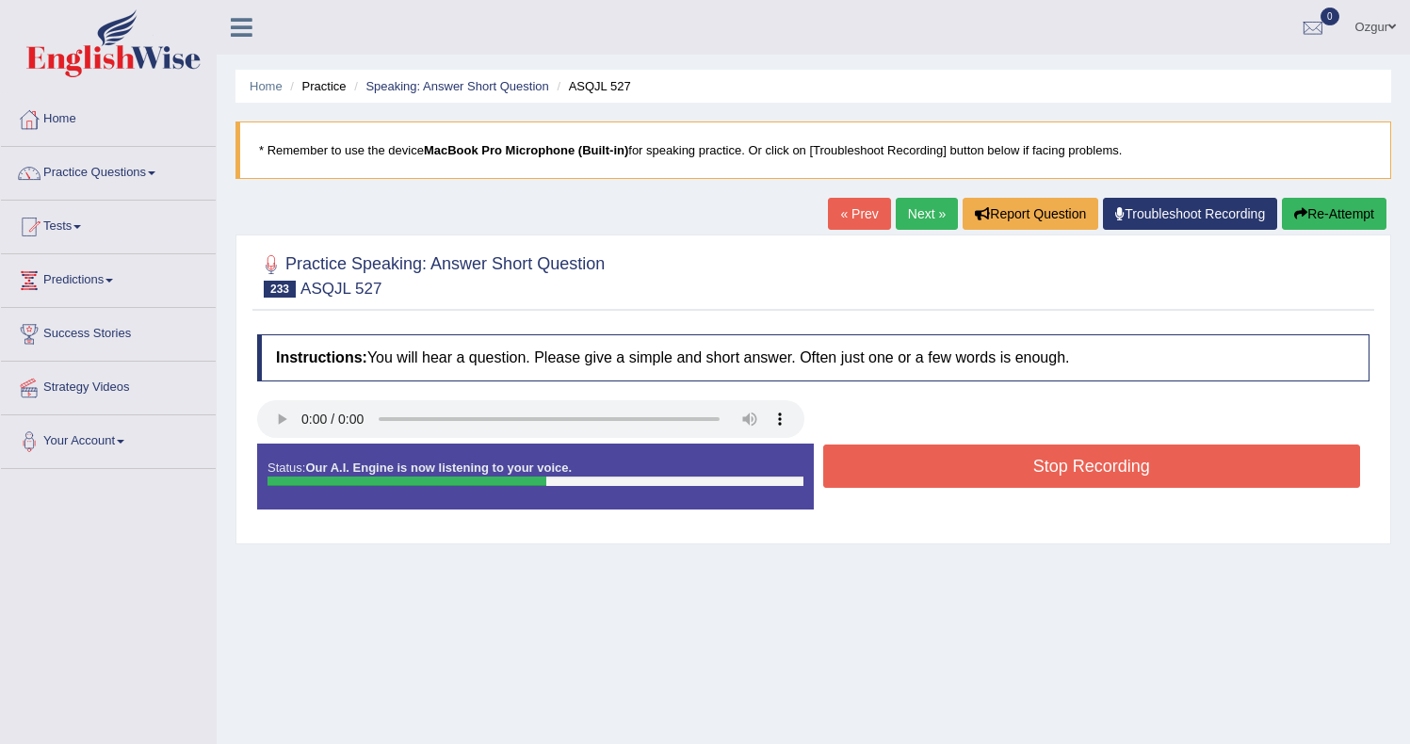
click at [916, 471] on button "Stop Recording" at bounding box center [1092, 465] width 538 height 43
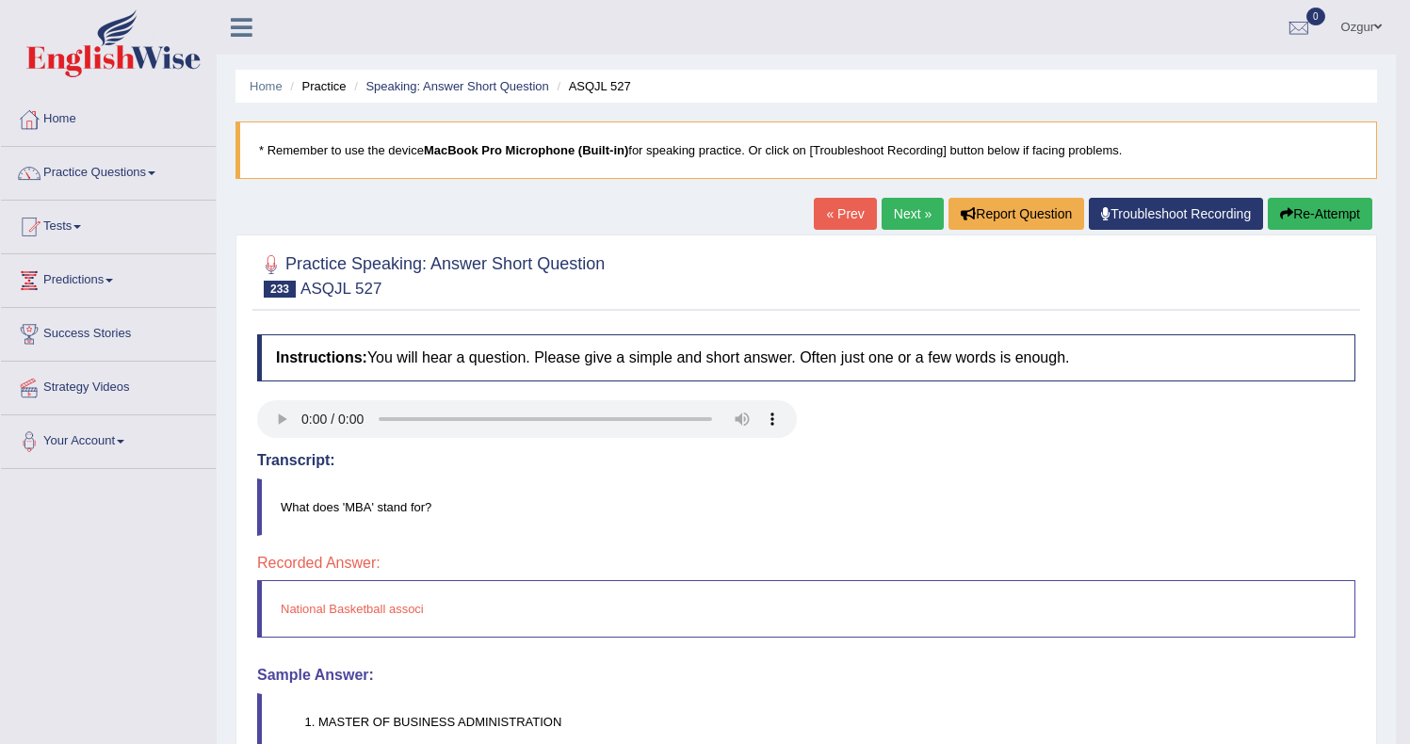
click at [905, 219] on link "Next »" at bounding box center [912, 214] width 62 height 32
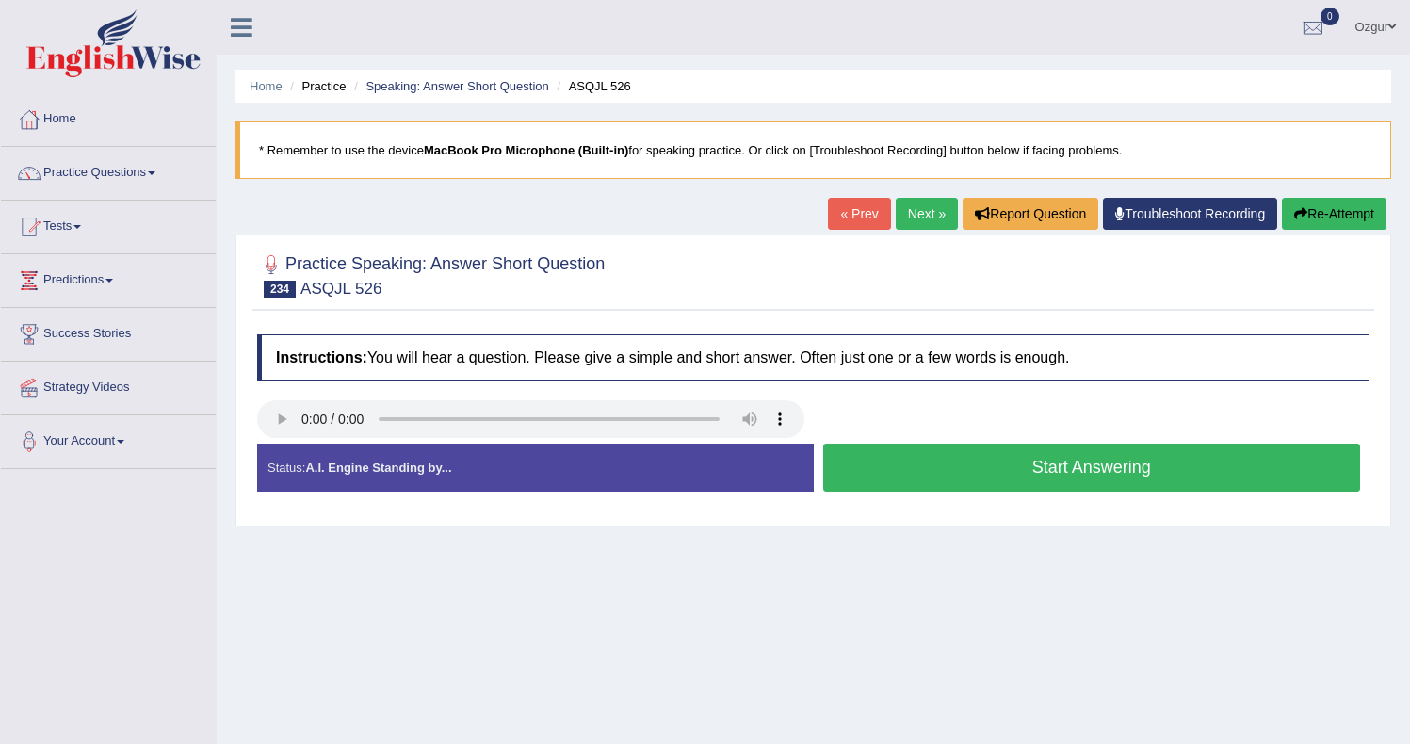
click at [956, 451] on button "Start Answering" at bounding box center [1092, 468] width 538 height 48
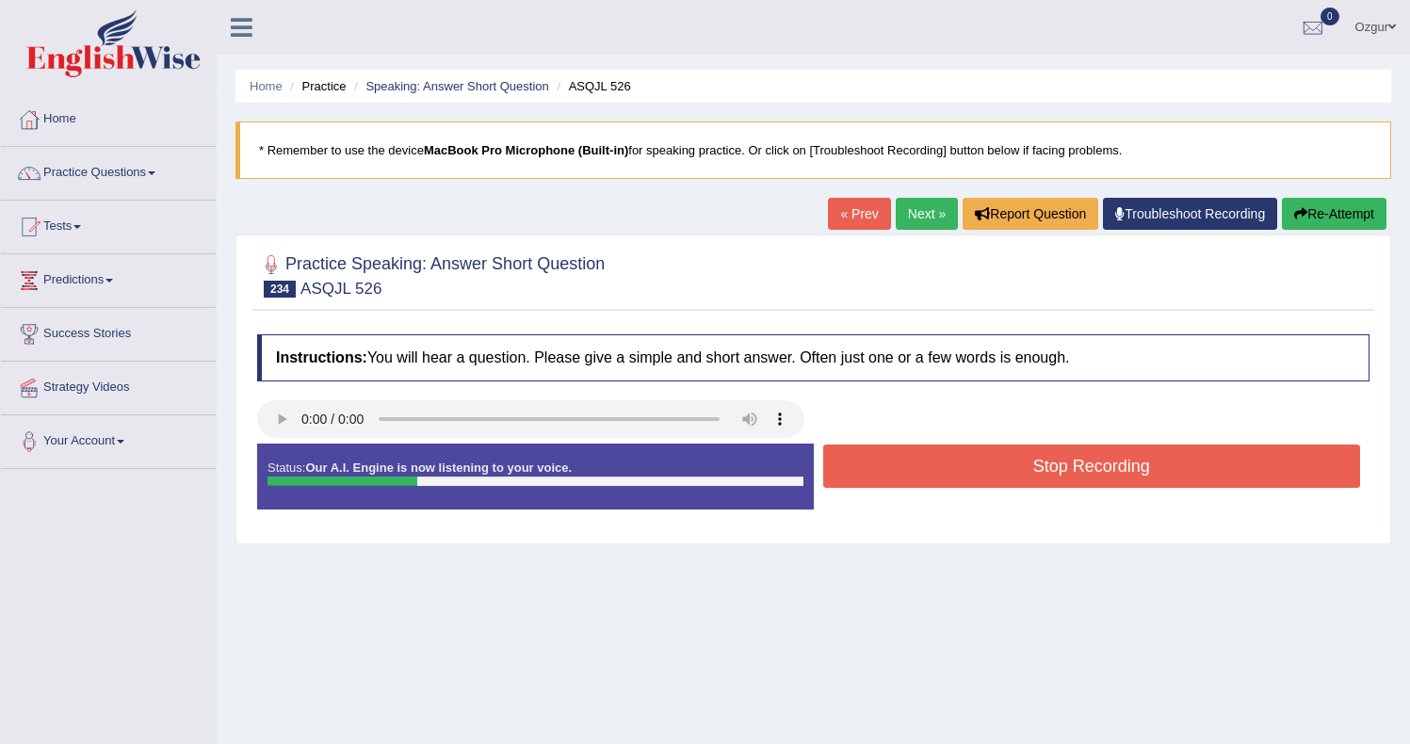
click at [955, 461] on button "Stop Recording" at bounding box center [1092, 465] width 538 height 43
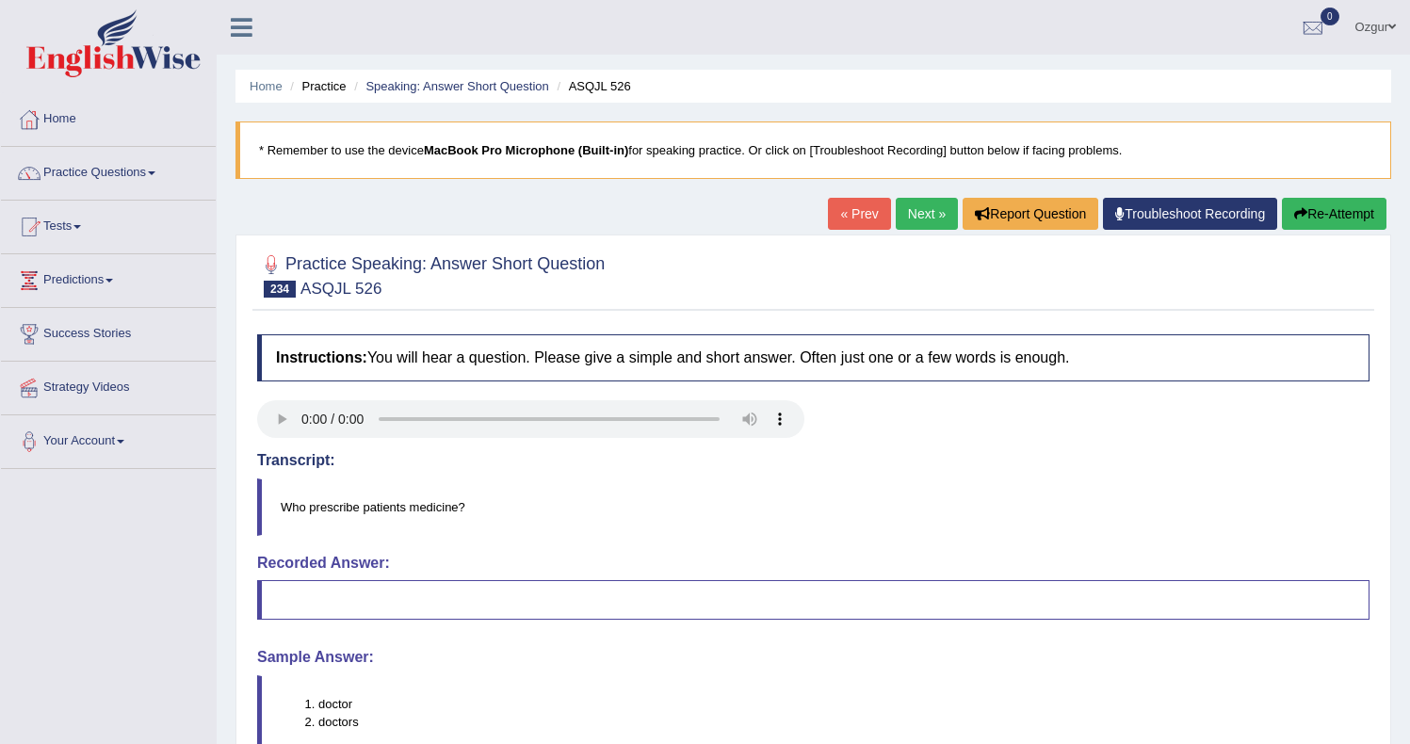
click at [906, 198] on link "Next »" at bounding box center [926, 214] width 62 height 32
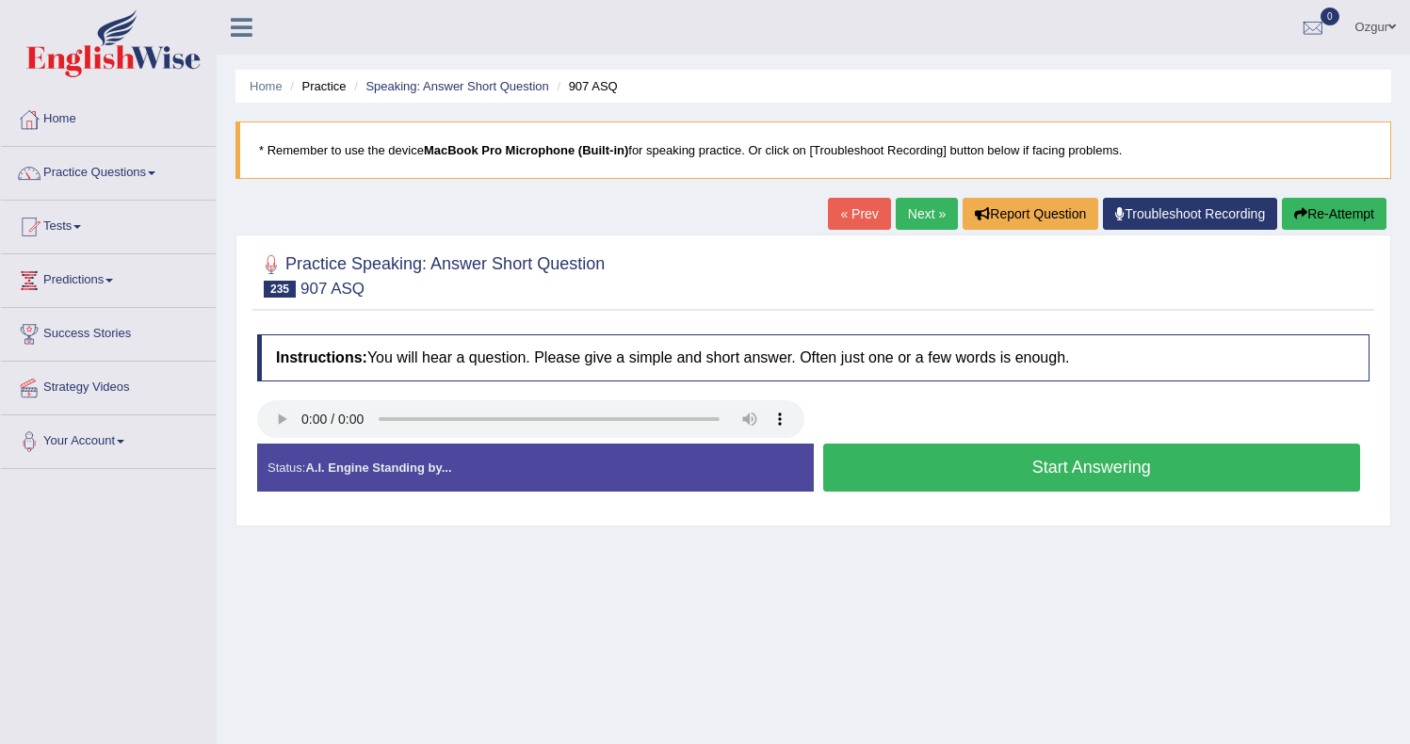
click at [948, 473] on button "Start Answering" at bounding box center [1092, 468] width 538 height 48
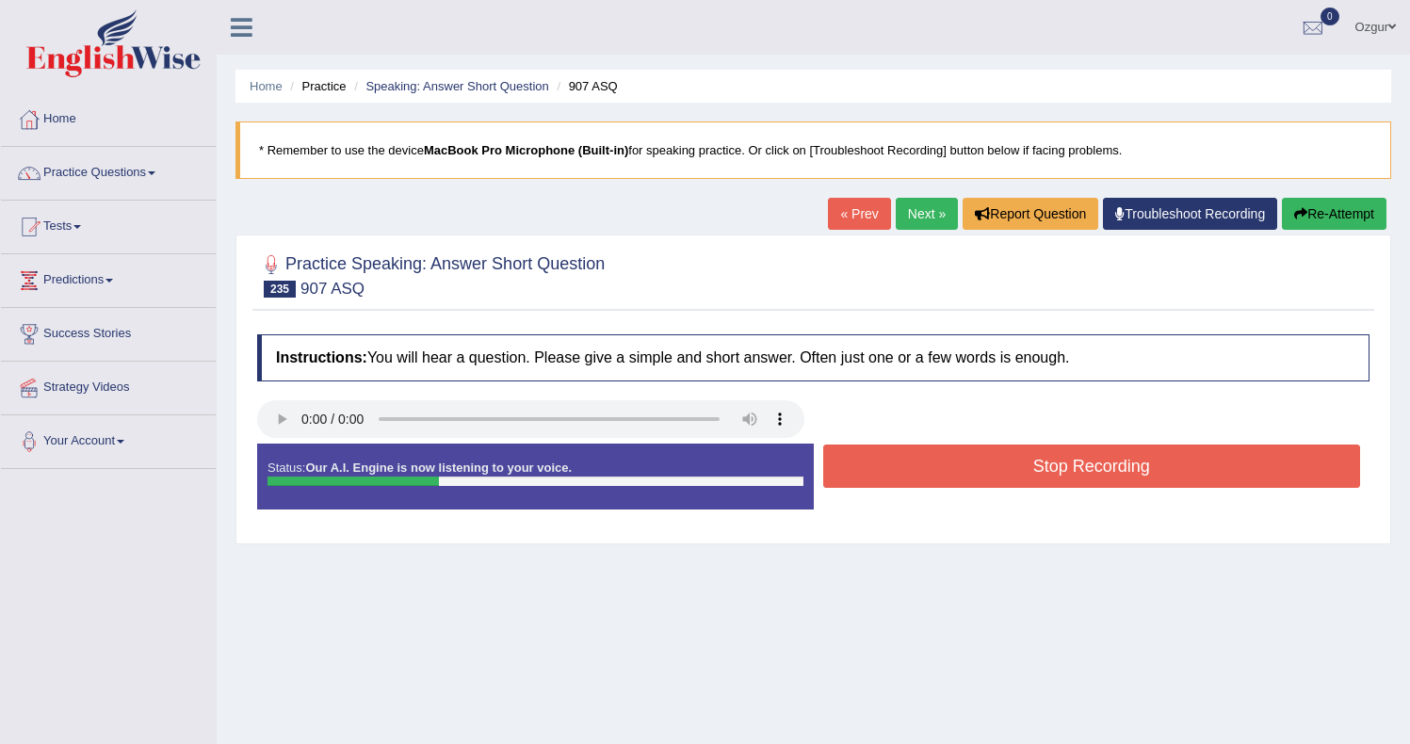
click at [946, 474] on button "Stop Recording" at bounding box center [1092, 465] width 538 height 43
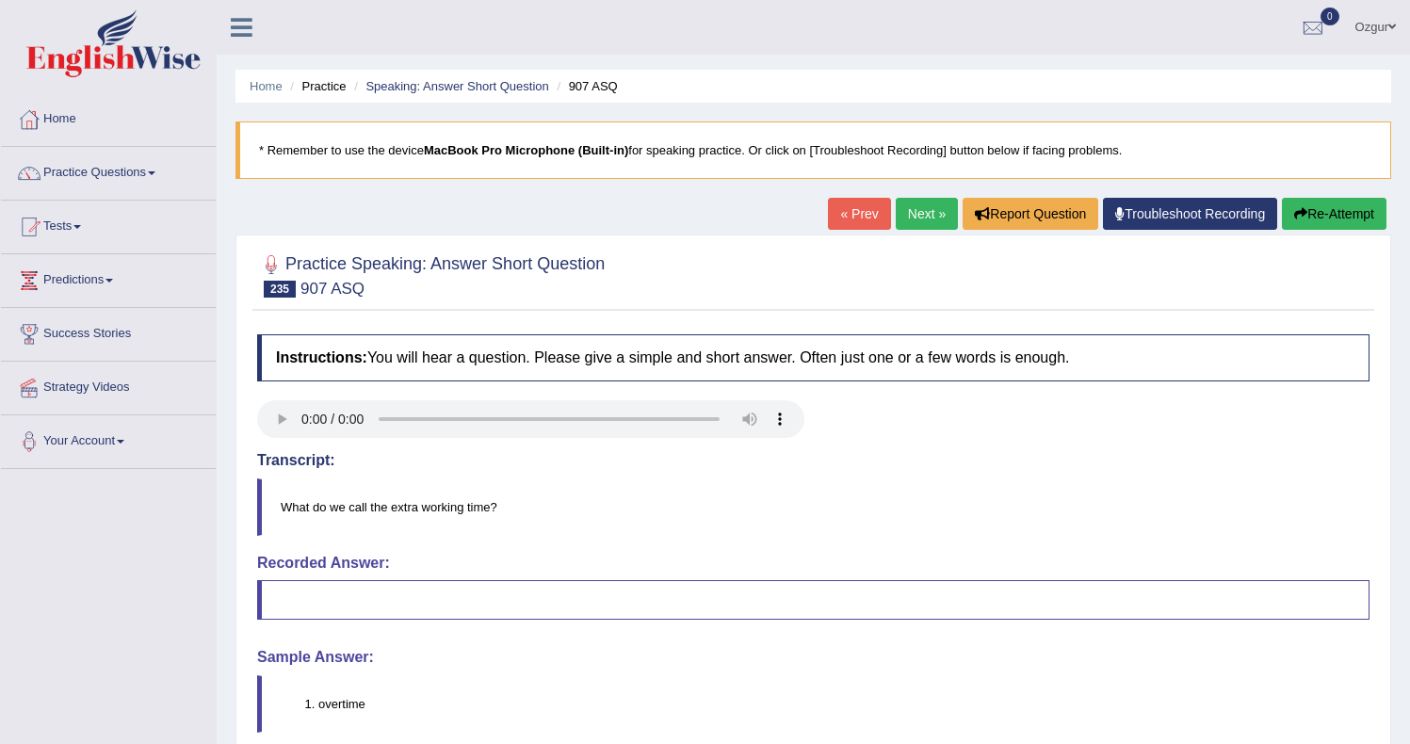
click at [913, 214] on link "Next »" at bounding box center [926, 214] width 62 height 32
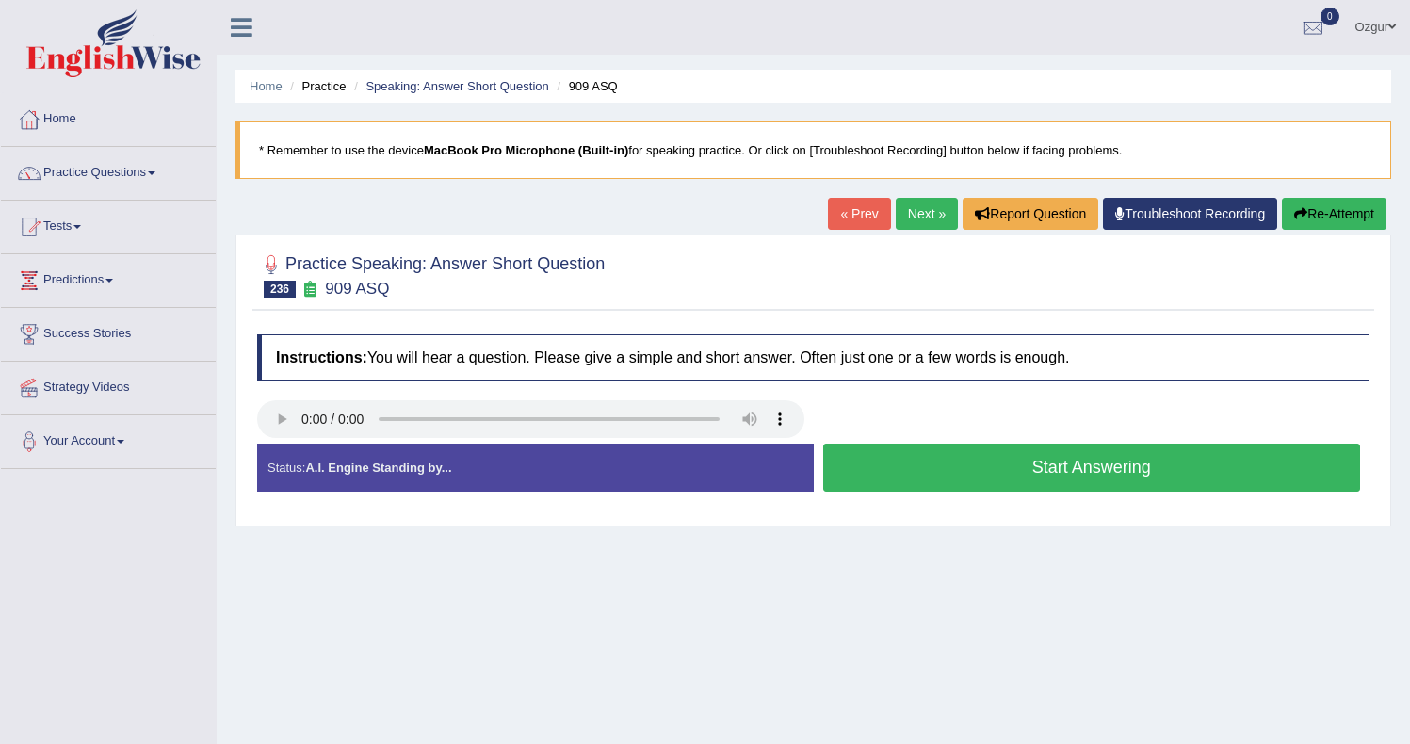
click at [946, 457] on button "Start Answering" at bounding box center [1092, 468] width 538 height 48
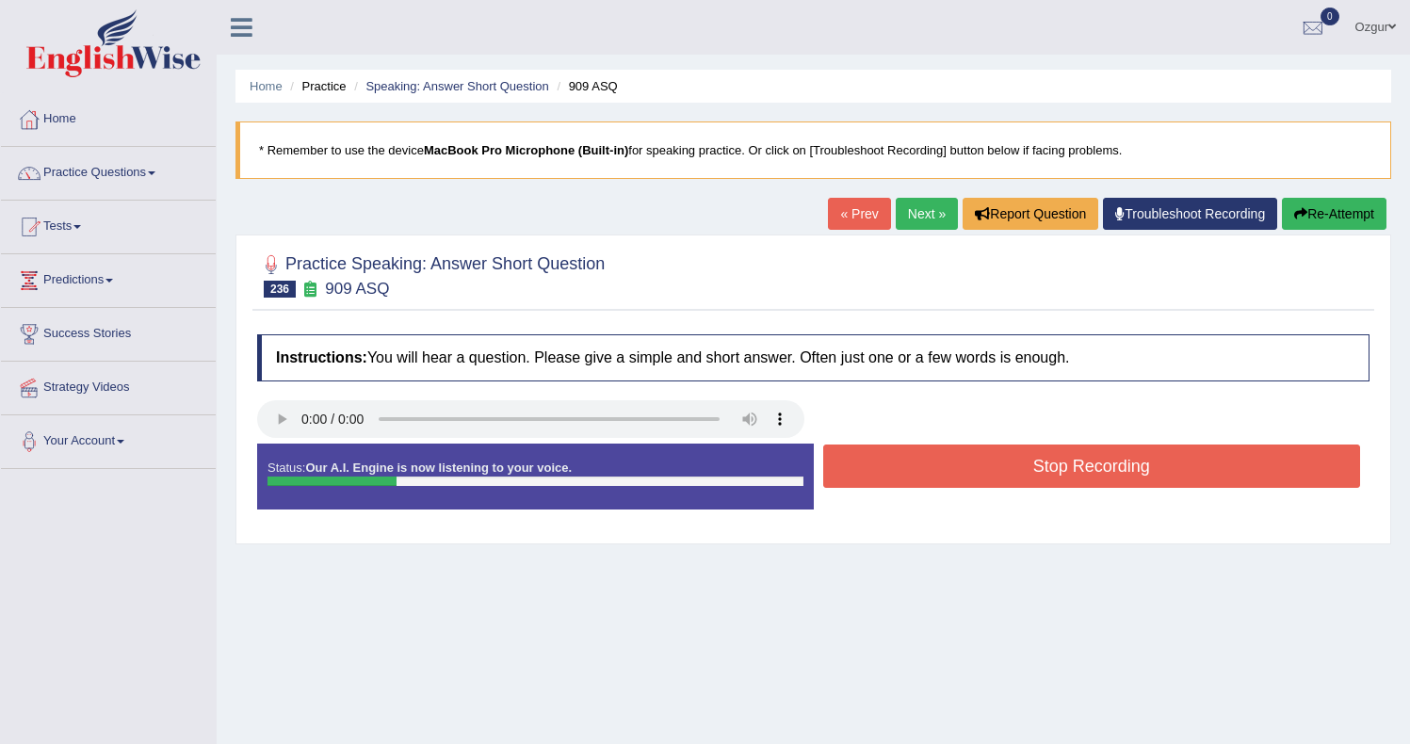
click at [946, 480] on button "Stop Recording" at bounding box center [1092, 465] width 538 height 43
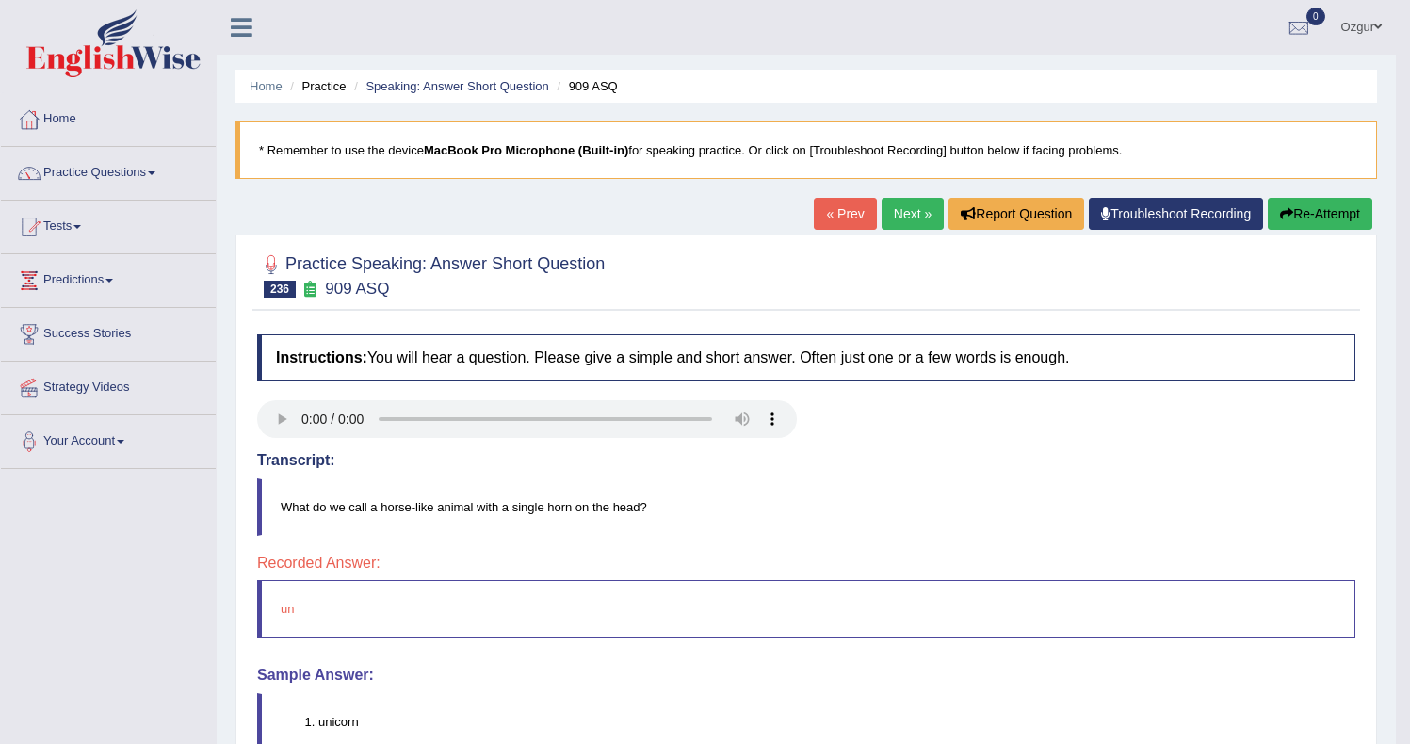
click at [891, 209] on link "Next »" at bounding box center [912, 214] width 62 height 32
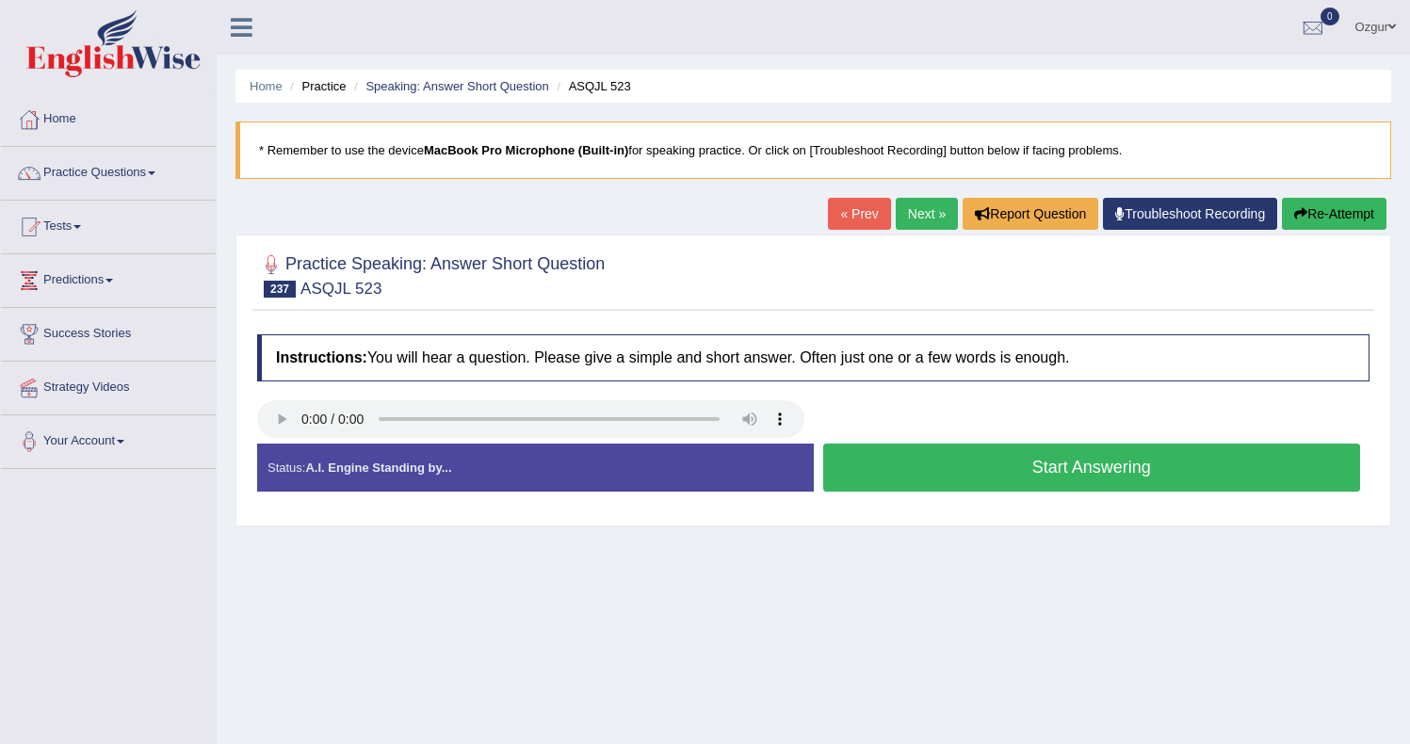
click at [876, 455] on button "Start Answering" at bounding box center [1092, 468] width 538 height 48
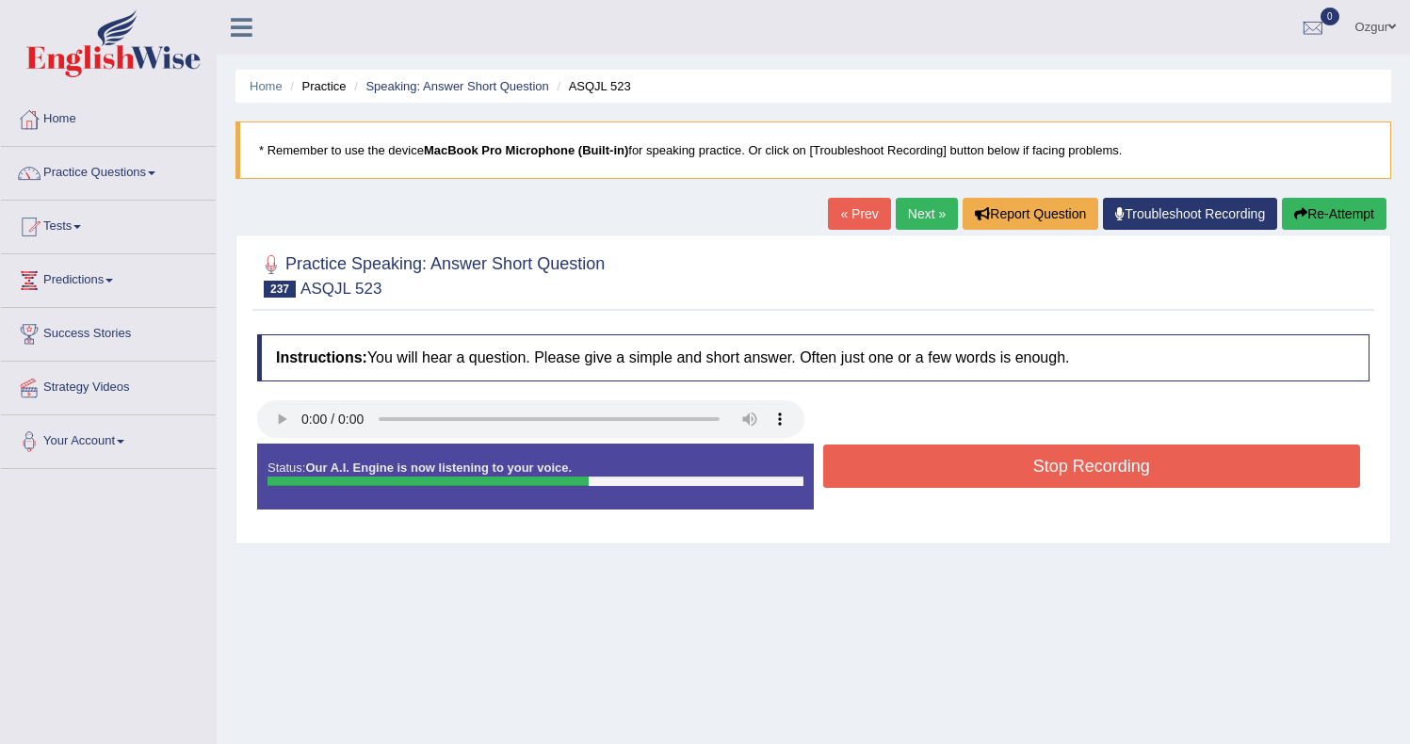
click at [884, 467] on button "Stop Recording" at bounding box center [1092, 465] width 538 height 43
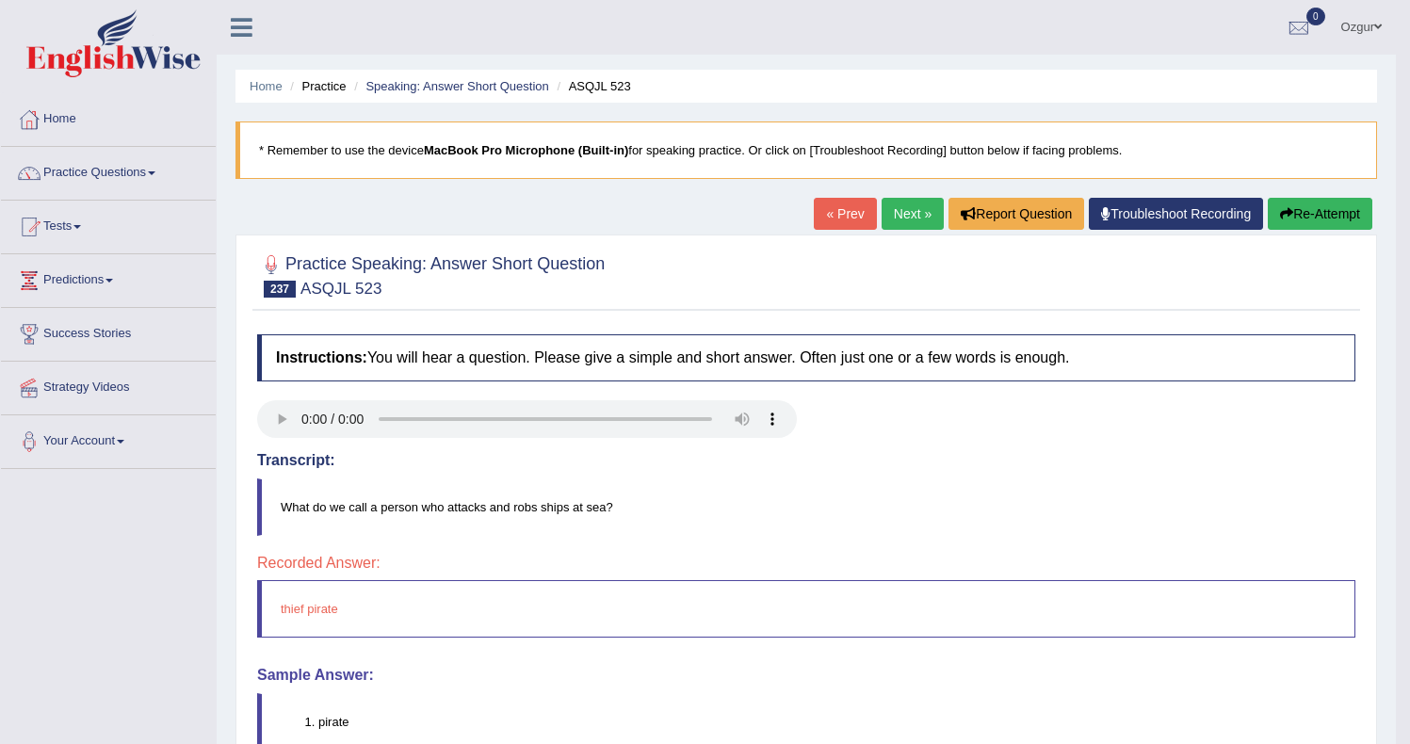
click at [891, 221] on link "Next »" at bounding box center [912, 214] width 62 height 32
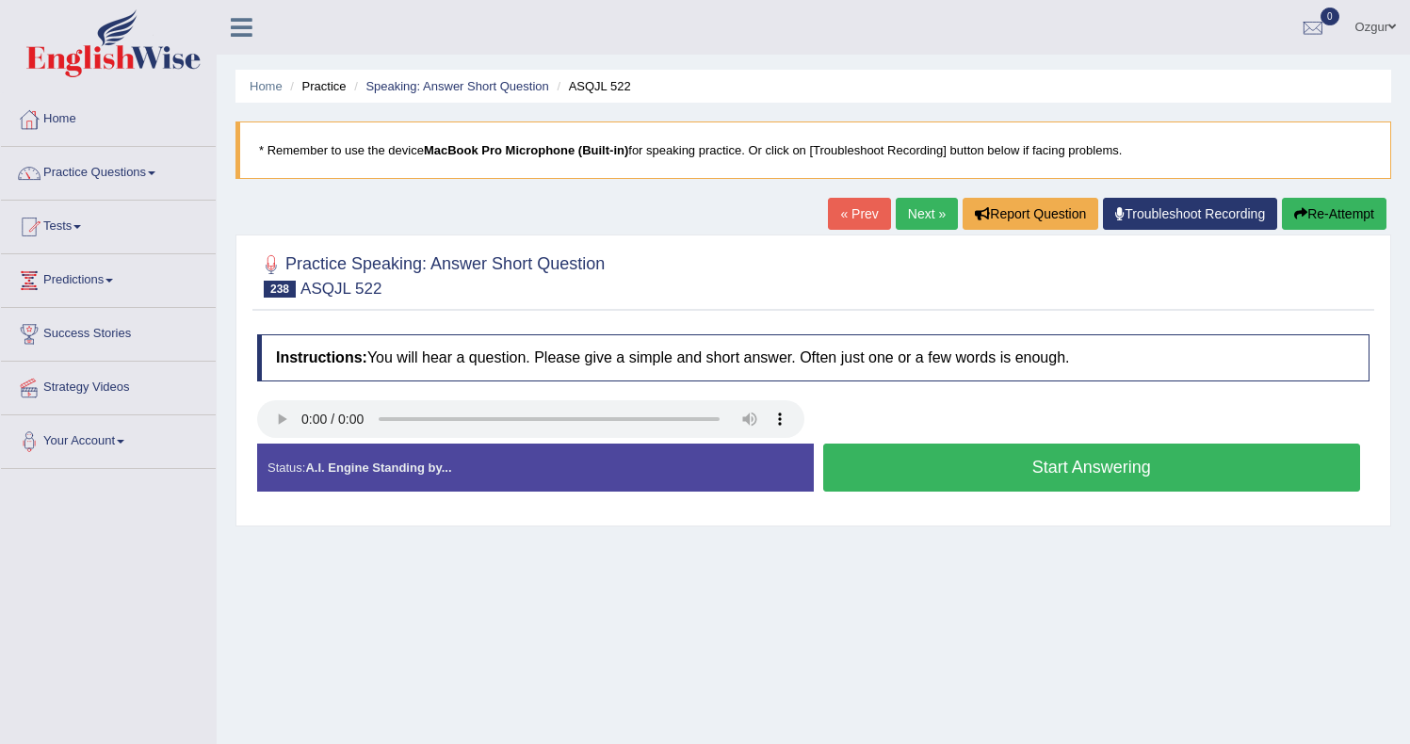
click at [874, 469] on button "Start Answering" at bounding box center [1092, 468] width 538 height 48
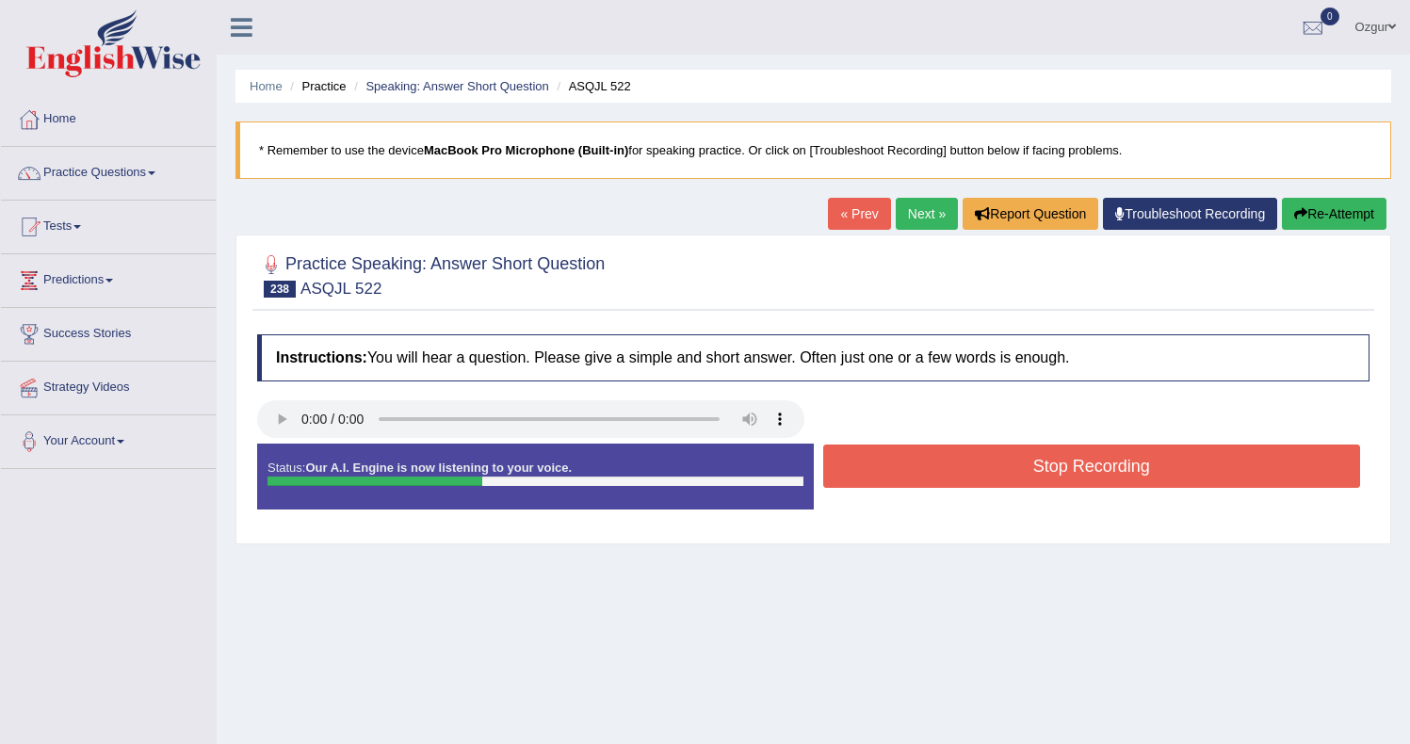
click at [885, 468] on button "Stop Recording" at bounding box center [1092, 465] width 538 height 43
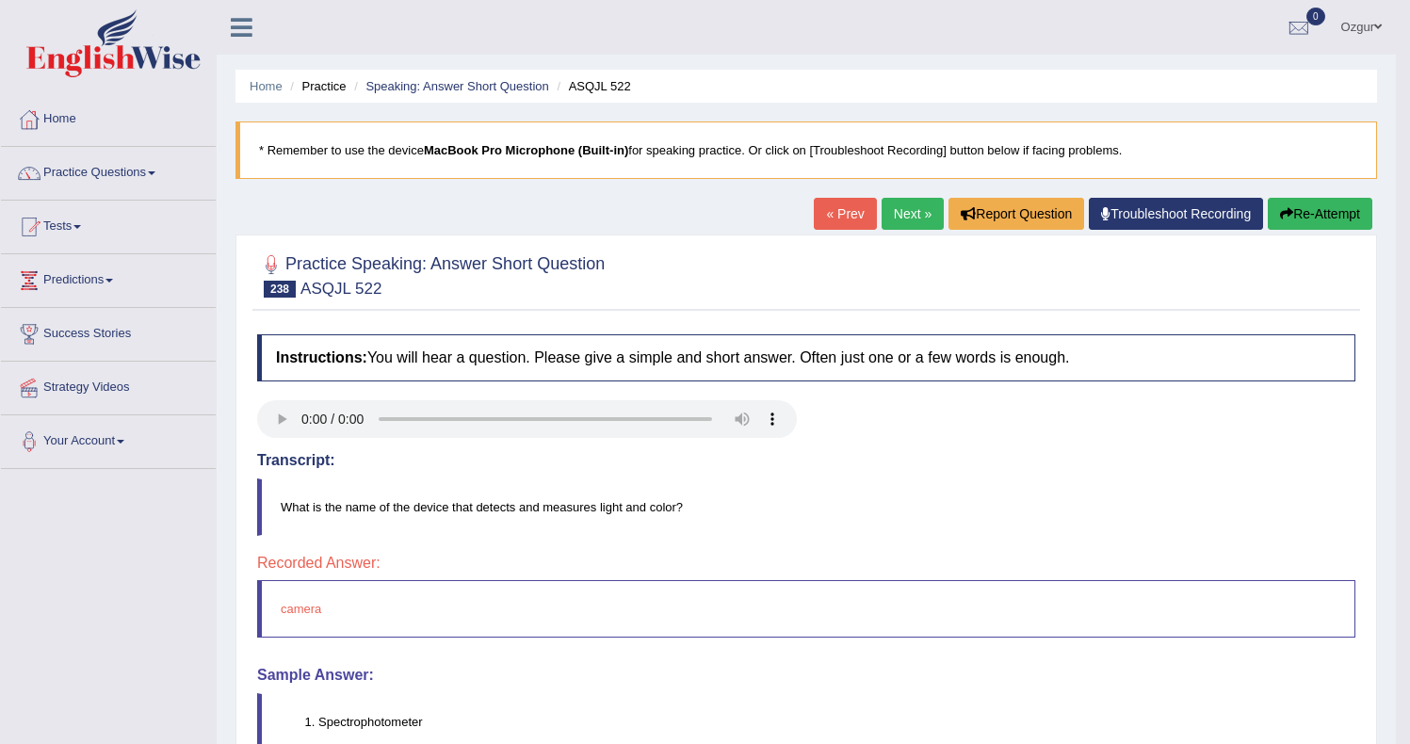
click at [912, 231] on div "« Prev Next » Report Question Troubleshoot Recording Re-Attempt" at bounding box center [1095, 216] width 563 height 37
click at [912, 218] on link "Next »" at bounding box center [912, 214] width 62 height 32
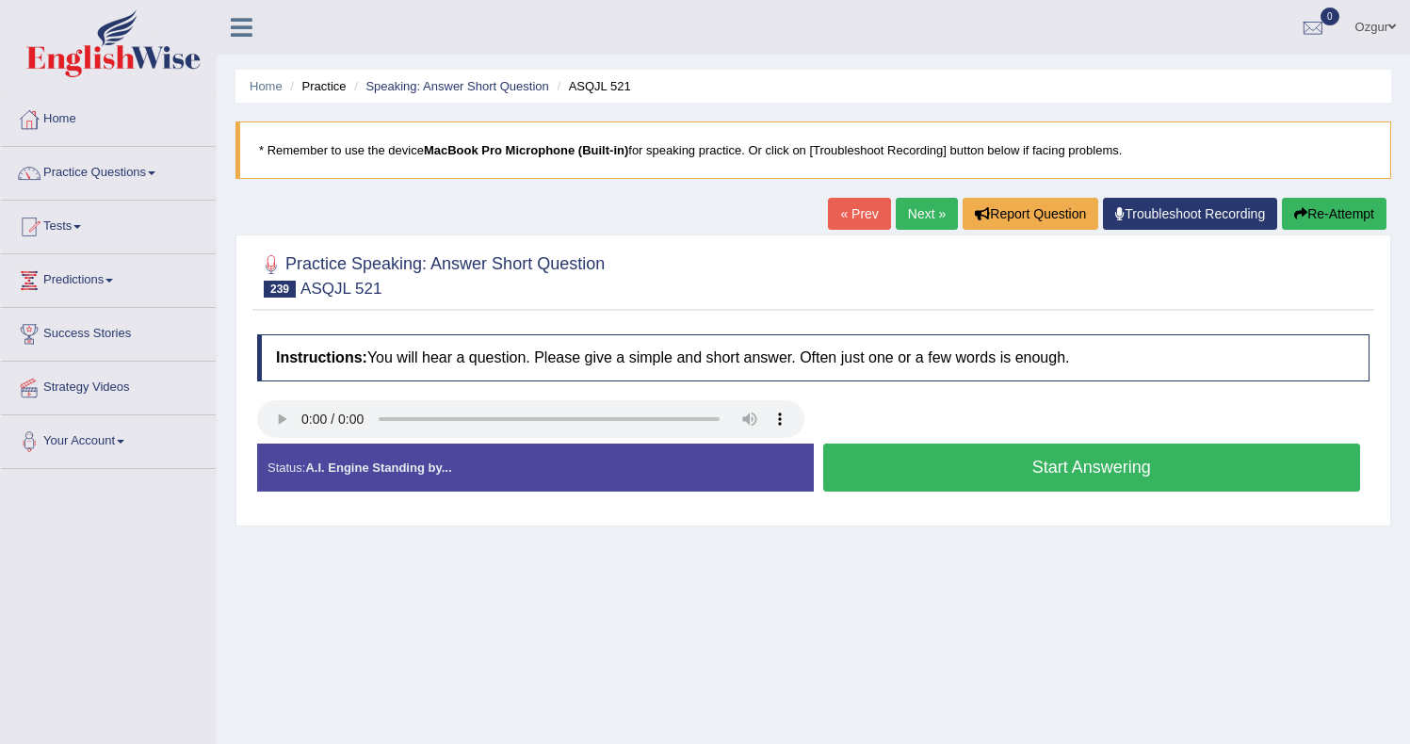
click at [981, 465] on button "Start Answering" at bounding box center [1092, 468] width 538 height 48
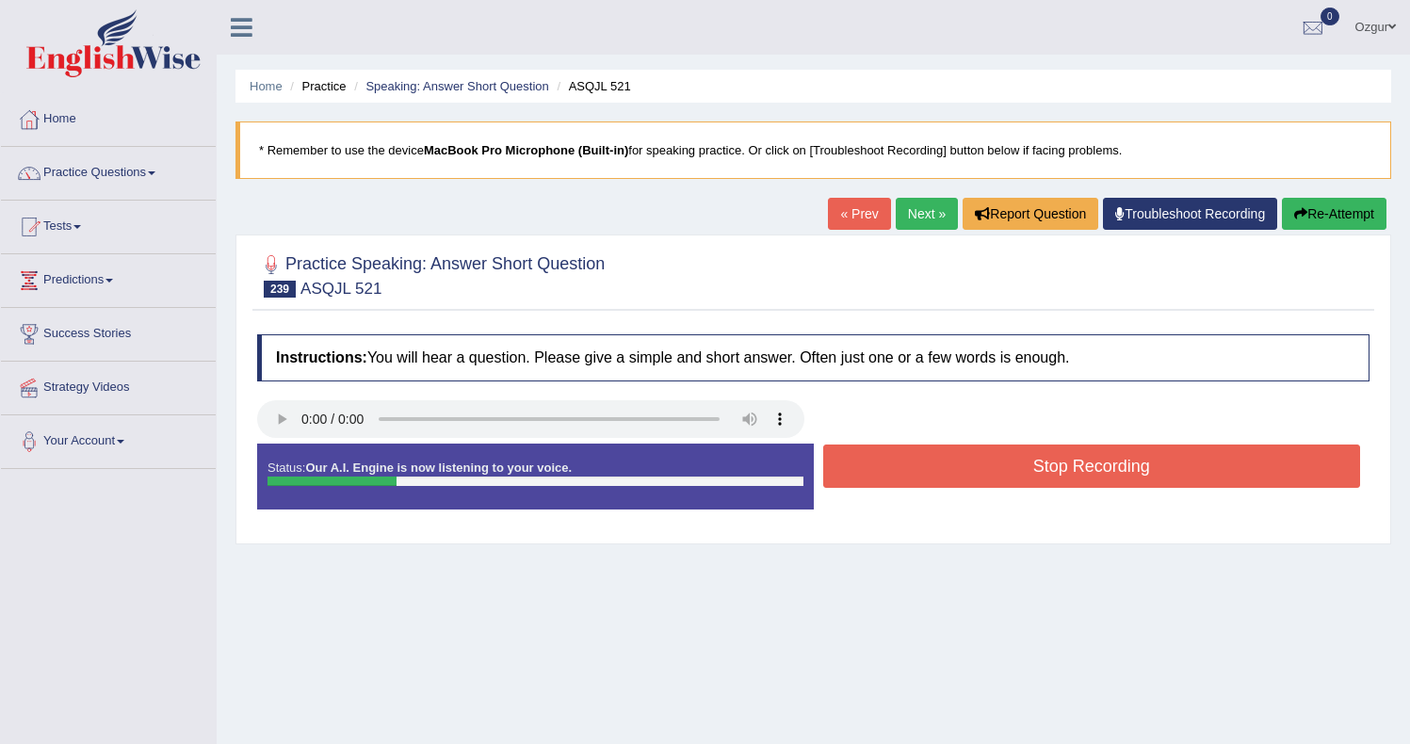
click at [980, 467] on button "Stop Recording" at bounding box center [1092, 465] width 538 height 43
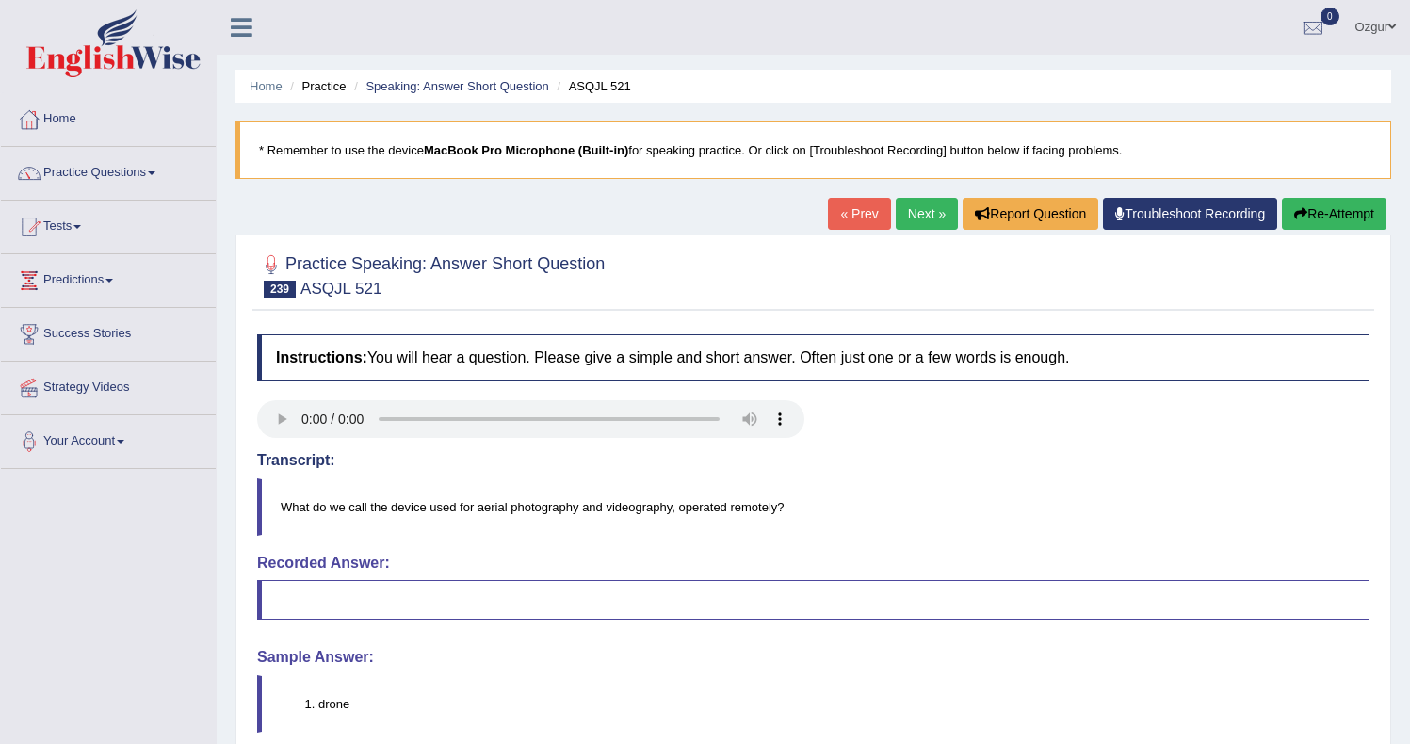
click at [895, 221] on link "Next »" at bounding box center [926, 214] width 62 height 32
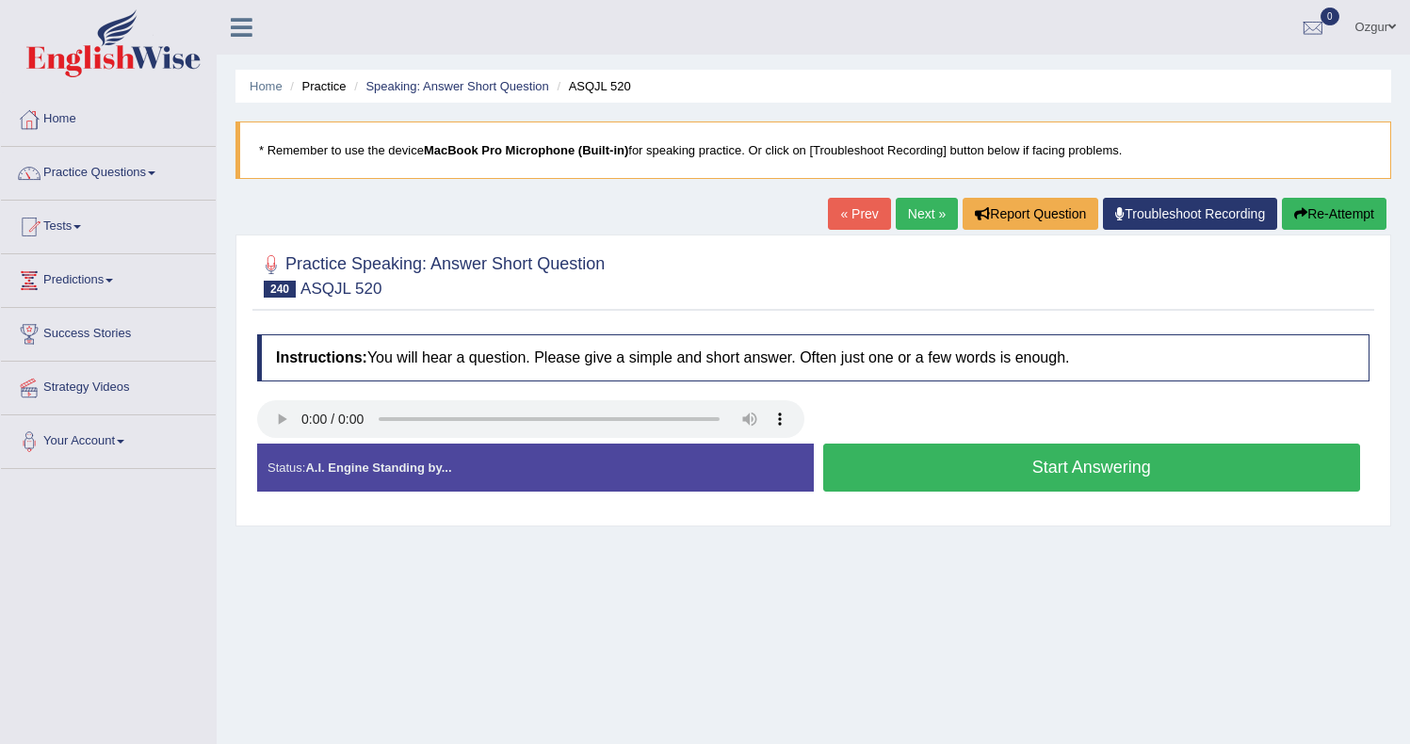
click at [937, 466] on button "Start Answering" at bounding box center [1092, 468] width 538 height 48
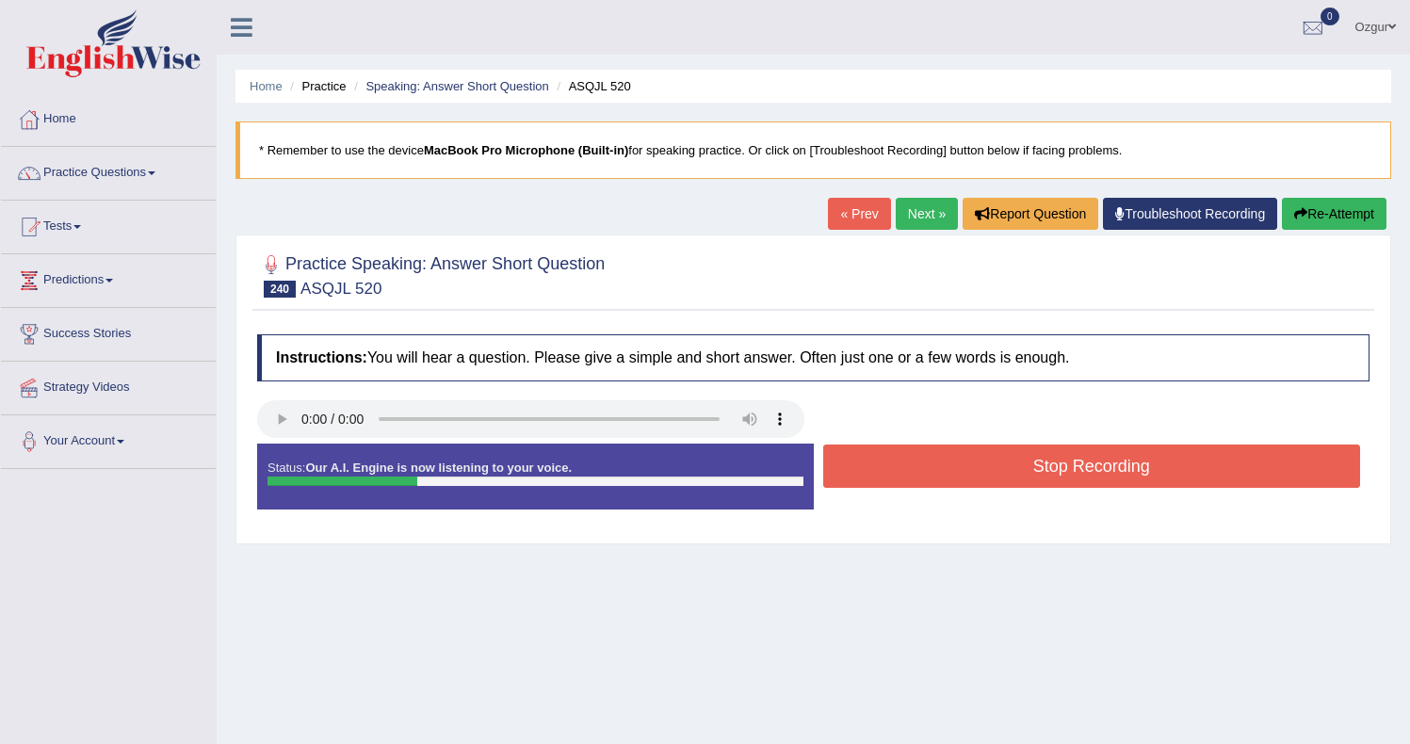
click at [938, 466] on button "Stop Recording" at bounding box center [1092, 465] width 538 height 43
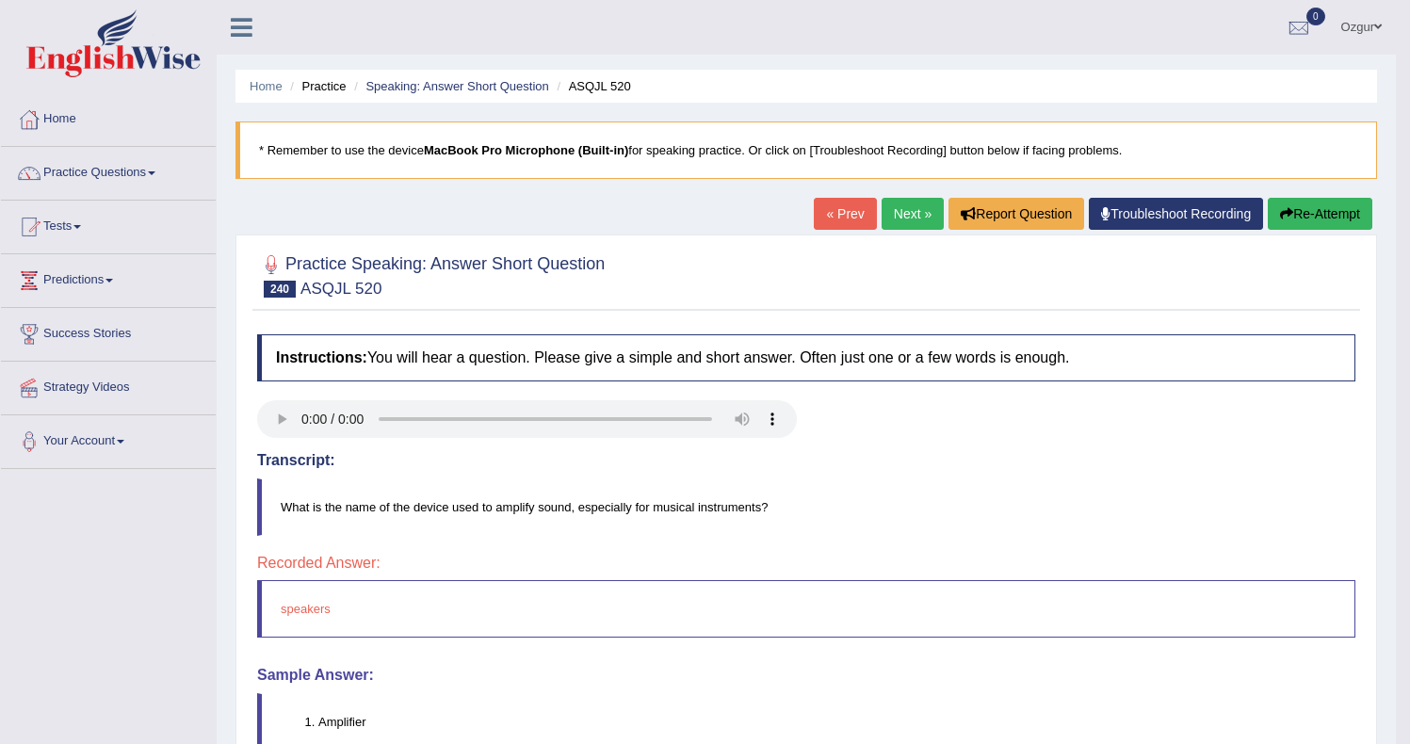
click at [901, 226] on link "Next »" at bounding box center [912, 214] width 62 height 32
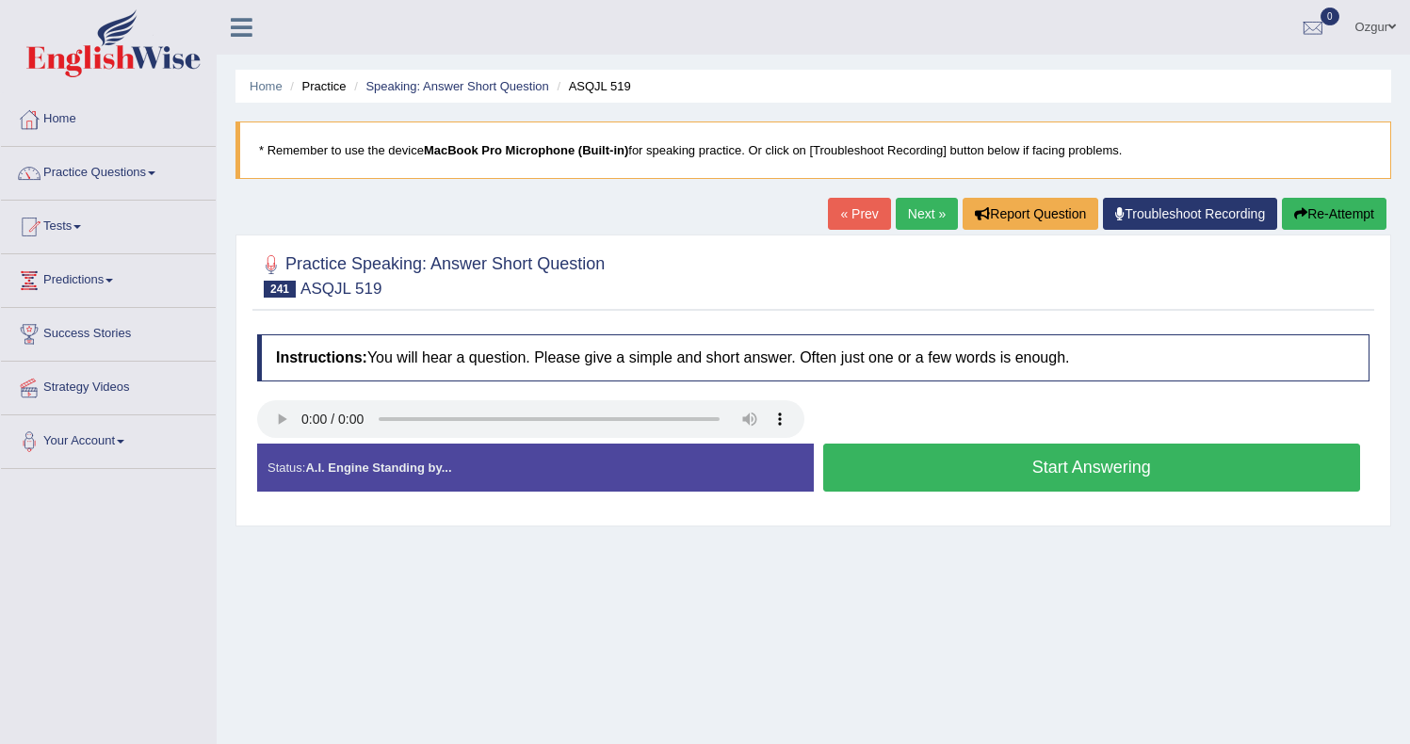
click at [1037, 460] on button "Start Answering" at bounding box center [1092, 468] width 538 height 48
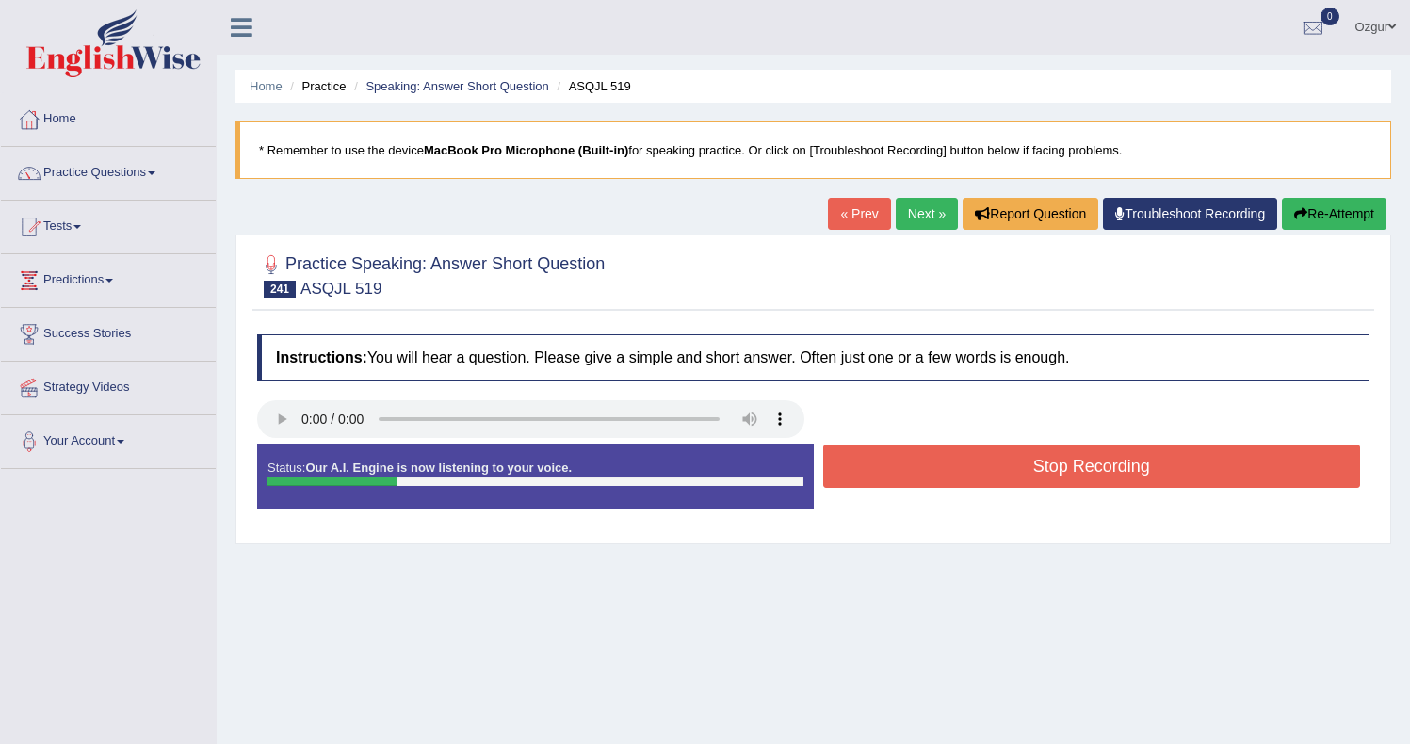
click at [959, 484] on button "Stop Recording" at bounding box center [1092, 465] width 538 height 43
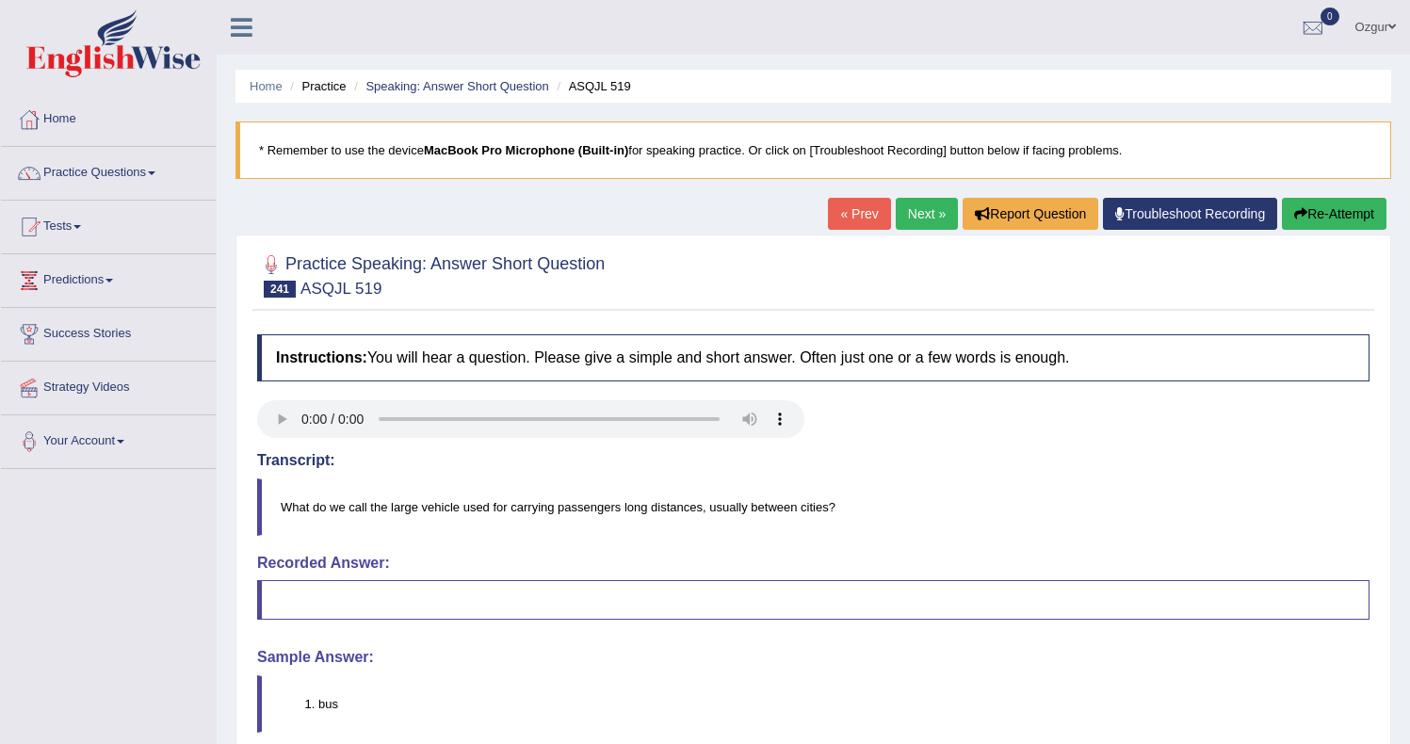
click at [895, 199] on link "Next »" at bounding box center [926, 214] width 62 height 32
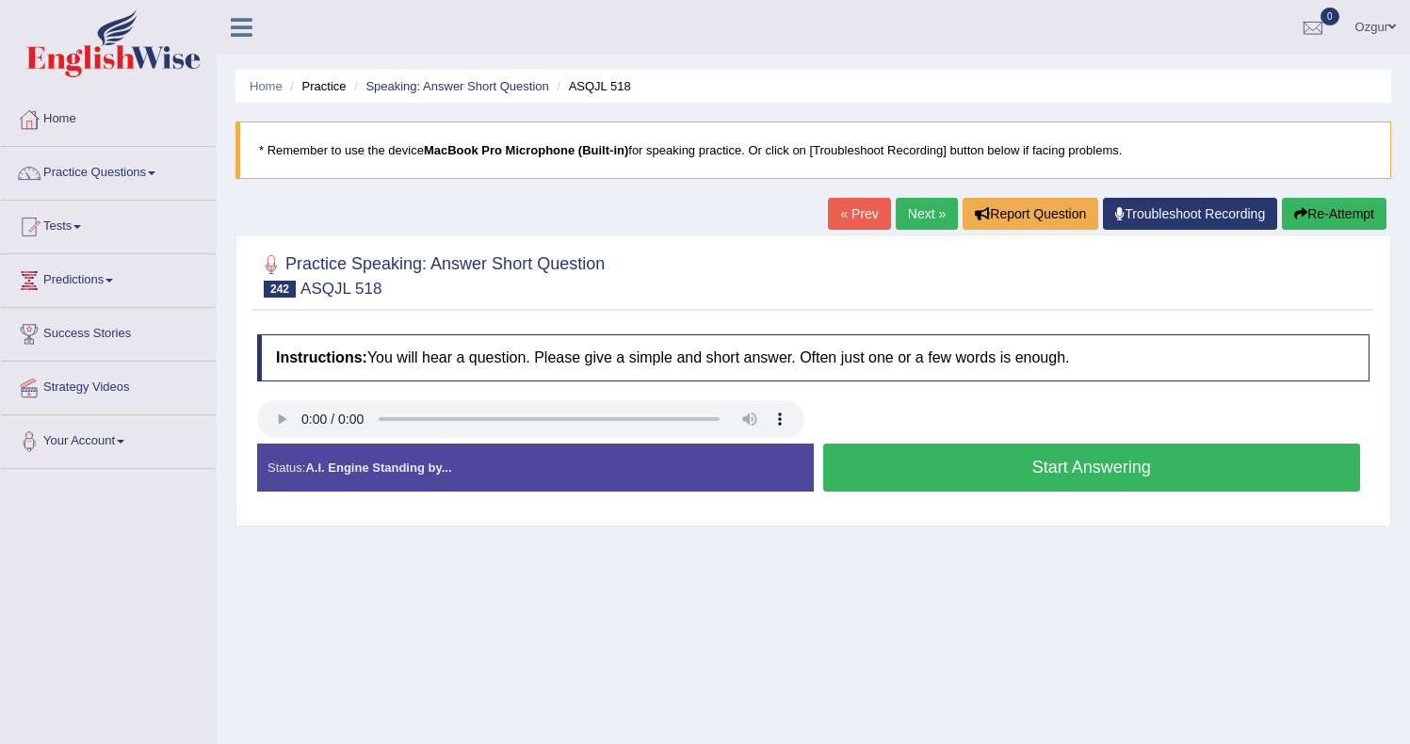
click at [924, 224] on link "Next »" at bounding box center [926, 214] width 62 height 32
click at [927, 207] on link "Next »" at bounding box center [926, 214] width 62 height 32
click at [895, 218] on link "Next »" at bounding box center [926, 214] width 62 height 32
click at [1008, 473] on button "Start Answering" at bounding box center [1092, 468] width 538 height 48
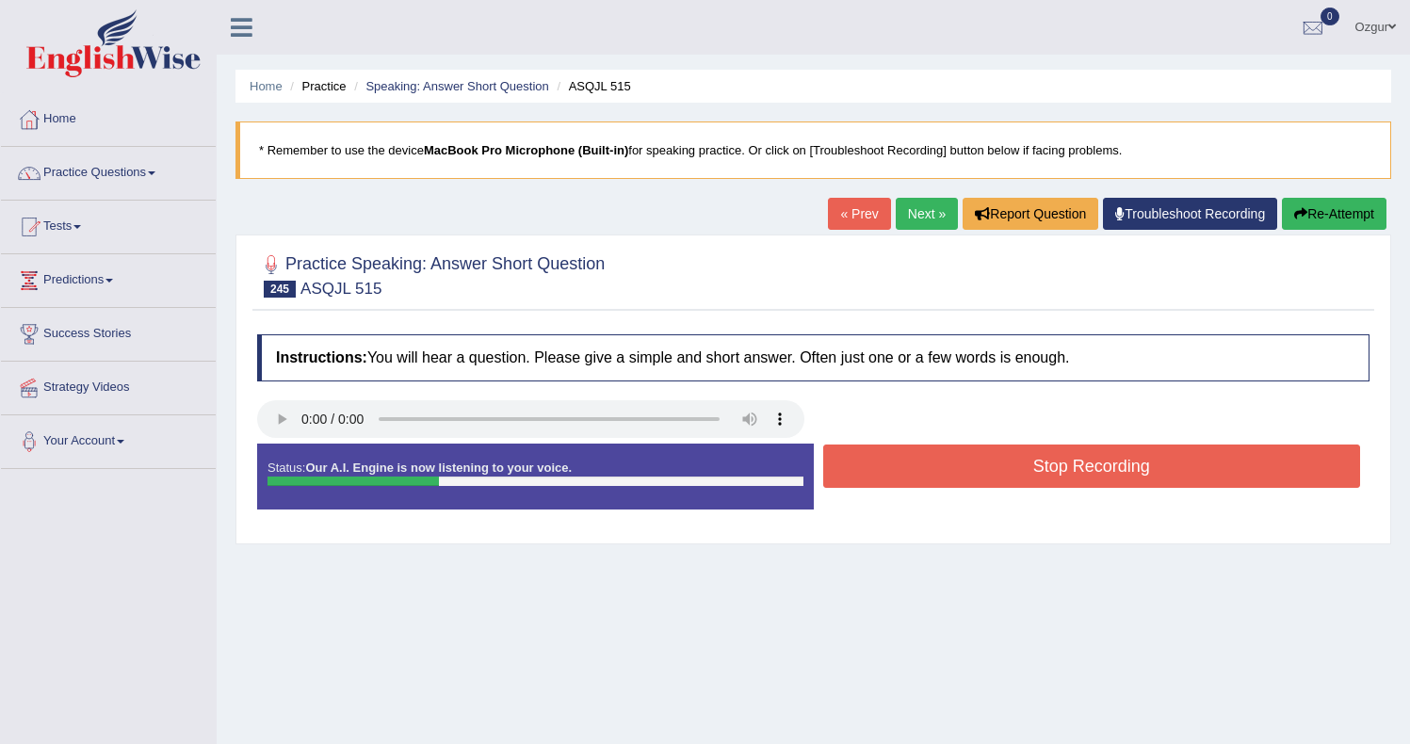
click at [1007, 470] on button "Stop Recording" at bounding box center [1092, 465] width 538 height 43
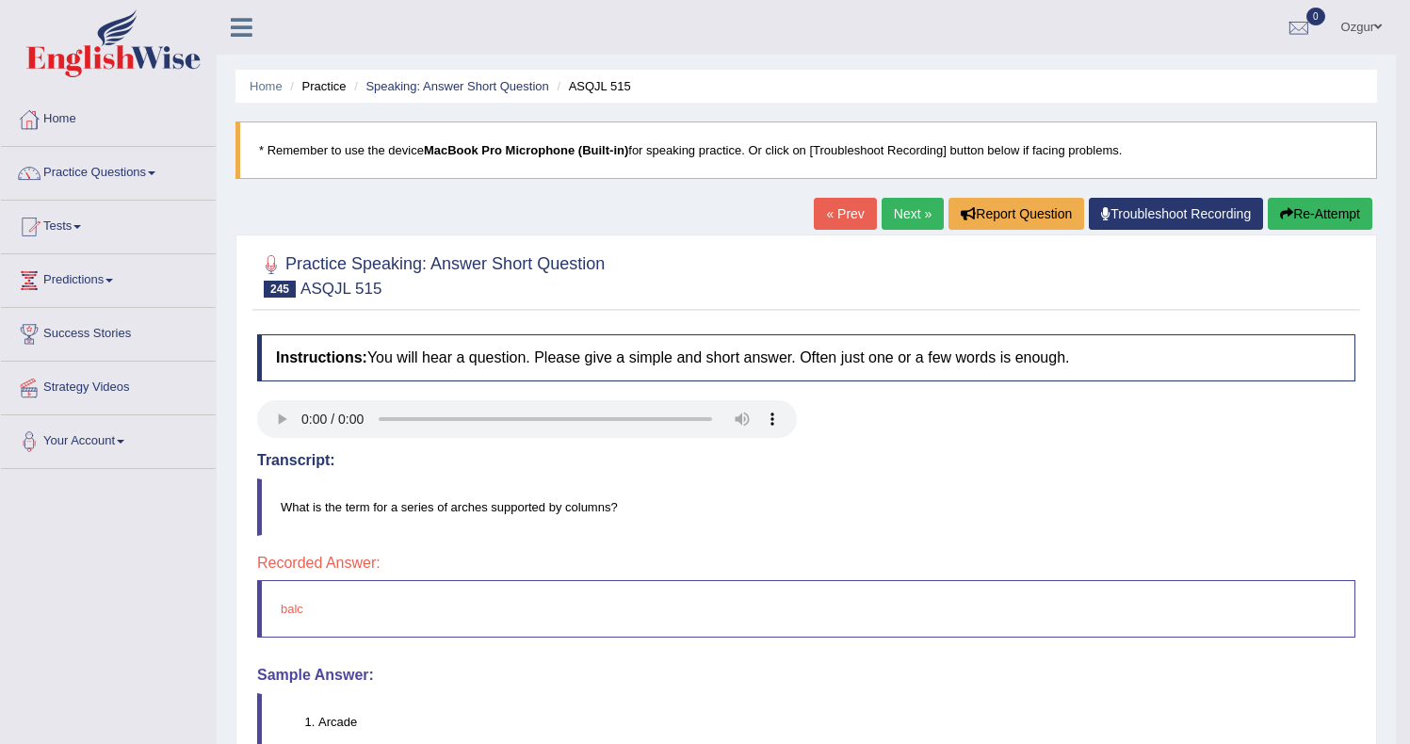
click at [911, 215] on link "Next »" at bounding box center [912, 214] width 62 height 32
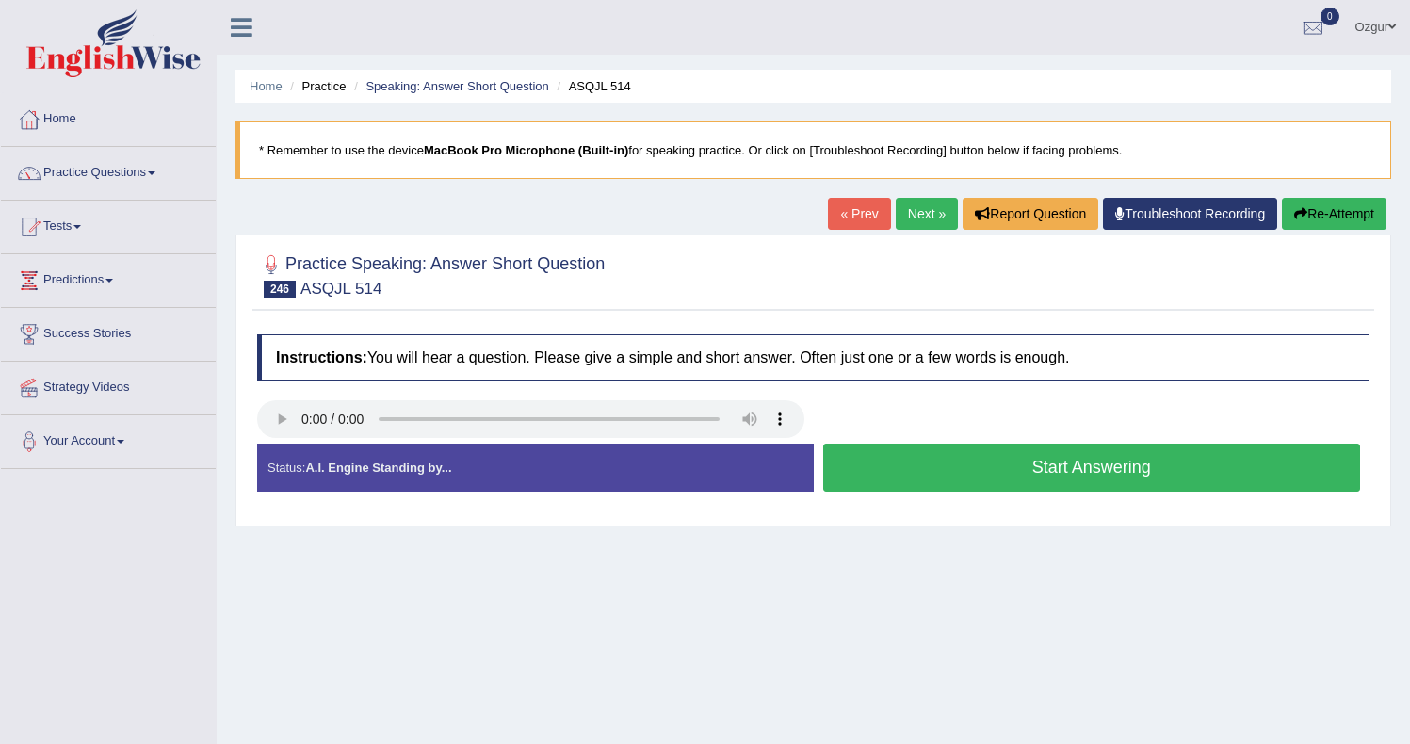
click at [934, 218] on link "Next »" at bounding box center [926, 214] width 62 height 32
click at [1070, 476] on button "Start Answering" at bounding box center [1092, 468] width 538 height 48
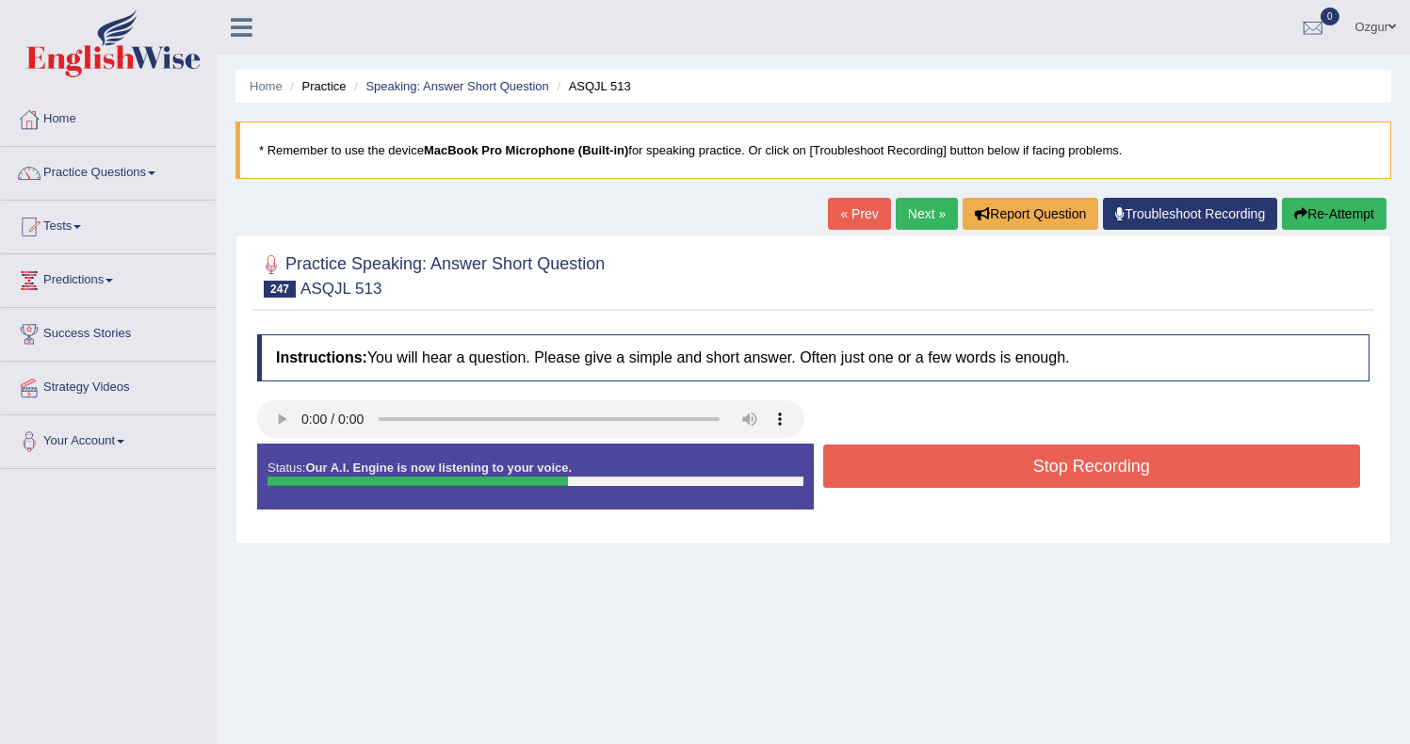
click at [1066, 470] on button "Stop Recording" at bounding box center [1092, 465] width 538 height 43
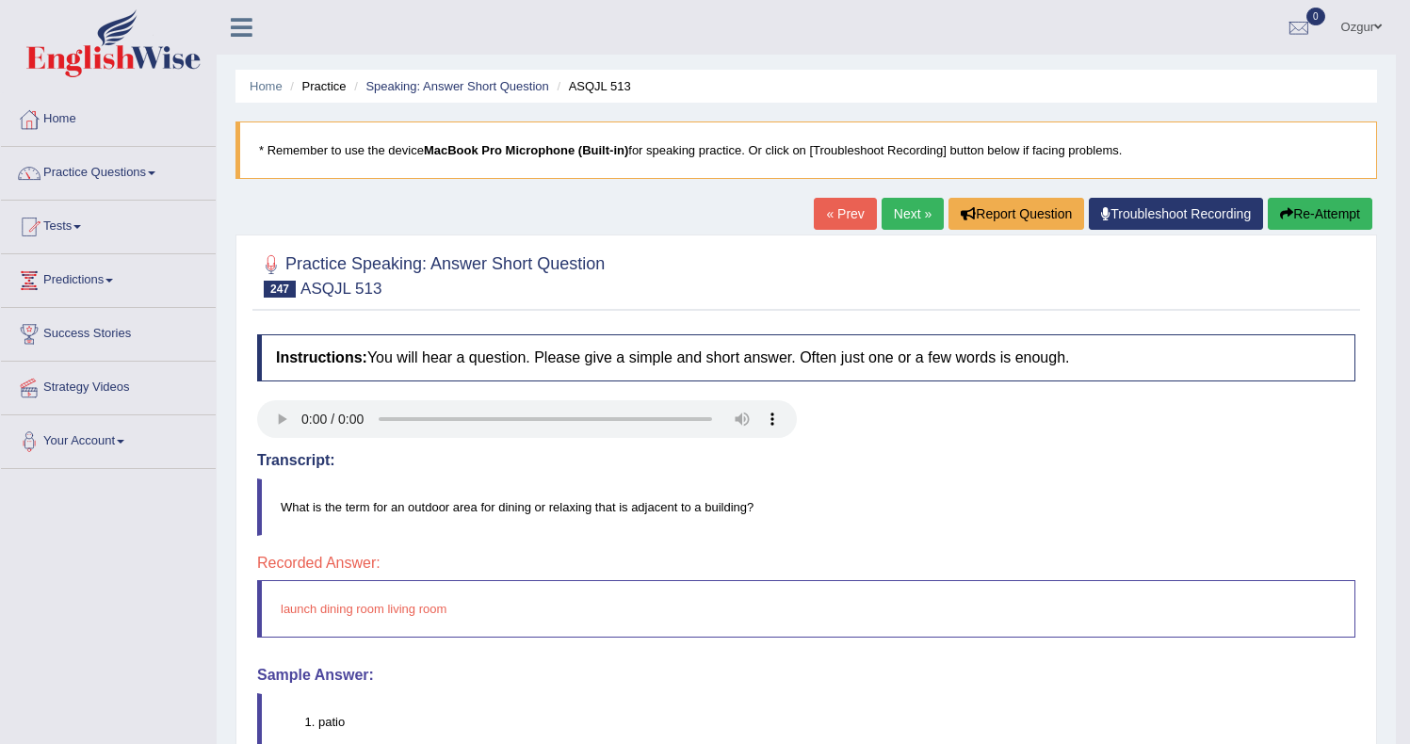
click at [889, 211] on link "Next »" at bounding box center [912, 214] width 62 height 32
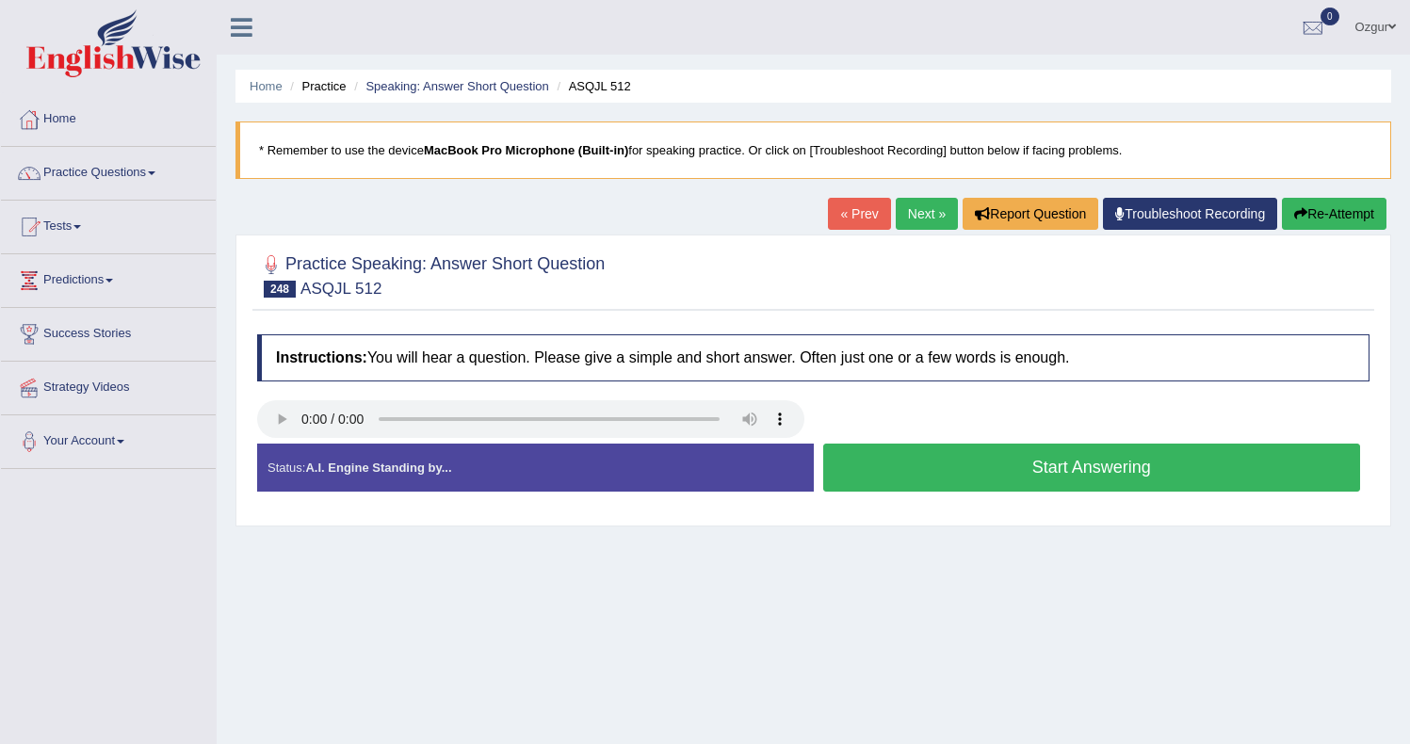
click at [1057, 485] on button "Start Answering" at bounding box center [1092, 468] width 538 height 48
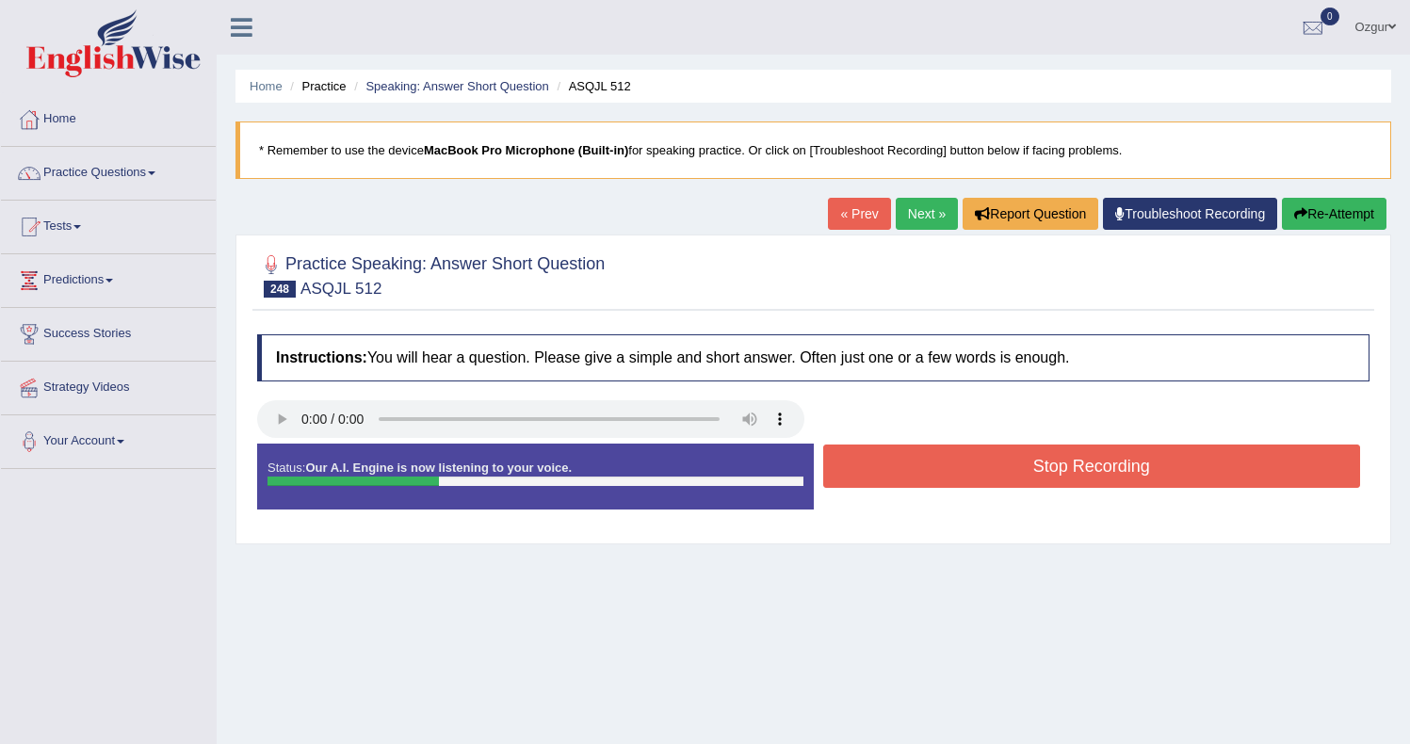
click at [945, 473] on button "Stop Recording" at bounding box center [1092, 465] width 538 height 43
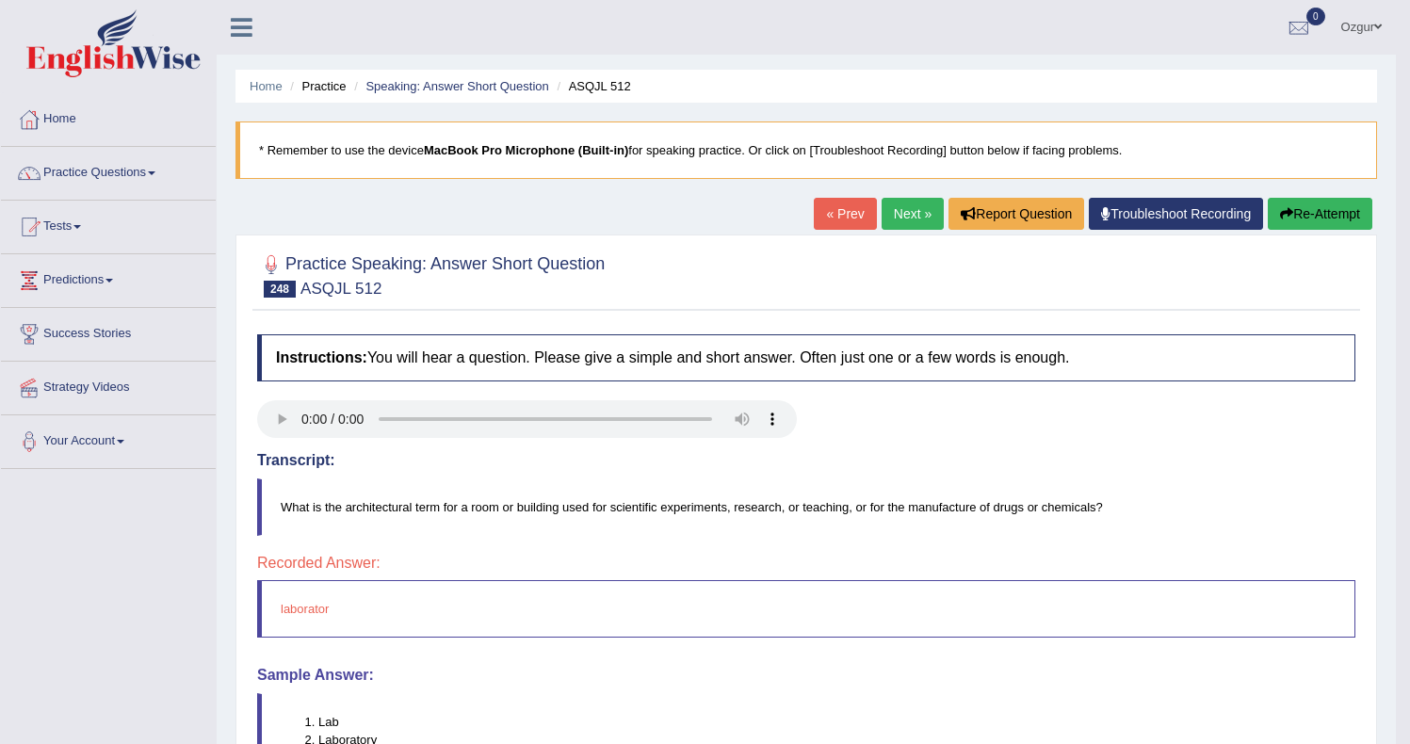
click at [899, 221] on link "Next »" at bounding box center [912, 214] width 62 height 32
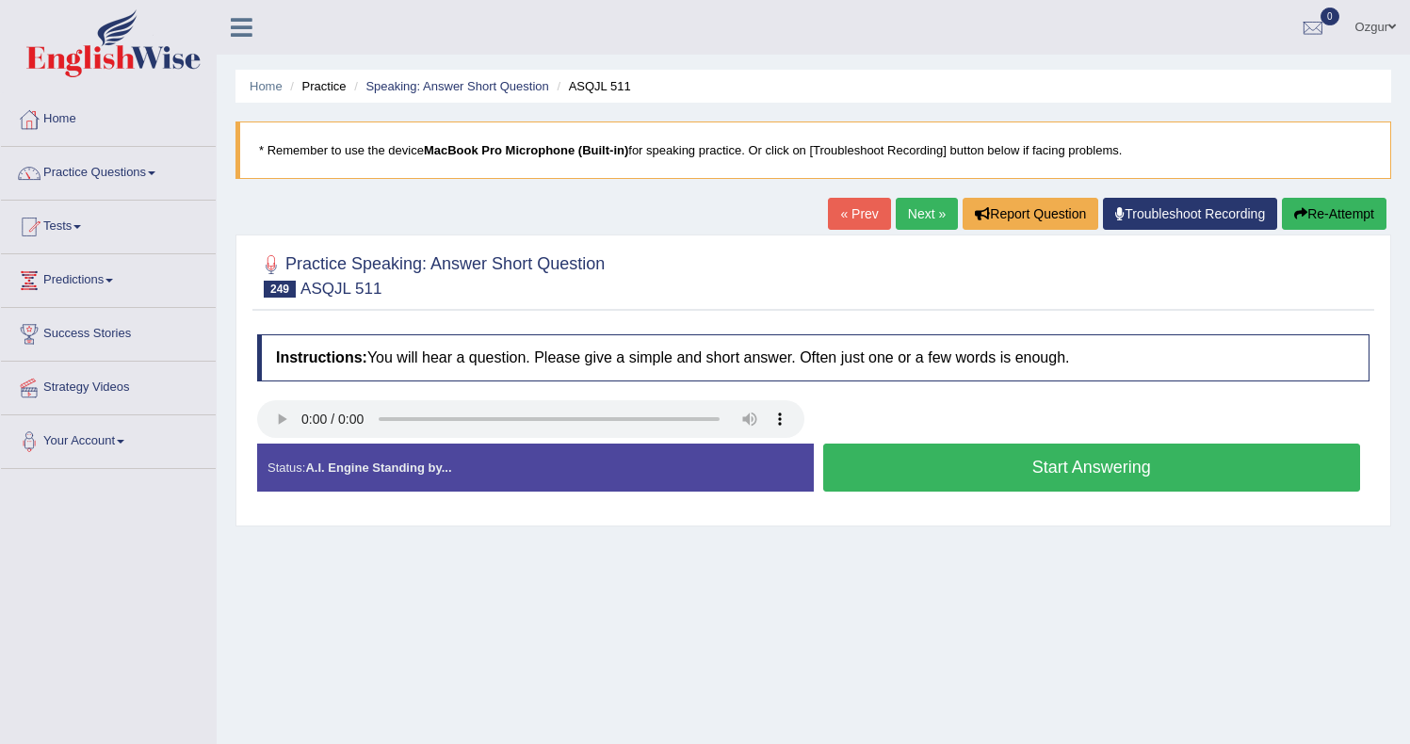
click at [1091, 469] on button "Start Answering" at bounding box center [1092, 468] width 538 height 48
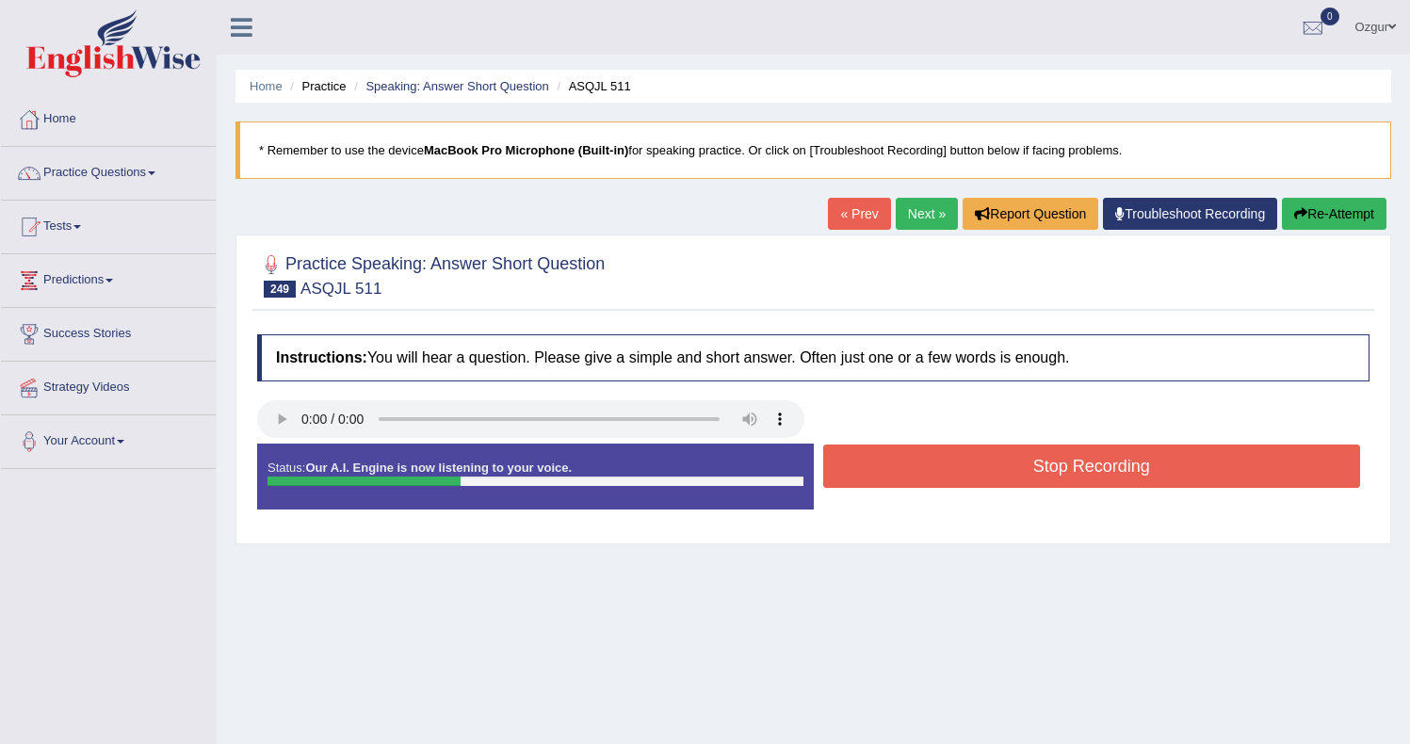
click at [1089, 465] on button "Stop Recording" at bounding box center [1092, 465] width 538 height 43
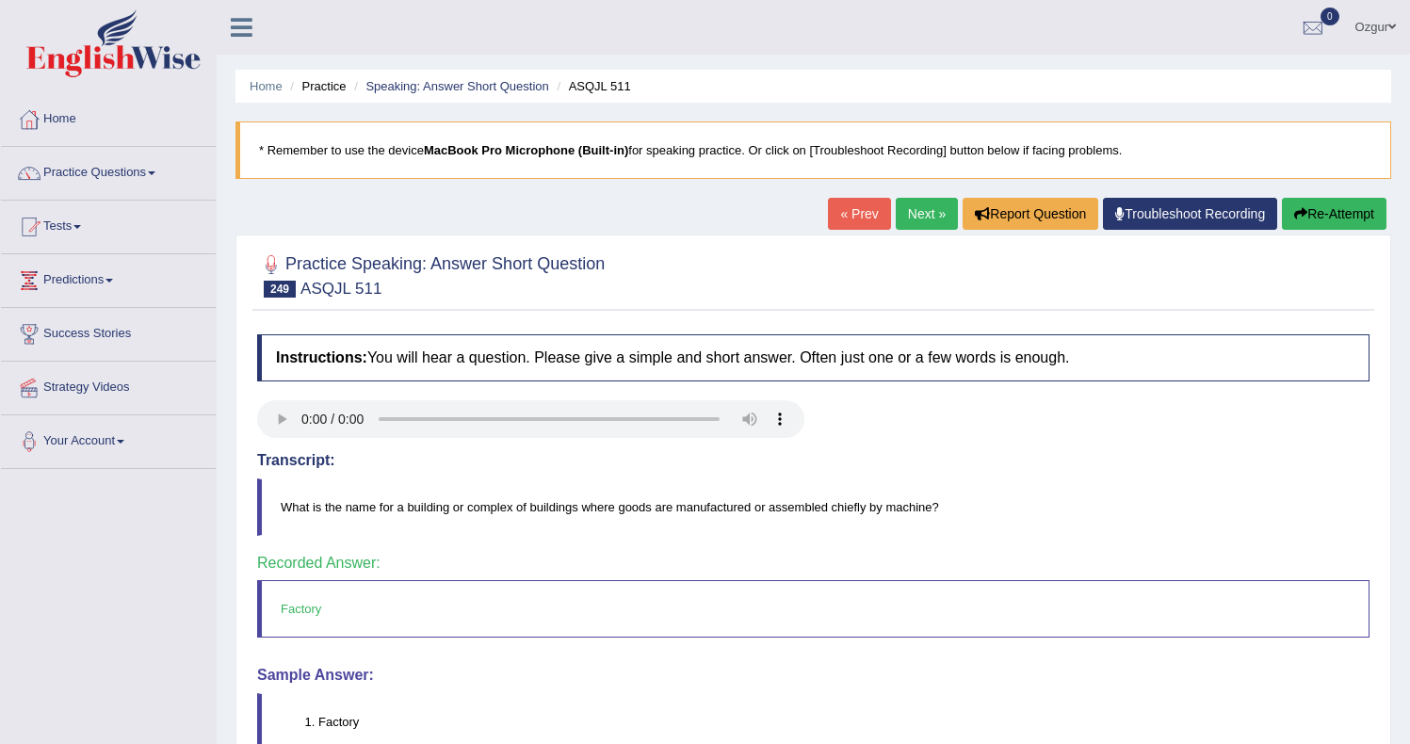
click at [919, 207] on link "Next »" at bounding box center [926, 214] width 62 height 32
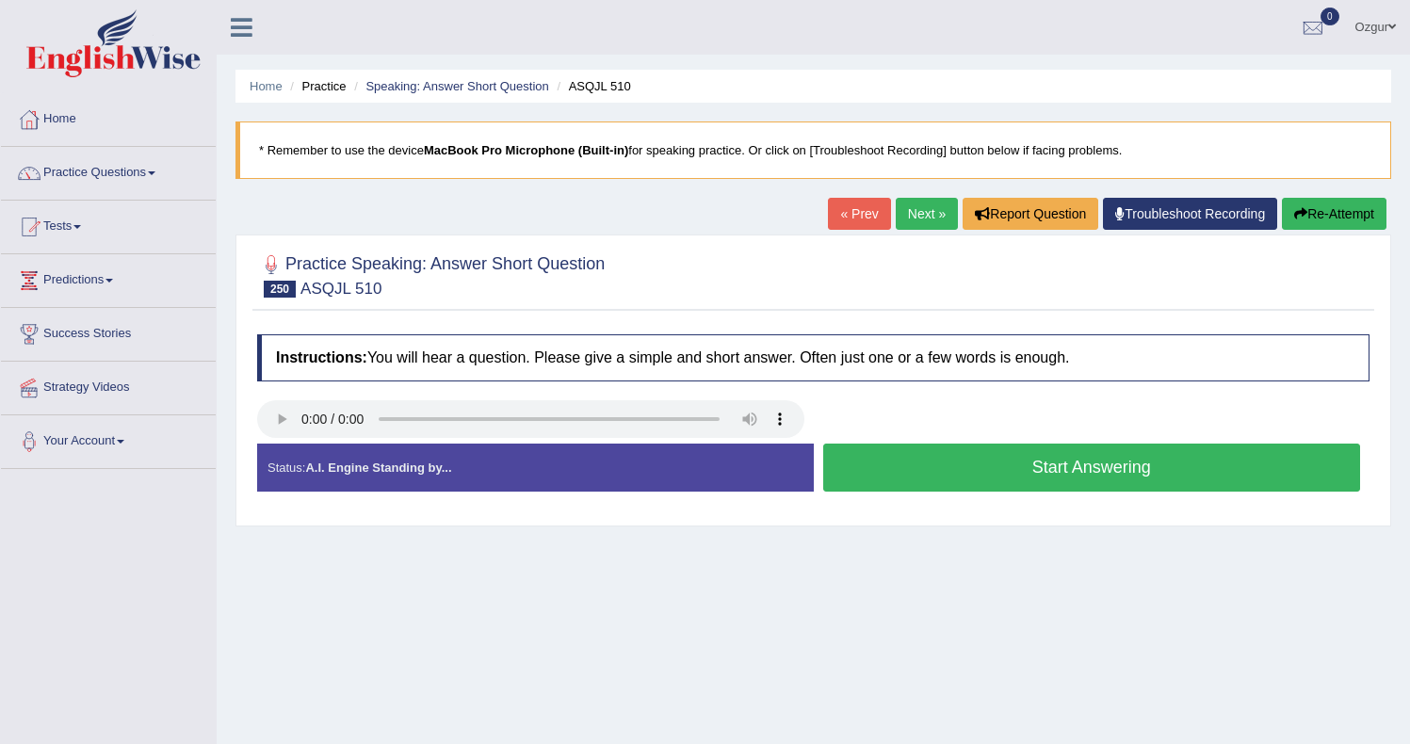
click at [938, 491] on button "Start Answering" at bounding box center [1092, 468] width 538 height 48
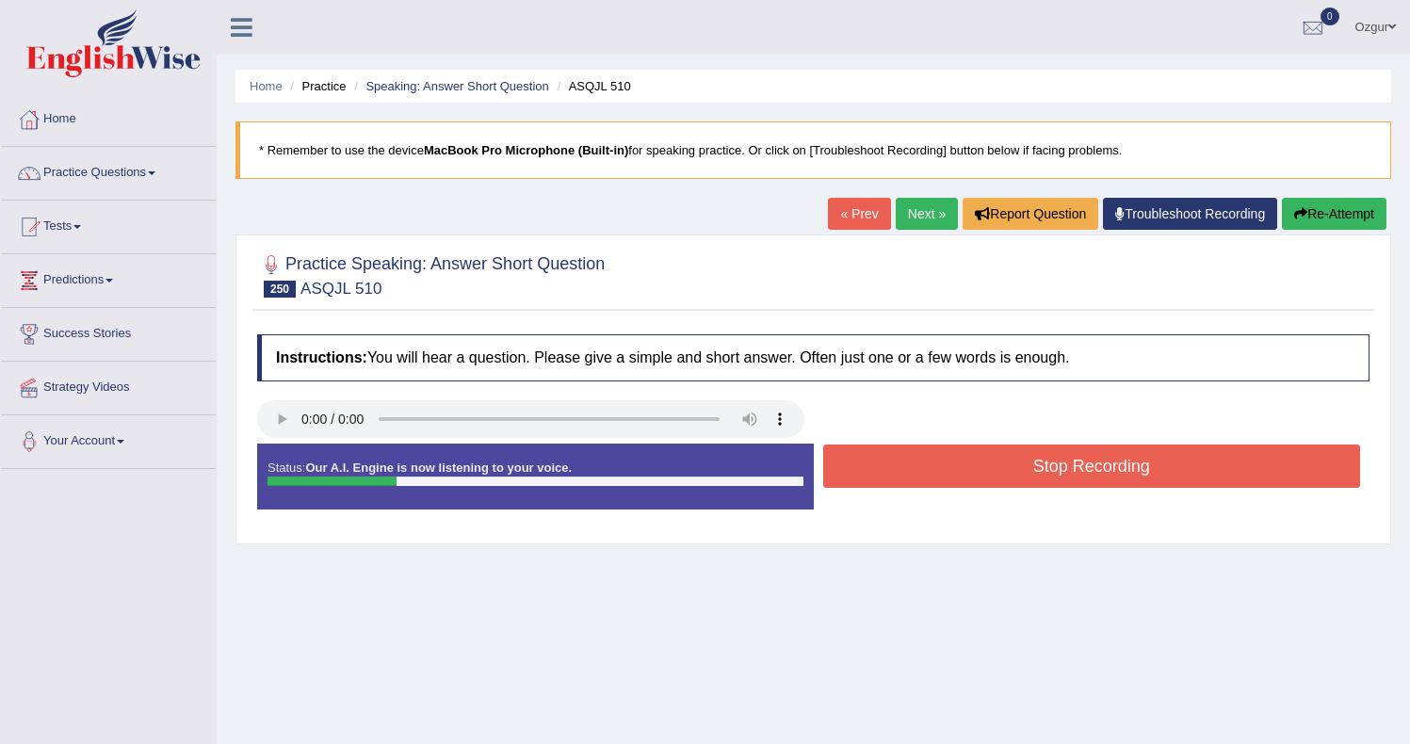
click at [923, 471] on button "Stop Recording" at bounding box center [1092, 465] width 538 height 43
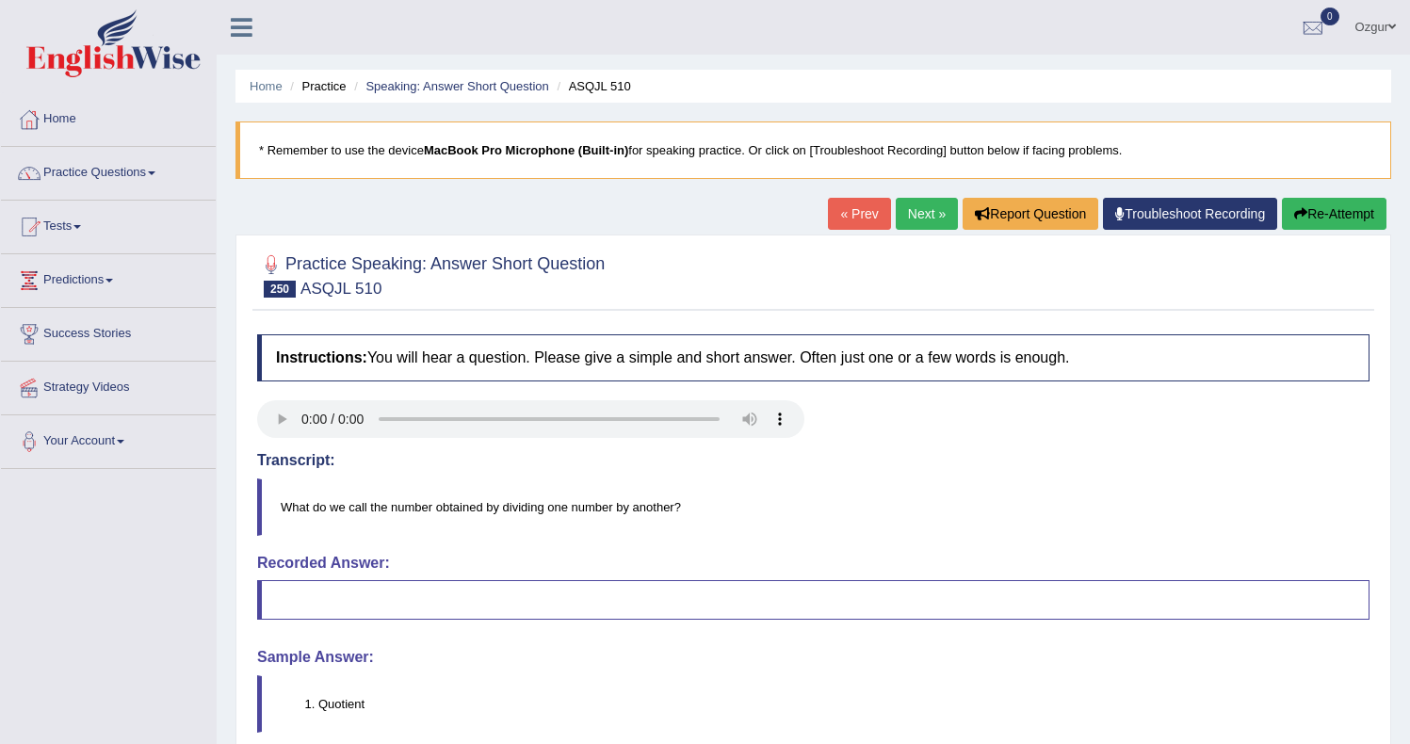
click at [906, 209] on link "Next »" at bounding box center [926, 214] width 62 height 32
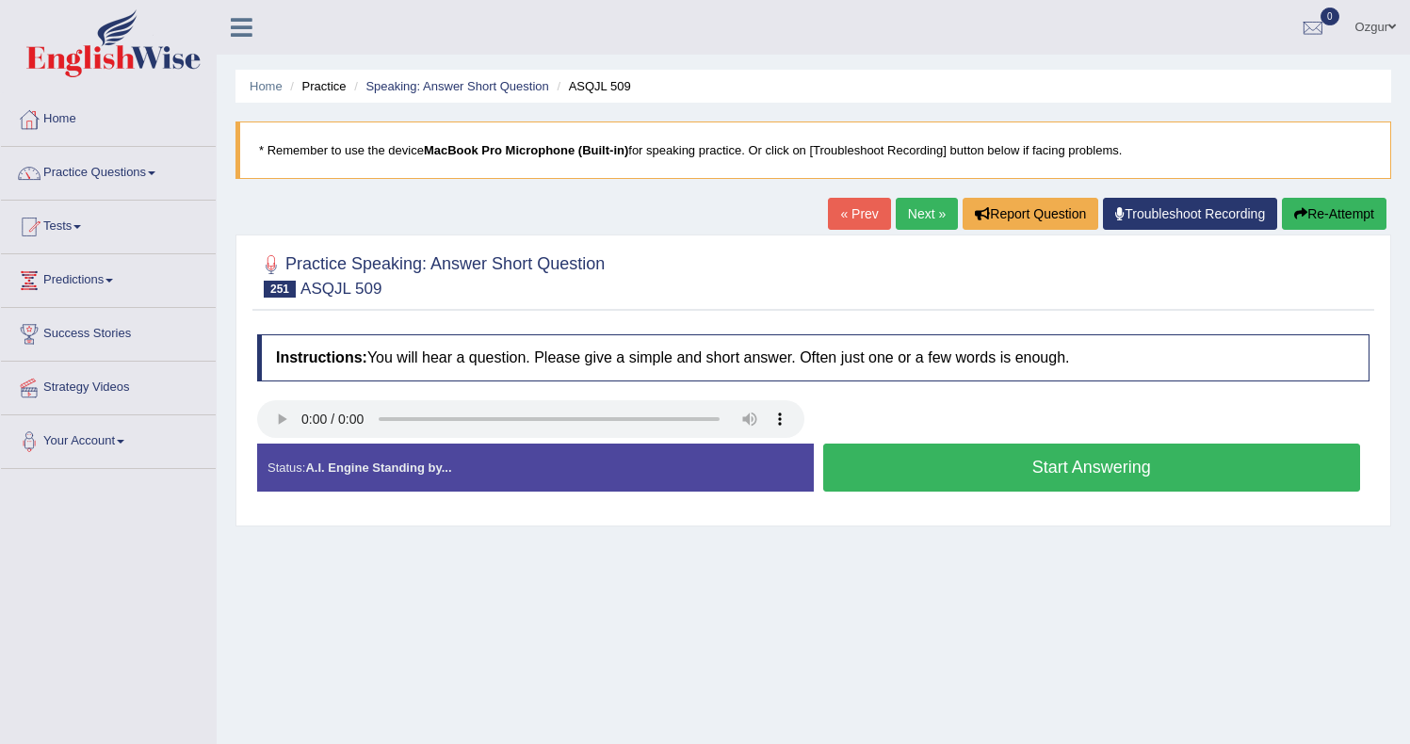
click at [902, 472] on button "Start Answering" at bounding box center [1092, 468] width 538 height 48
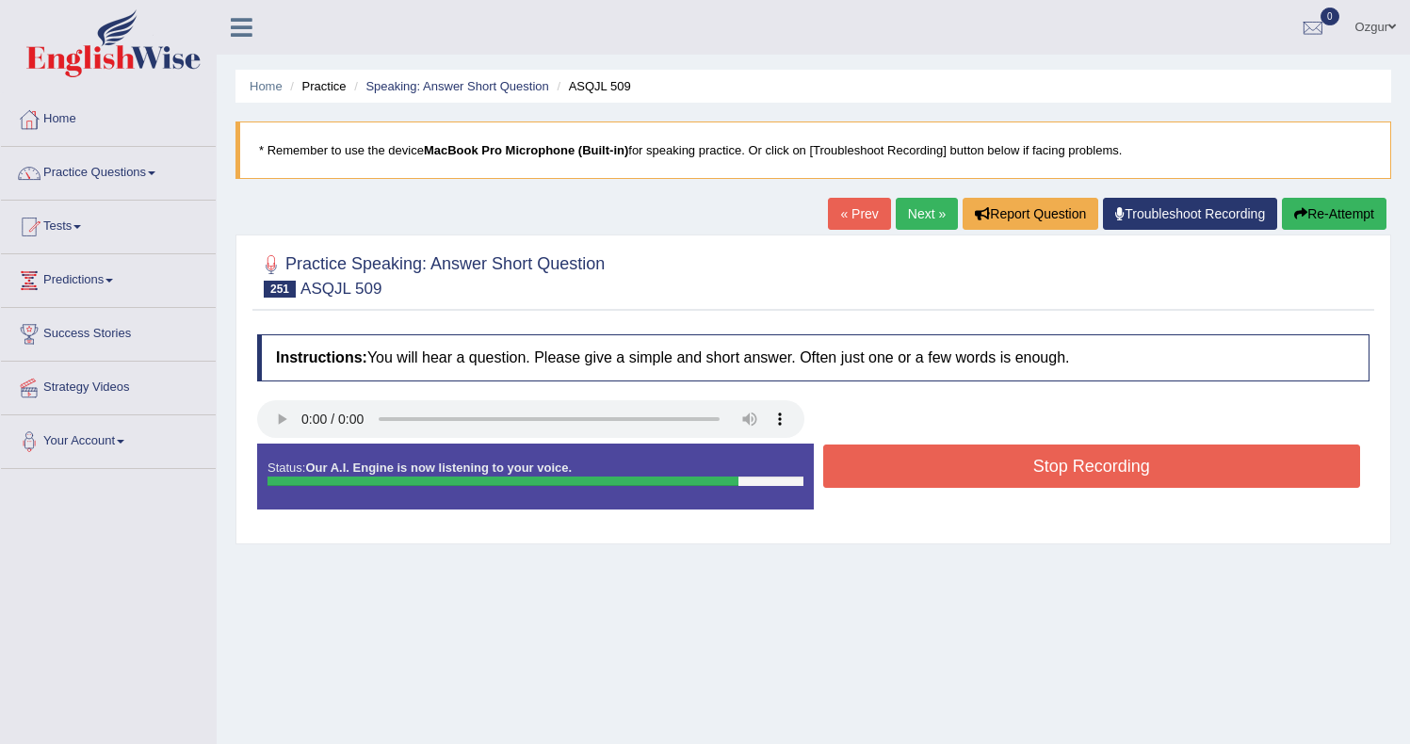
click at [883, 464] on button "Stop Recording" at bounding box center [1092, 465] width 538 height 43
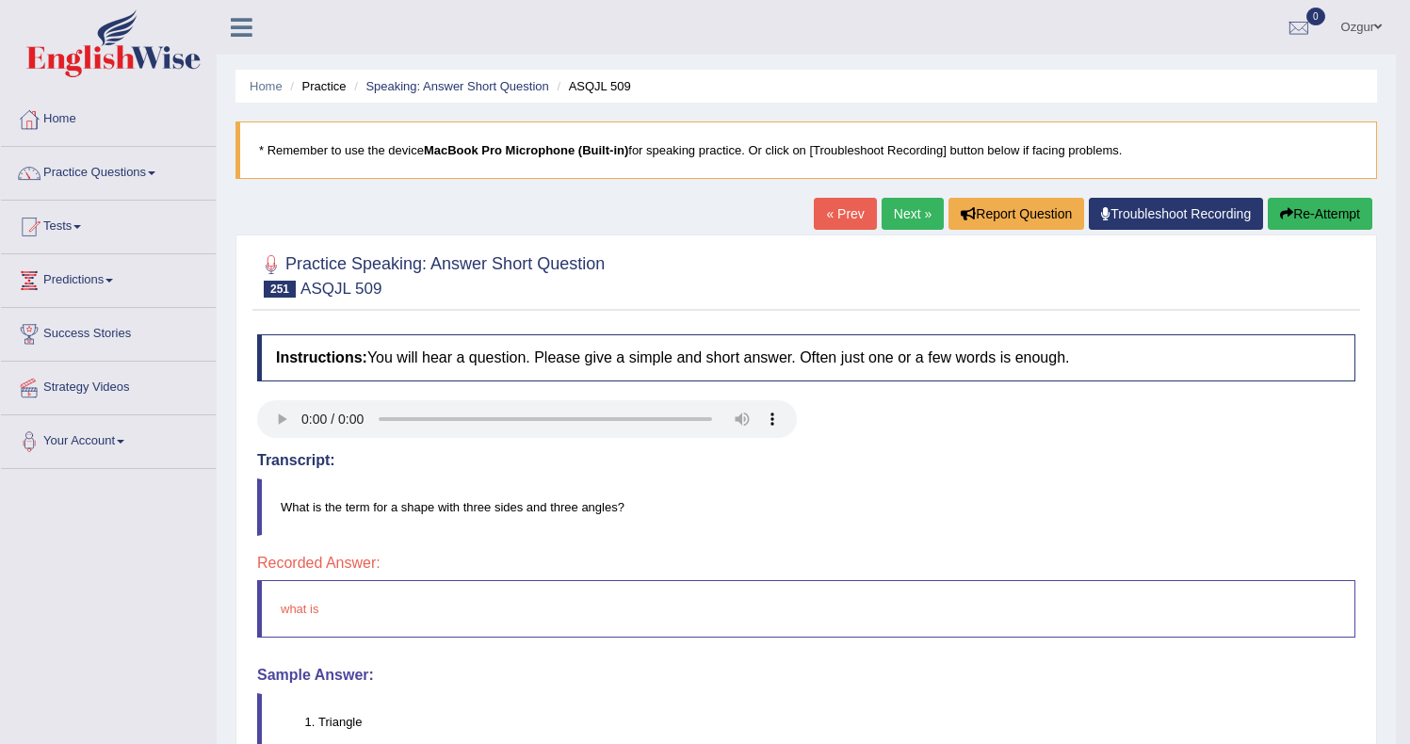
click at [902, 219] on link "Next »" at bounding box center [912, 214] width 62 height 32
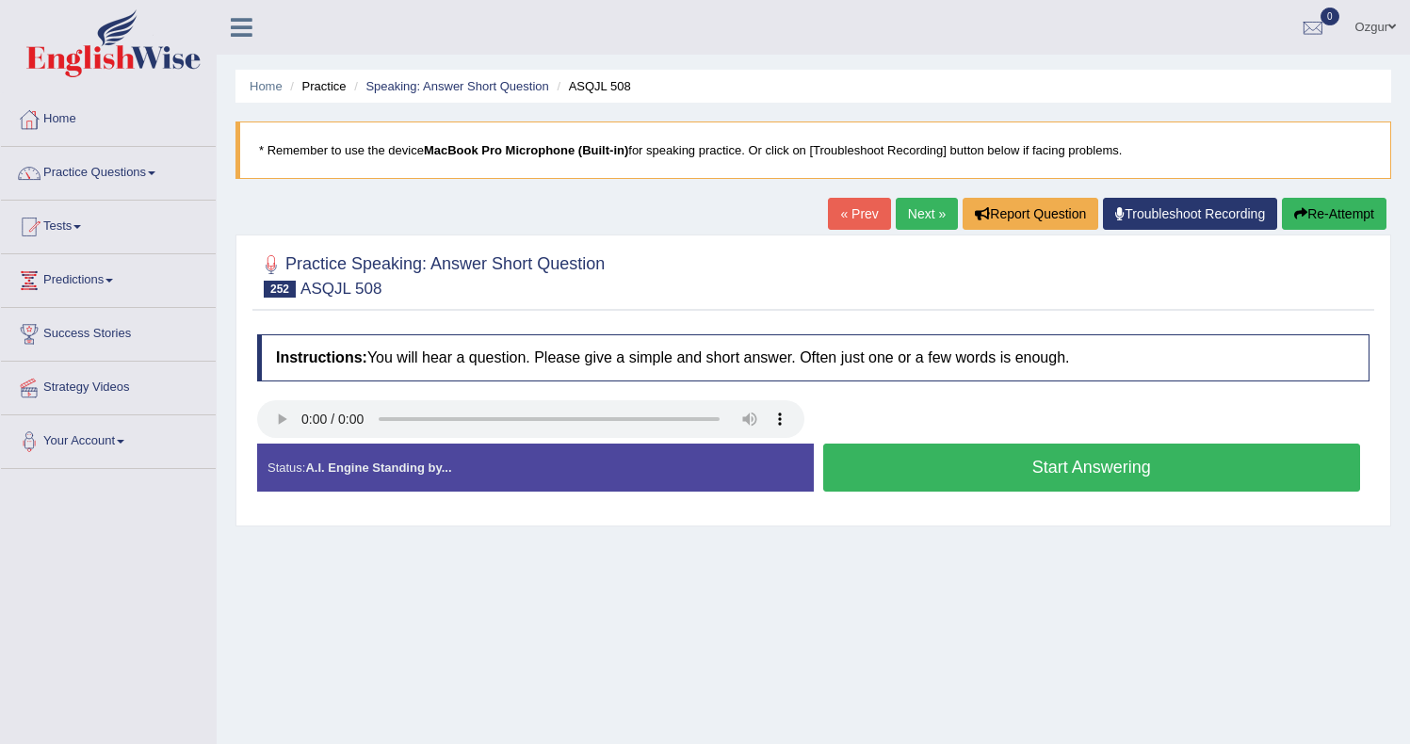
click at [931, 461] on button "Start Answering" at bounding box center [1092, 468] width 538 height 48
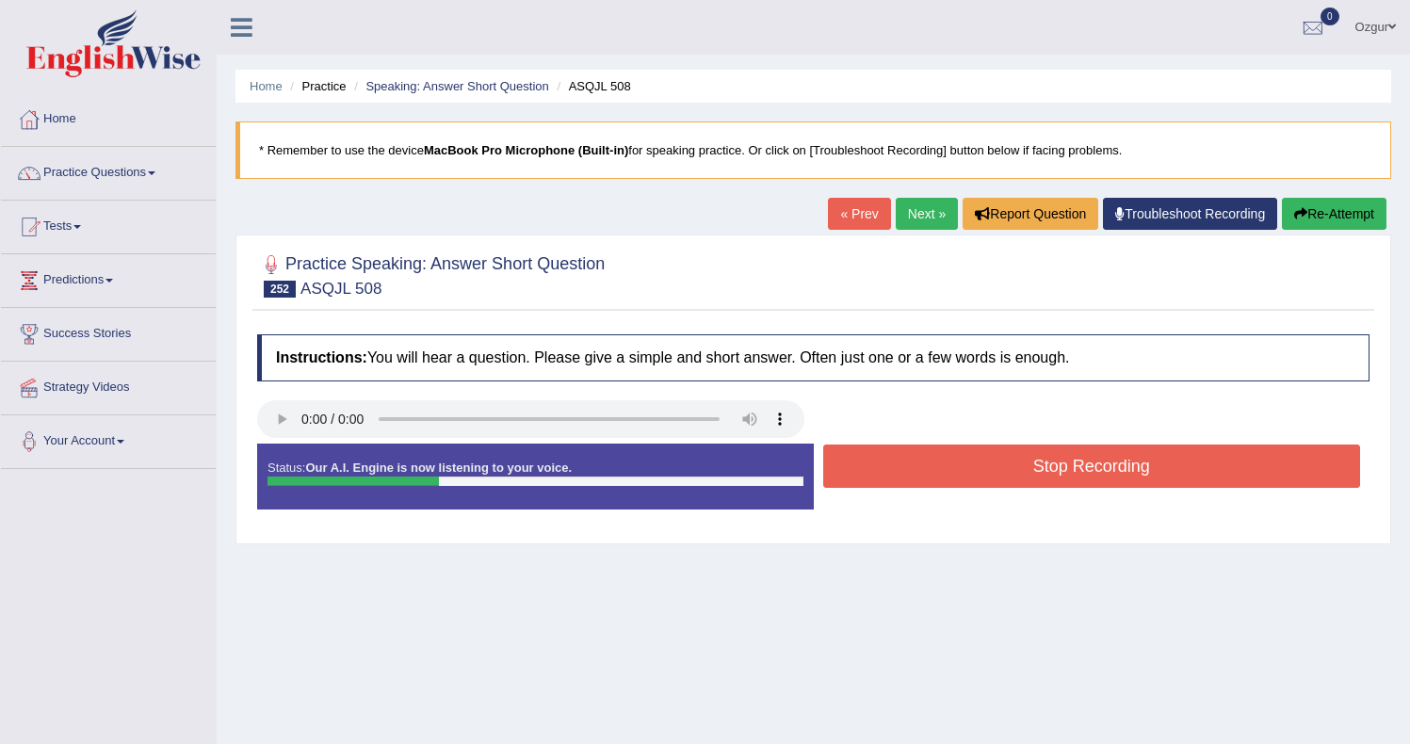
click at [931, 461] on button "Stop Recording" at bounding box center [1092, 465] width 538 height 43
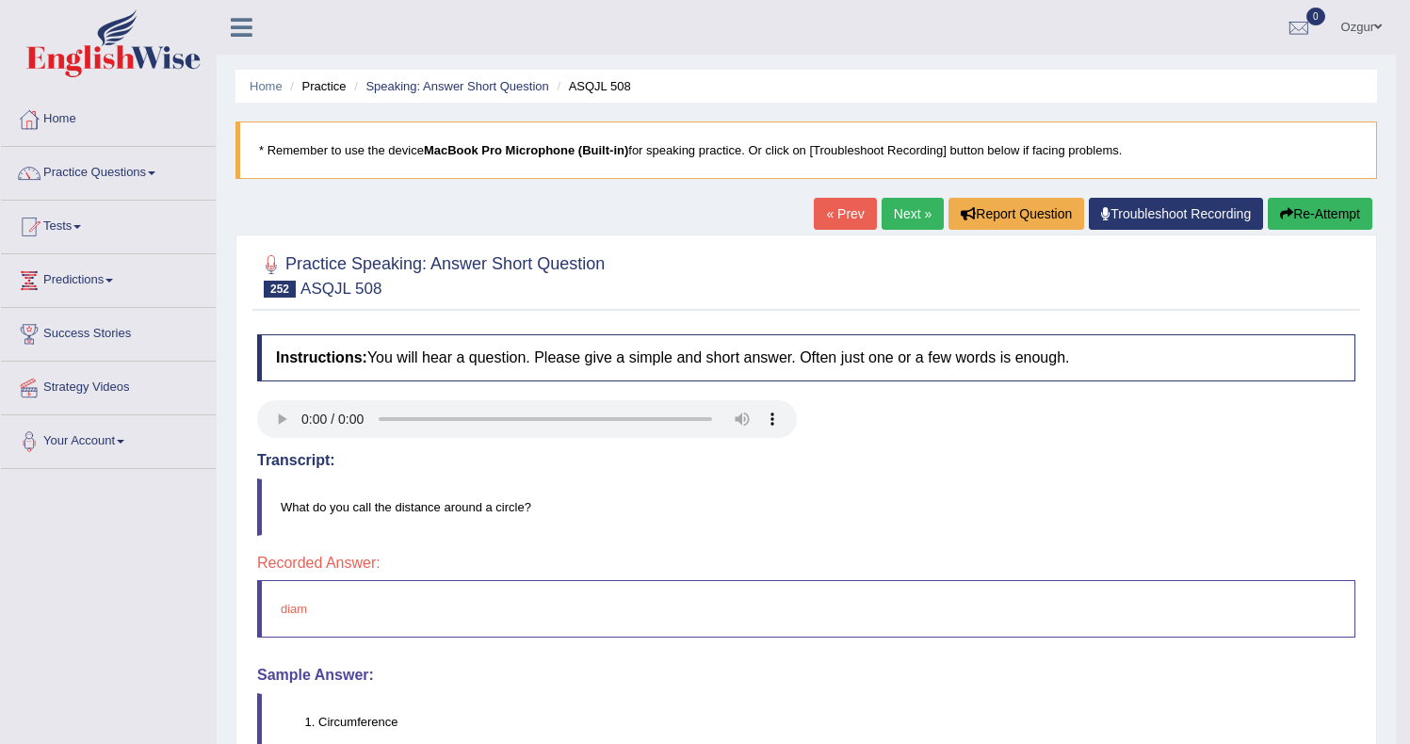
click at [886, 210] on link "Next »" at bounding box center [912, 214] width 62 height 32
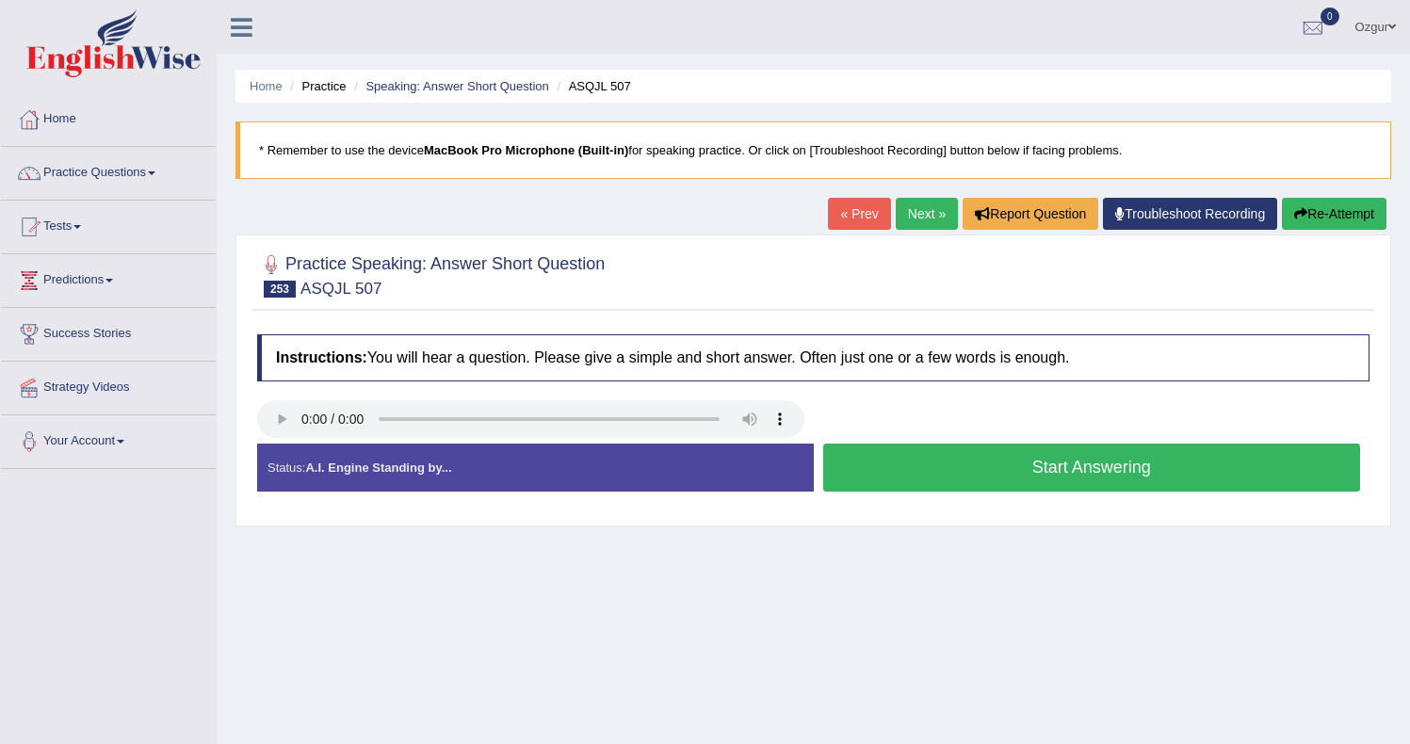
click at [1004, 469] on button "Start Answering" at bounding box center [1092, 468] width 538 height 48
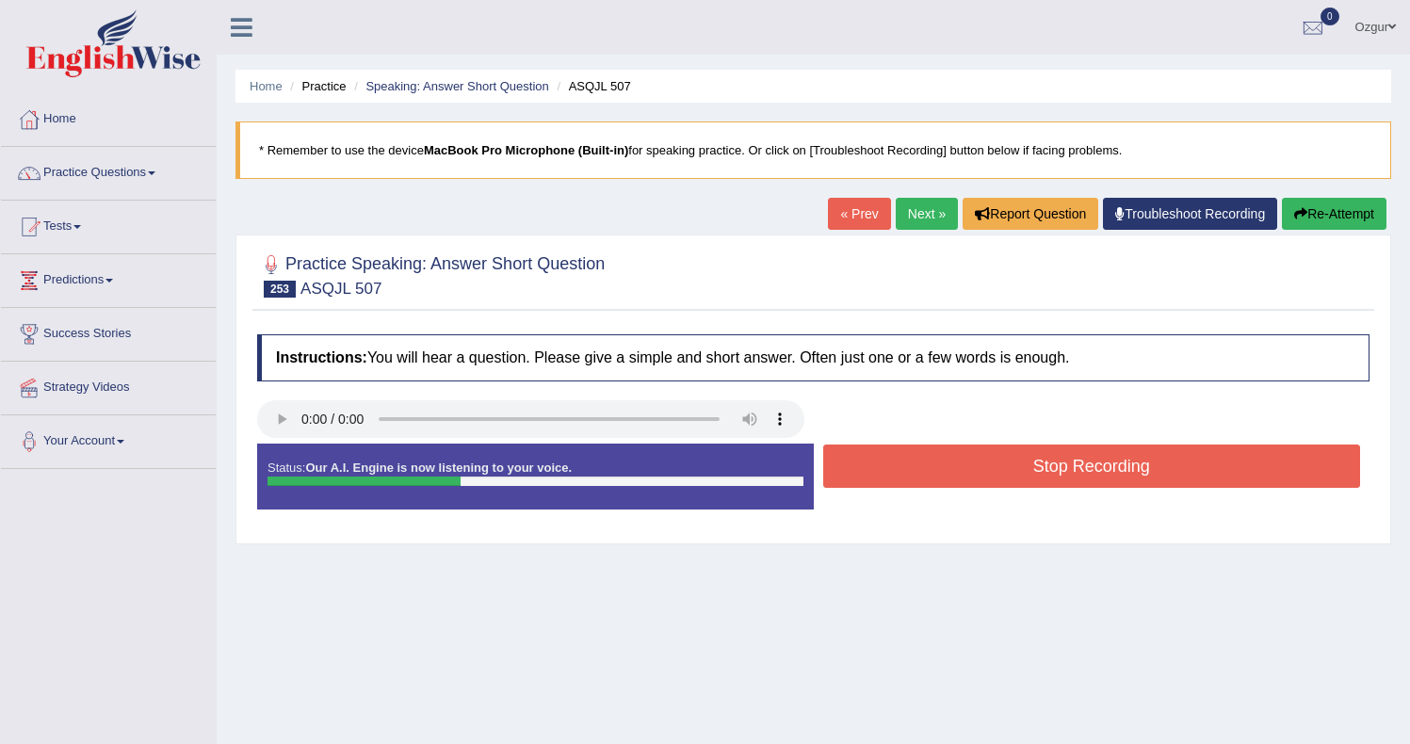
click at [993, 468] on button "Stop Recording" at bounding box center [1092, 465] width 538 height 43
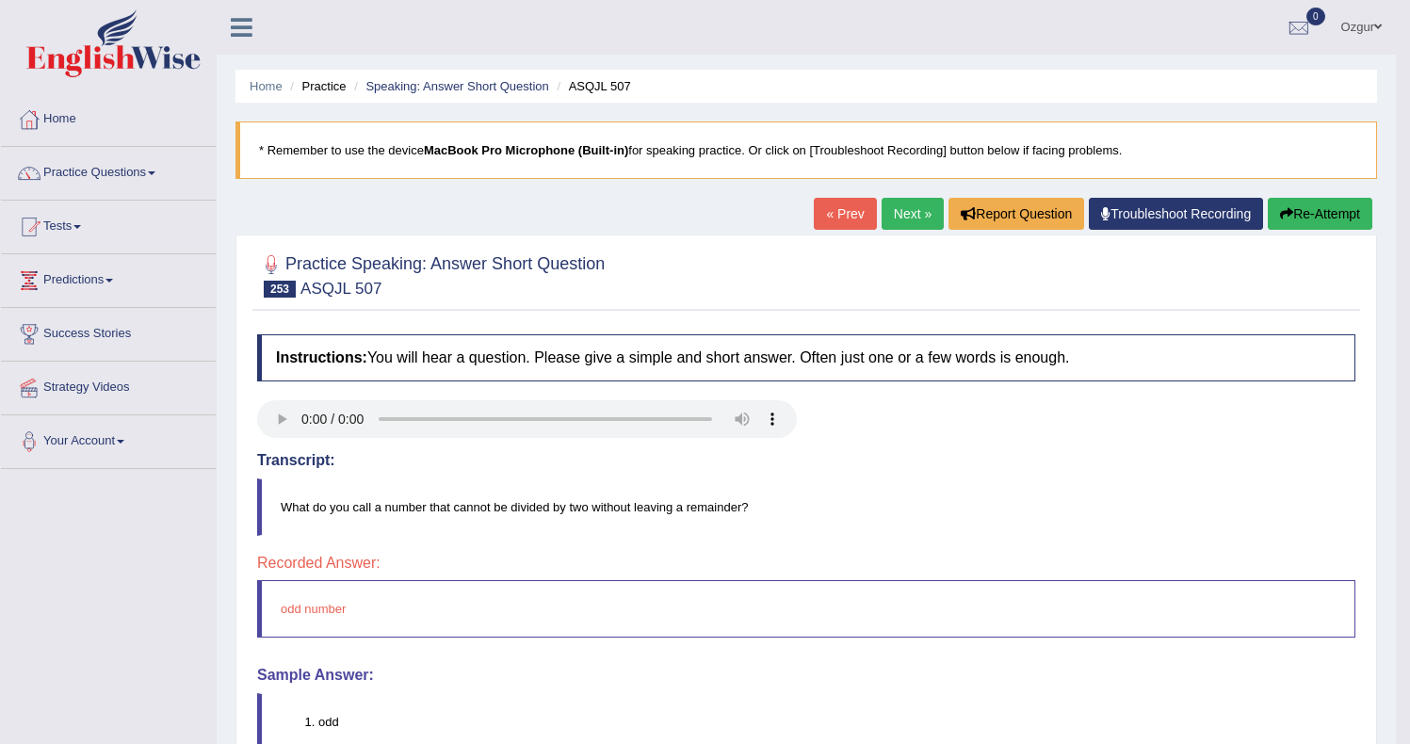
click at [921, 212] on link "Next »" at bounding box center [912, 214] width 62 height 32
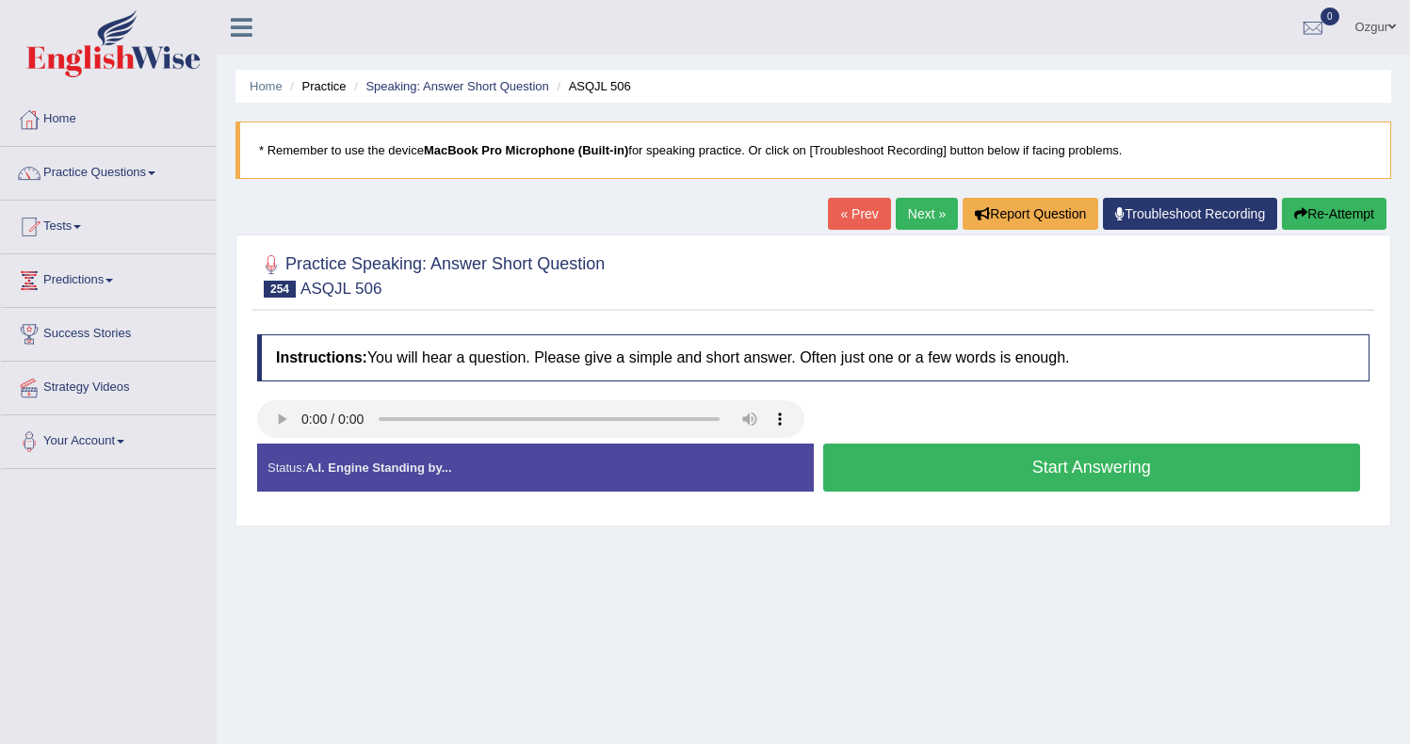
click at [919, 461] on button "Start Answering" at bounding box center [1092, 468] width 538 height 48
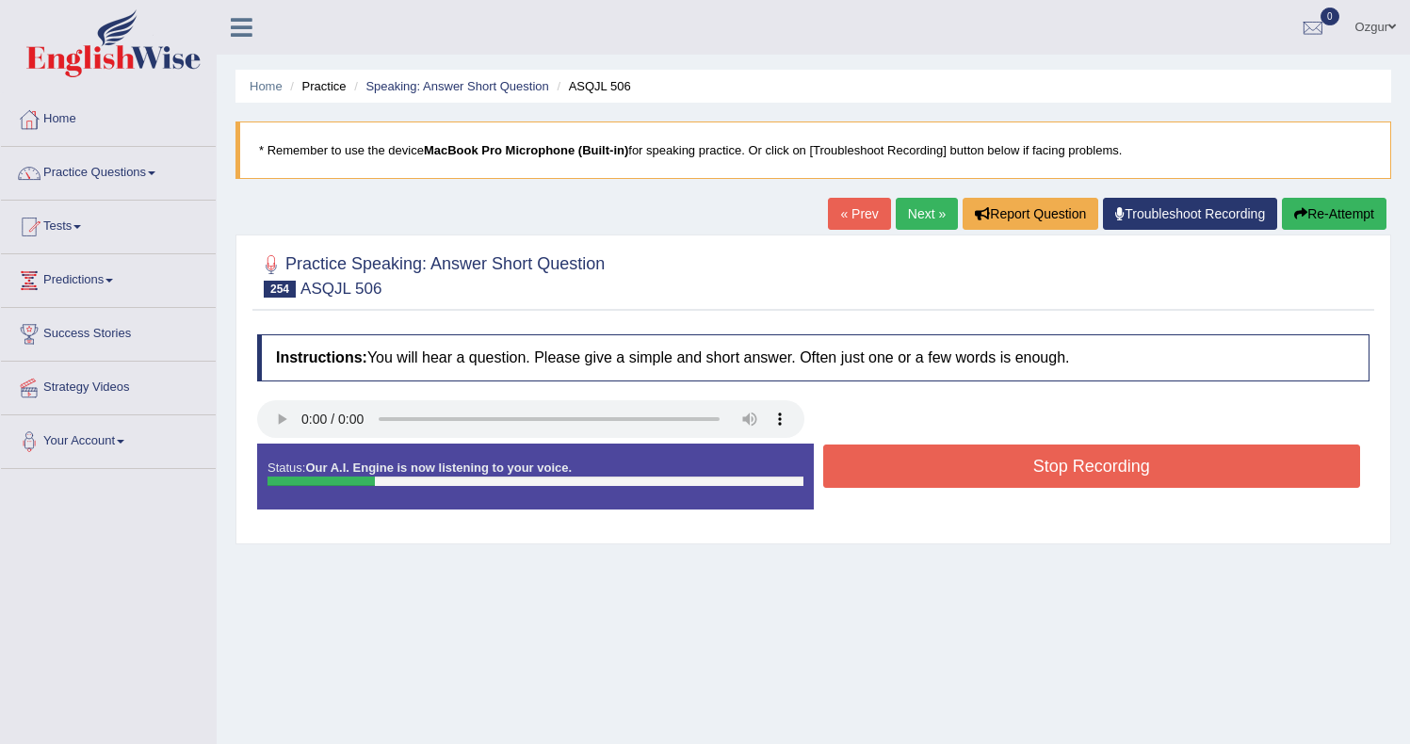
click at [919, 461] on button "Stop Recording" at bounding box center [1092, 465] width 538 height 43
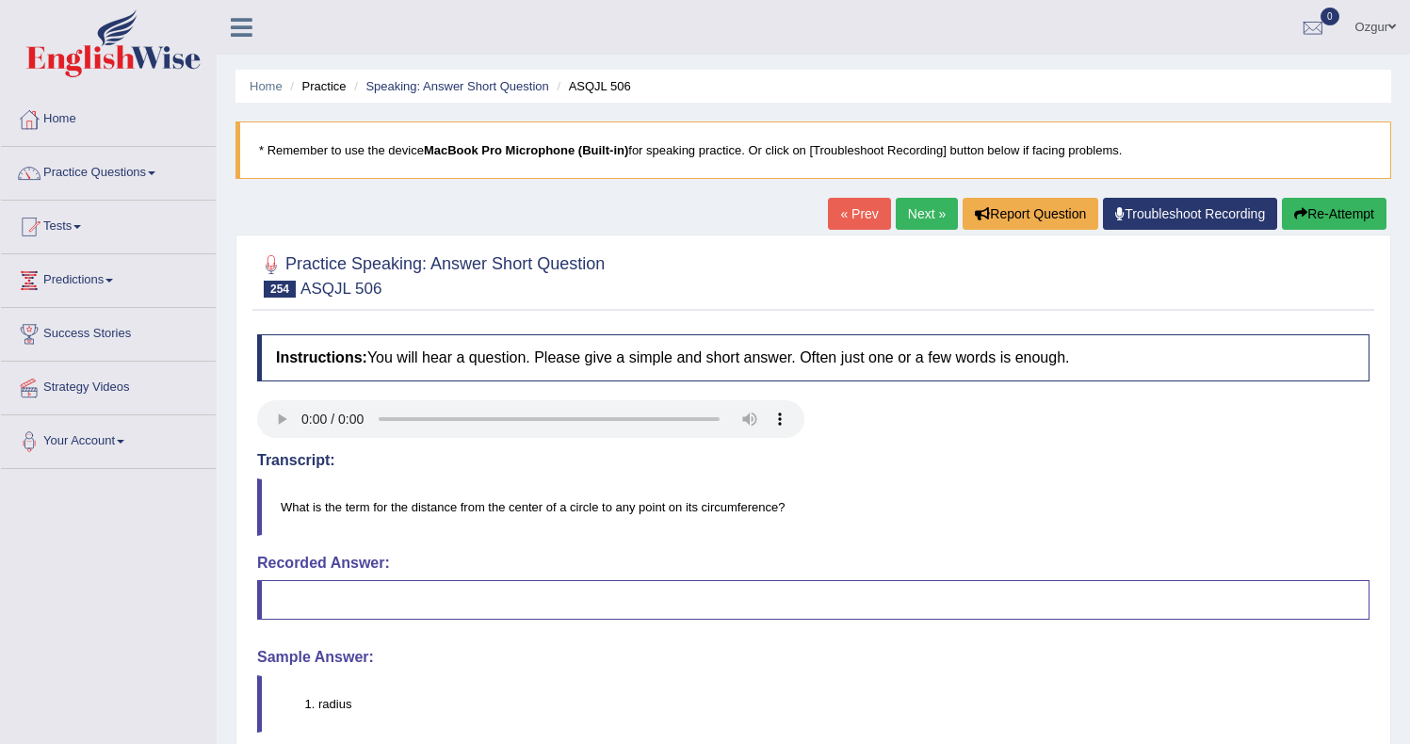
click at [899, 207] on link "Next »" at bounding box center [926, 214] width 62 height 32
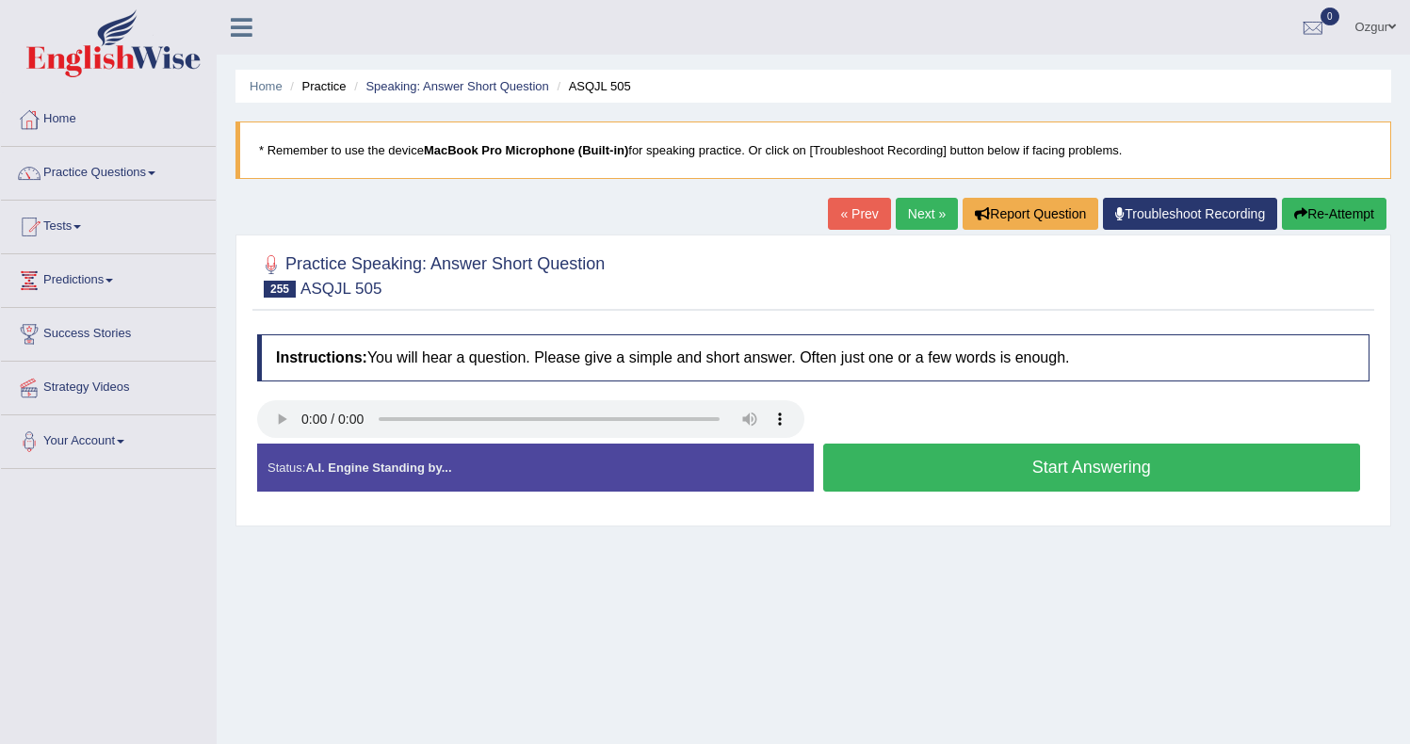
click at [911, 454] on button "Start Answering" at bounding box center [1092, 468] width 538 height 48
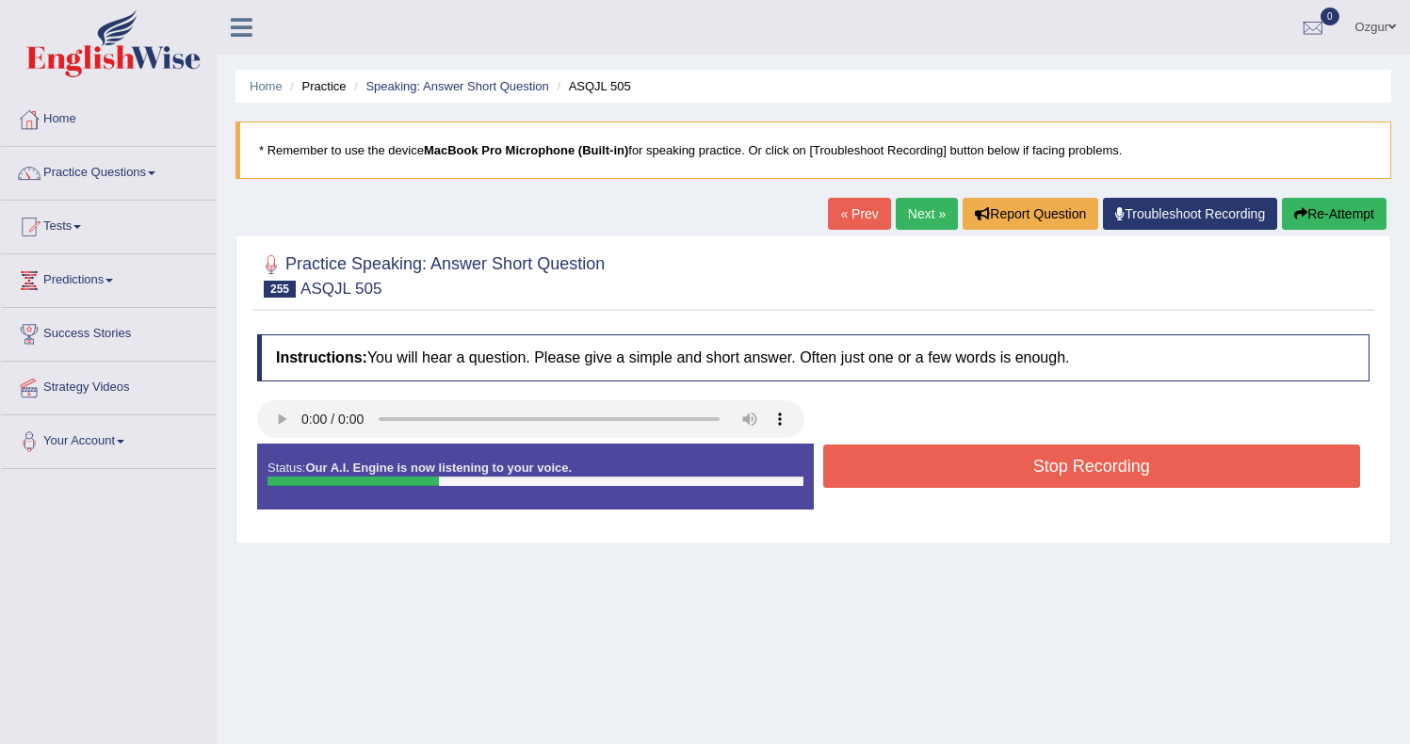
click at [918, 458] on button "Stop Recording" at bounding box center [1092, 465] width 538 height 43
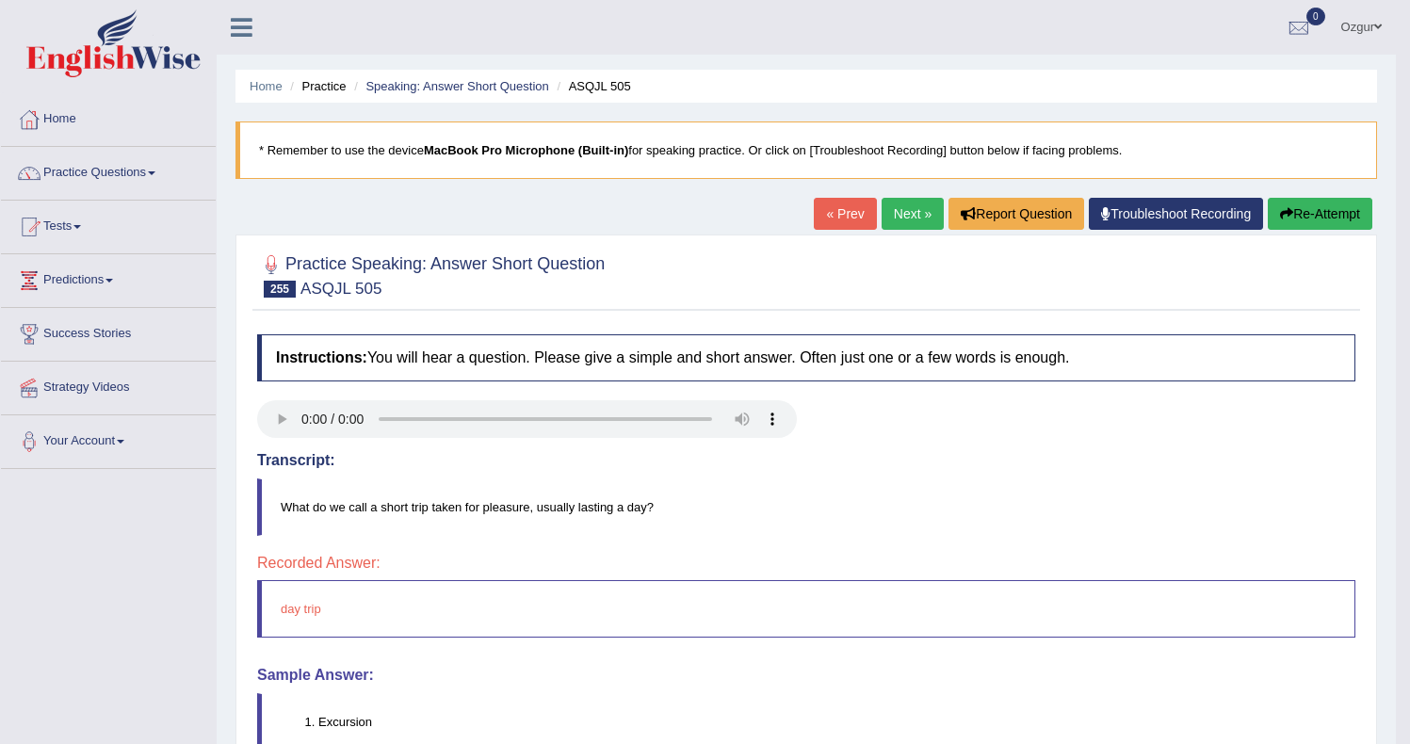
click at [898, 210] on link "Next »" at bounding box center [912, 214] width 62 height 32
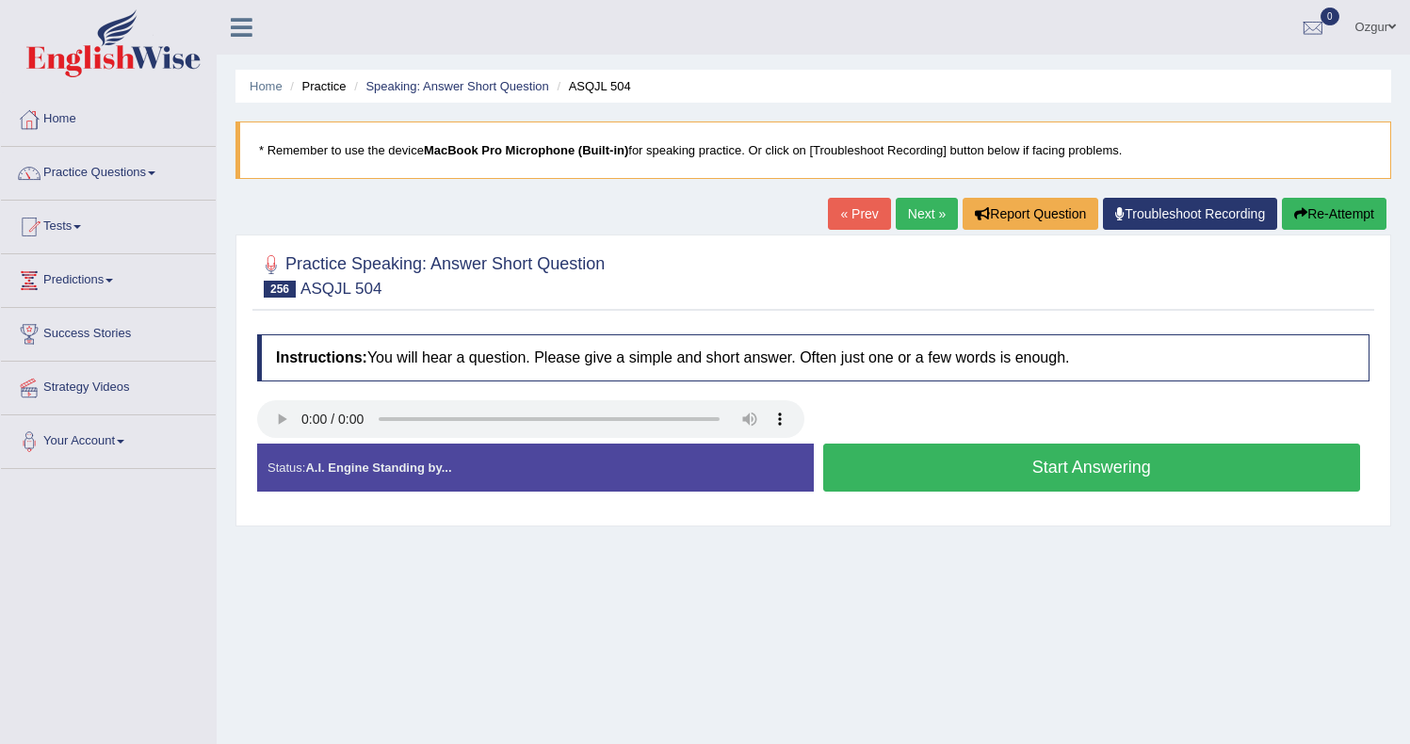
click at [936, 459] on button "Start Answering" at bounding box center [1092, 468] width 538 height 48
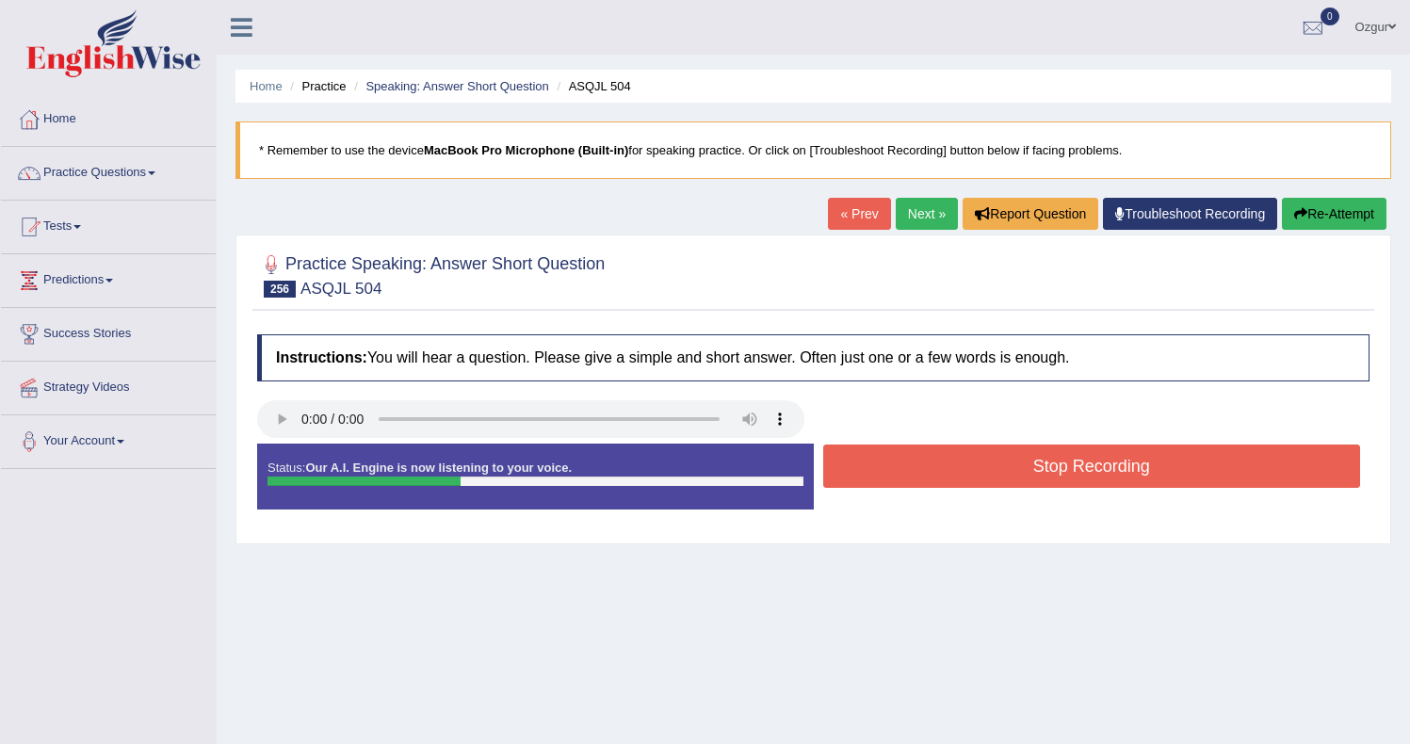
click at [931, 459] on button "Stop Recording" at bounding box center [1092, 465] width 538 height 43
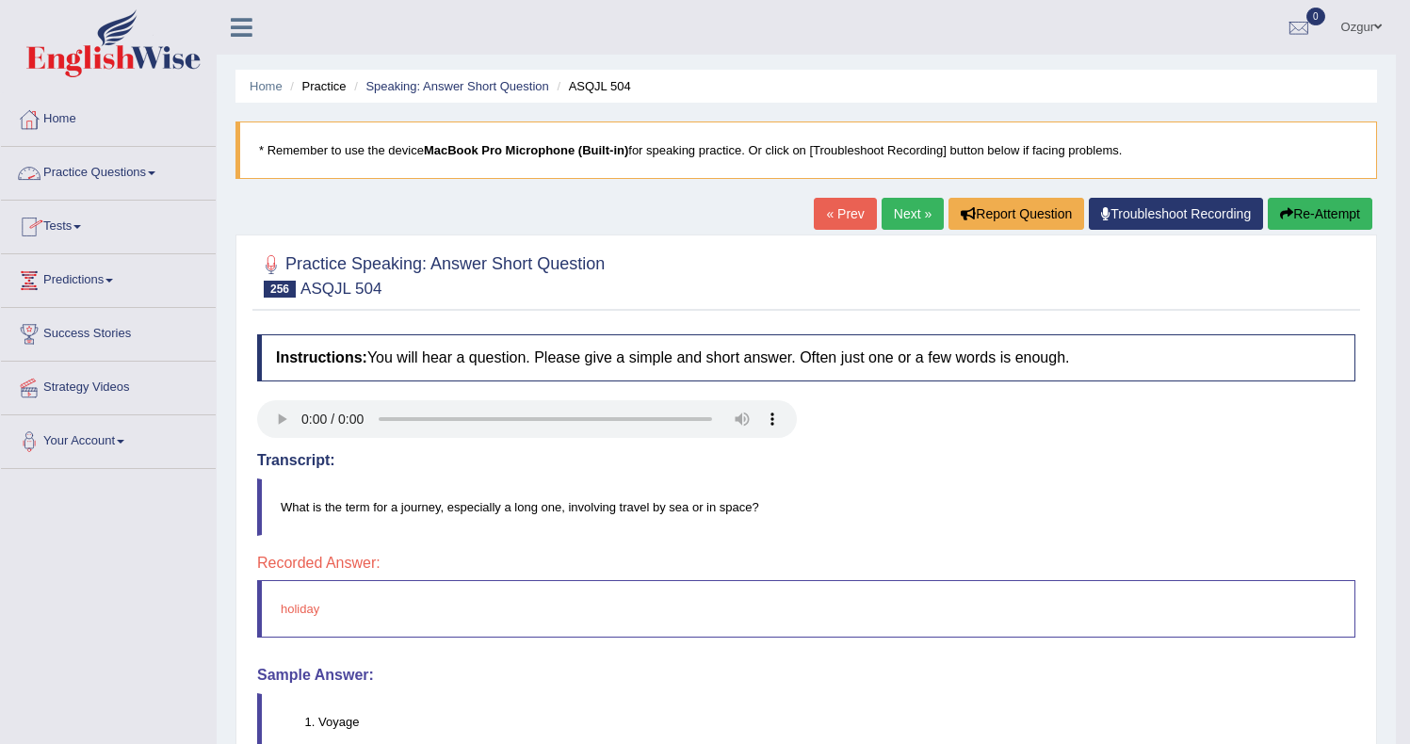
click at [68, 167] on link "Practice Questions" at bounding box center [108, 170] width 215 height 47
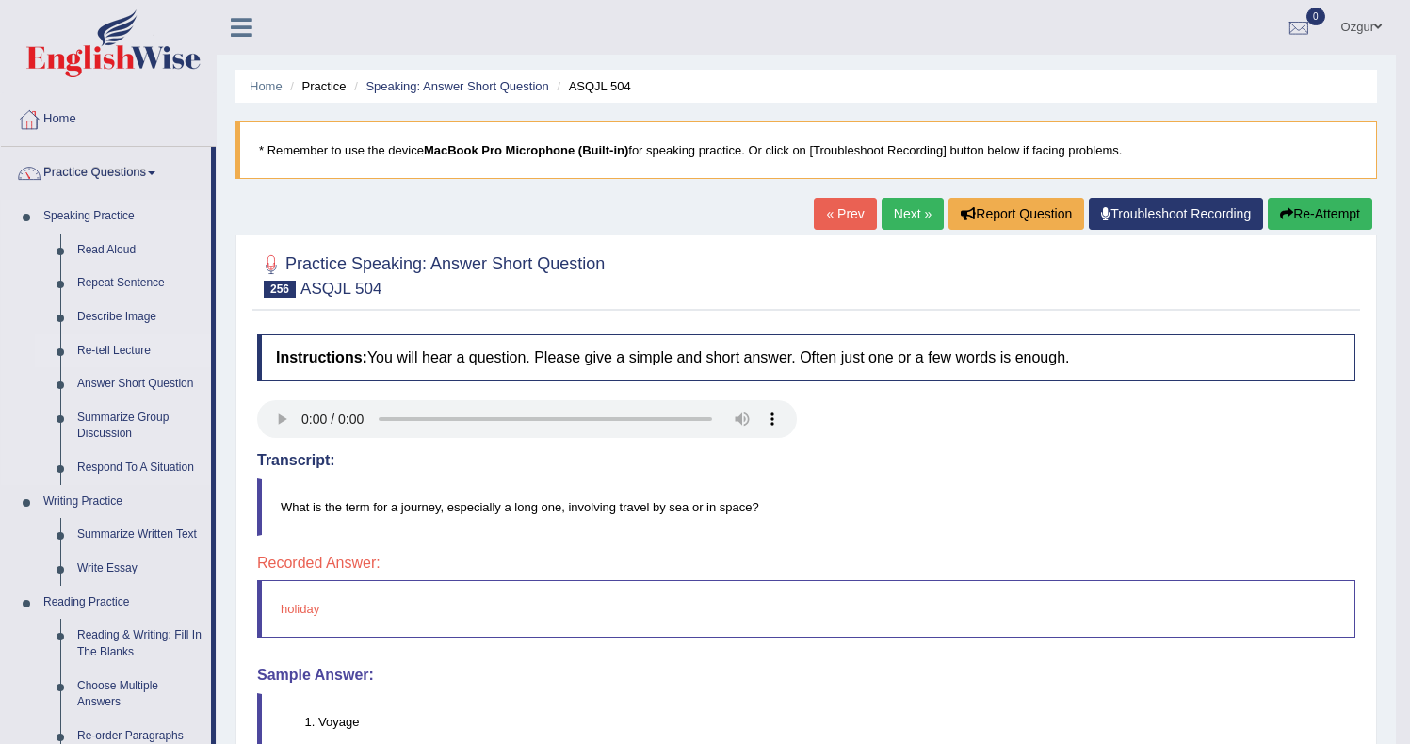
click at [116, 334] on link "Re-tell Lecture" at bounding box center [140, 351] width 142 height 34
